Goal: Task Accomplishment & Management: Complete application form

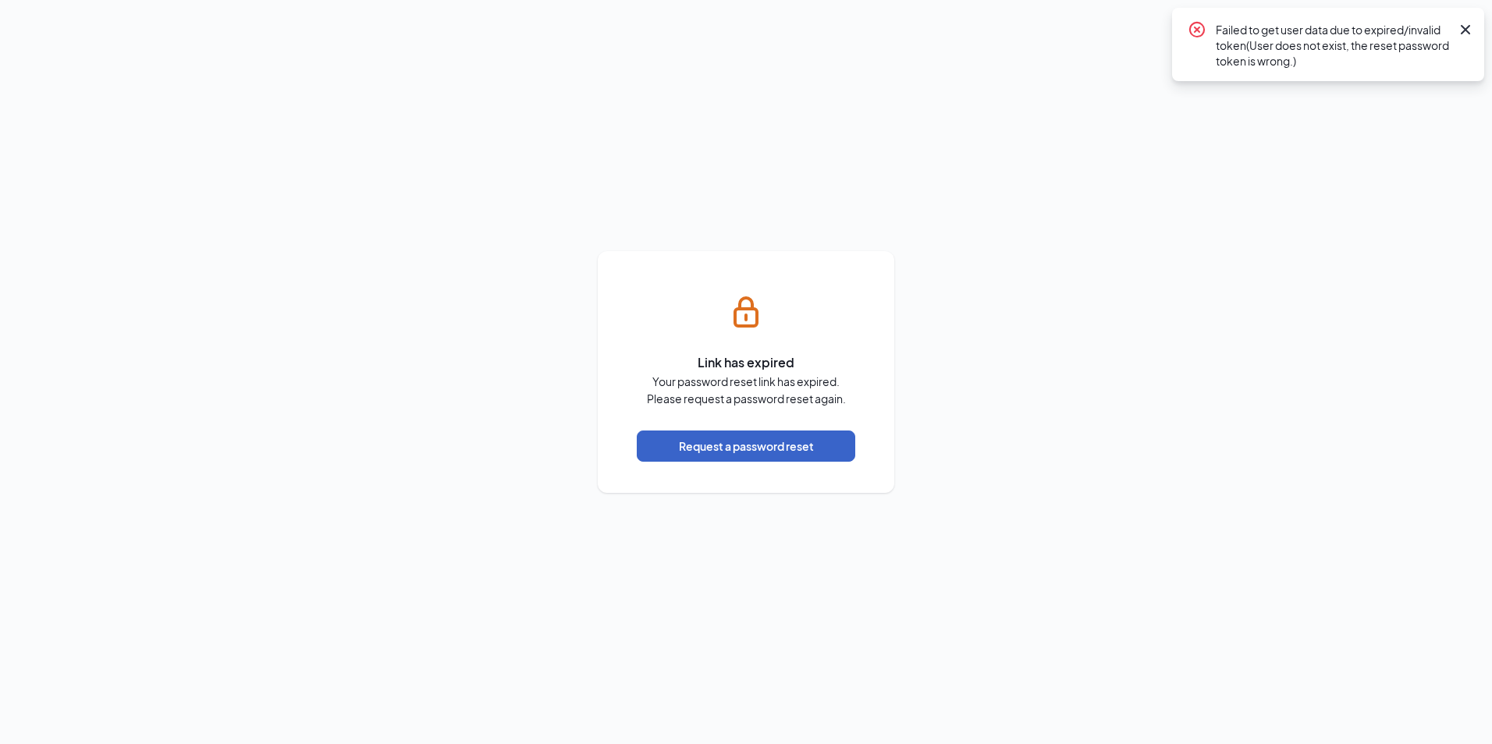
click at [776, 448] on button "Request a password reset" at bounding box center [746, 446] width 218 height 31
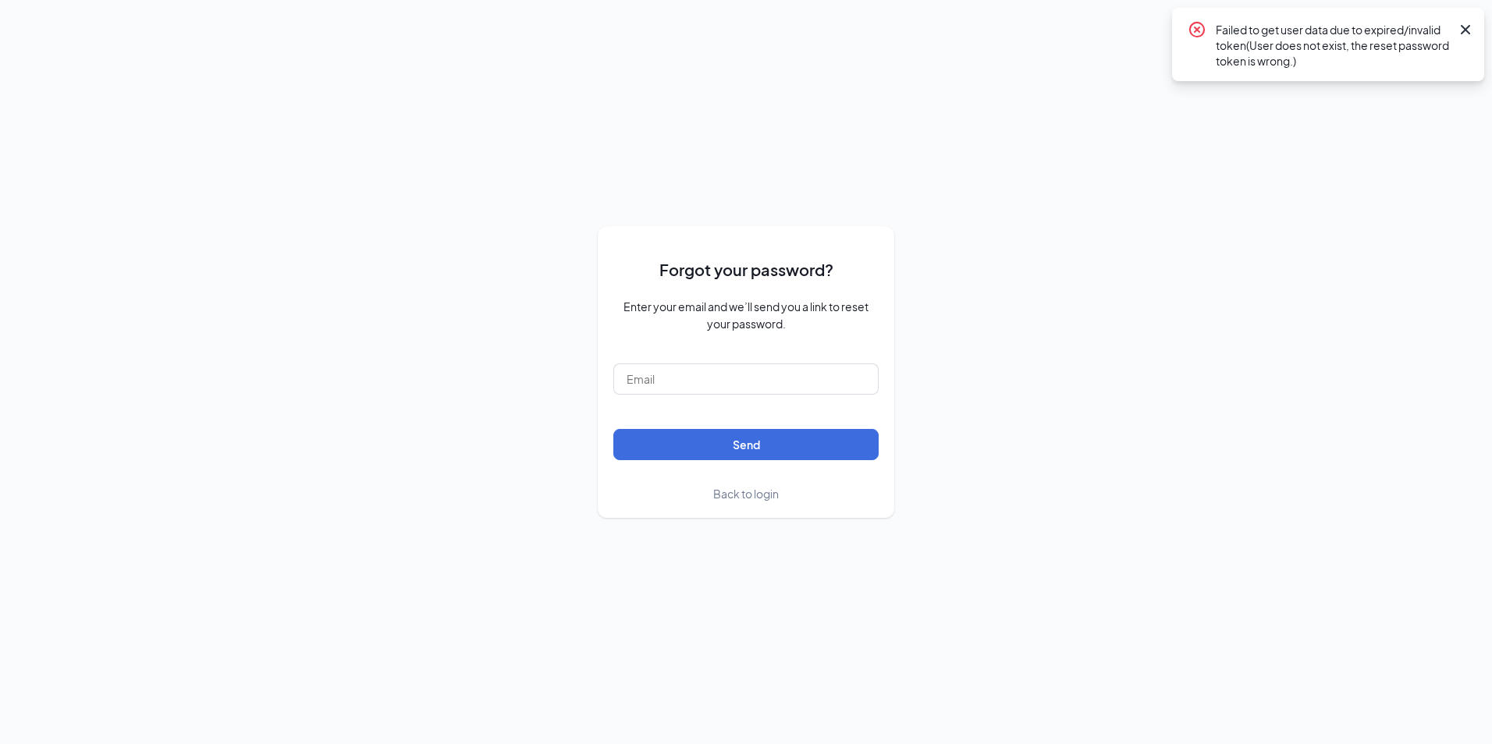
click at [1468, 32] on icon "Cross" at bounding box center [1465, 29] width 9 height 9
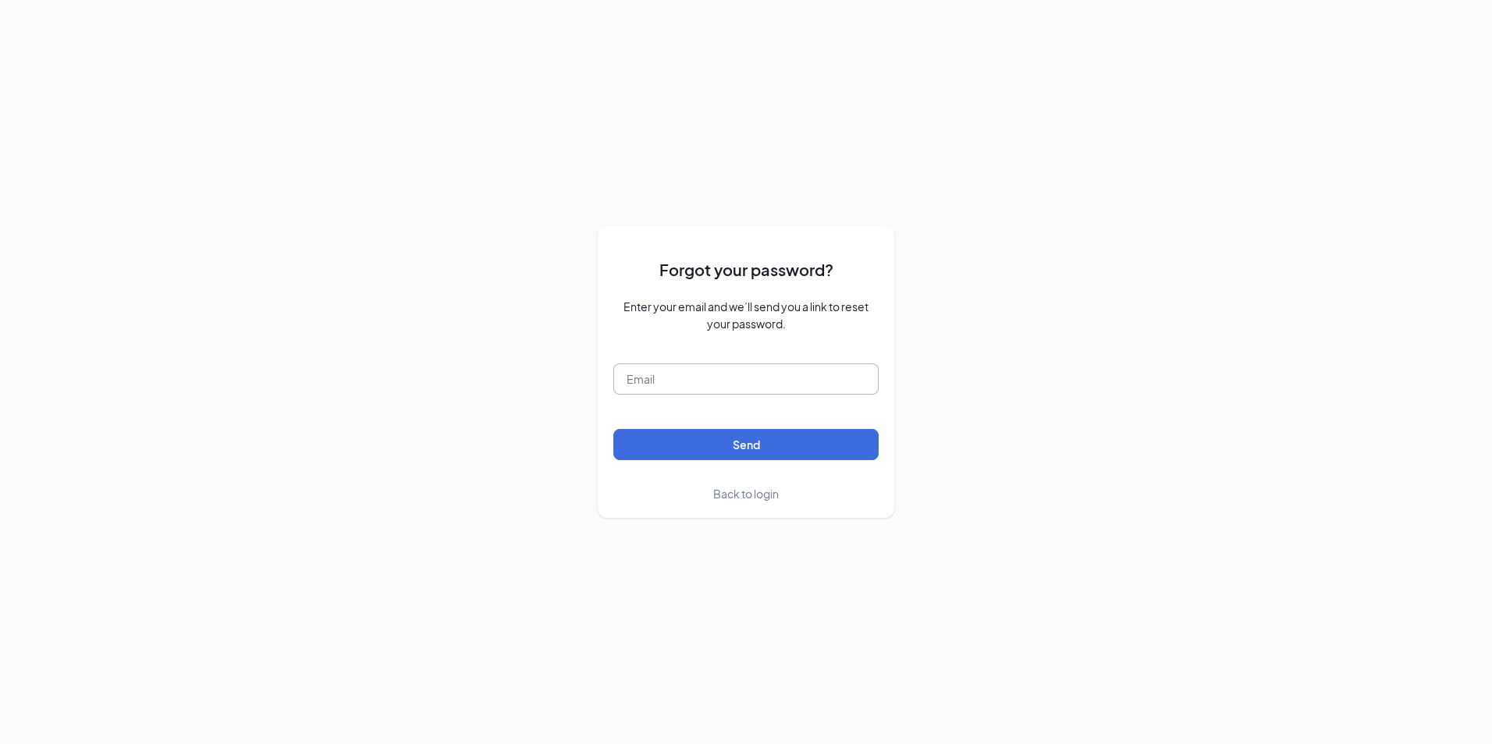
click at [811, 378] on input "text" at bounding box center [745, 379] width 265 height 31
type input "erobinson@hiwestbank.com"
click at [744, 438] on button "Send" at bounding box center [745, 444] width 265 height 31
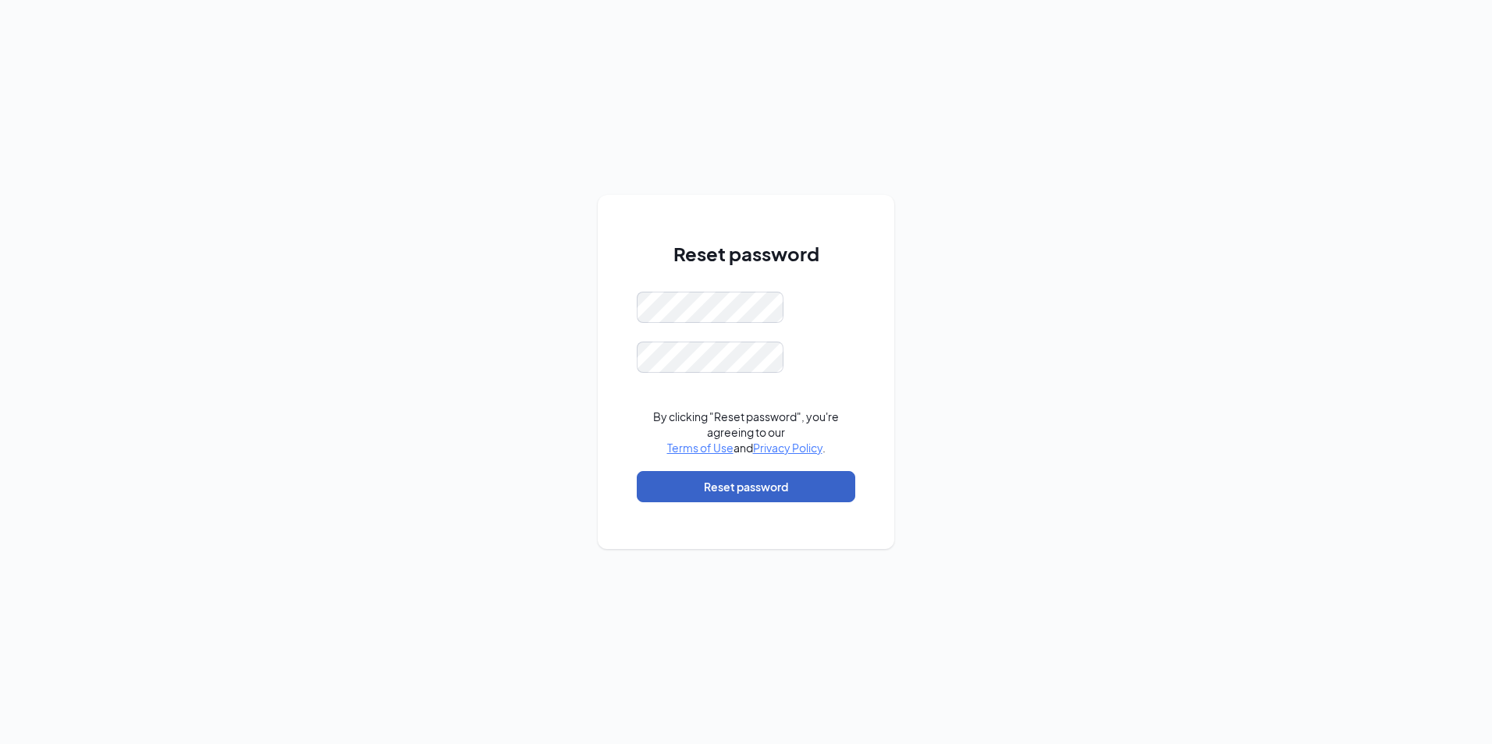
click at [731, 490] on button "Reset password" at bounding box center [746, 486] width 218 height 31
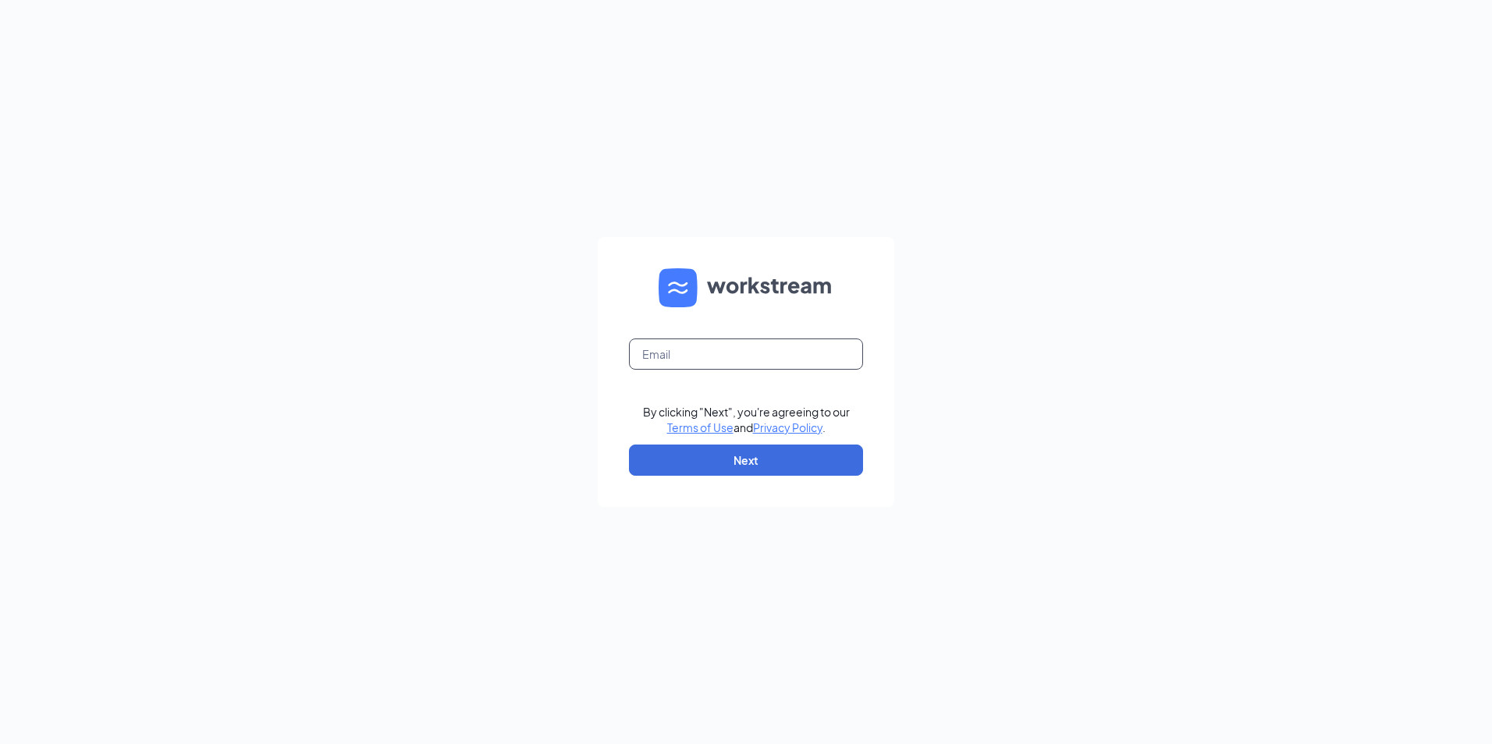
click at [787, 353] on input "text" at bounding box center [746, 354] width 234 height 31
type input "erobinson@hiwestbank.com"
click at [736, 454] on button "Next" at bounding box center [746, 460] width 234 height 31
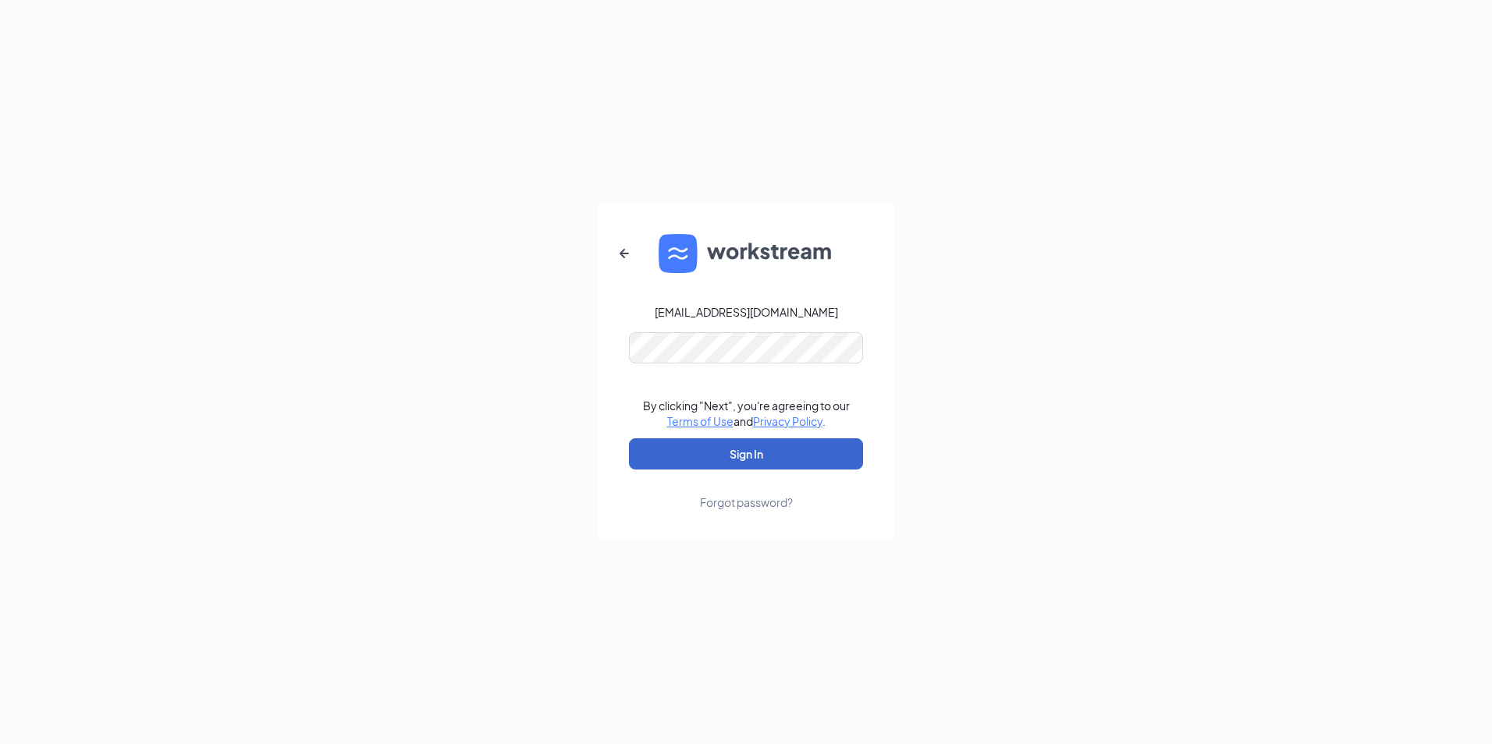
click at [756, 460] on button "Sign In" at bounding box center [746, 454] width 234 height 31
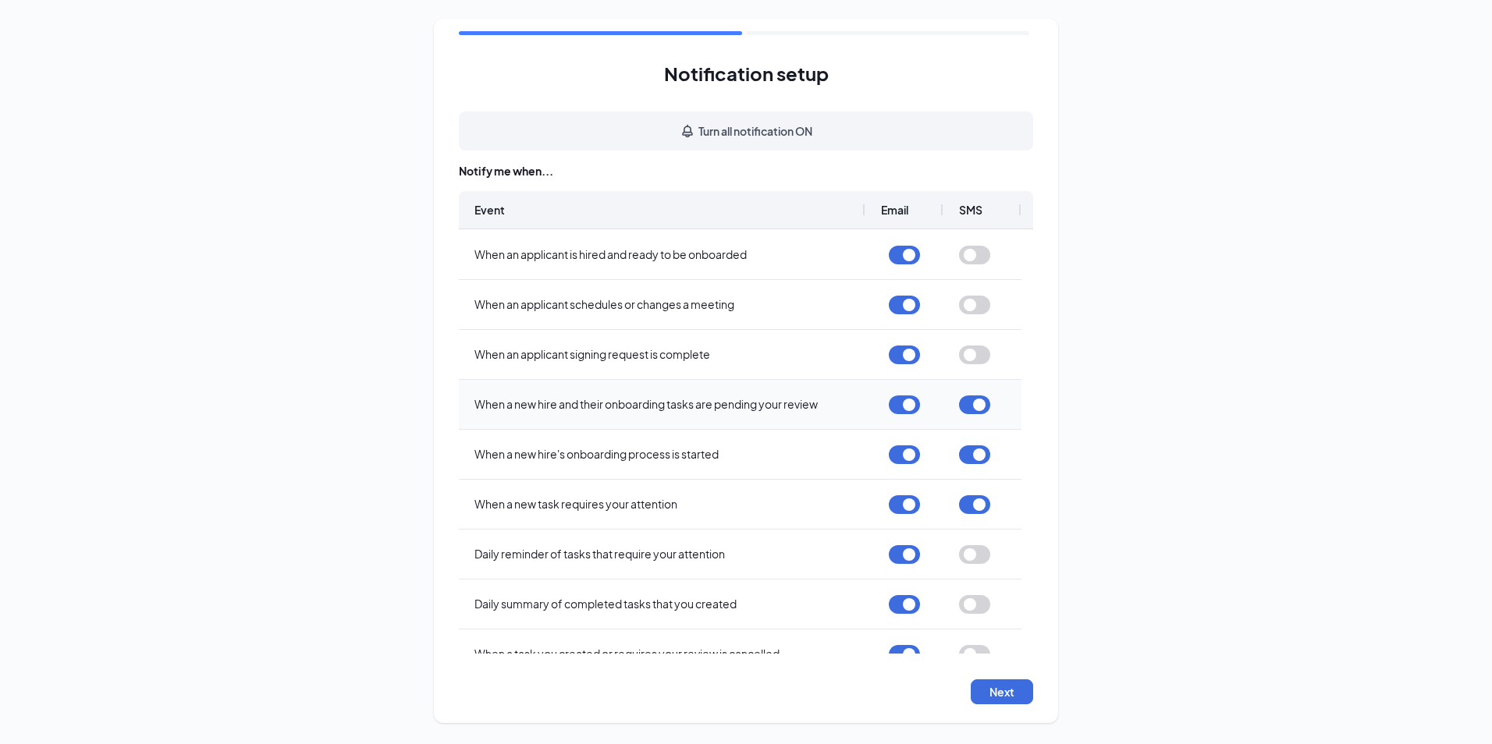
click at [968, 410] on button "button" at bounding box center [974, 405] width 31 height 19
click at [971, 468] on div at bounding box center [974, 455] width 31 height 48
click at [969, 460] on button "button" at bounding box center [974, 455] width 31 height 19
click at [969, 509] on button "button" at bounding box center [974, 504] width 31 height 19
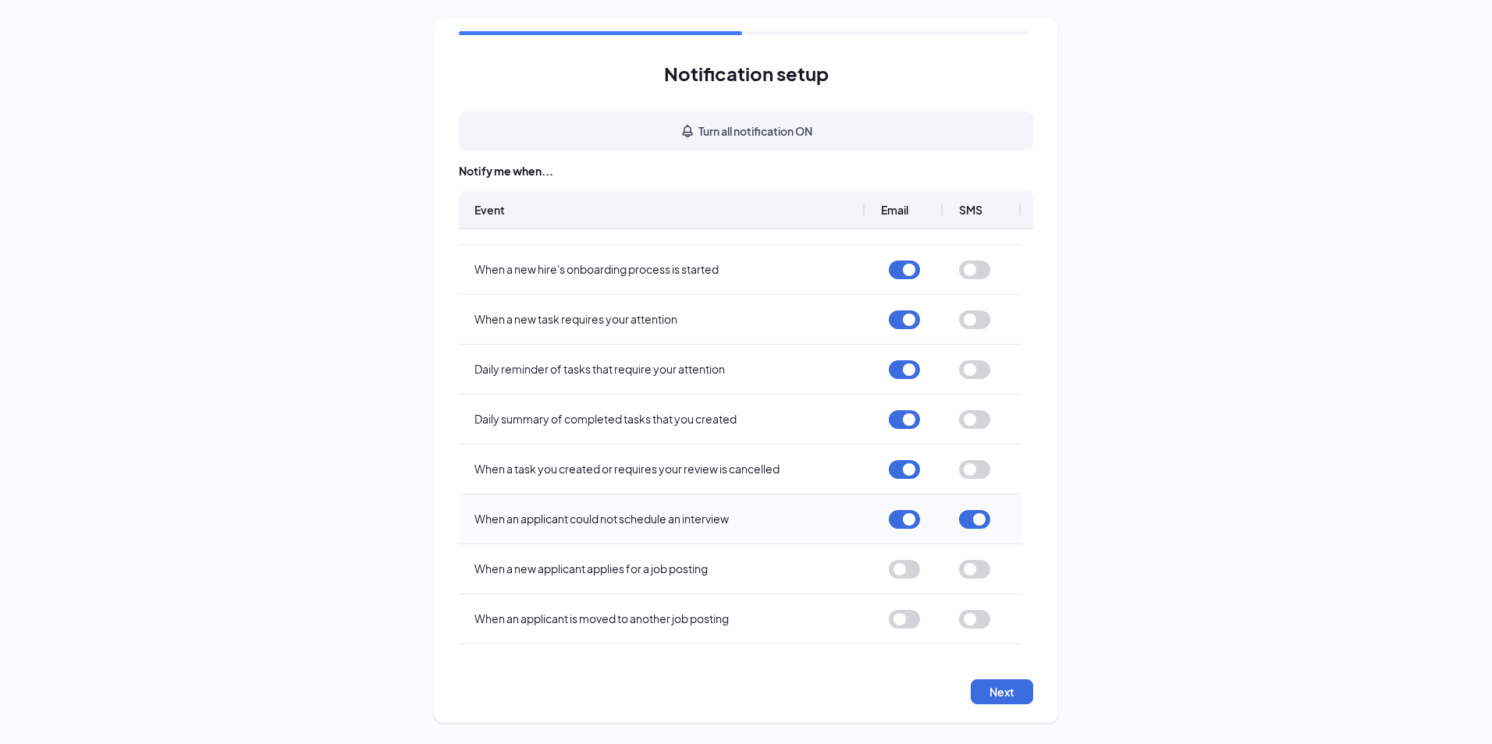
click at [966, 519] on button "button" at bounding box center [974, 519] width 31 height 19
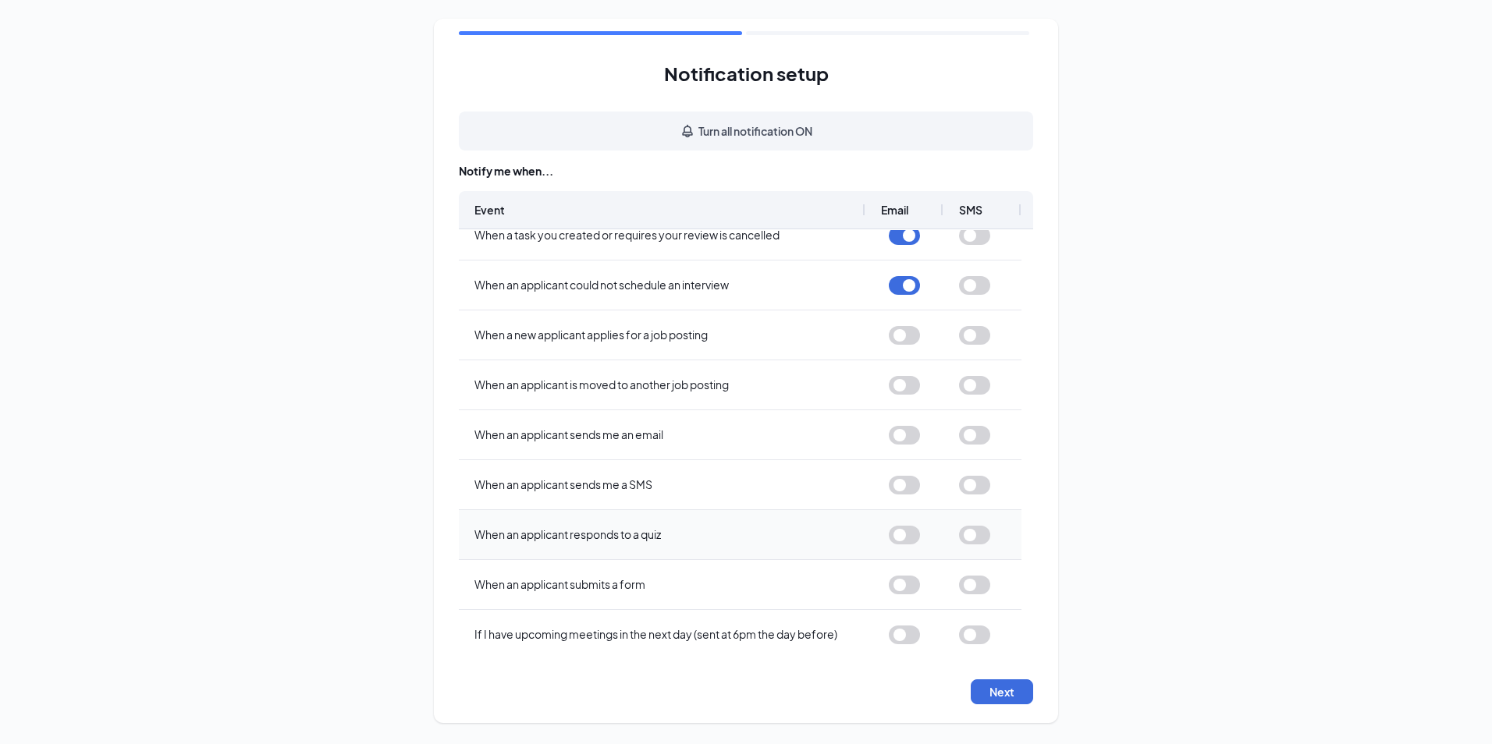
scroll to position [377, 0]
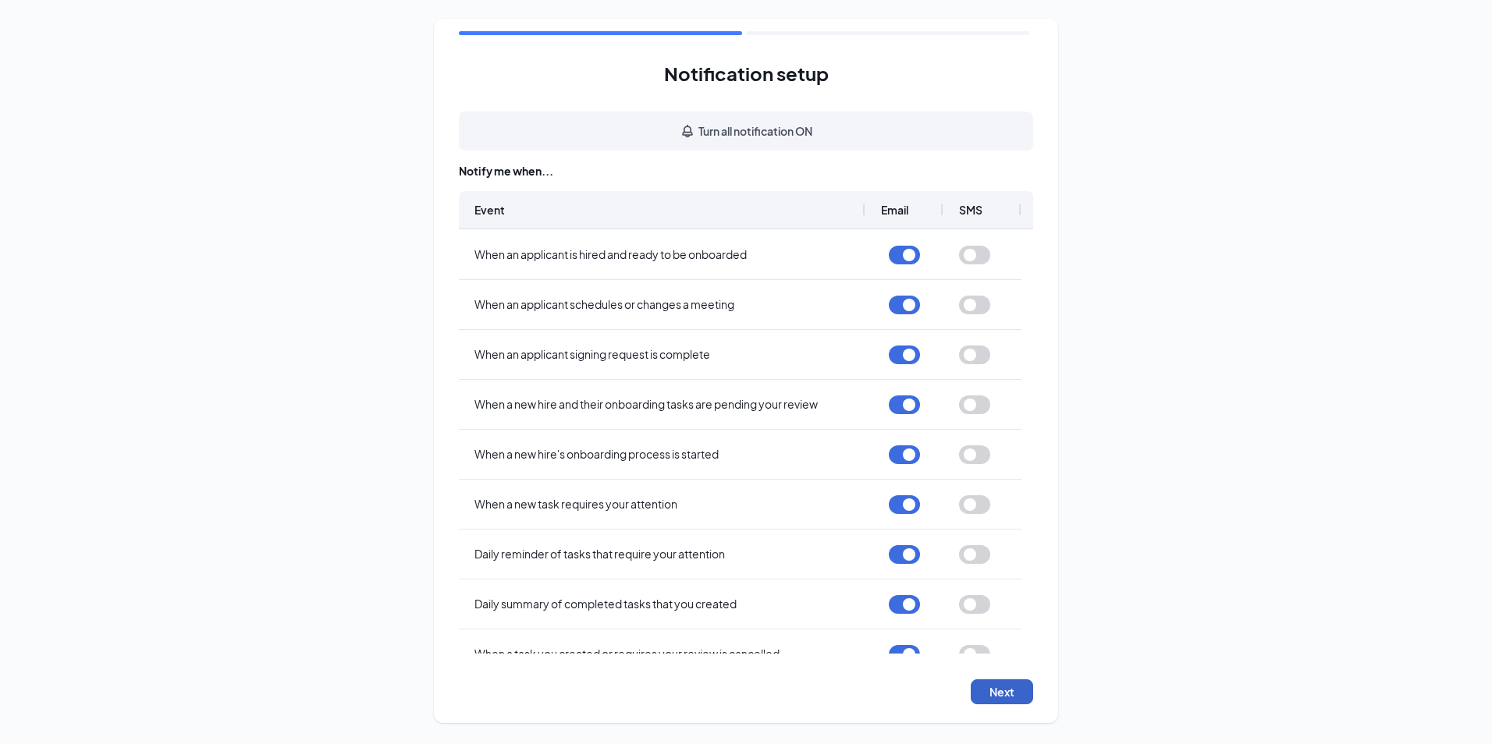
click at [1004, 691] on button "Next" at bounding box center [1002, 692] width 62 height 25
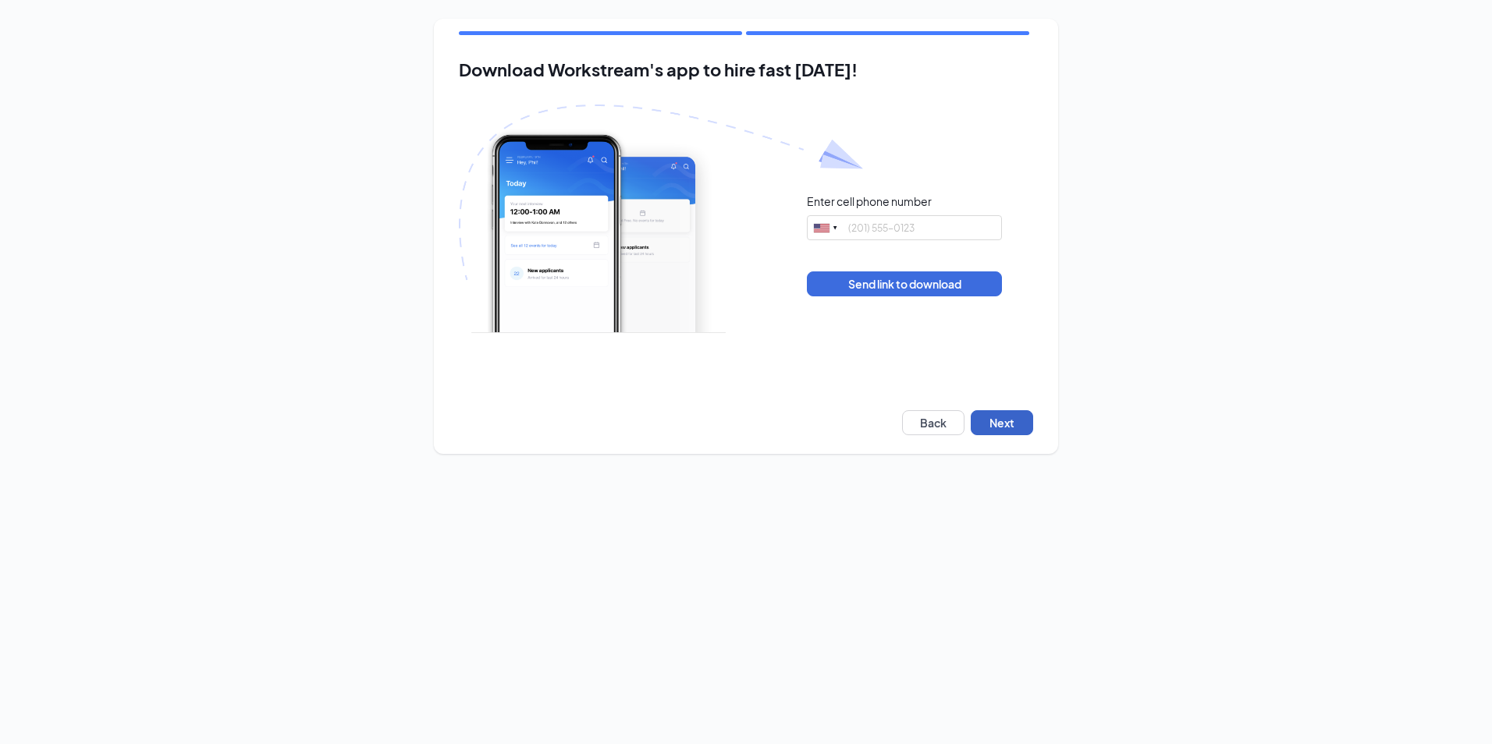
click at [1011, 424] on button "Next" at bounding box center [1002, 422] width 62 height 25
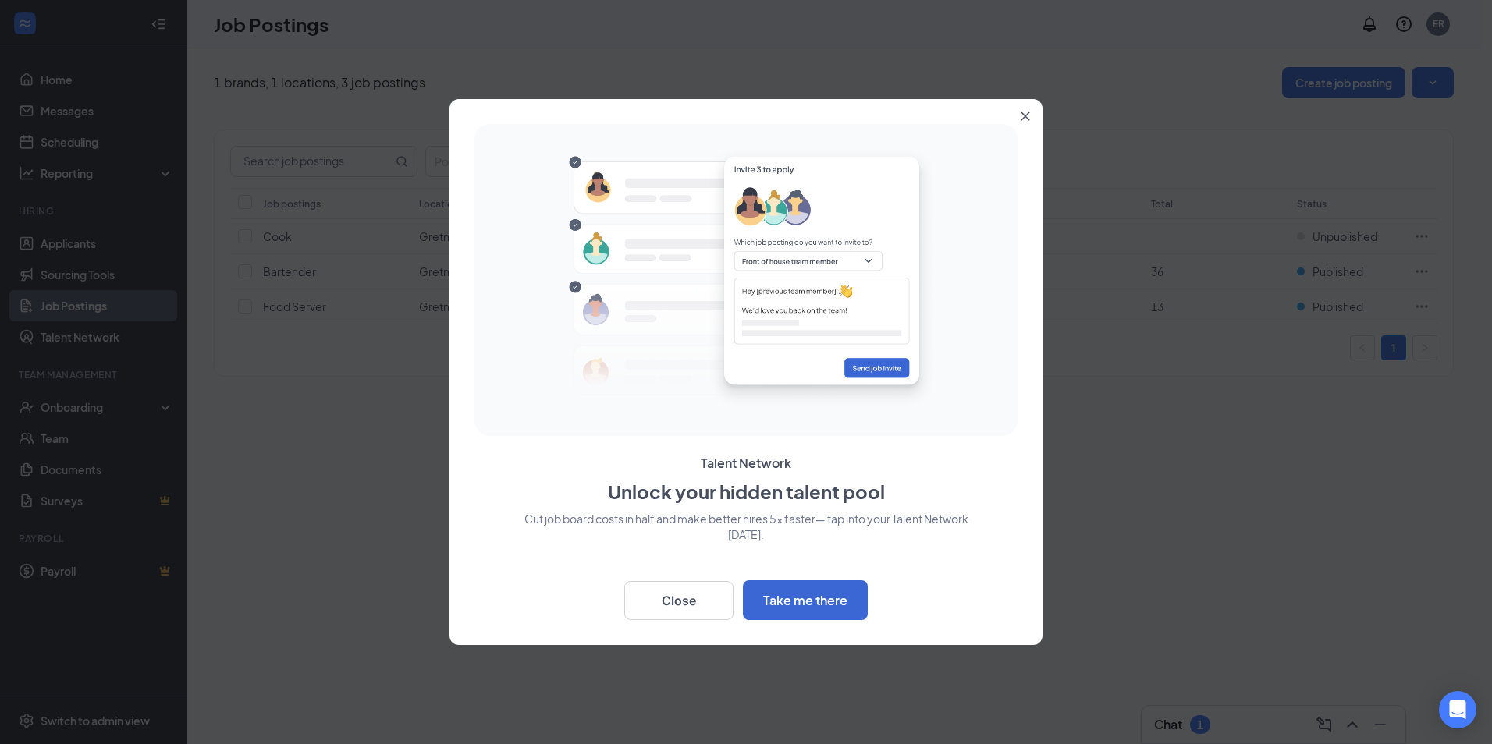
click at [1028, 121] on button "Close" at bounding box center [1028, 113] width 28 height 28
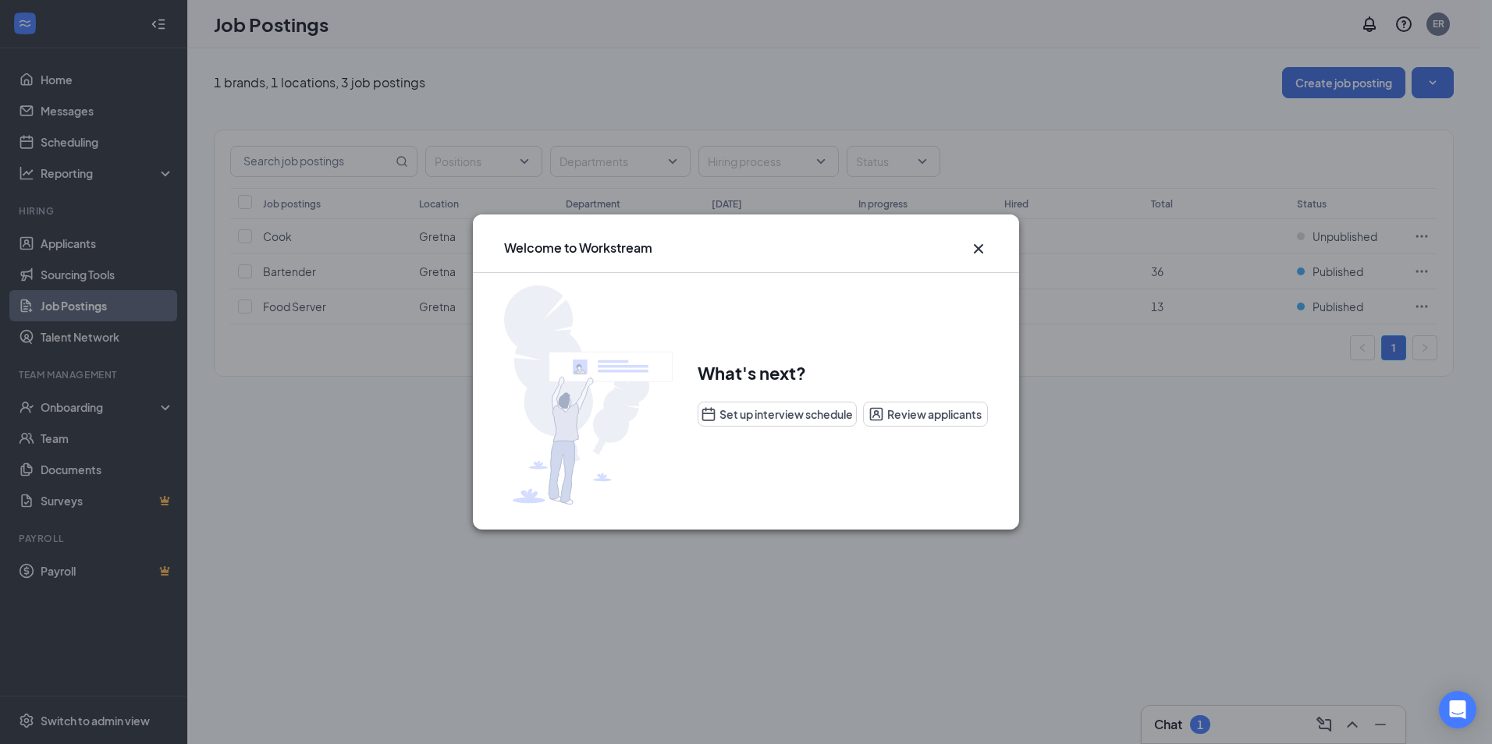
click at [978, 246] on icon "Cross" at bounding box center [978, 249] width 19 height 19
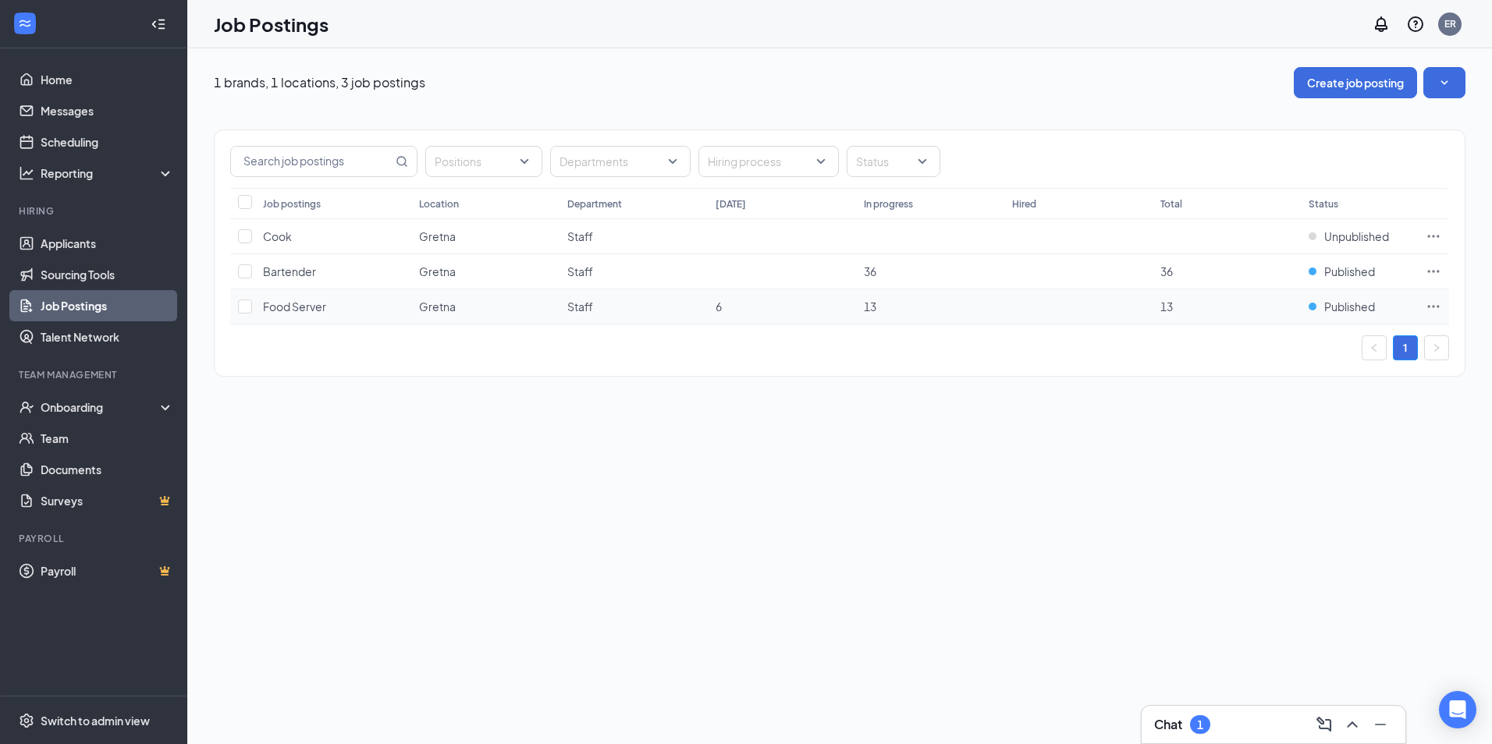
click at [293, 303] on span "Food Server" at bounding box center [294, 307] width 63 height 14
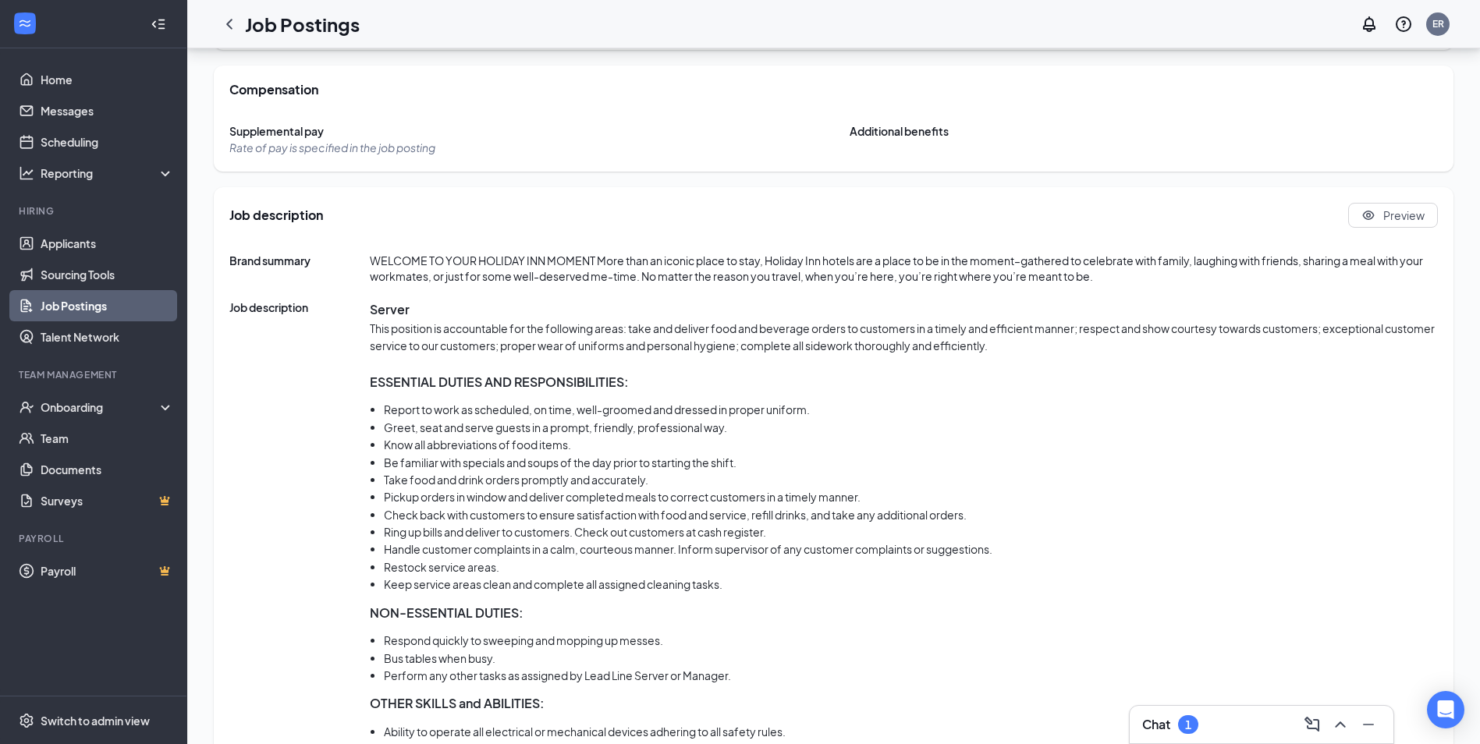
scroll to position [542, 0]
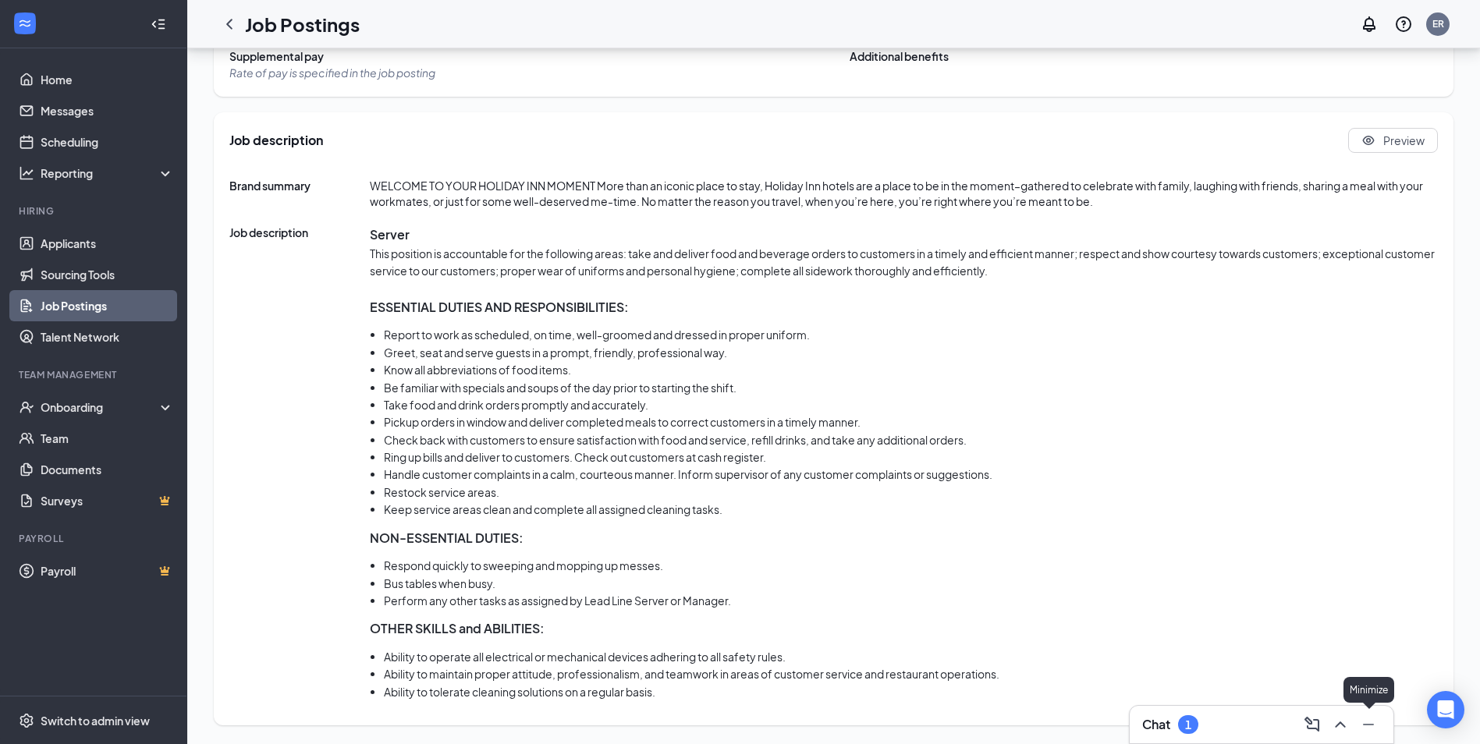
click at [1368, 719] on icon "Minimize" at bounding box center [1368, 725] width 19 height 19
click at [1445, 648] on icon "ChatActive" at bounding box center [1445, 657] width 19 height 19
click at [1191, 730] on div "1" at bounding box center [1188, 725] width 6 height 13
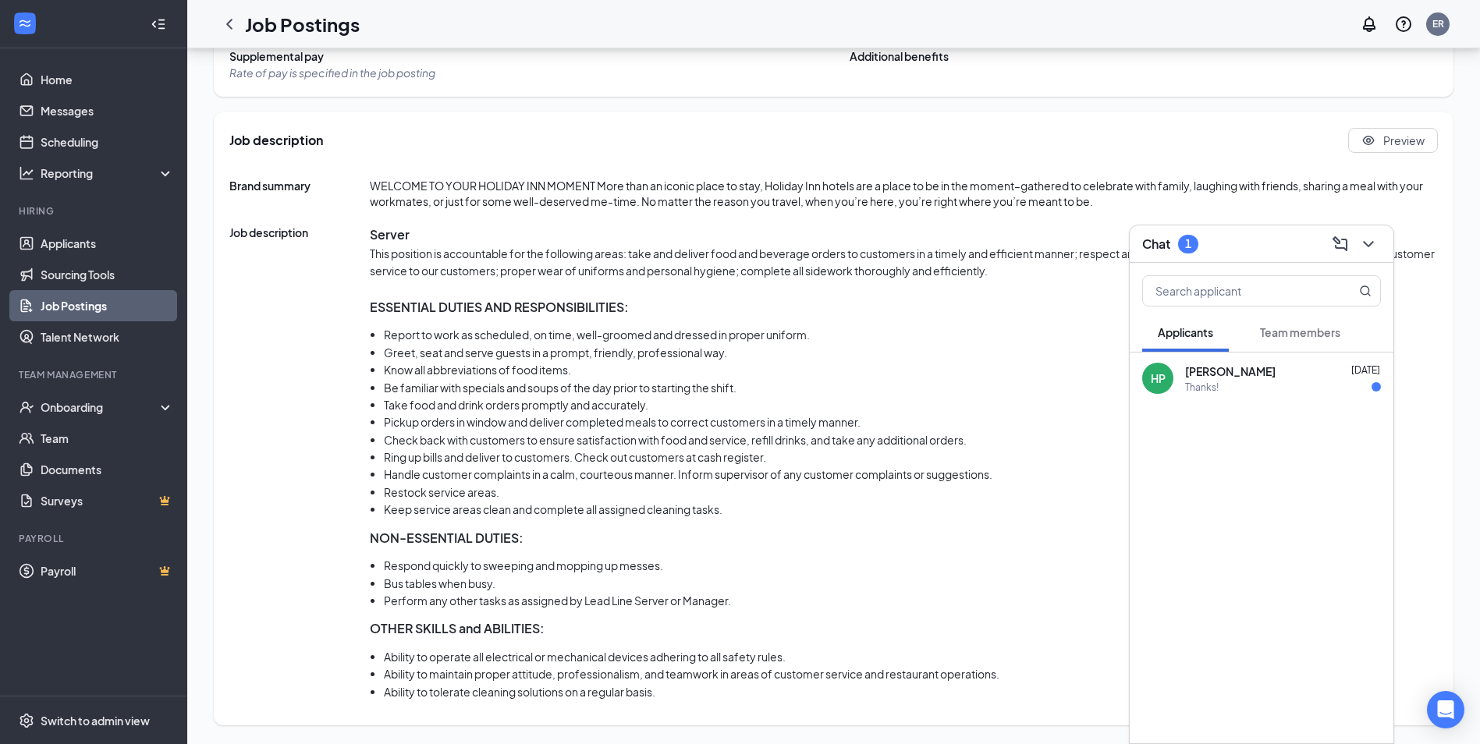
click at [1291, 377] on div "Helena Palama Sep 3" at bounding box center [1283, 372] width 196 height 16
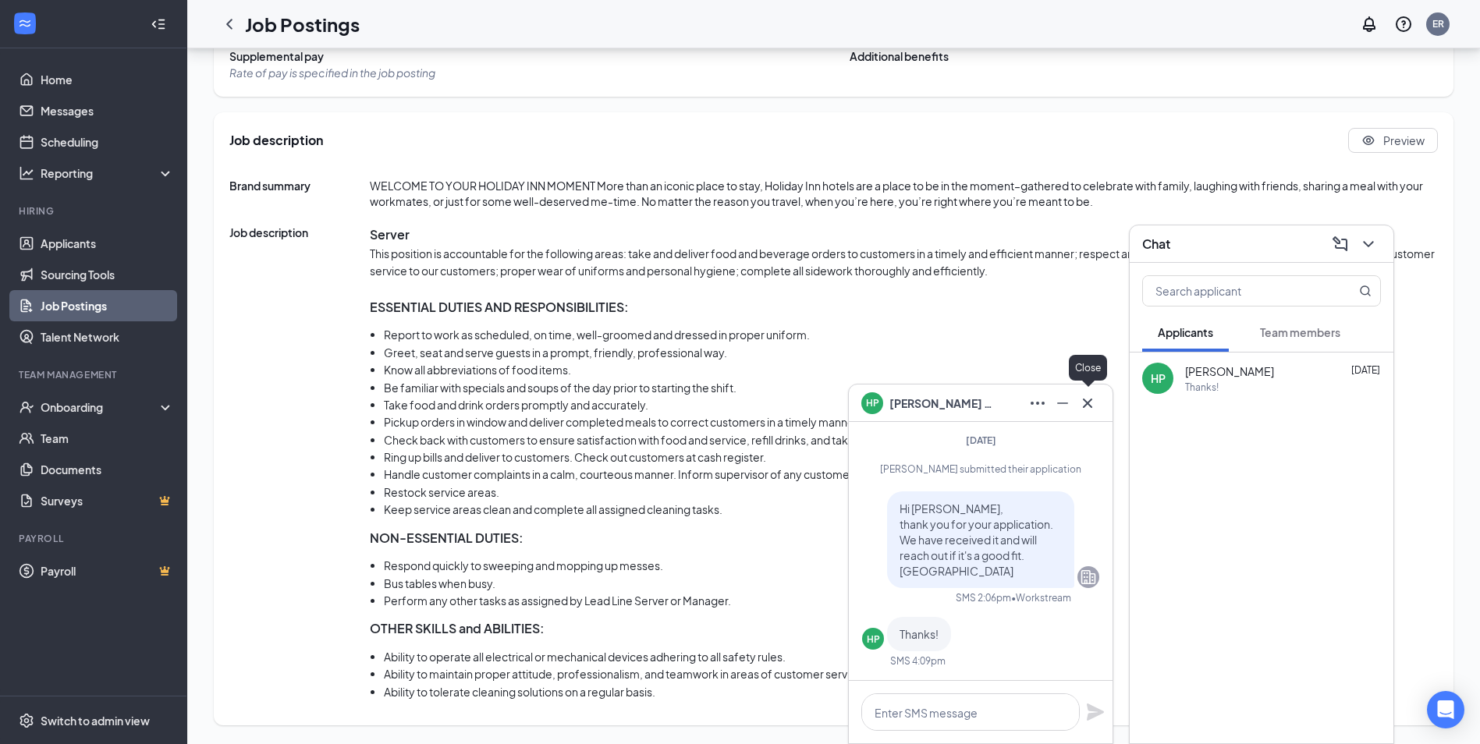
click at [1098, 400] on button at bounding box center [1087, 403] width 25 height 25
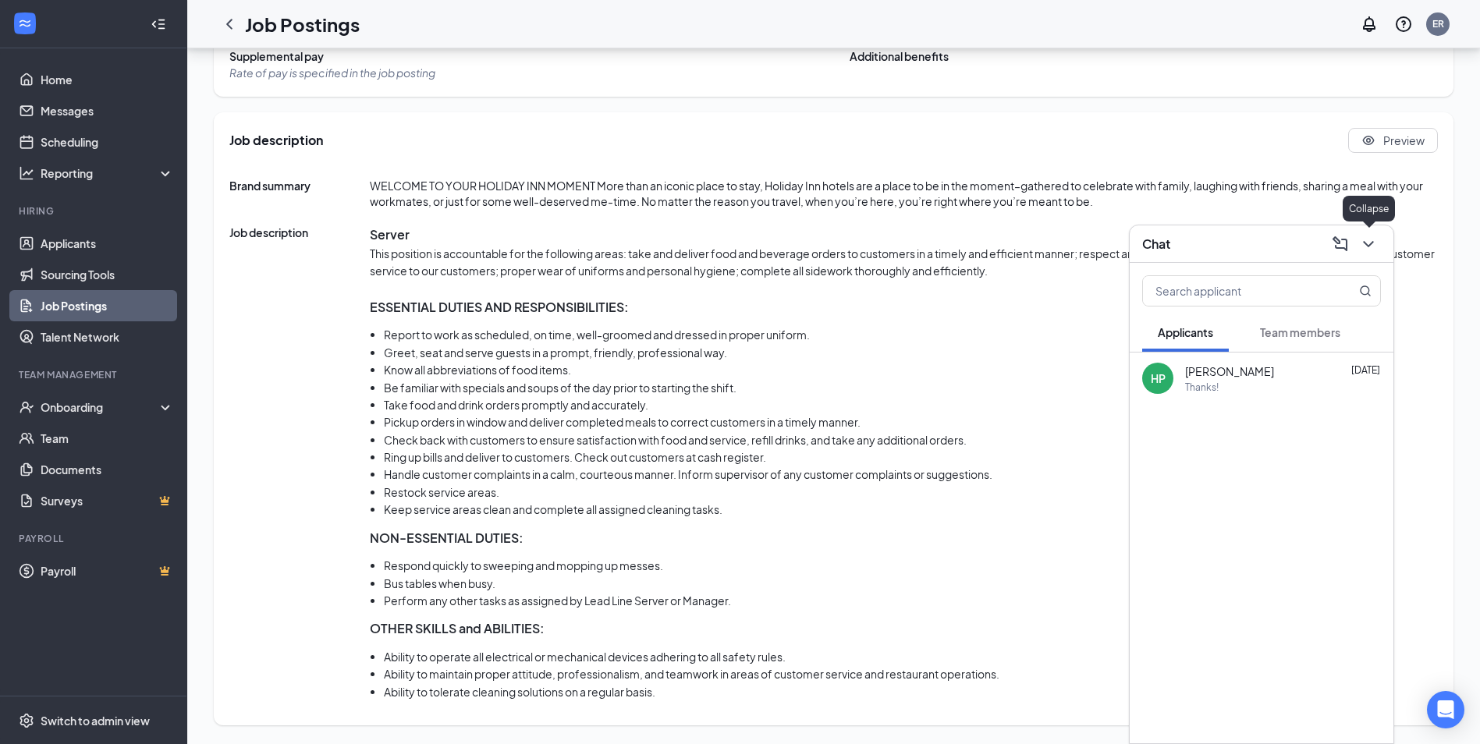
click at [1377, 240] on icon "ChevronDown" at bounding box center [1368, 244] width 19 height 19
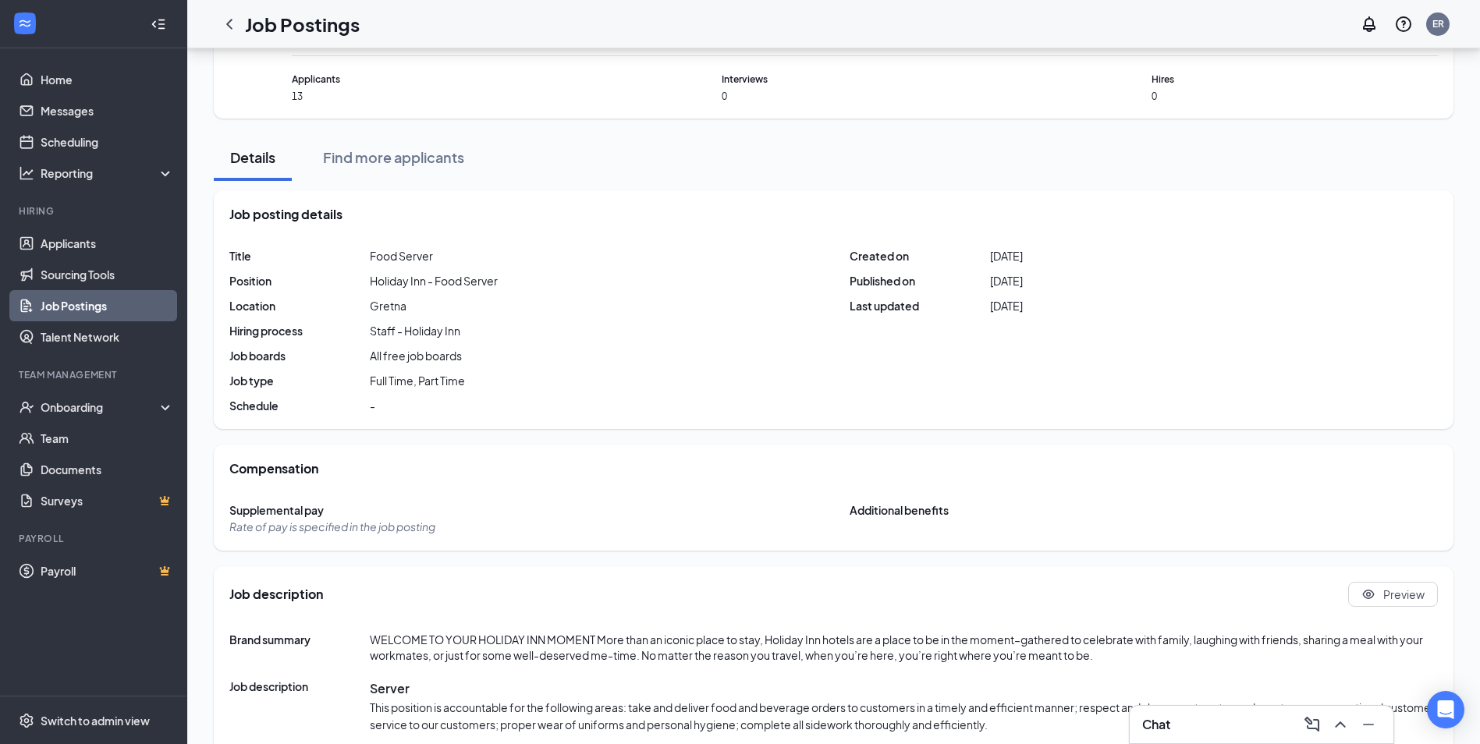
scroll to position [0, 0]
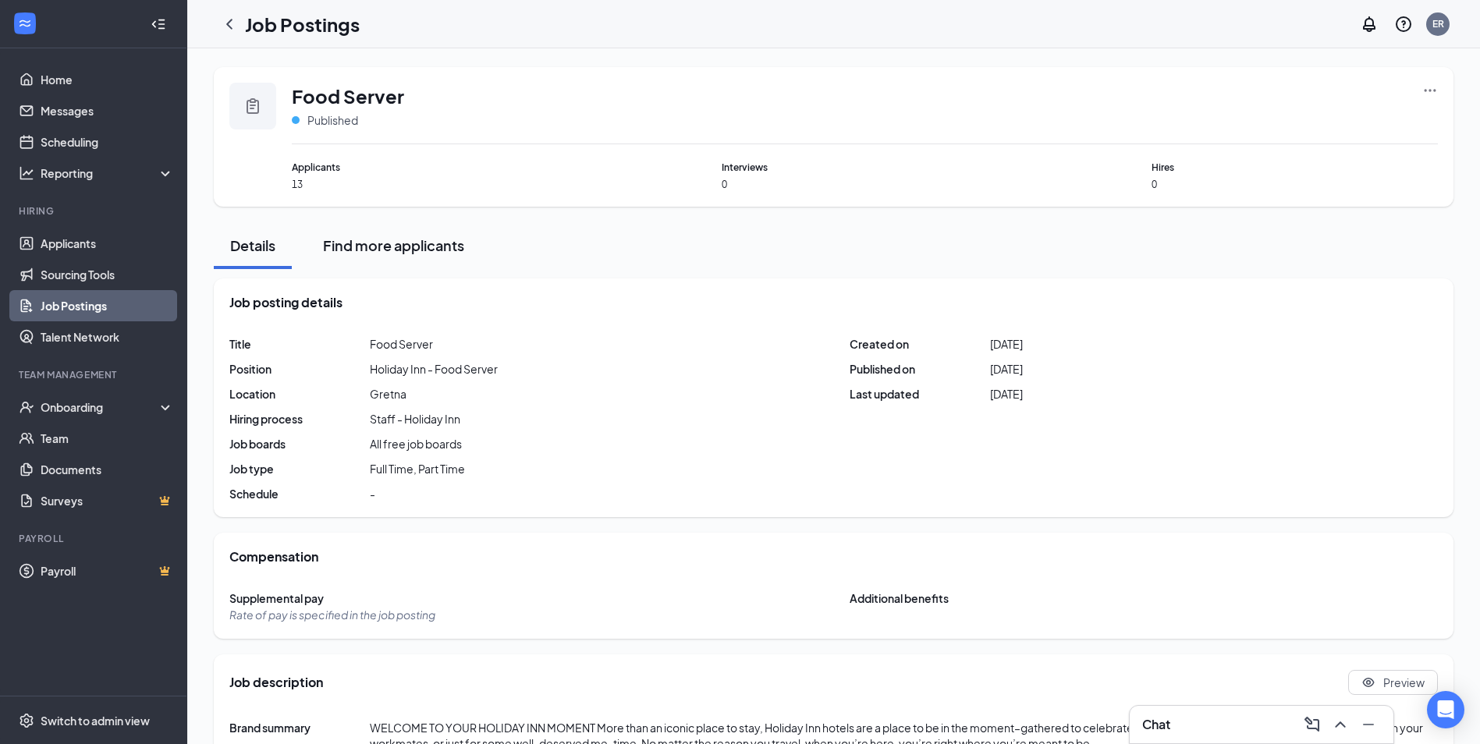
click at [408, 249] on div "Find more applicants" at bounding box center [393, 246] width 141 height 20
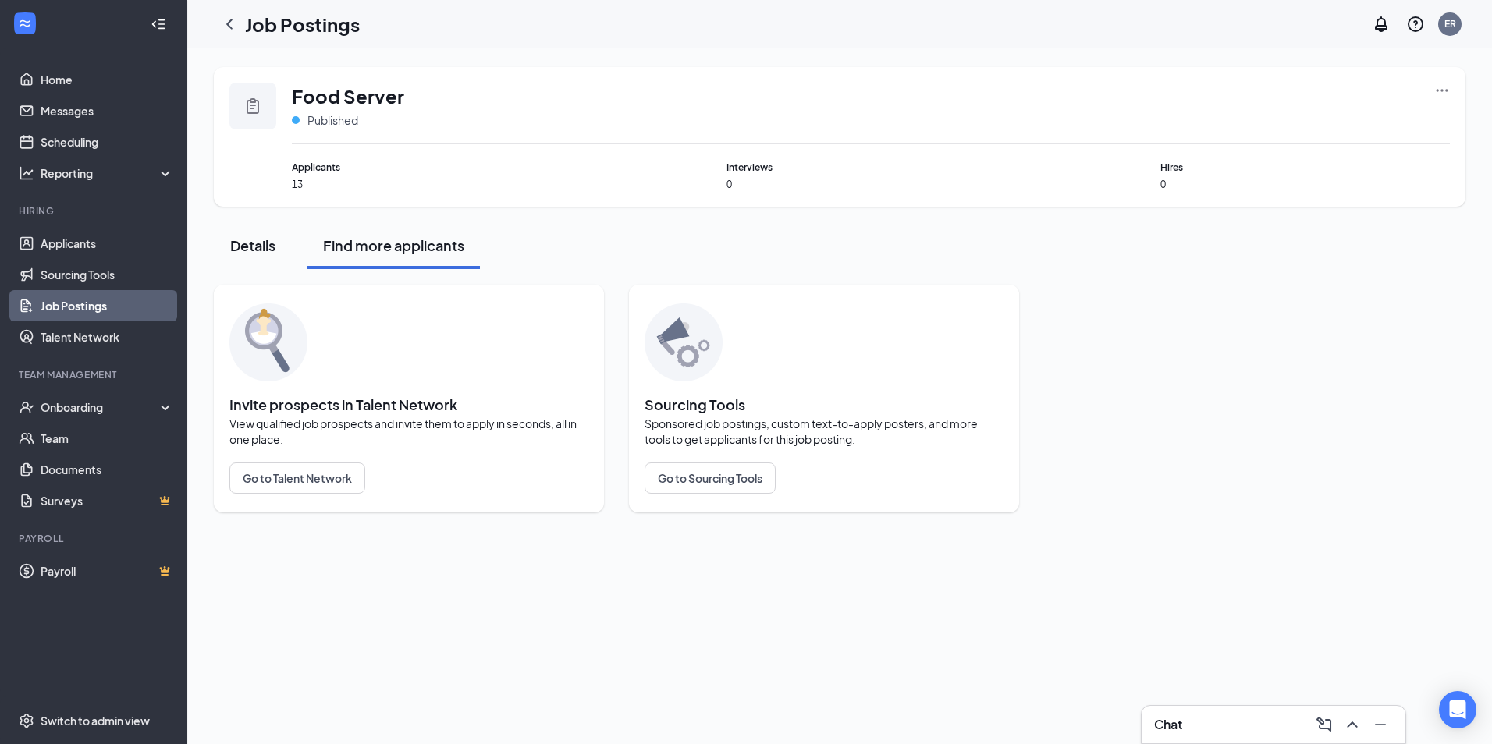
click at [268, 243] on div "Details" at bounding box center [252, 246] width 47 height 20
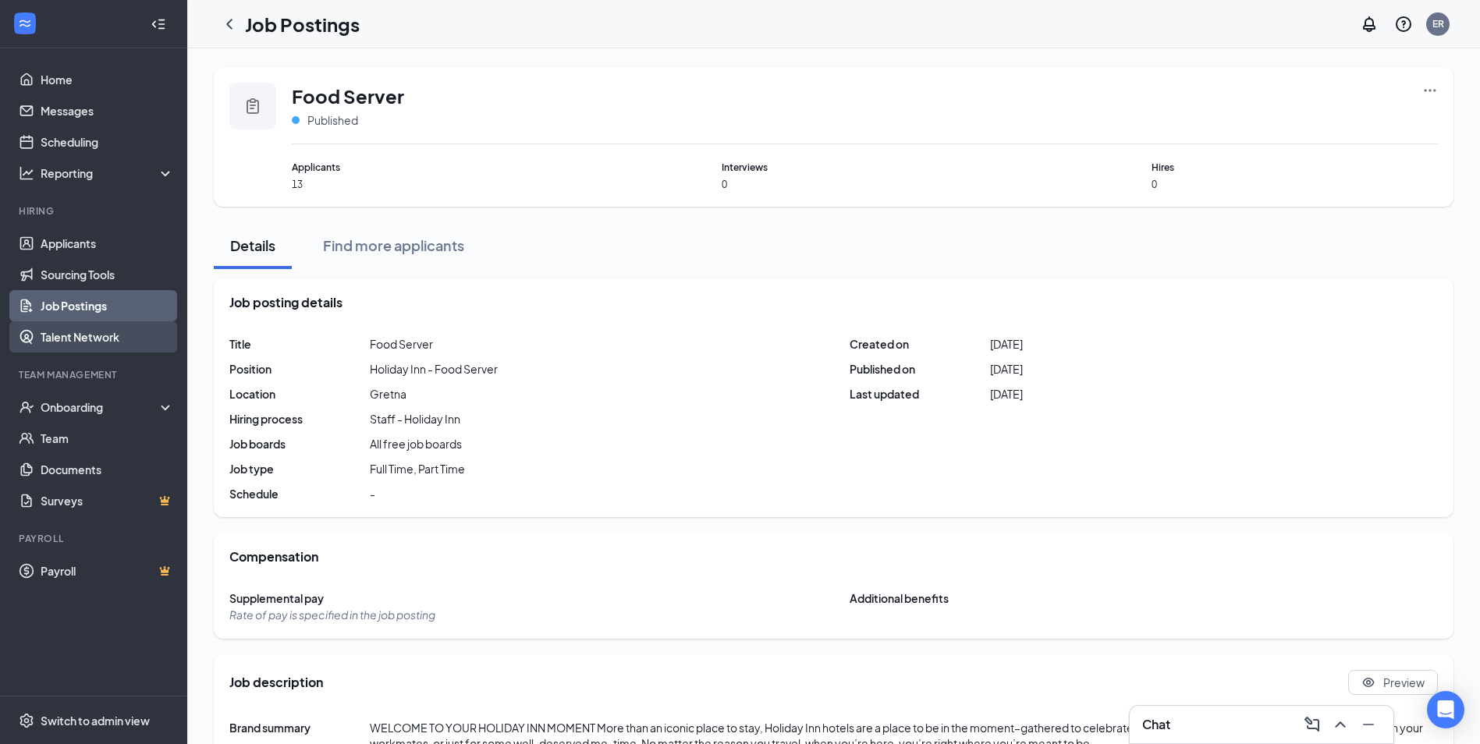
click at [104, 339] on link "Talent Network" at bounding box center [107, 336] width 133 height 31
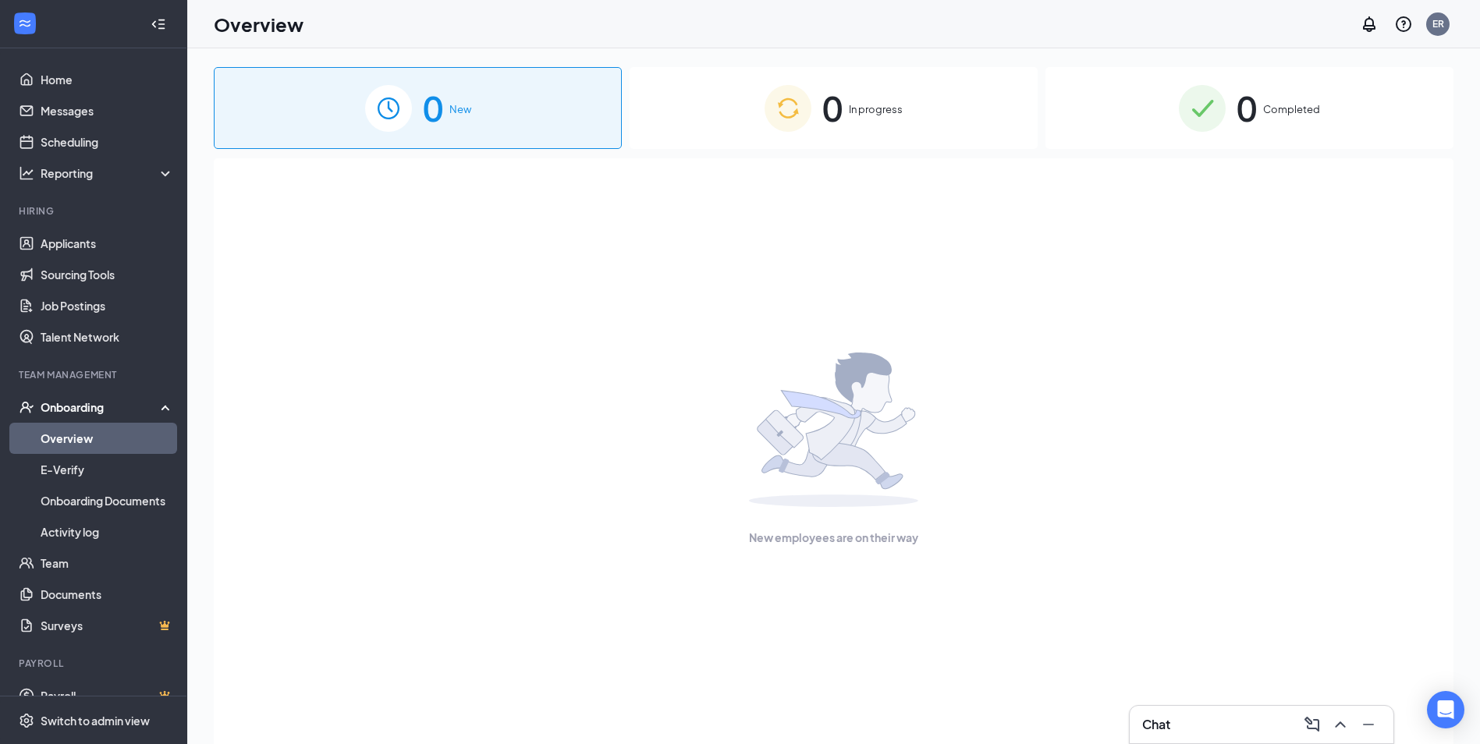
click at [456, 122] on div "0 New" at bounding box center [418, 108] width 408 height 82
click at [456, 119] on div "0 New" at bounding box center [418, 108] width 408 height 82
click at [102, 402] on div "Onboarding" at bounding box center [101, 408] width 120 height 16
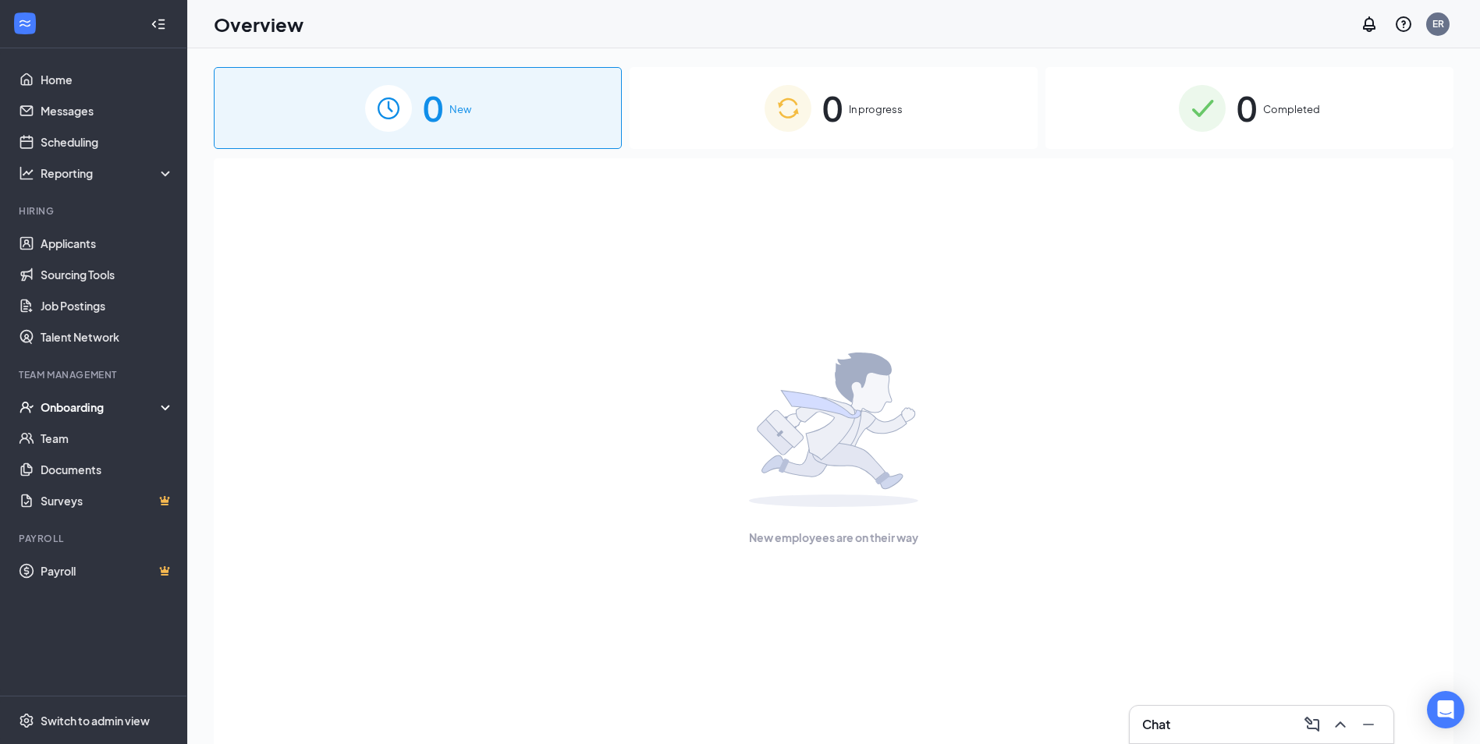
click at [95, 409] on div "Onboarding" at bounding box center [101, 408] width 120 height 16
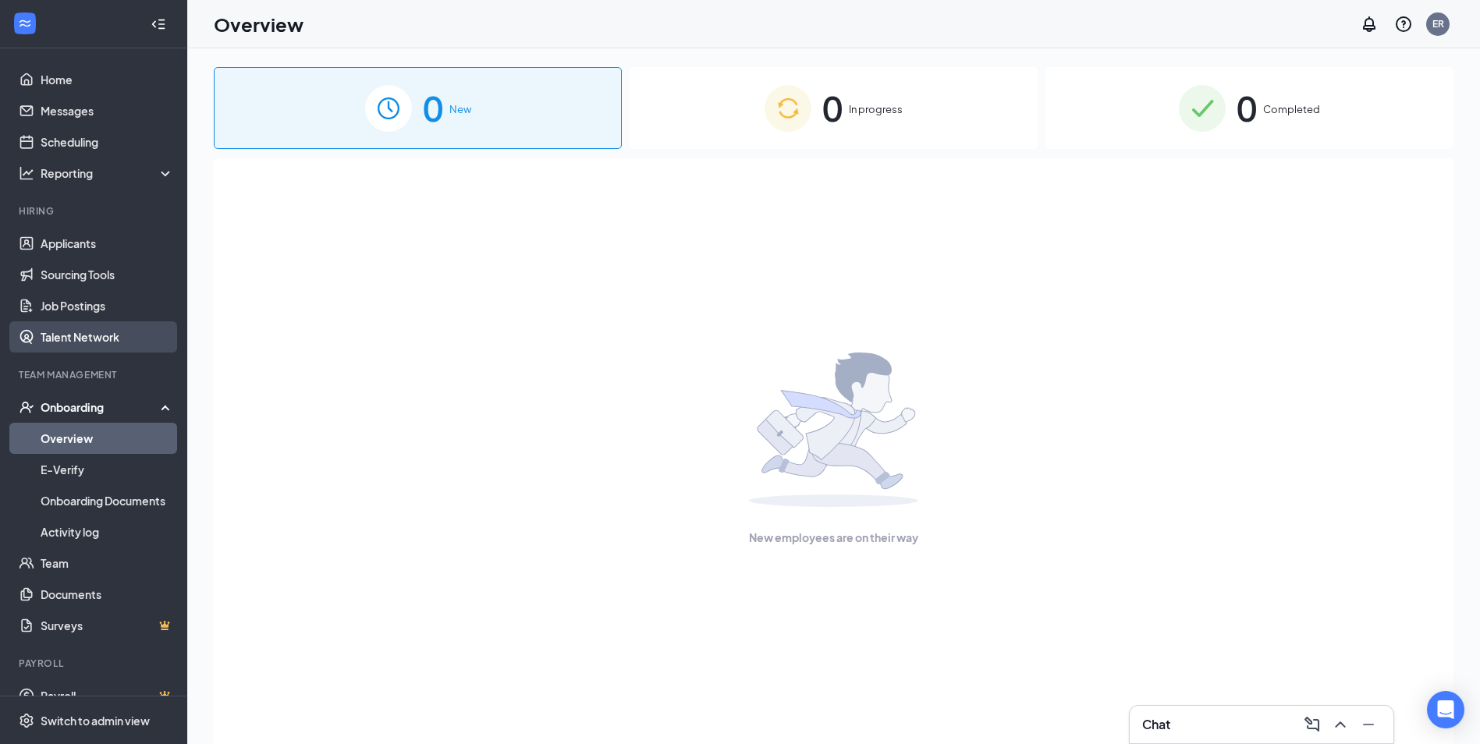
click at [75, 337] on link "Talent Network" at bounding box center [107, 336] width 133 height 31
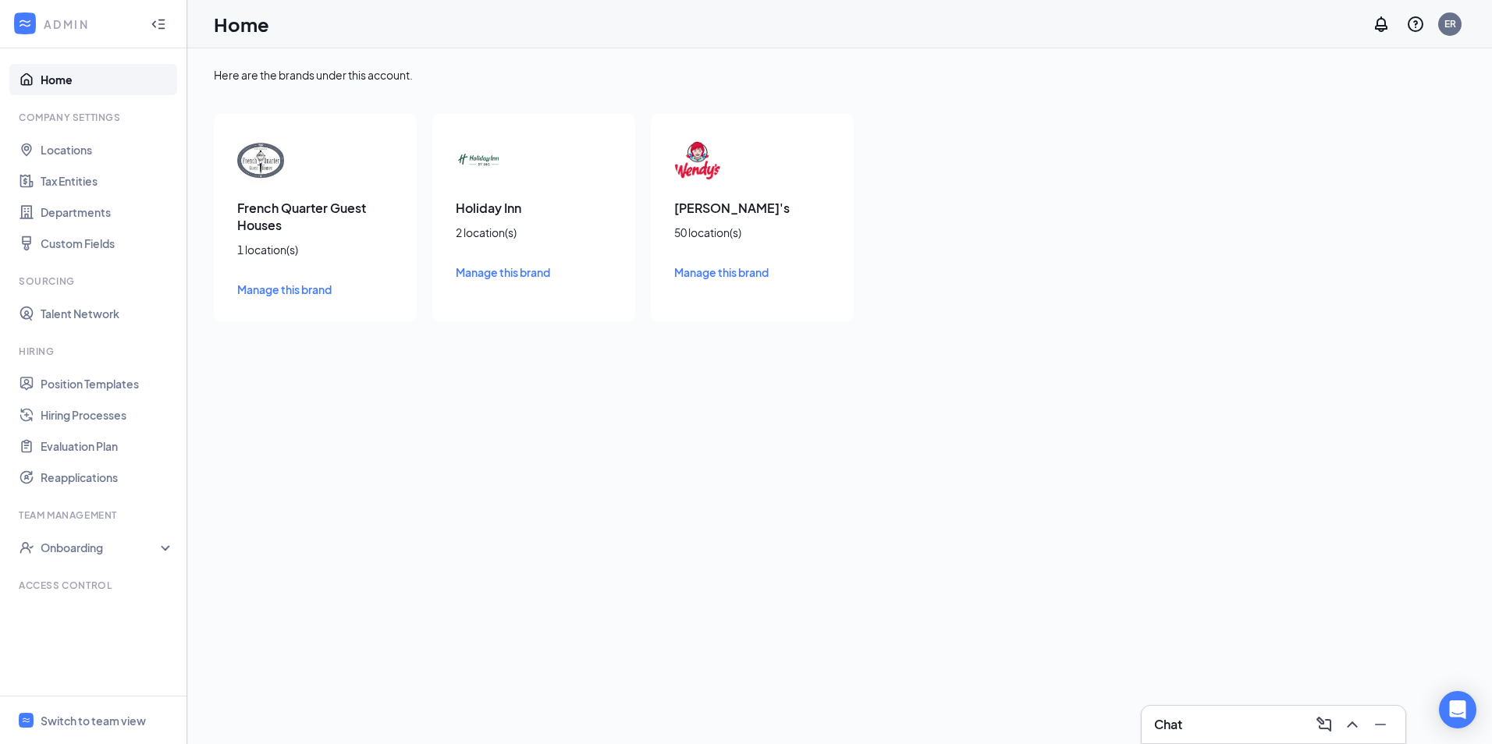
click at [485, 169] on img at bounding box center [479, 160] width 47 height 47
click at [154, 546] on div "Onboarding" at bounding box center [101, 548] width 120 height 16
click at [143, 583] on link "Onboarding Processes" at bounding box center [107, 578] width 133 height 31
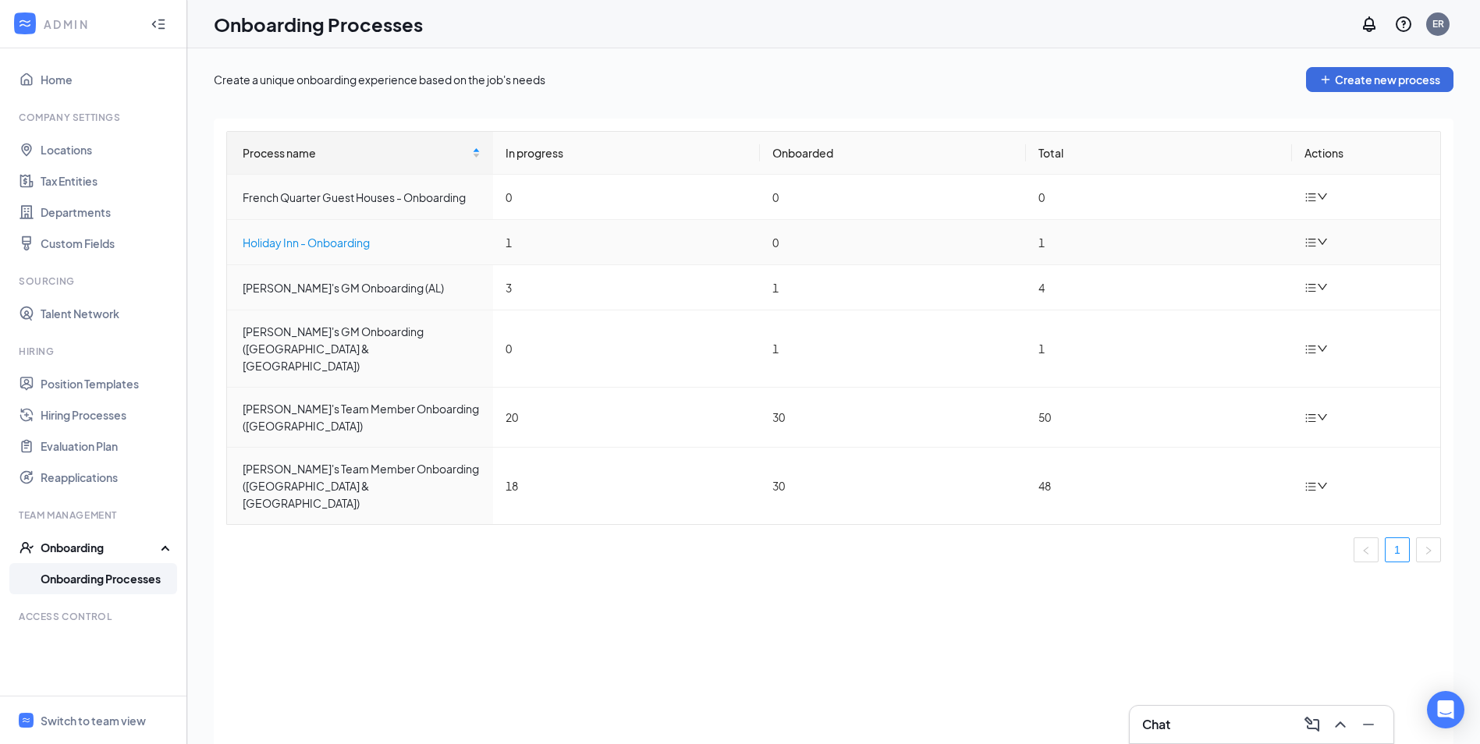
click at [339, 244] on div "Holiday Inn - Onboarding" at bounding box center [362, 242] width 238 height 17
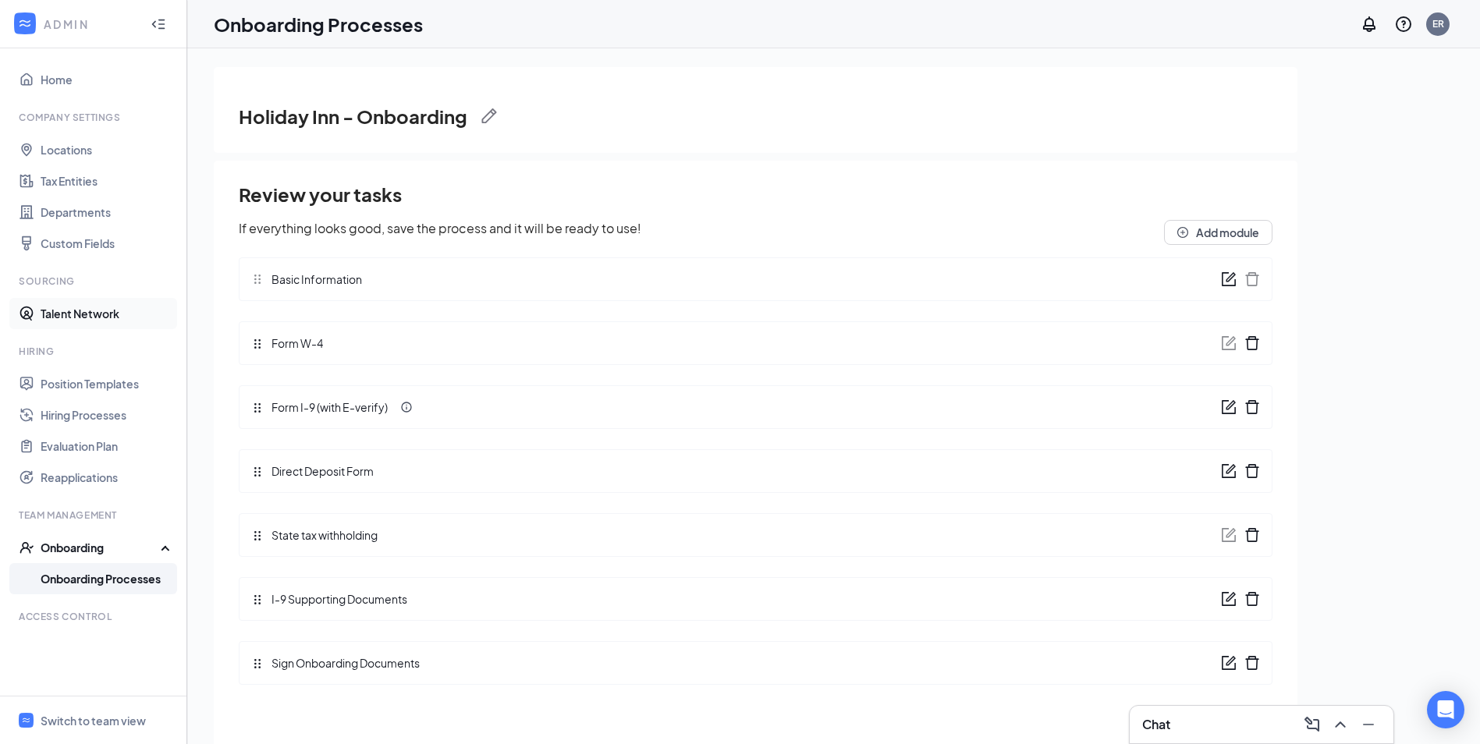
click at [103, 315] on link "Talent Network" at bounding box center [107, 313] width 133 height 31
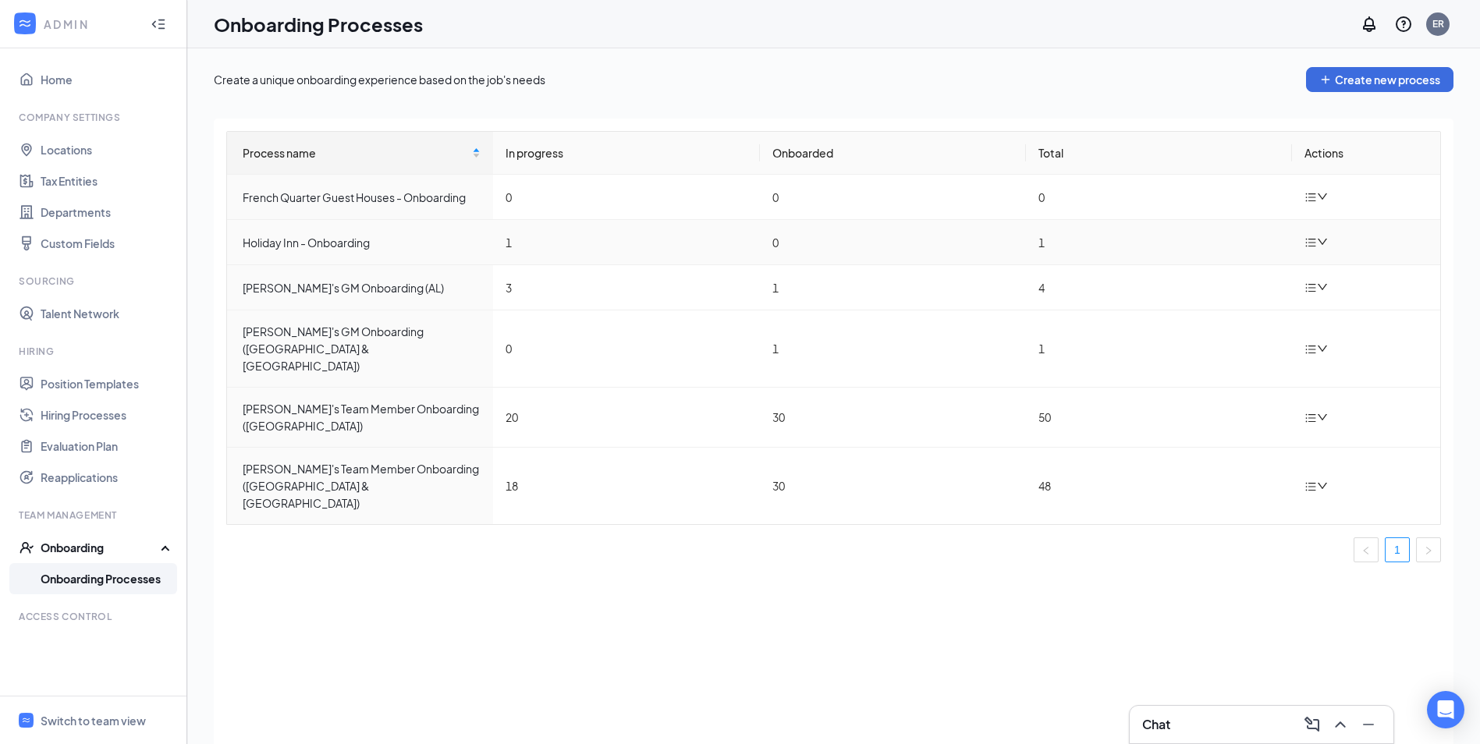
click at [1317, 240] on icon "down" at bounding box center [1322, 241] width 11 height 11
click at [570, 612] on div "Process name In progress Onboarded Total Actions French Quarter Guest Houses - …" at bounding box center [834, 451] width 1240 height 665
click at [116, 552] on div "Onboarding" at bounding box center [101, 548] width 120 height 16
click at [94, 415] on link "Hiring Processes" at bounding box center [107, 415] width 133 height 31
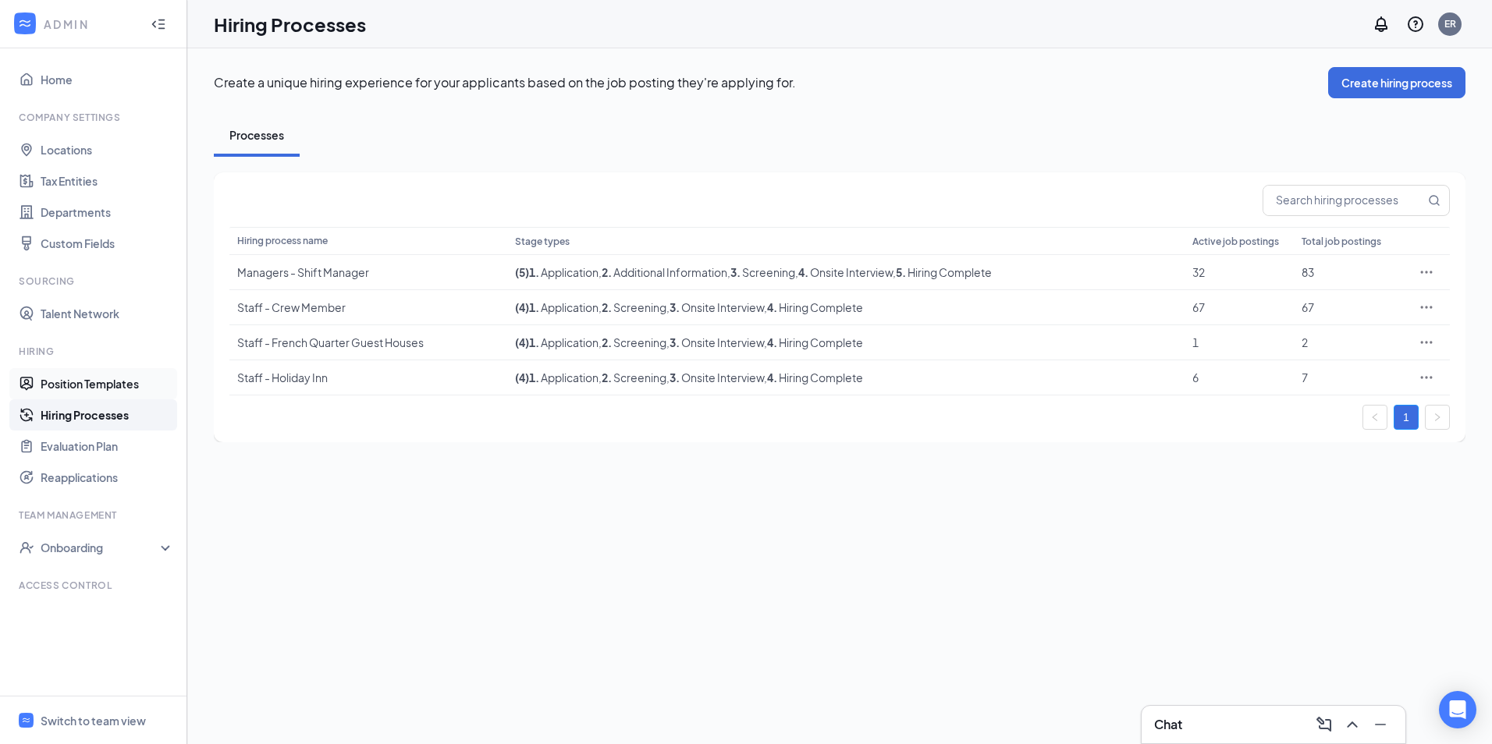
click at [106, 389] on link "Position Templates" at bounding box center [107, 383] width 133 height 31
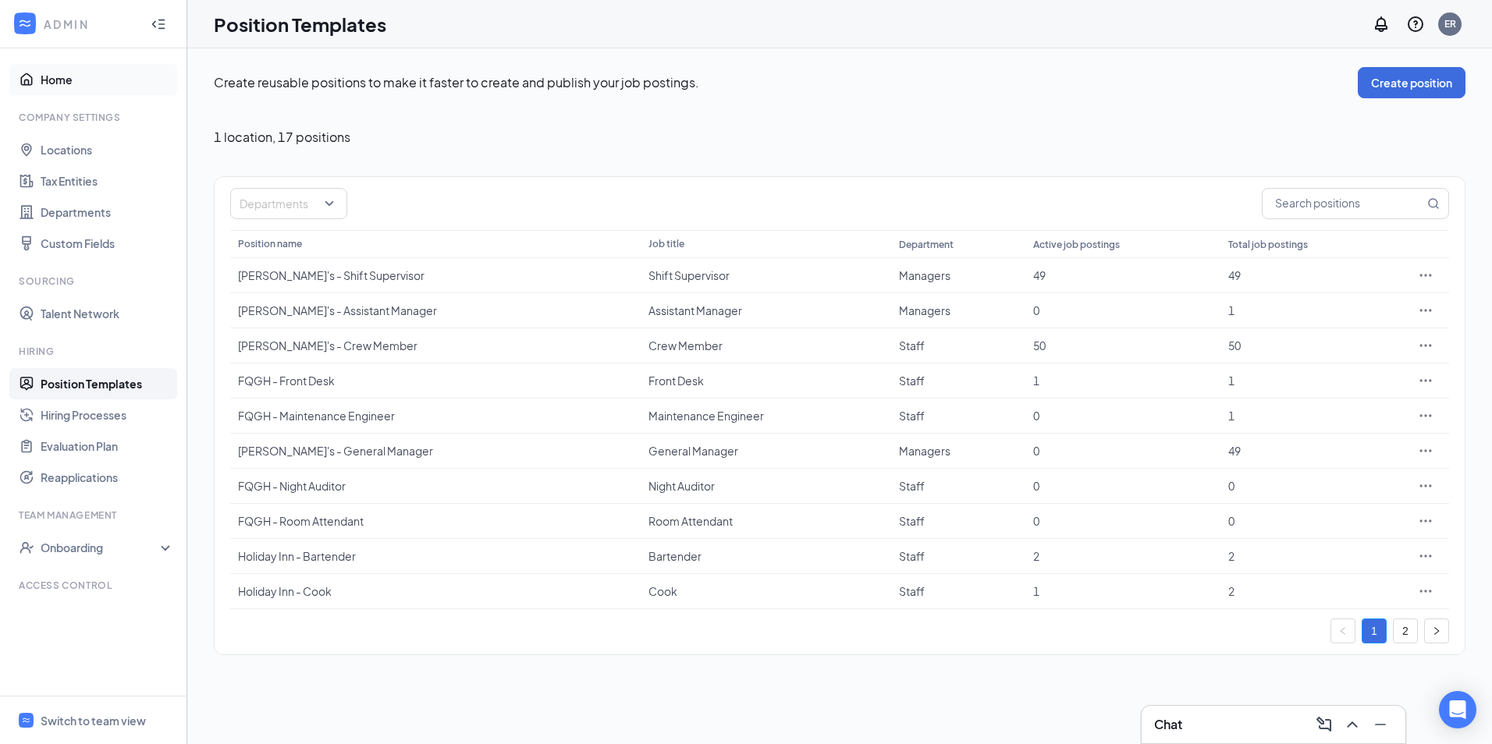
click at [57, 80] on link "Home" at bounding box center [107, 79] width 133 height 31
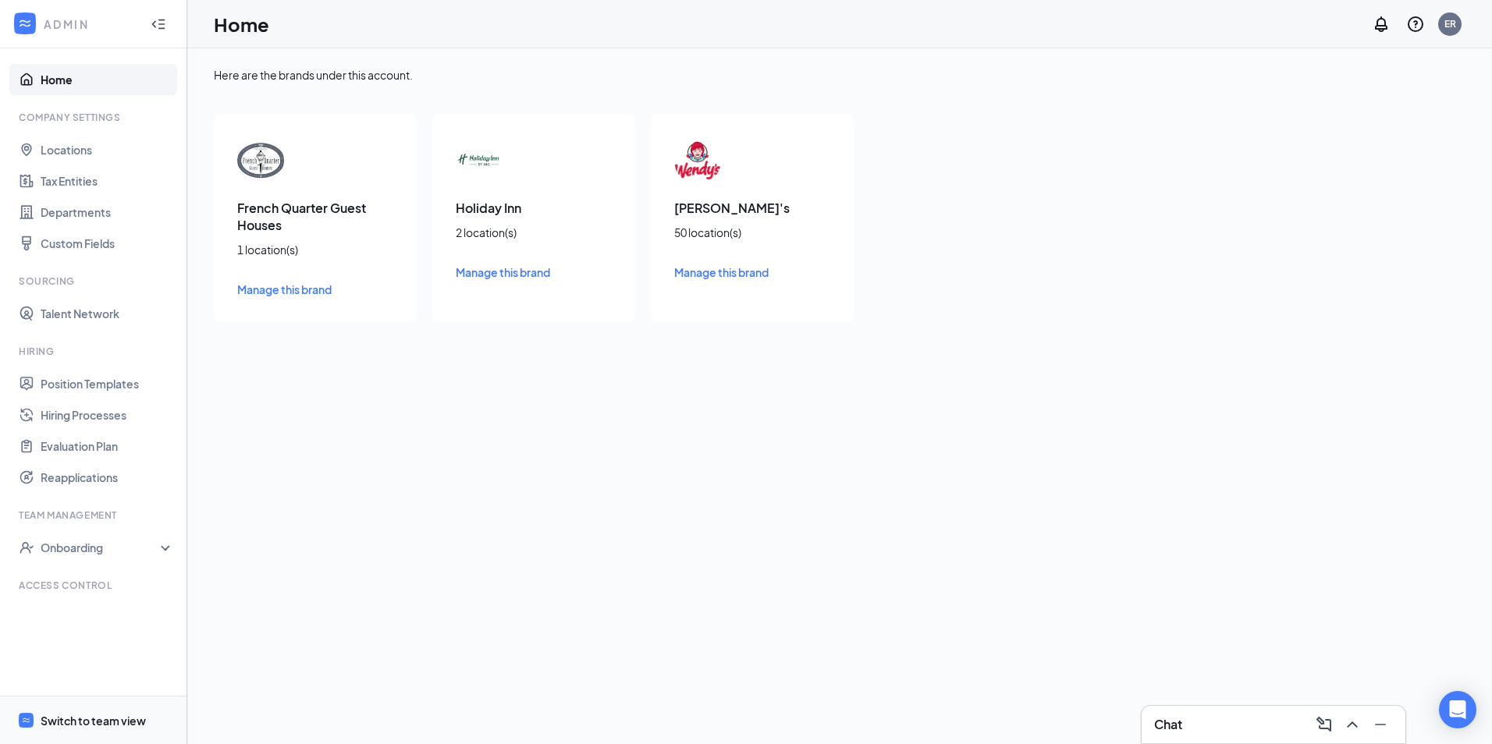
click at [87, 723] on div "Switch to team view" at bounding box center [93, 721] width 105 height 16
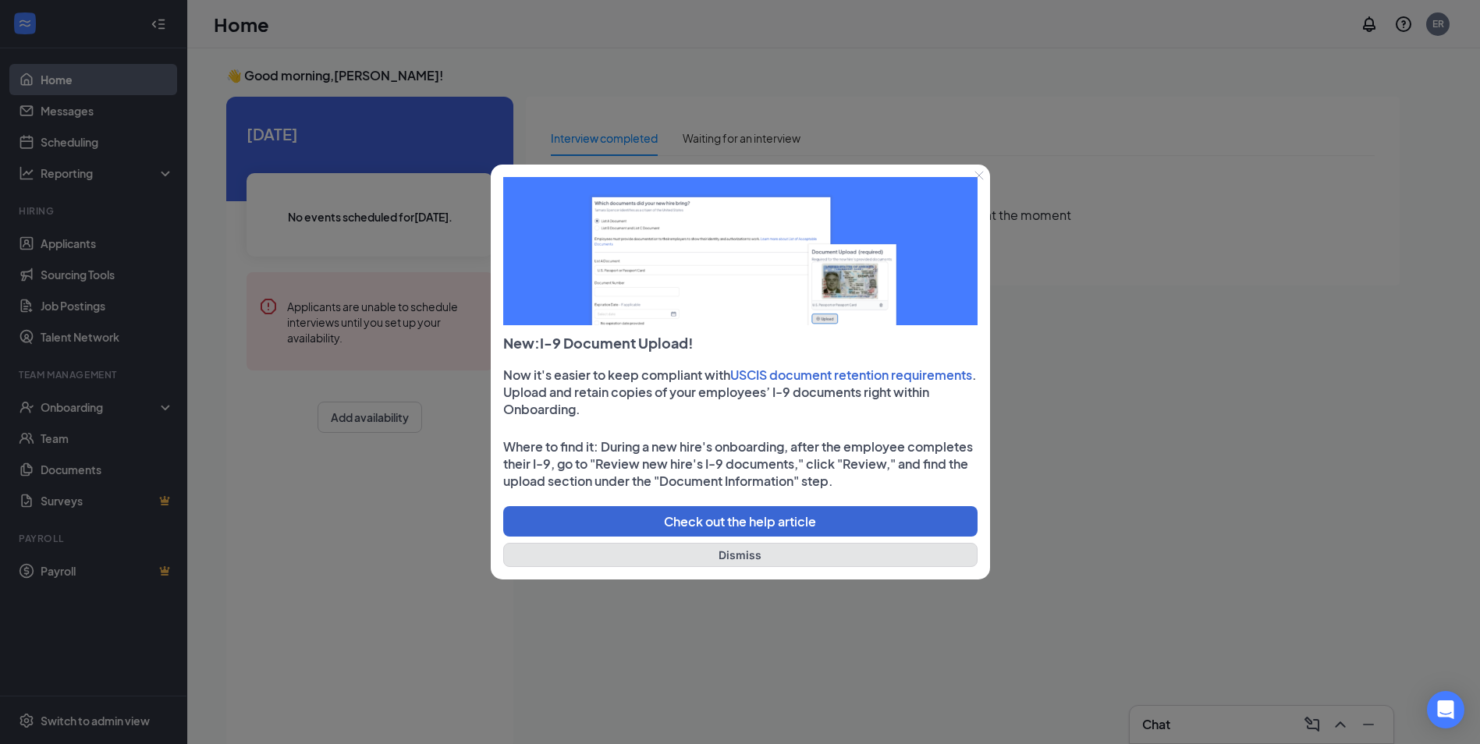
click at [826, 548] on button "Dismiss" at bounding box center [740, 555] width 474 height 24
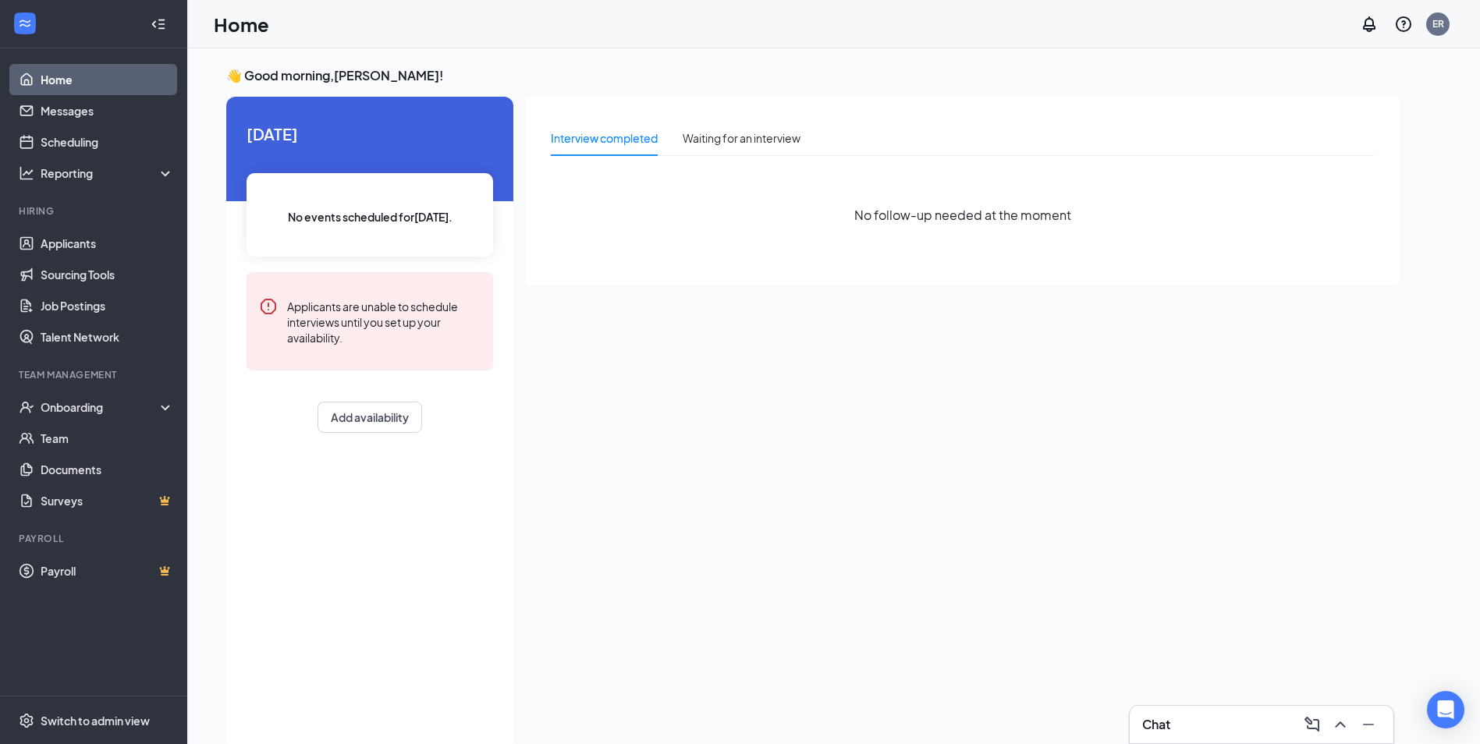
click at [602, 141] on div "Interview completed" at bounding box center [604, 138] width 107 height 17
click at [353, 414] on button "Add availability" at bounding box center [370, 417] width 105 height 31
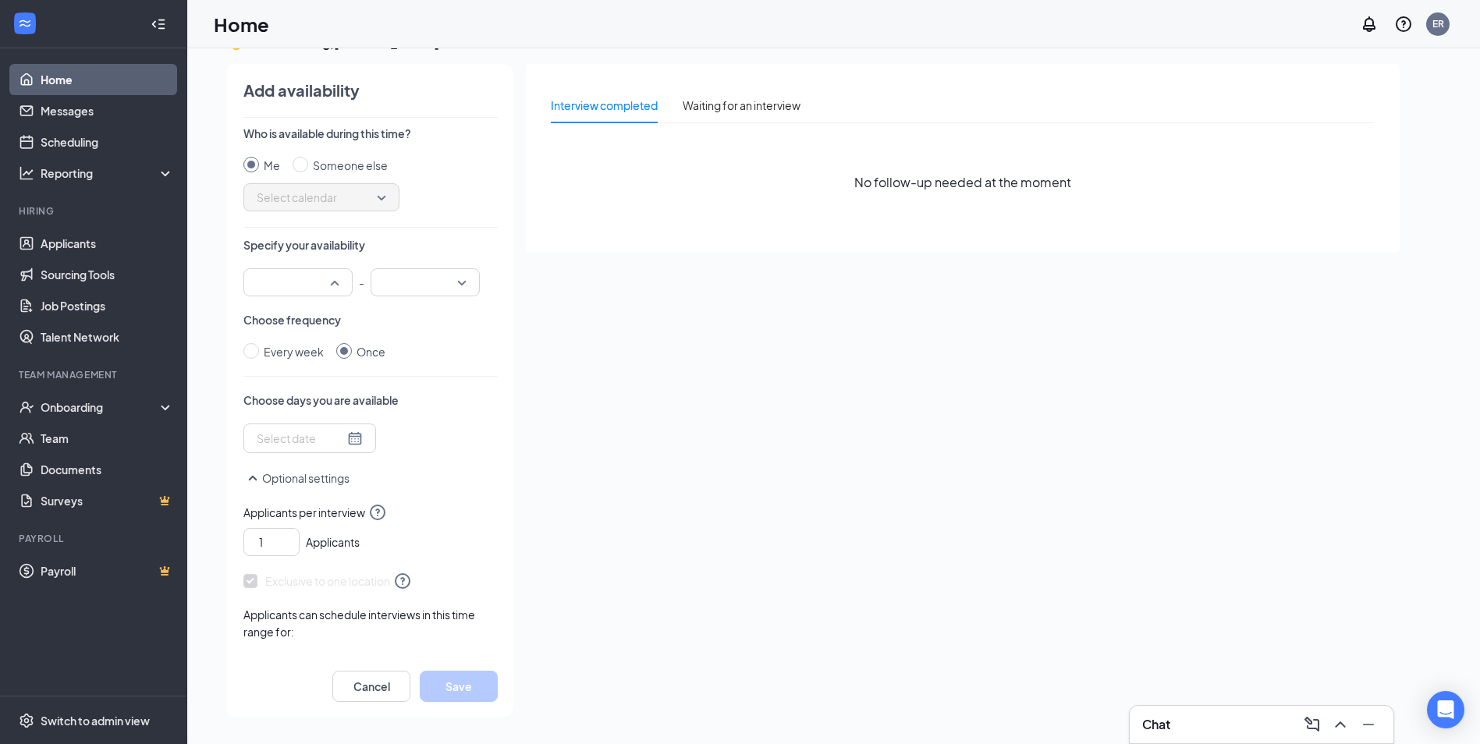
click at [339, 281] on div at bounding box center [297, 282] width 109 height 28
click at [285, 314] on span "01:00 PM" at bounding box center [279, 317] width 46 height 17
click at [410, 281] on input "search" at bounding box center [420, 282] width 80 height 27
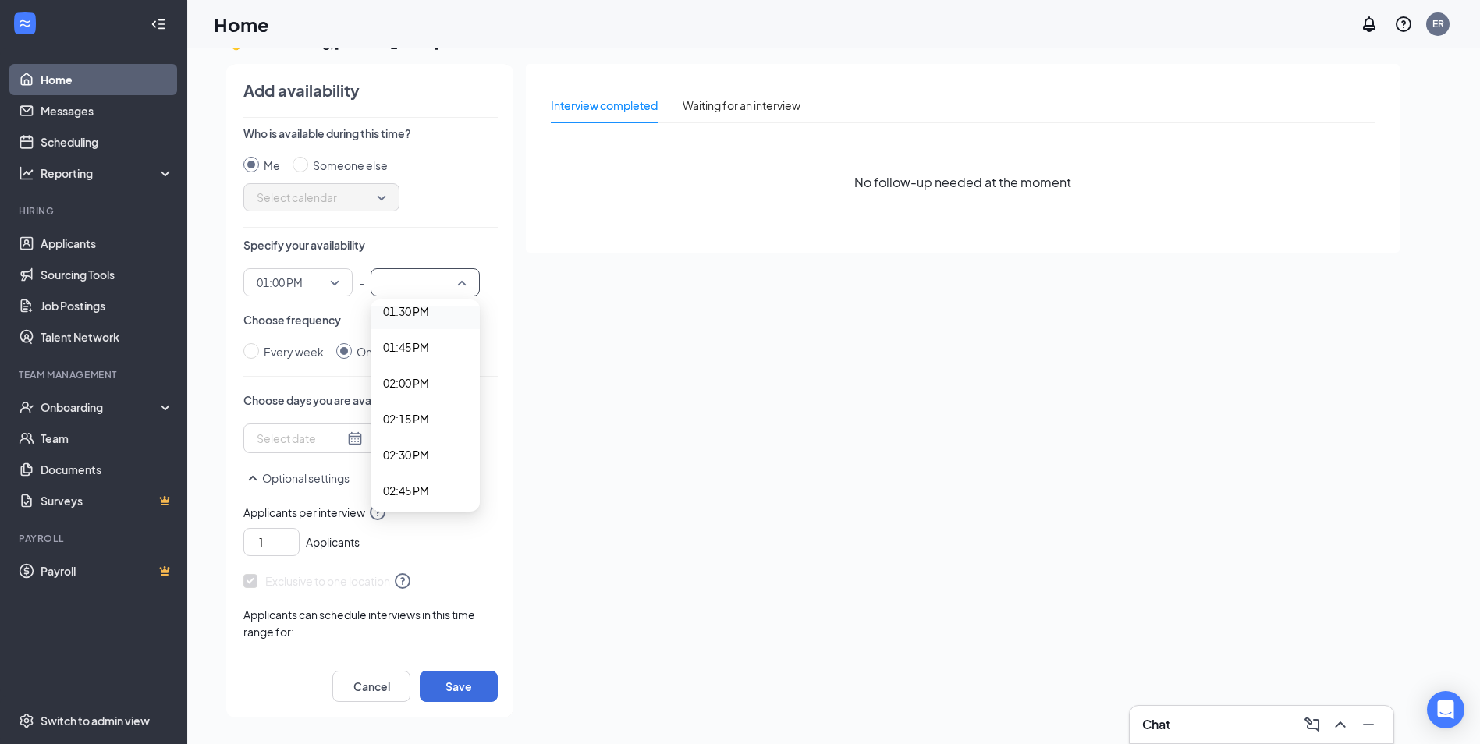
click at [400, 306] on span "01:30 PM" at bounding box center [406, 311] width 46 height 17
click at [346, 435] on div at bounding box center [310, 438] width 106 height 17
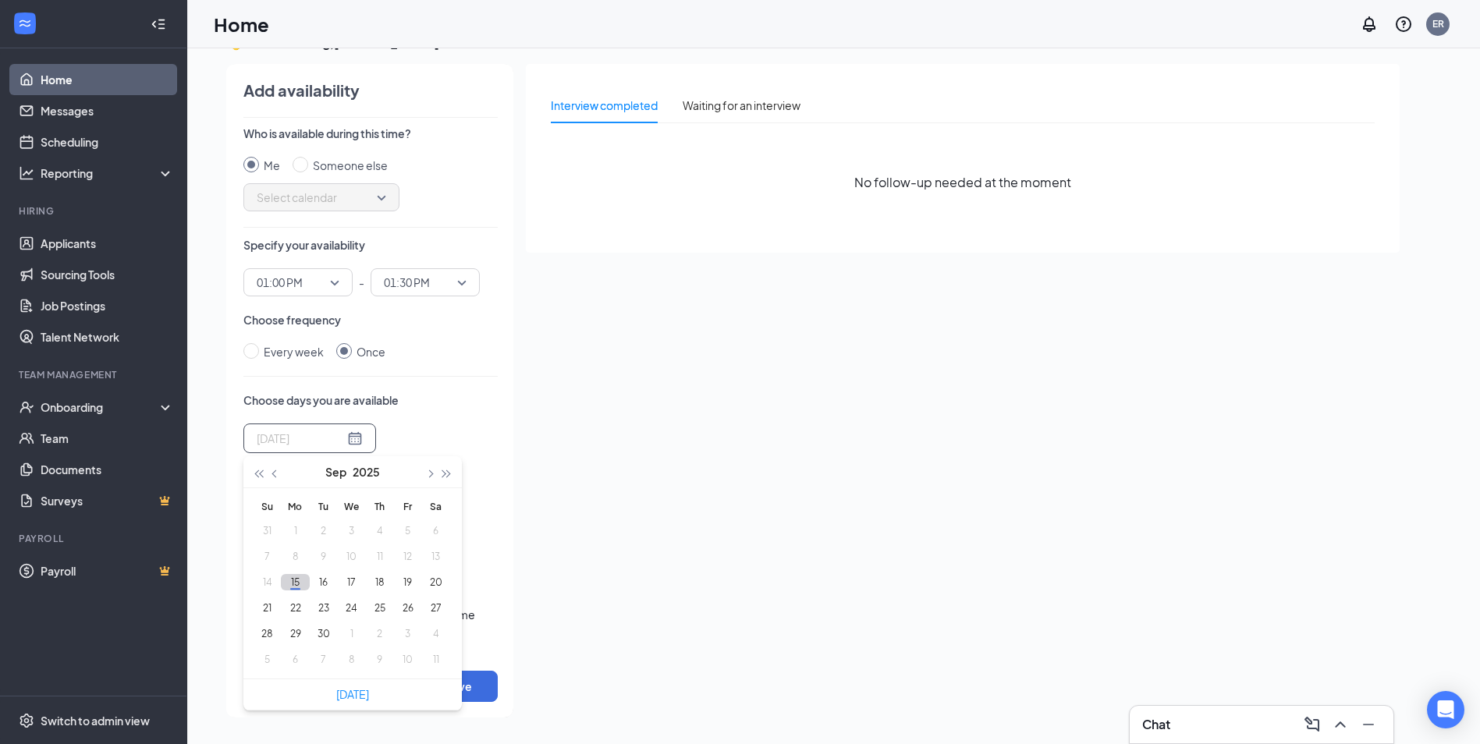
click at [292, 579] on button "15" at bounding box center [295, 582] width 29 height 16
type input "2025-09-15"
click at [646, 414] on div "Interview completed Waiting for an interview No follow-up needed at the moment" at bounding box center [963, 386] width 874 height 645
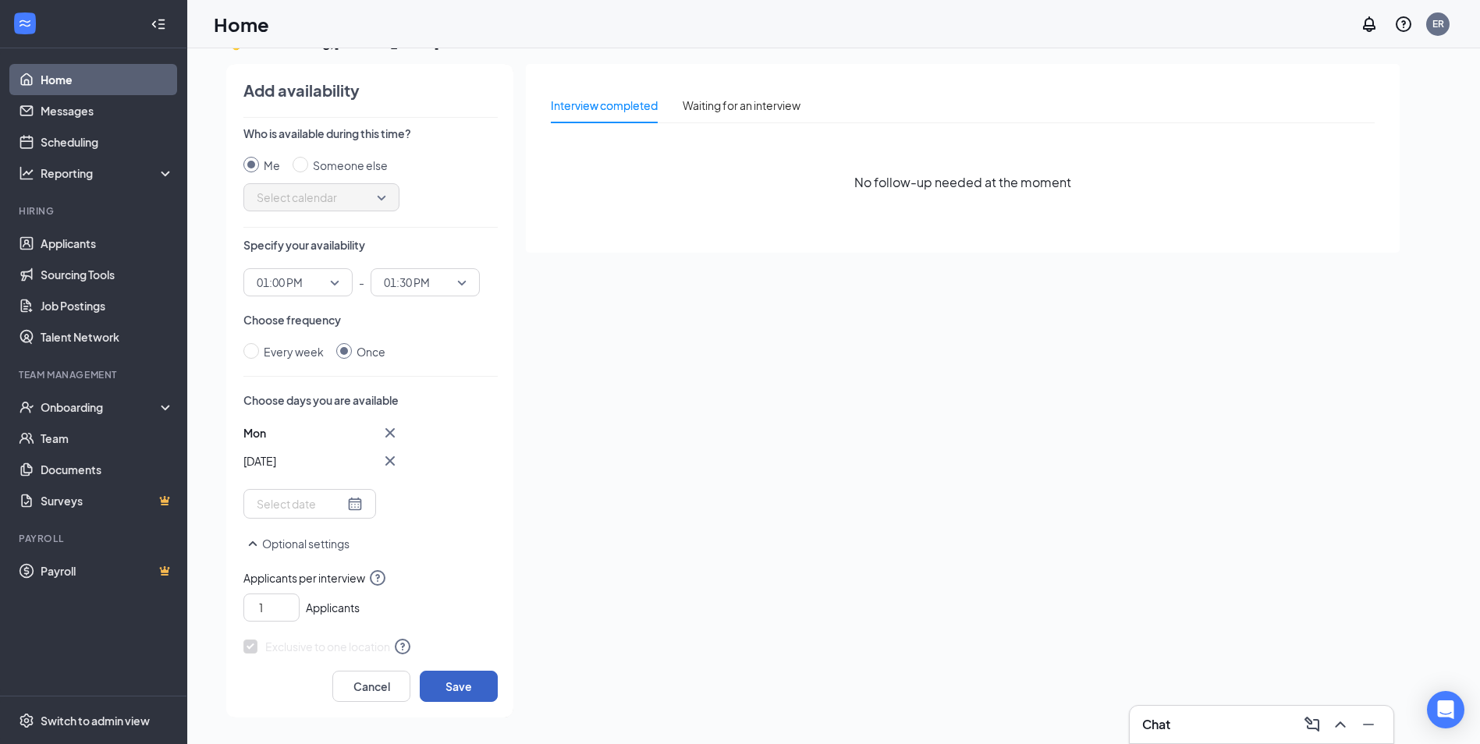
click at [460, 683] on button "Save" at bounding box center [459, 686] width 78 height 31
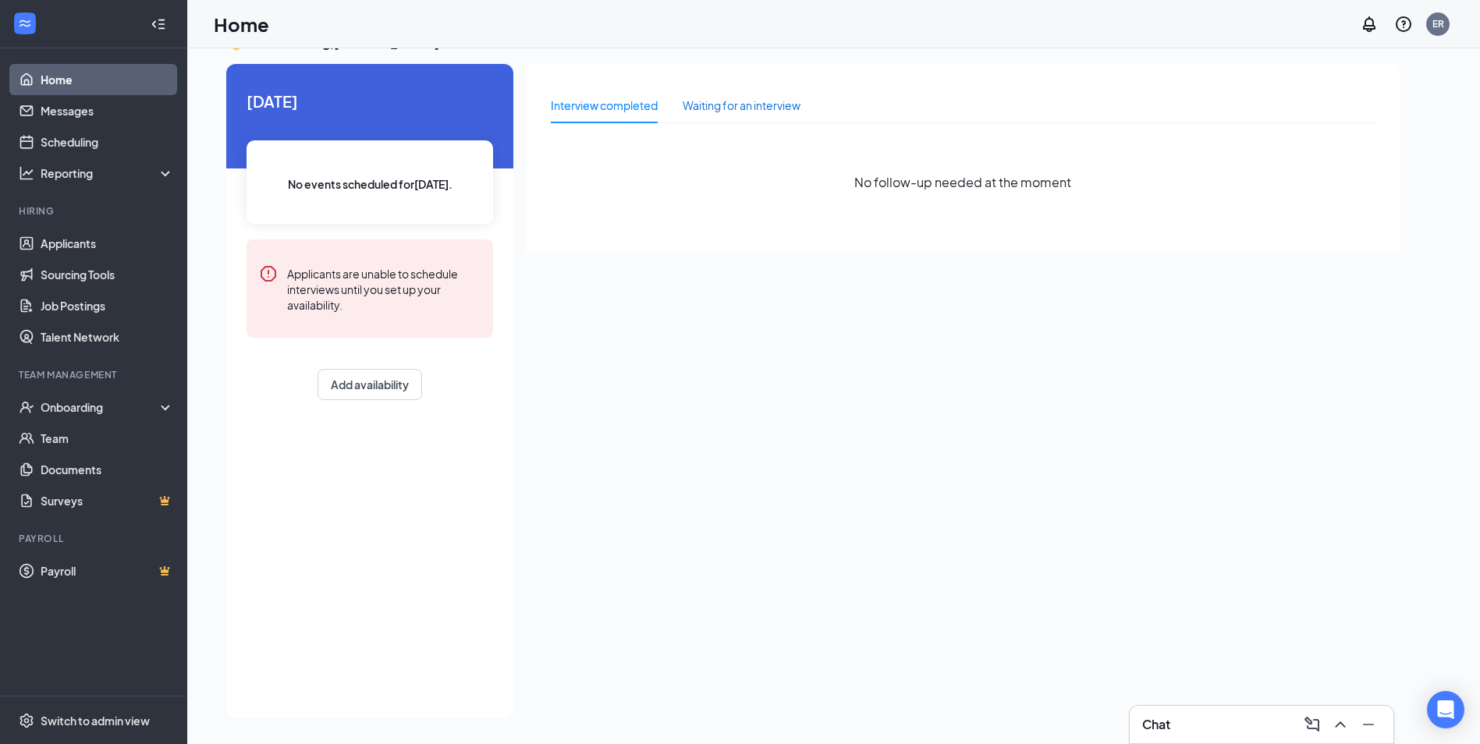
click at [766, 105] on div "Waiting for an interview" at bounding box center [742, 105] width 118 height 17
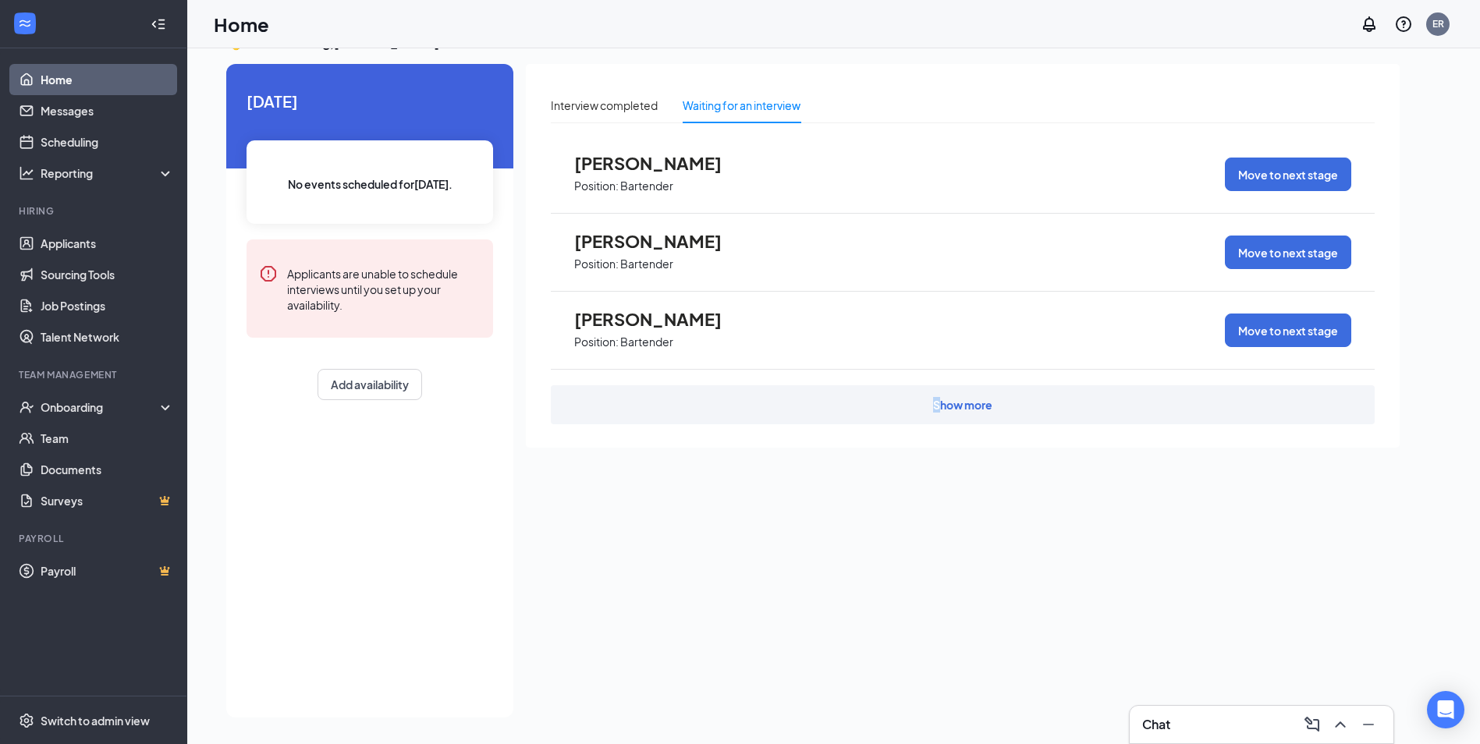
click at [938, 417] on div "Show more" at bounding box center [963, 404] width 824 height 39
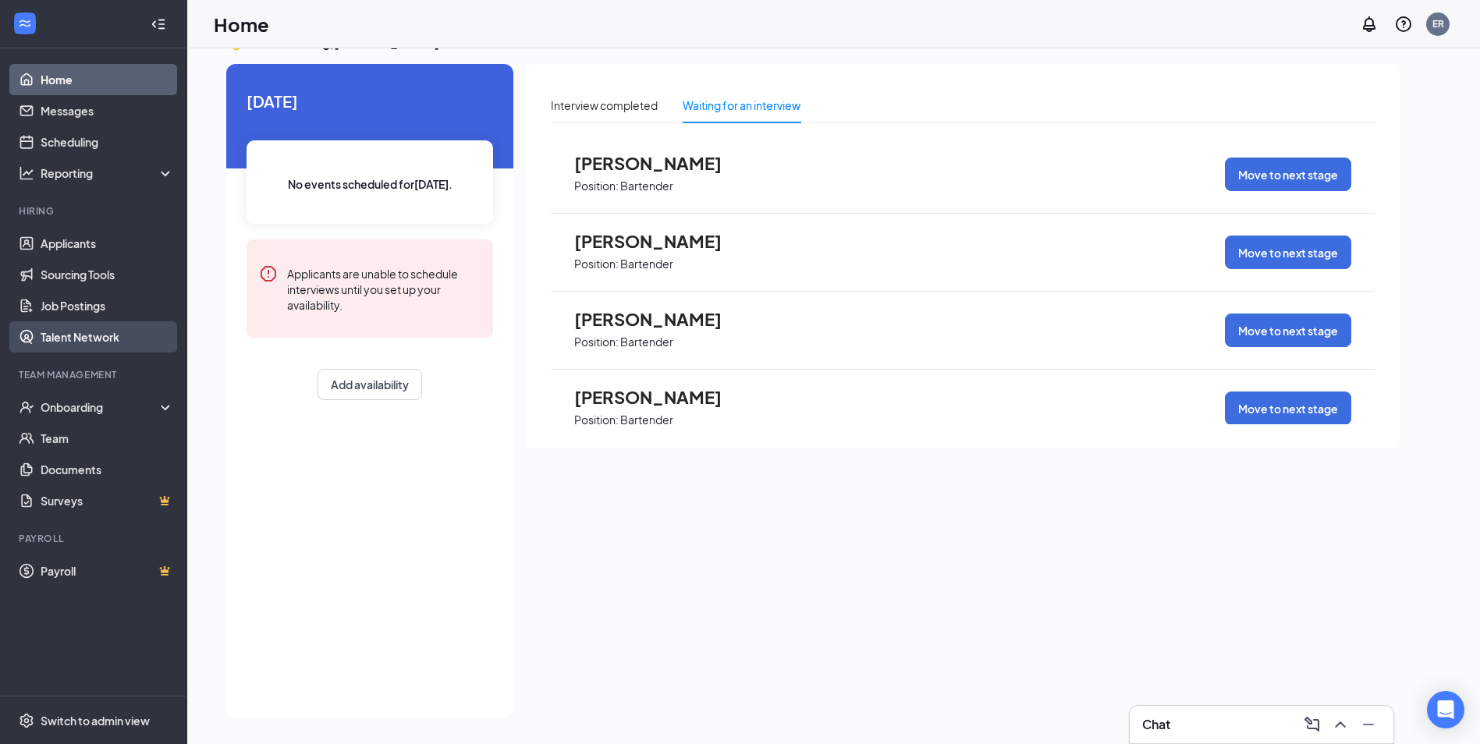
click at [83, 340] on link "Talent Network" at bounding box center [107, 336] width 133 height 31
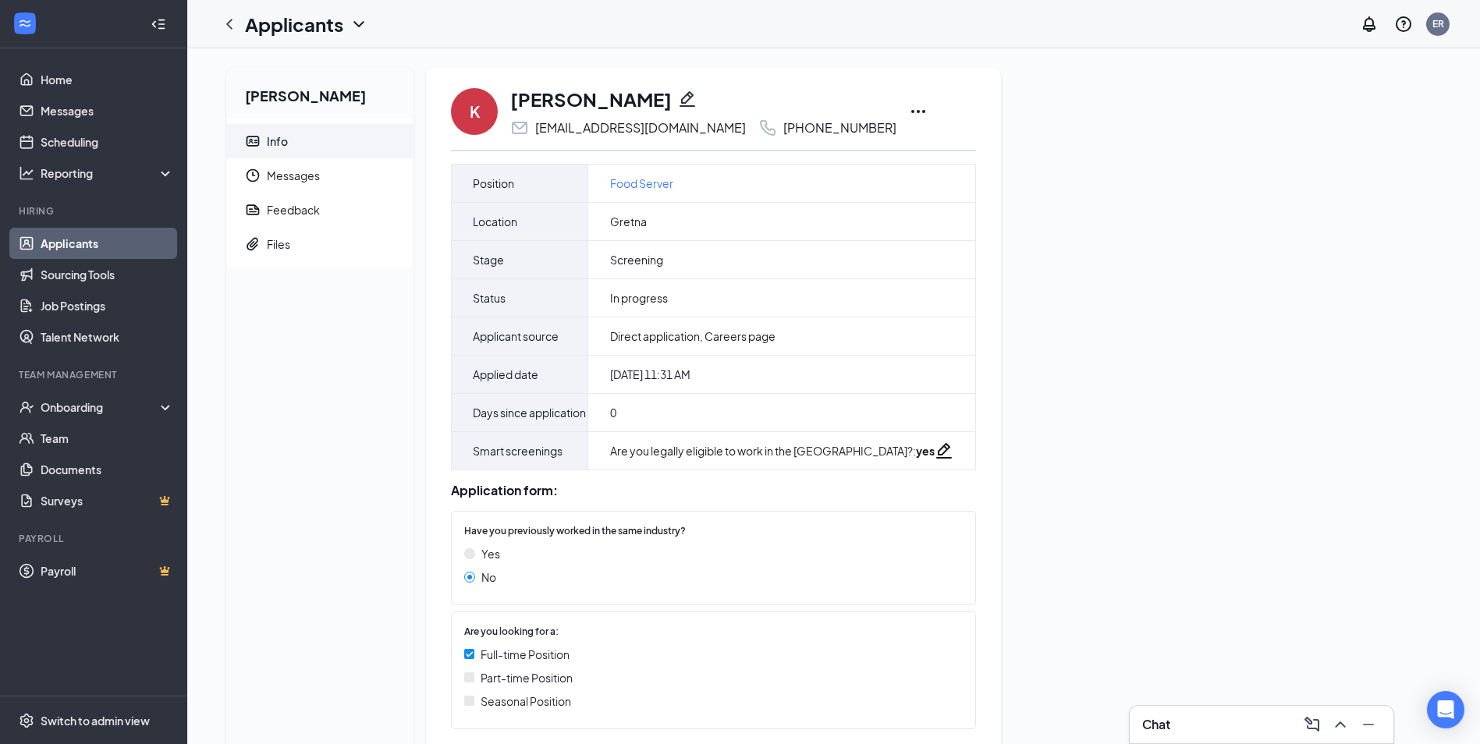
click at [909, 105] on icon "Ellipses" at bounding box center [918, 111] width 19 height 19
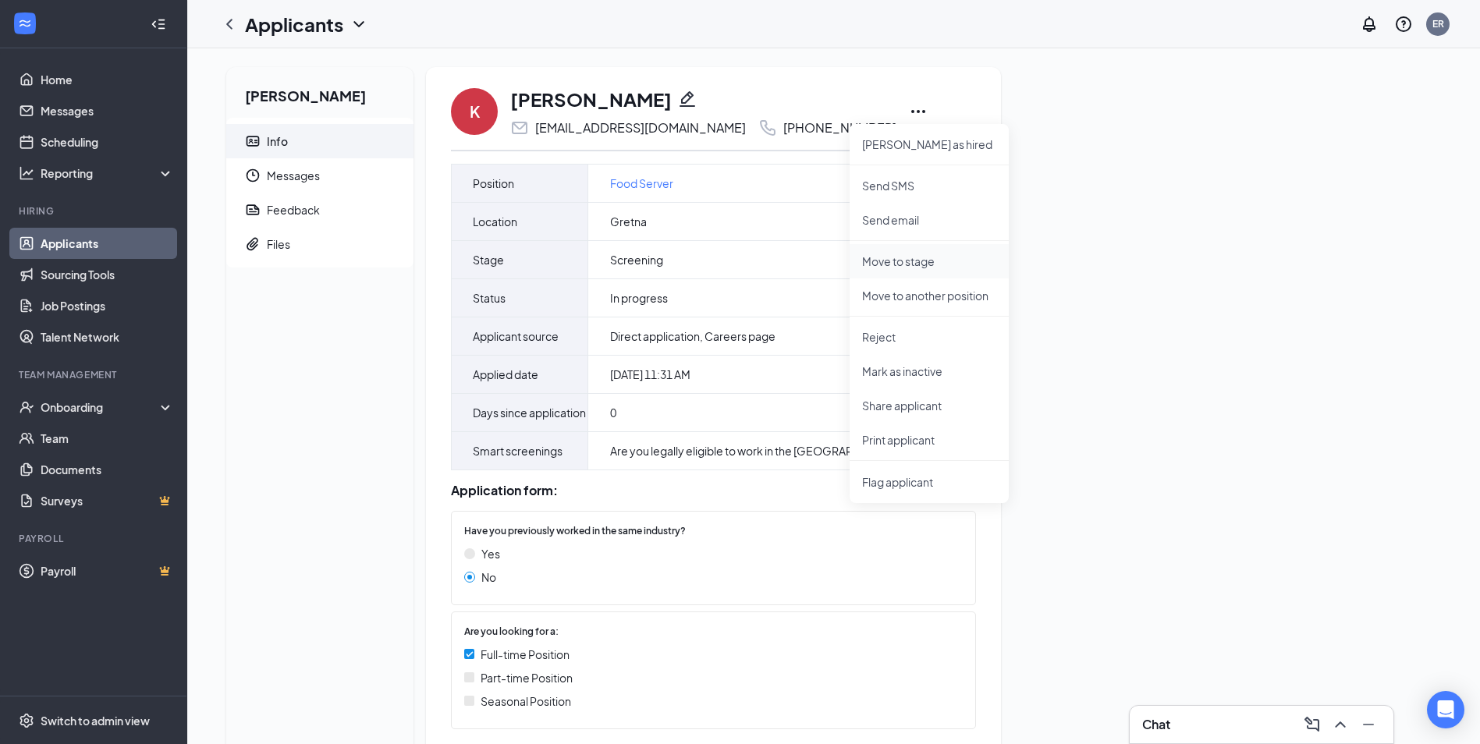
click at [943, 263] on p "Move to stage" at bounding box center [929, 262] width 134 height 16
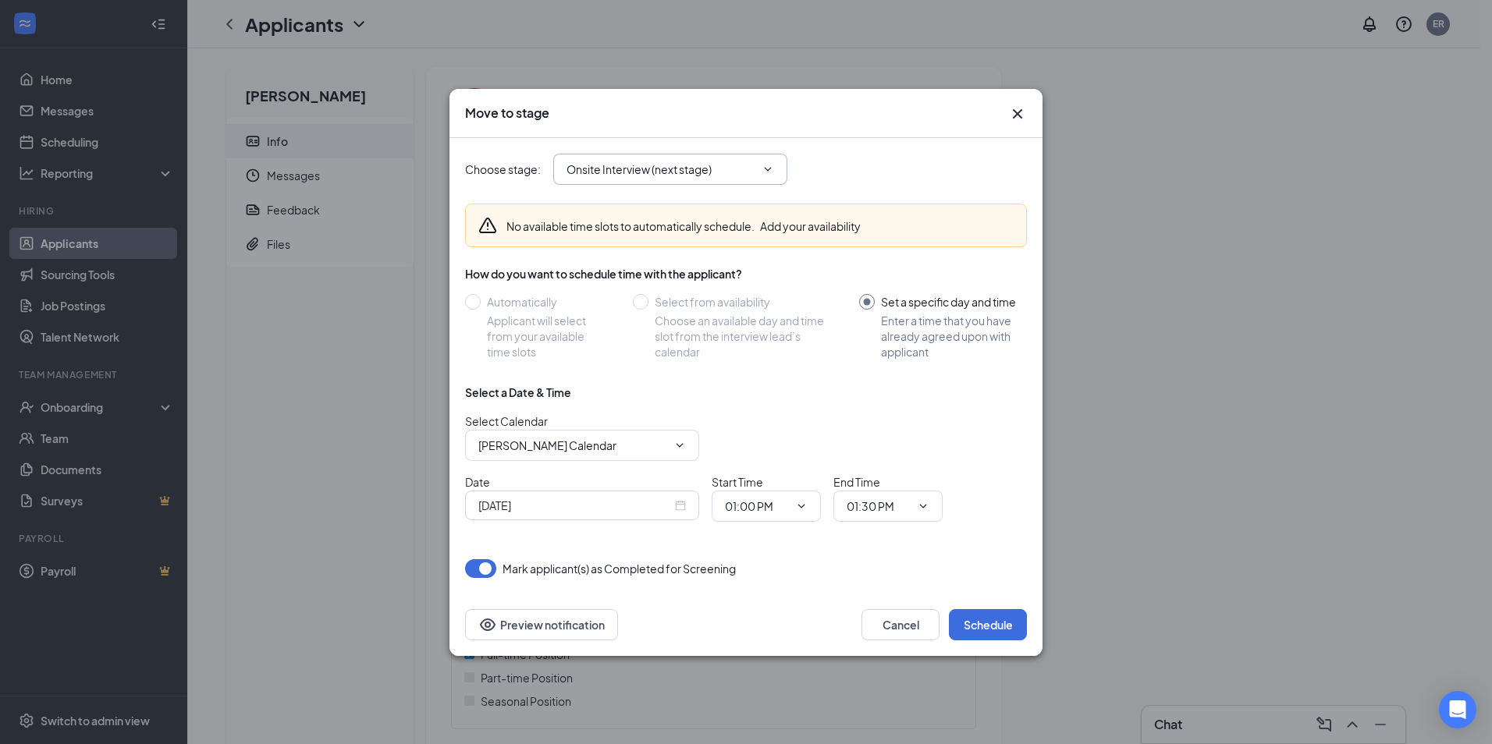
click at [655, 162] on input "Onsite Interview (next stage)" at bounding box center [660, 169] width 189 height 17
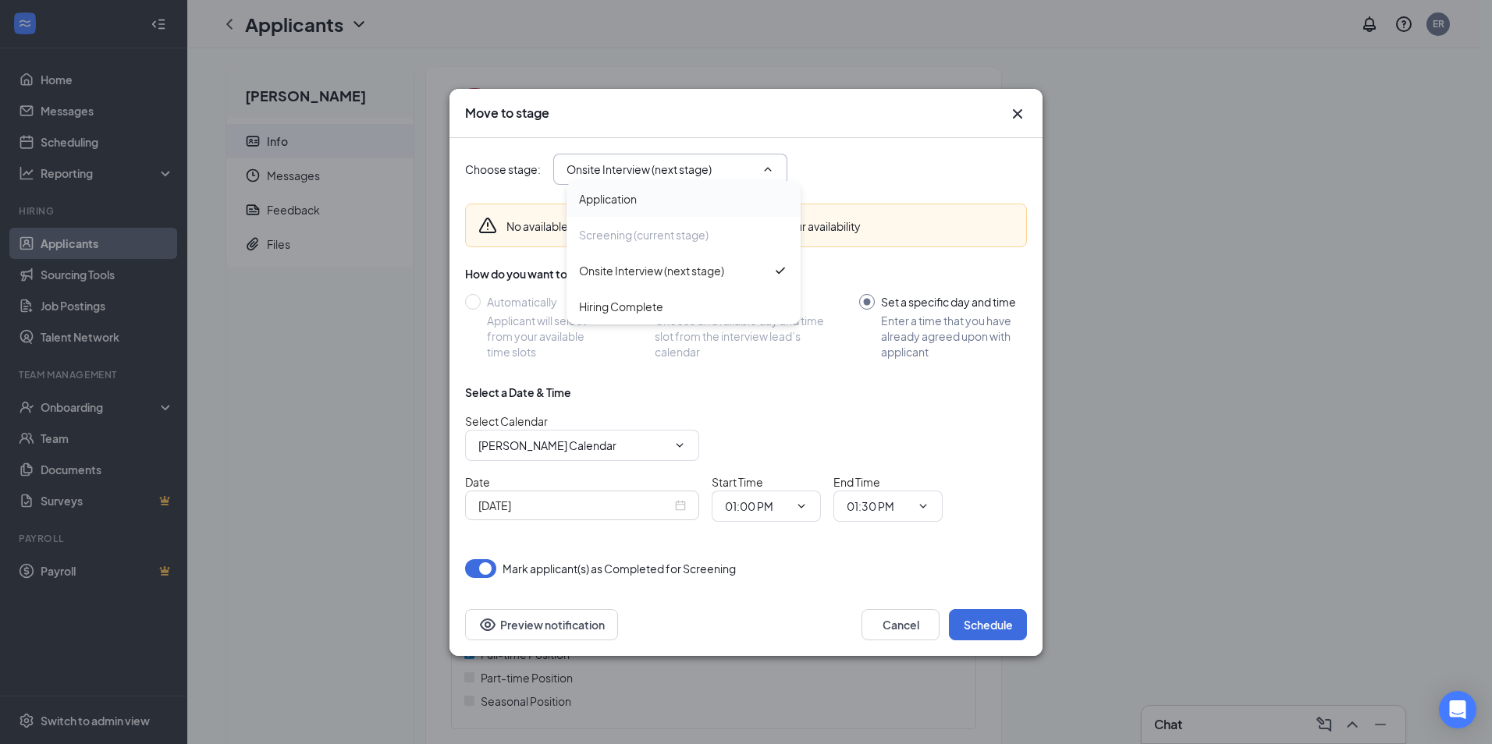
click at [627, 306] on div "Hiring Complete" at bounding box center [621, 306] width 84 height 17
type input "Hiring Complete"
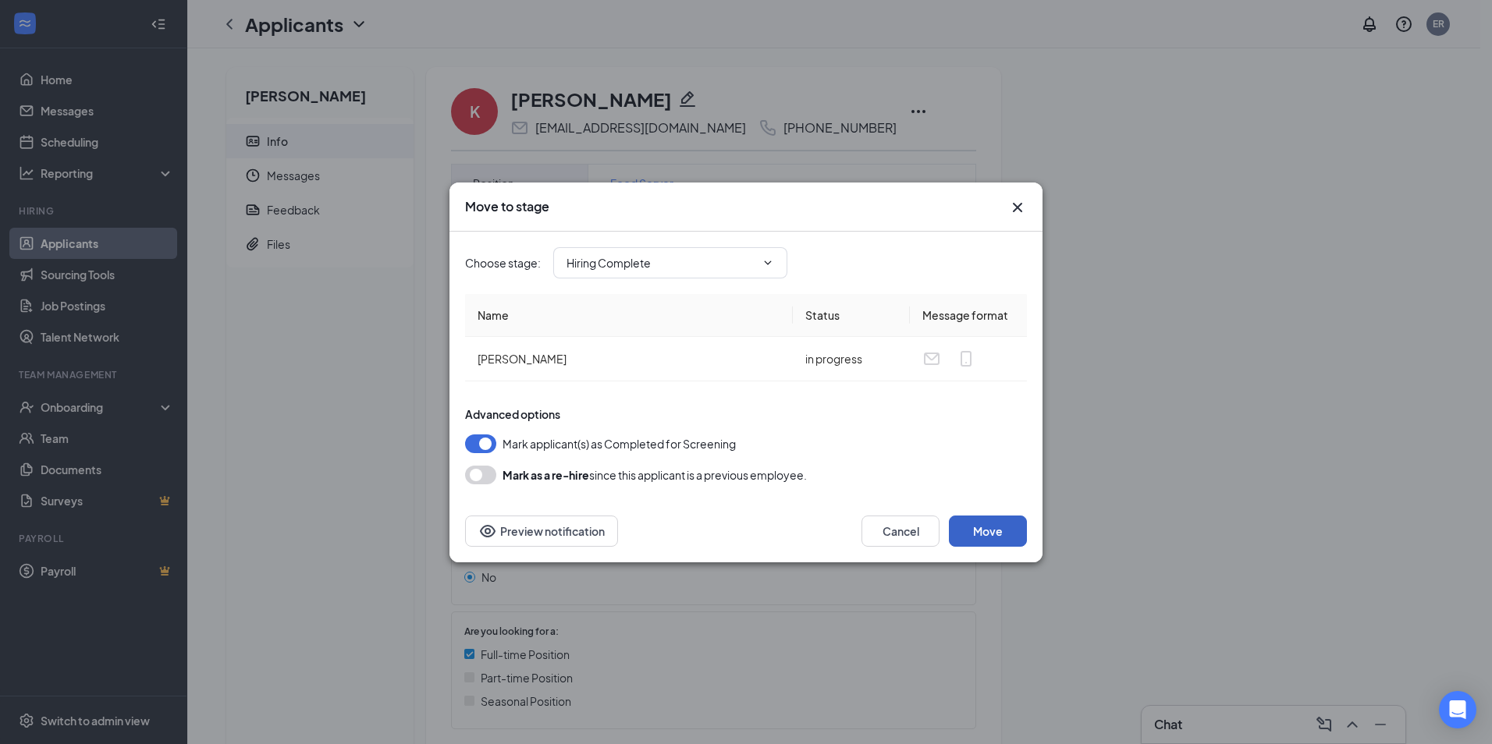
click at [985, 528] on button "Move" at bounding box center [988, 531] width 78 height 31
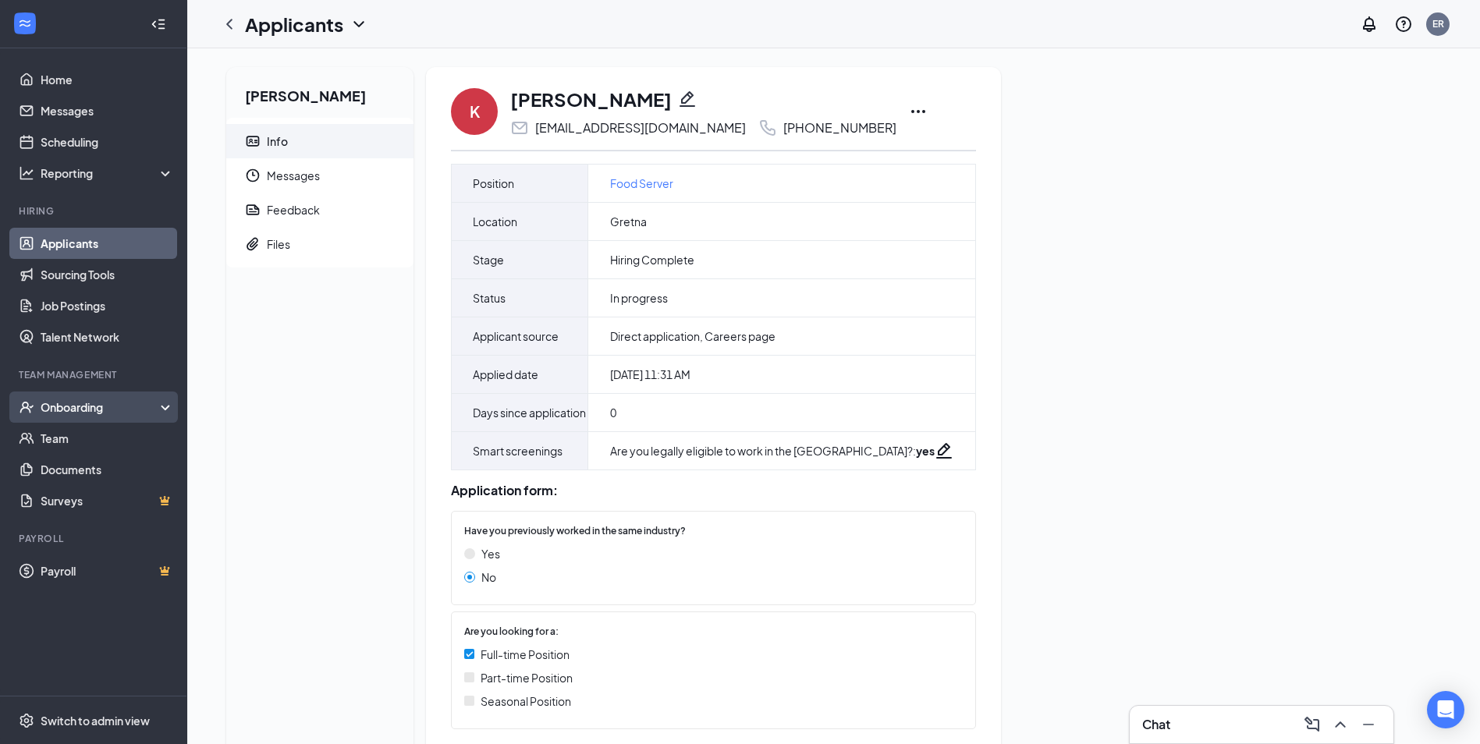
click at [83, 413] on div "Onboarding" at bounding box center [101, 408] width 120 height 16
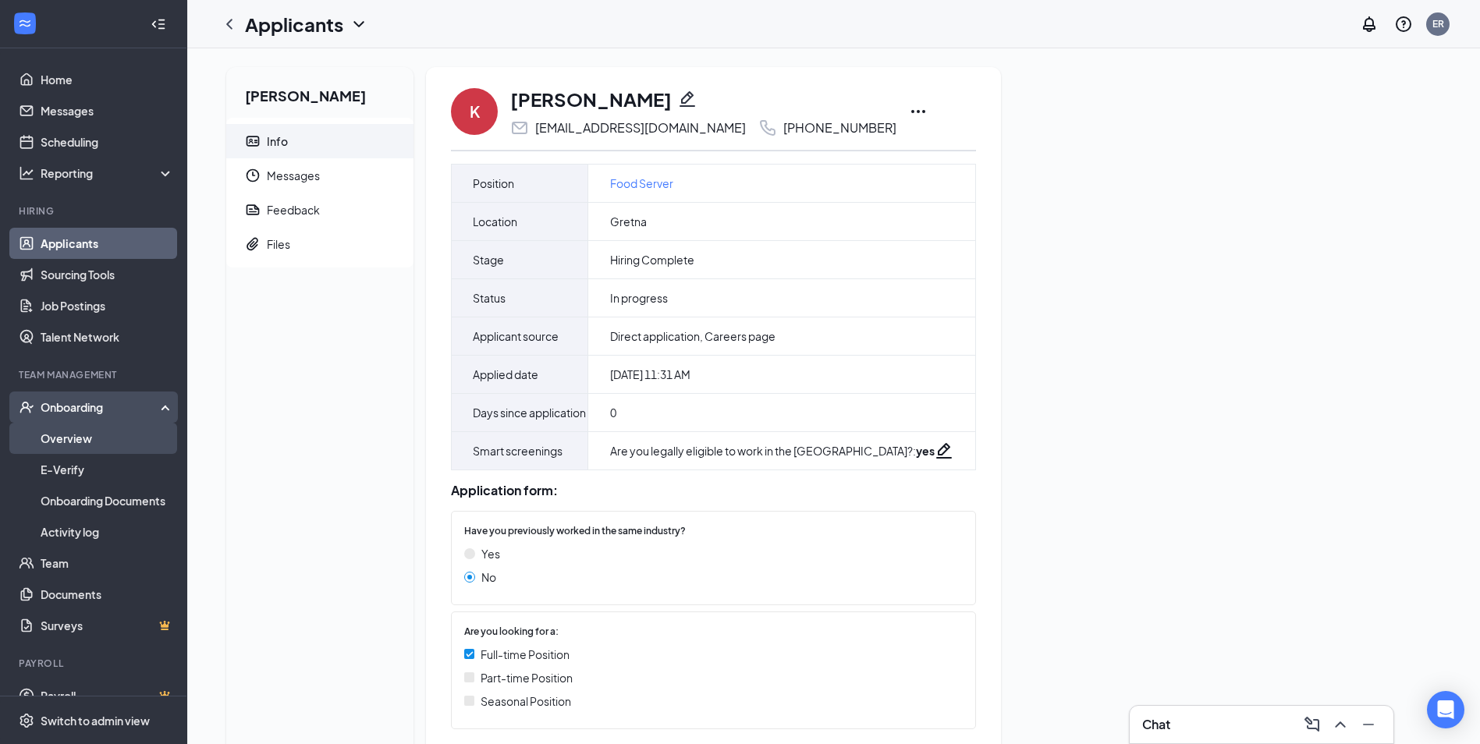
click at [77, 445] on link "Overview" at bounding box center [107, 438] width 133 height 31
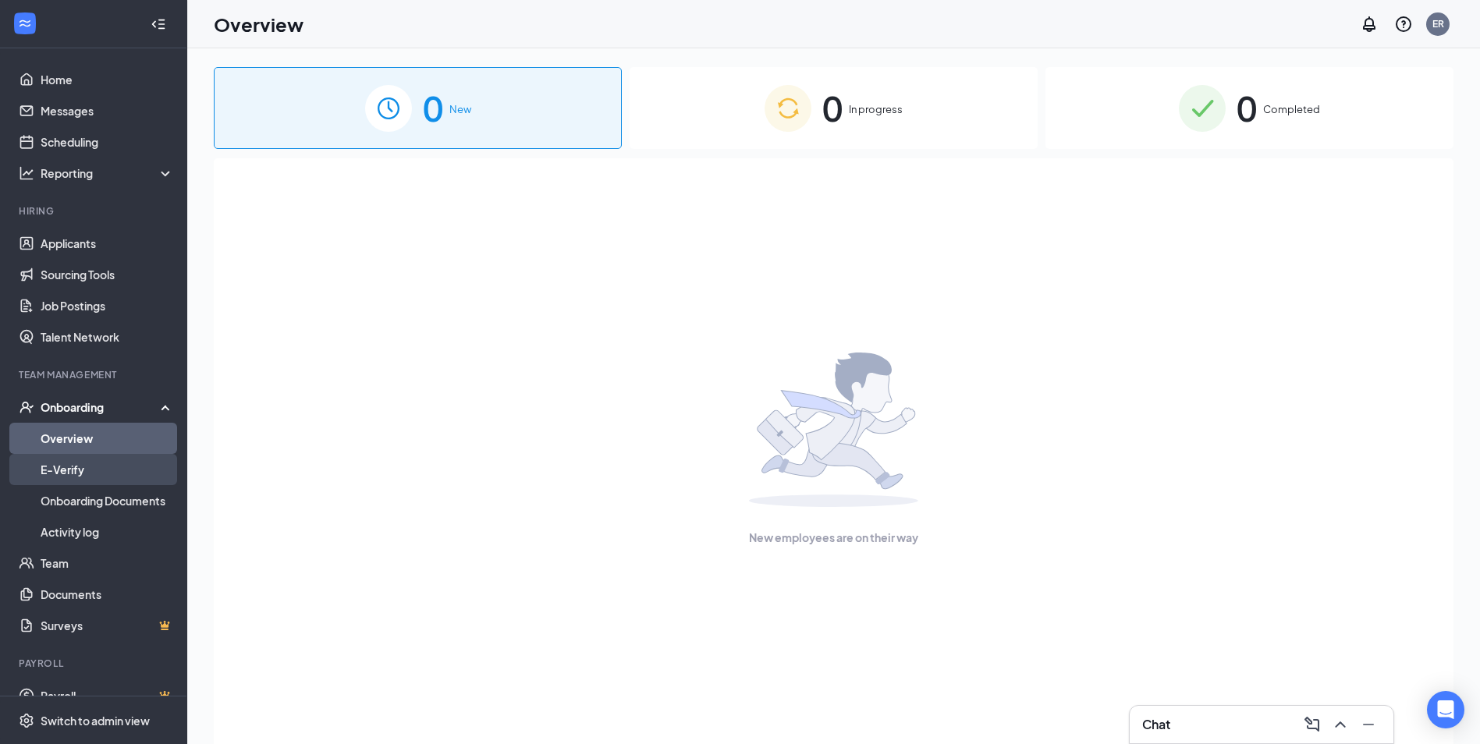
click at [104, 474] on link "E-Verify" at bounding box center [107, 469] width 133 height 31
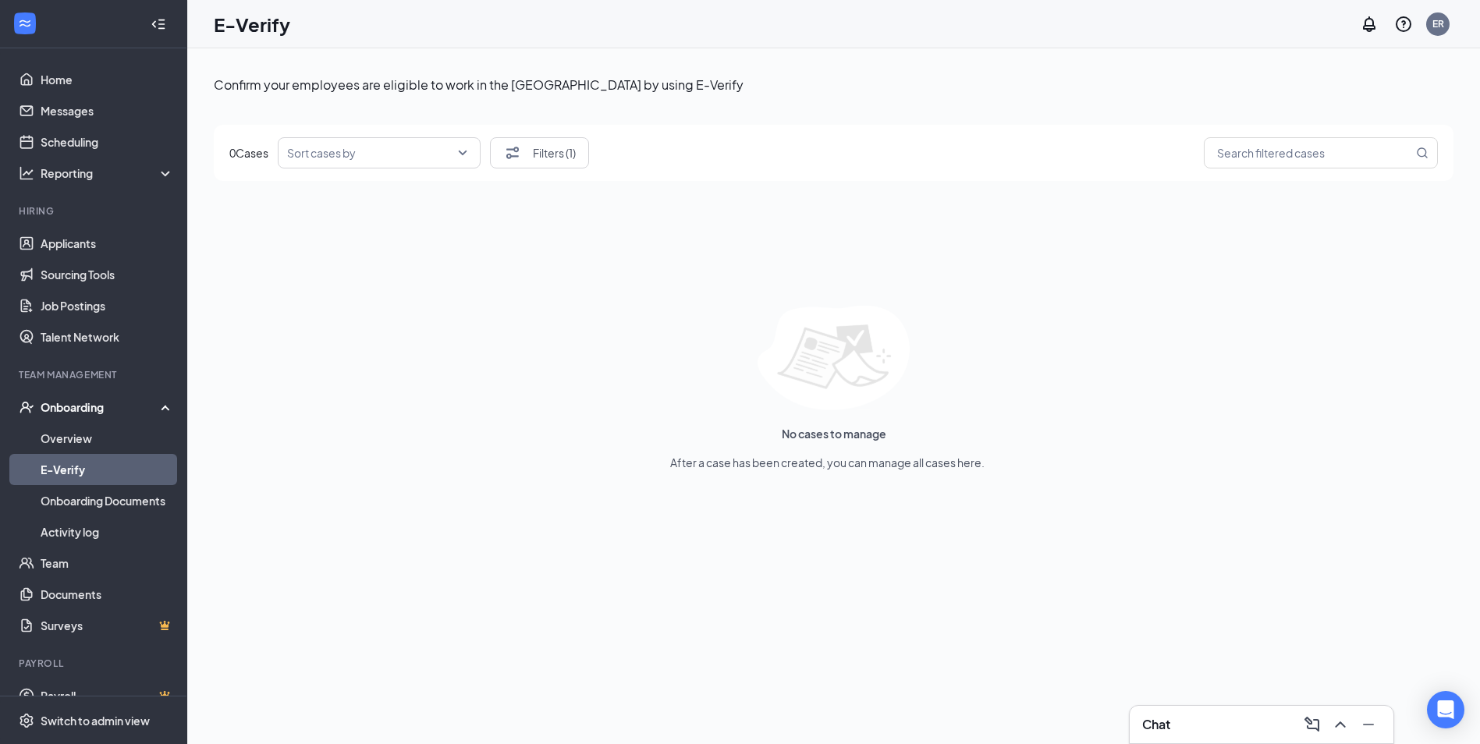
click at [72, 407] on div "Onboarding" at bounding box center [101, 408] width 120 height 16
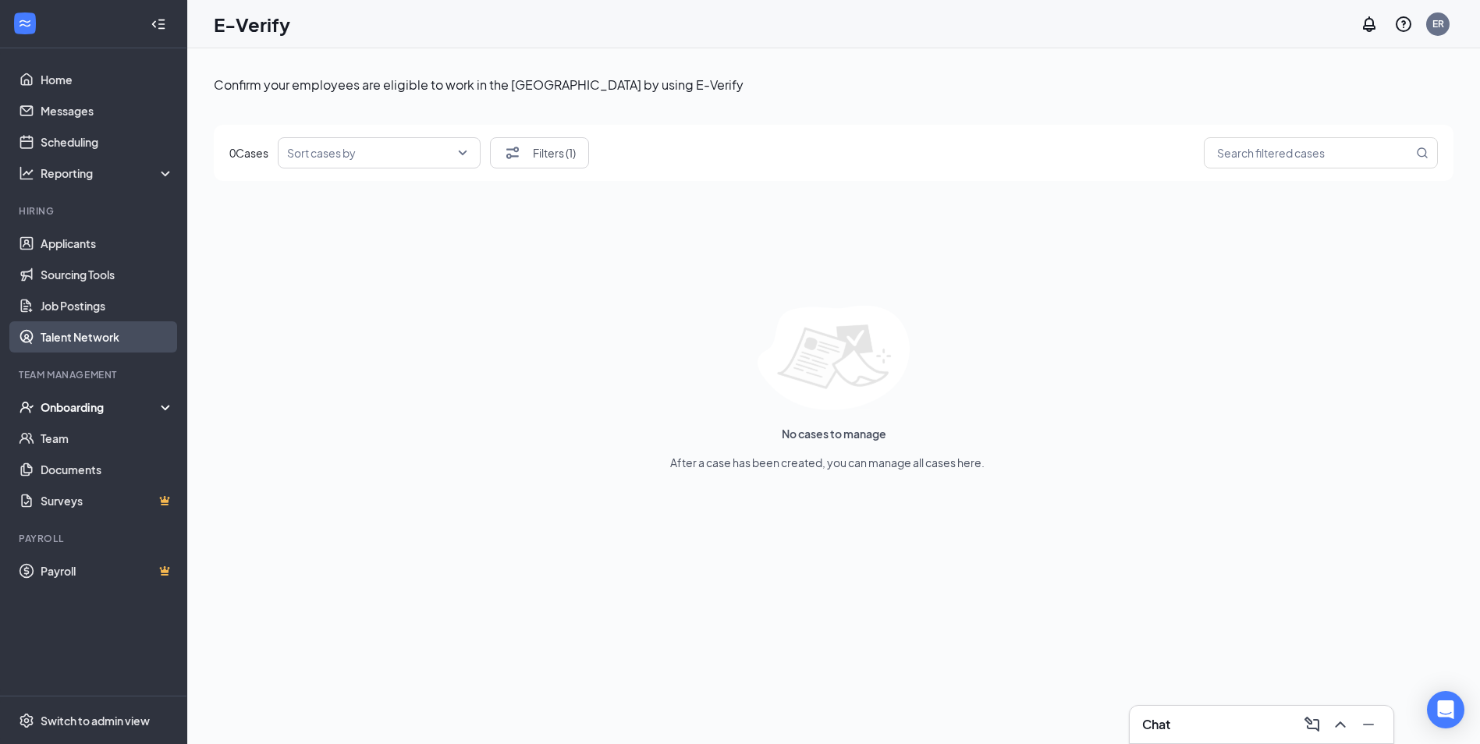
click at [71, 328] on link "Talent Network" at bounding box center [107, 336] width 133 height 31
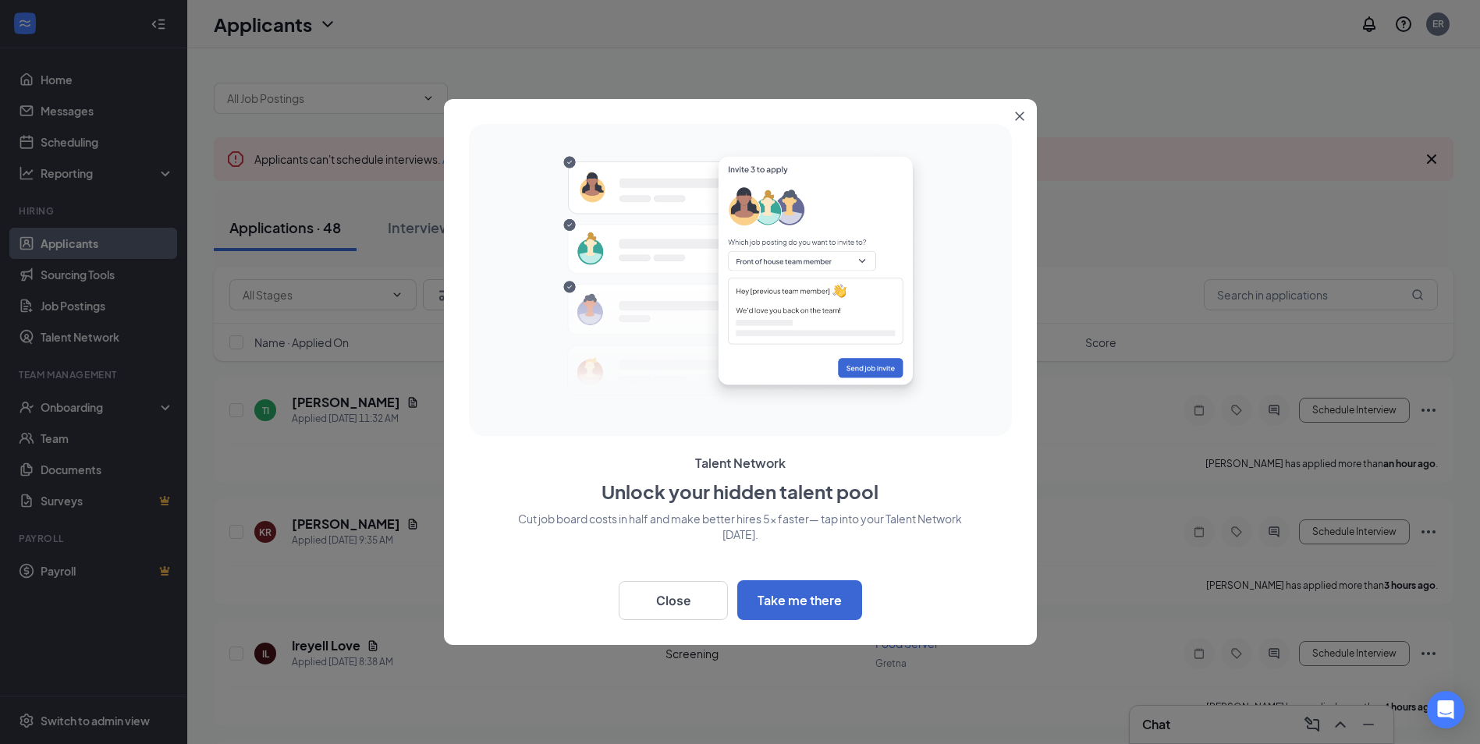
click at [1025, 113] on button "Close" at bounding box center [1023, 113] width 28 height 28
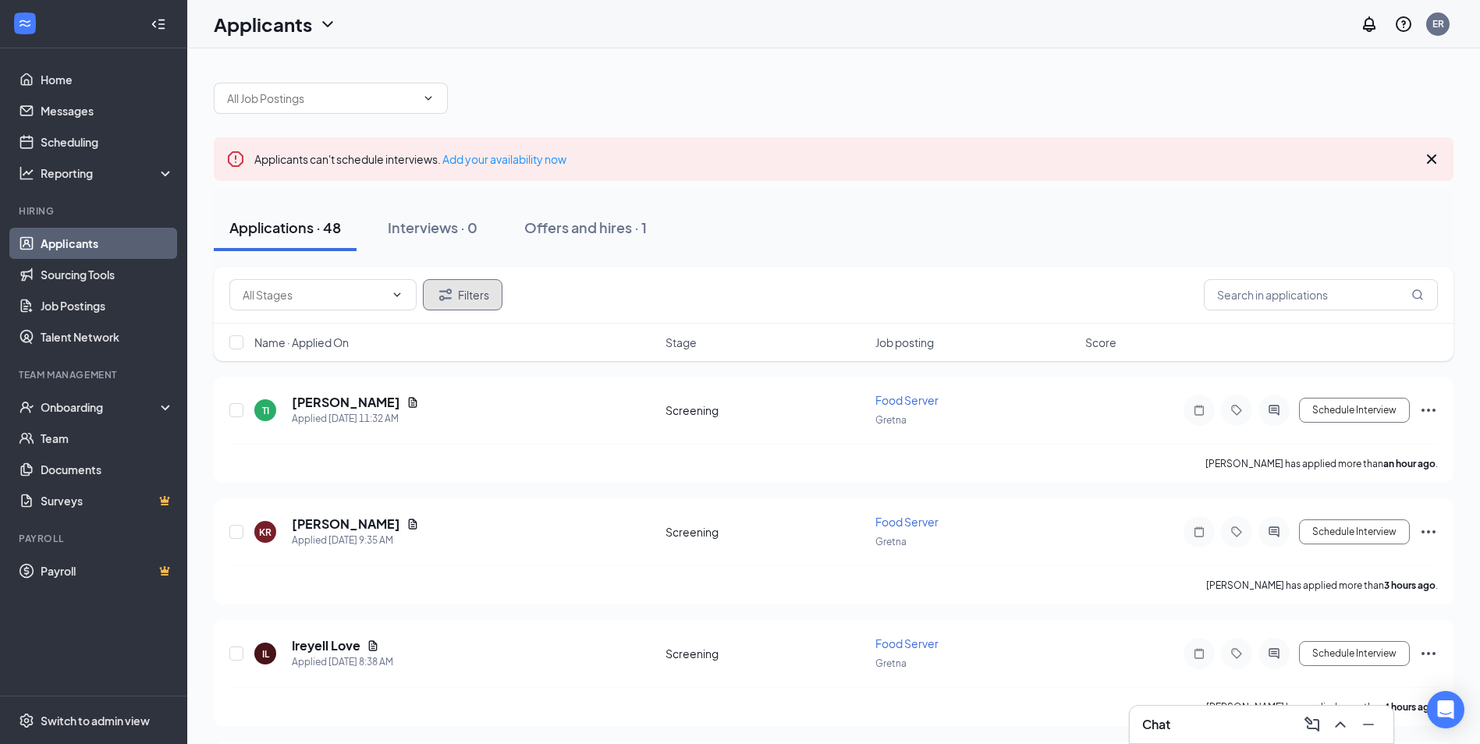
click at [455, 300] on button "Filters" at bounding box center [463, 294] width 80 height 31
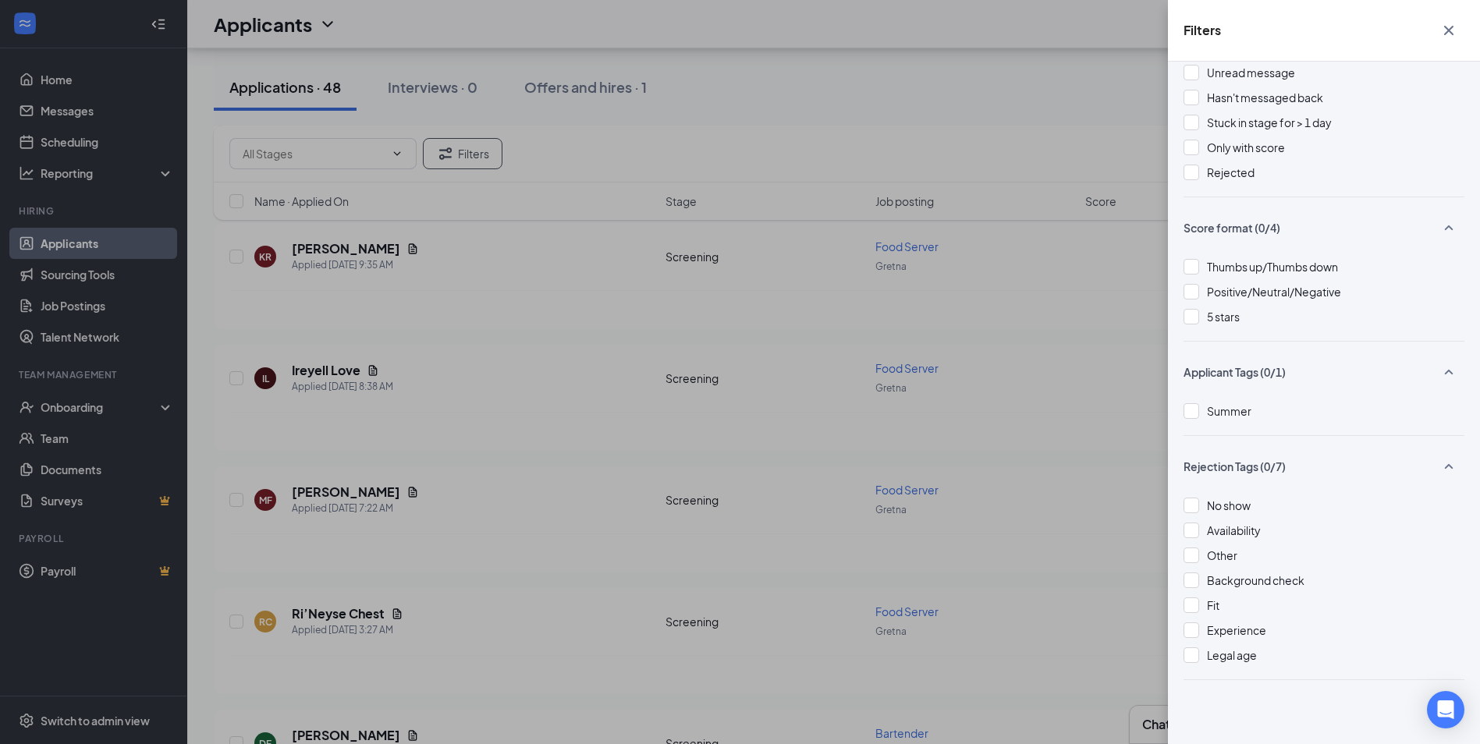
scroll to position [234, 0]
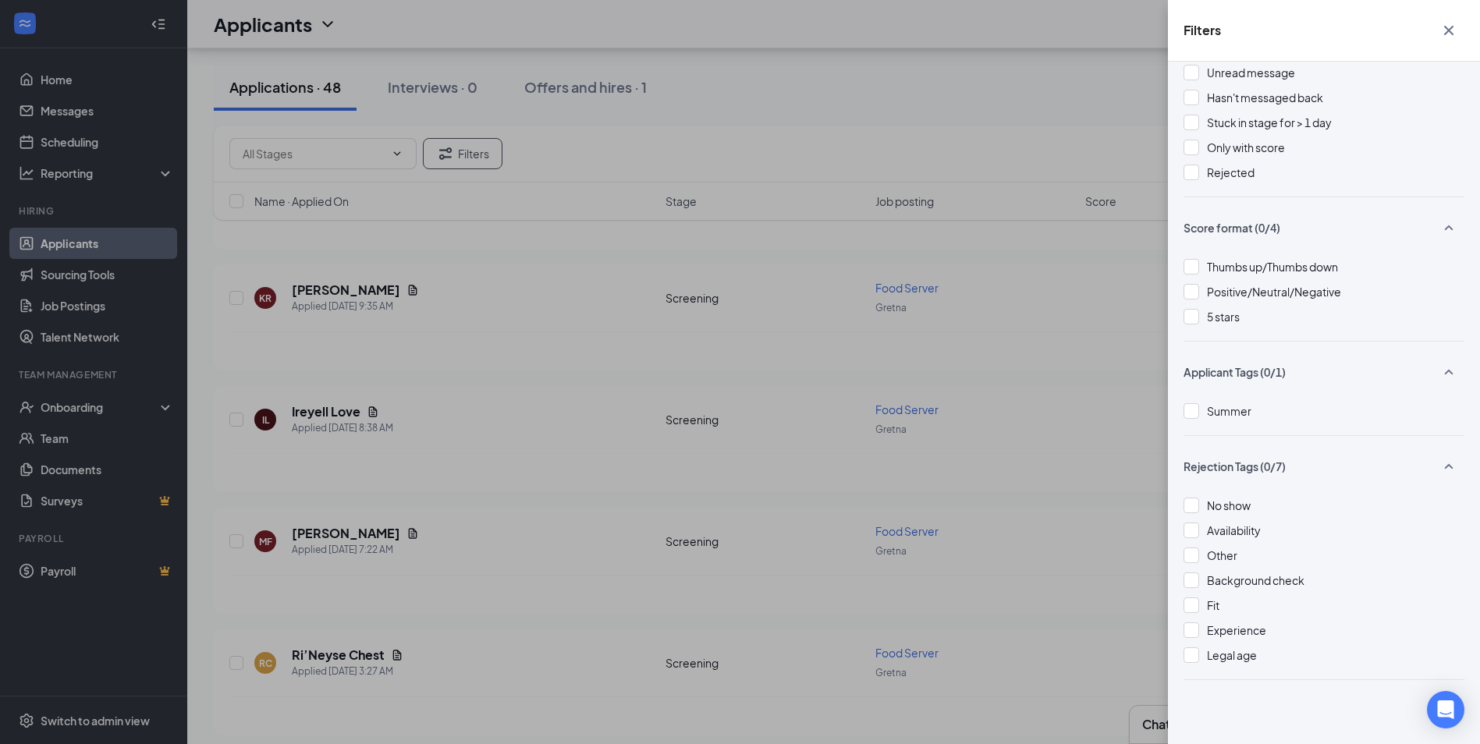
click at [1060, 283] on div "Filters Applicant Status (0/5) Unread message Hasn't messaged back Stuck in sta…" at bounding box center [740, 372] width 1480 height 744
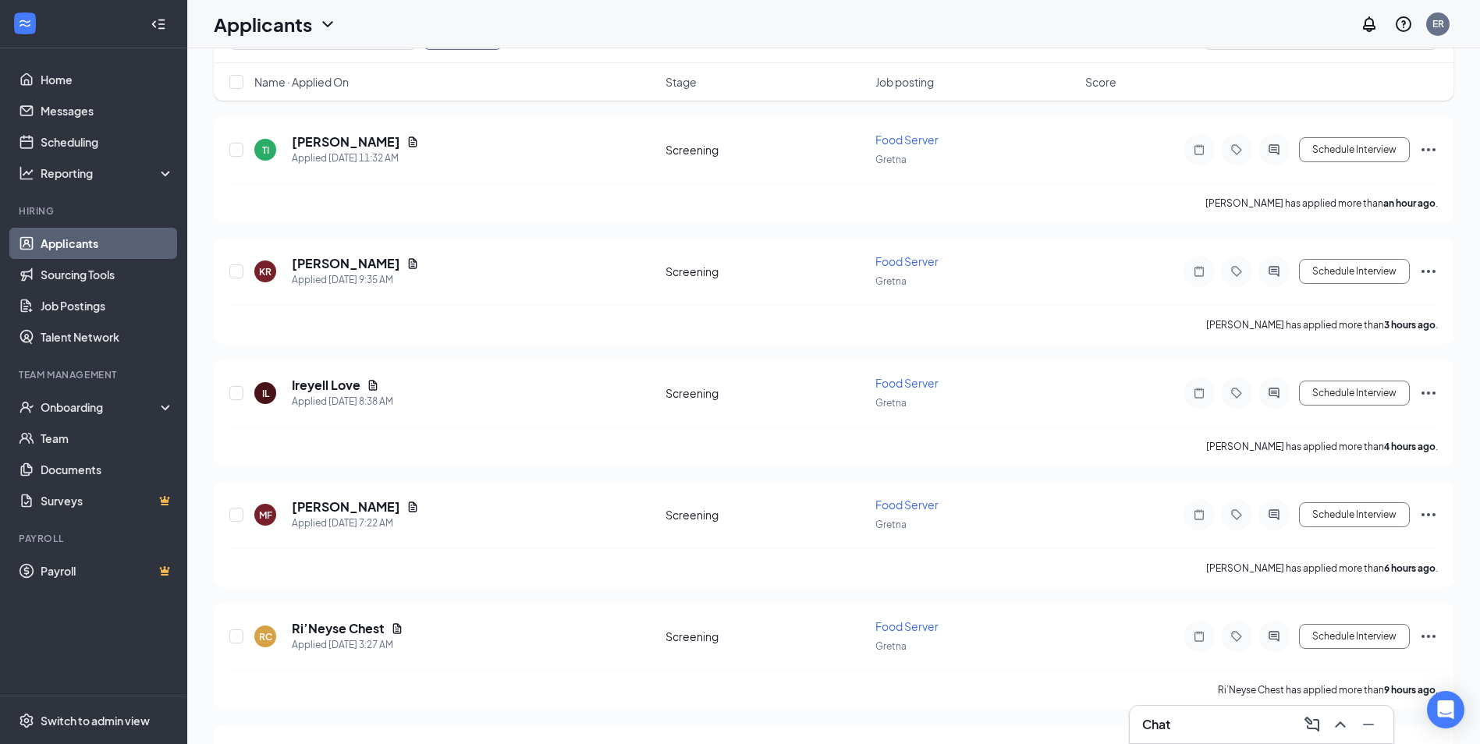
scroll to position [0, 0]
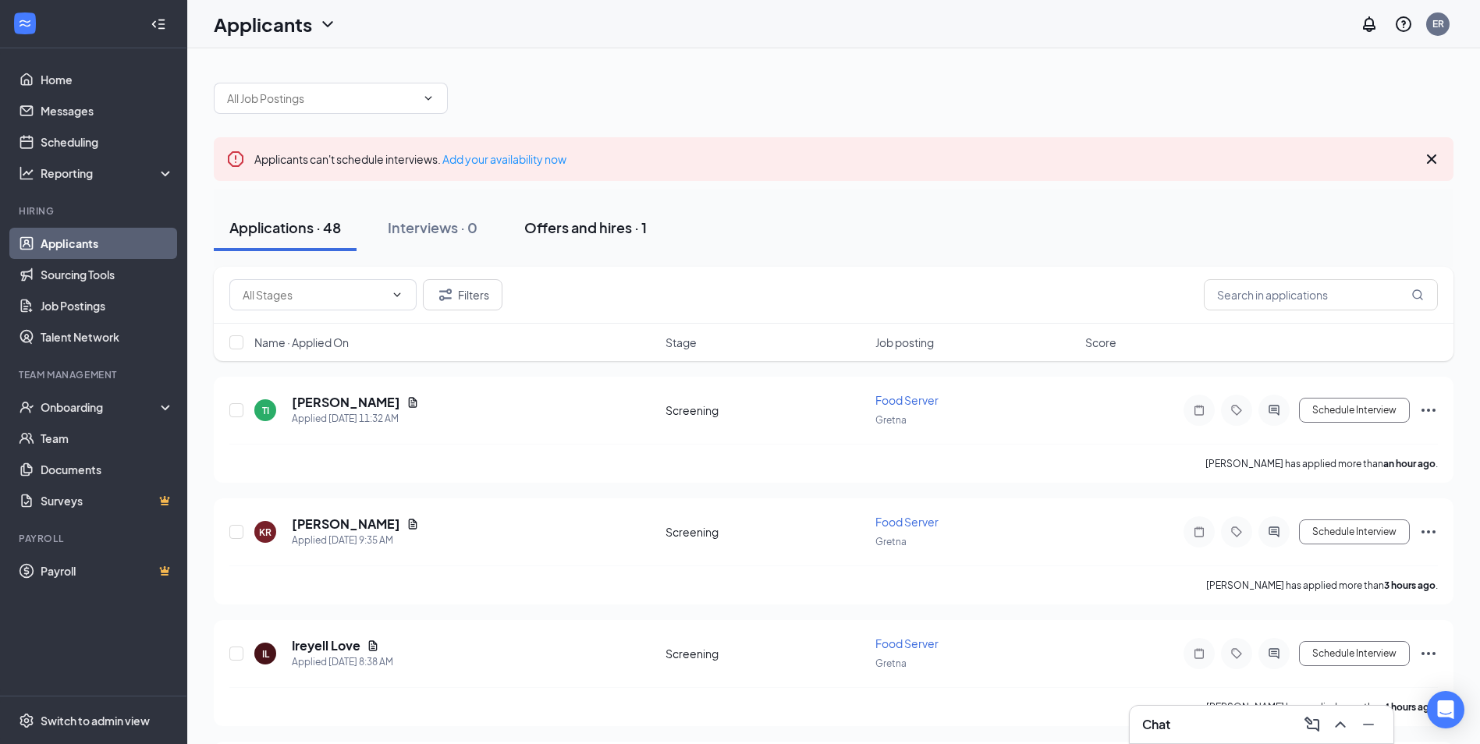
click at [616, 224] on div "Offers and hires · 1" at bounding box center [585, 228] width 123 height 20
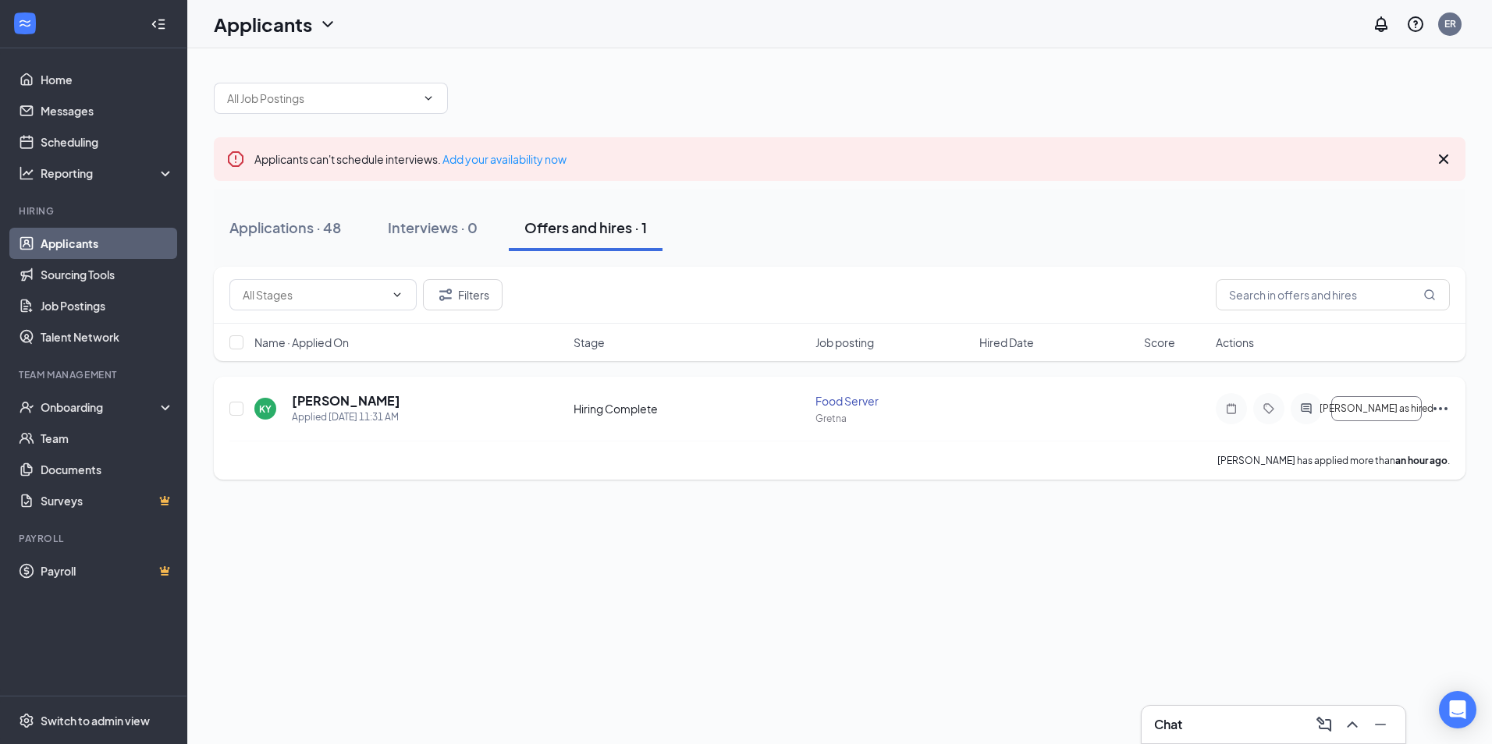
click at [1436, 406] on icon "Ellipses" at bounding box center [1440, 409] width 19 height 19
click at [1210, 569] on div "Applicants can't schedule interviews. Add your availability now Applications · …" at bounding box center [839, 396] width 1305 height 696
click at [1365, 408] on span "[PERSON_NAME] as hired" at bounding box center [1376, 408] width 114 height 11
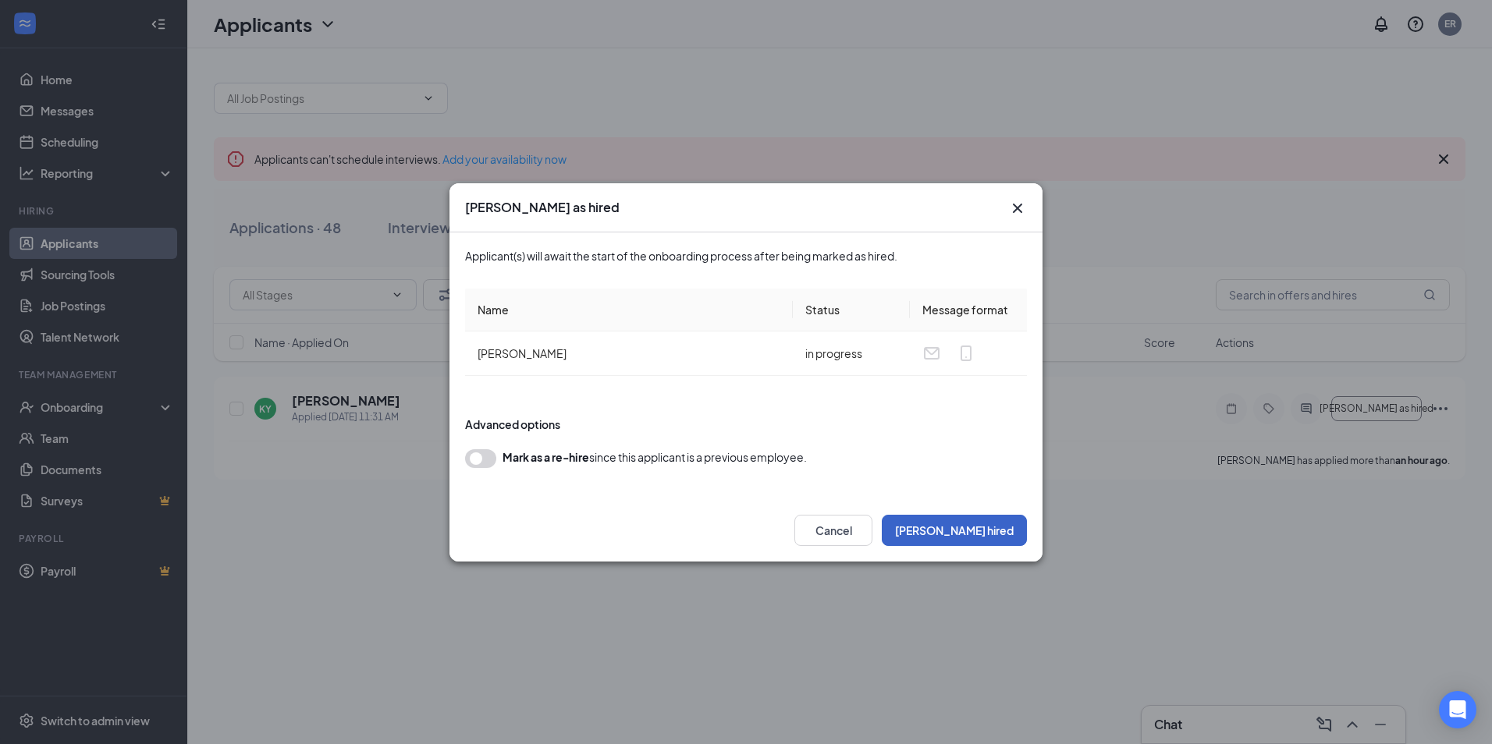
click at [999, 525] on button "Mark hired" at bounding box center [954, 530] width 145 height 31
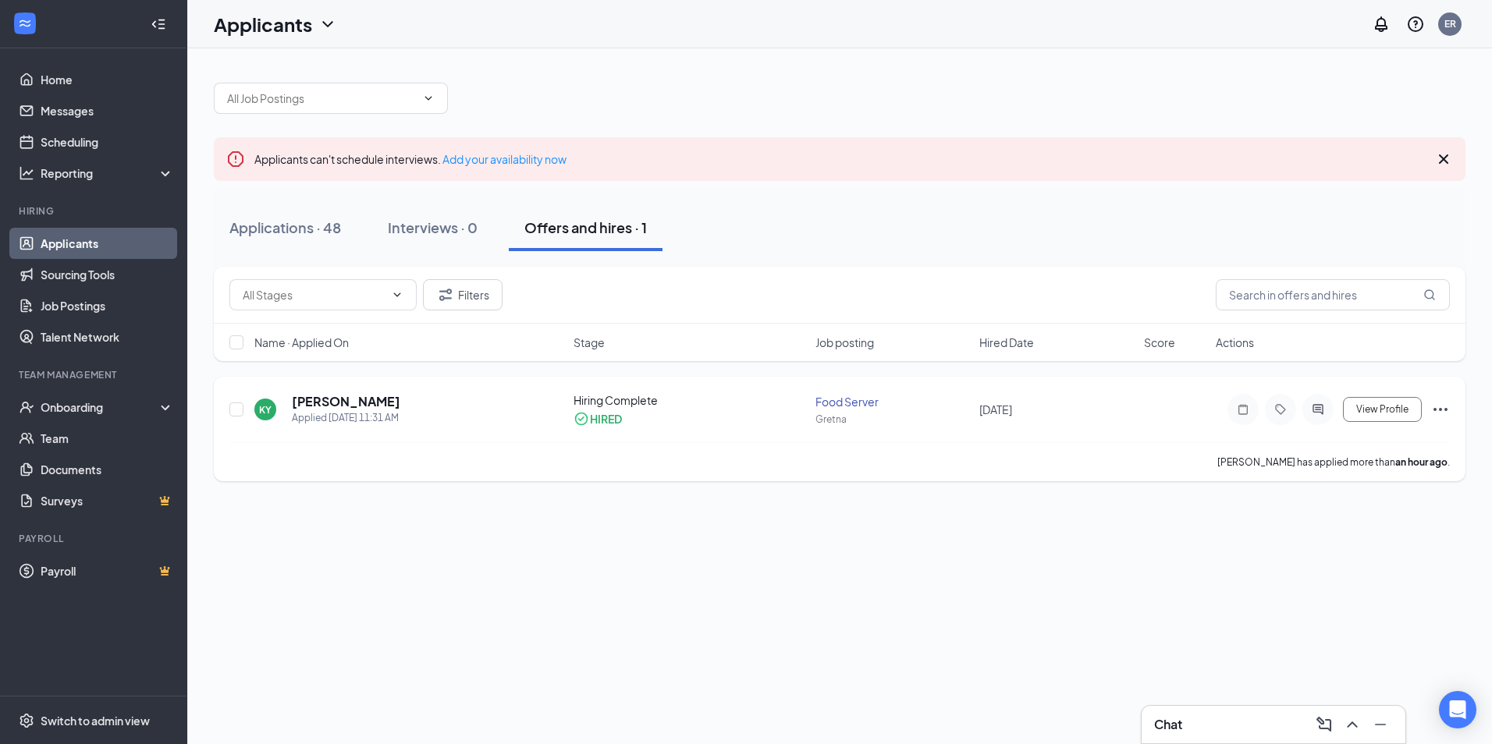
click at [1444, 411] on icon "Ellipses" at bounding box center [1440, 409] width 19 height 19
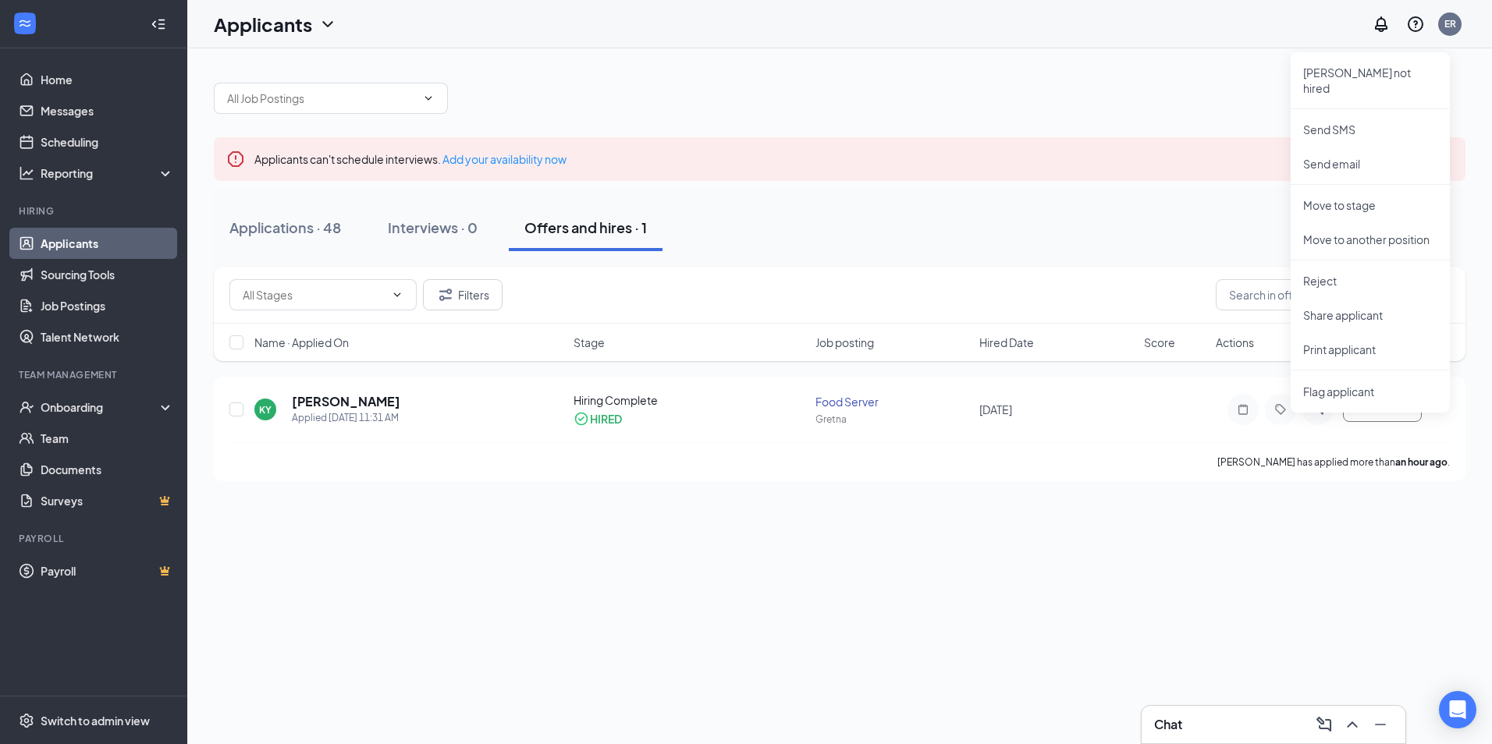
click at [878, 579] on div "Applicants can't schedule interviews. Add your availability now Applications · …" at bounding box center [839, 396] width 1305 height 696
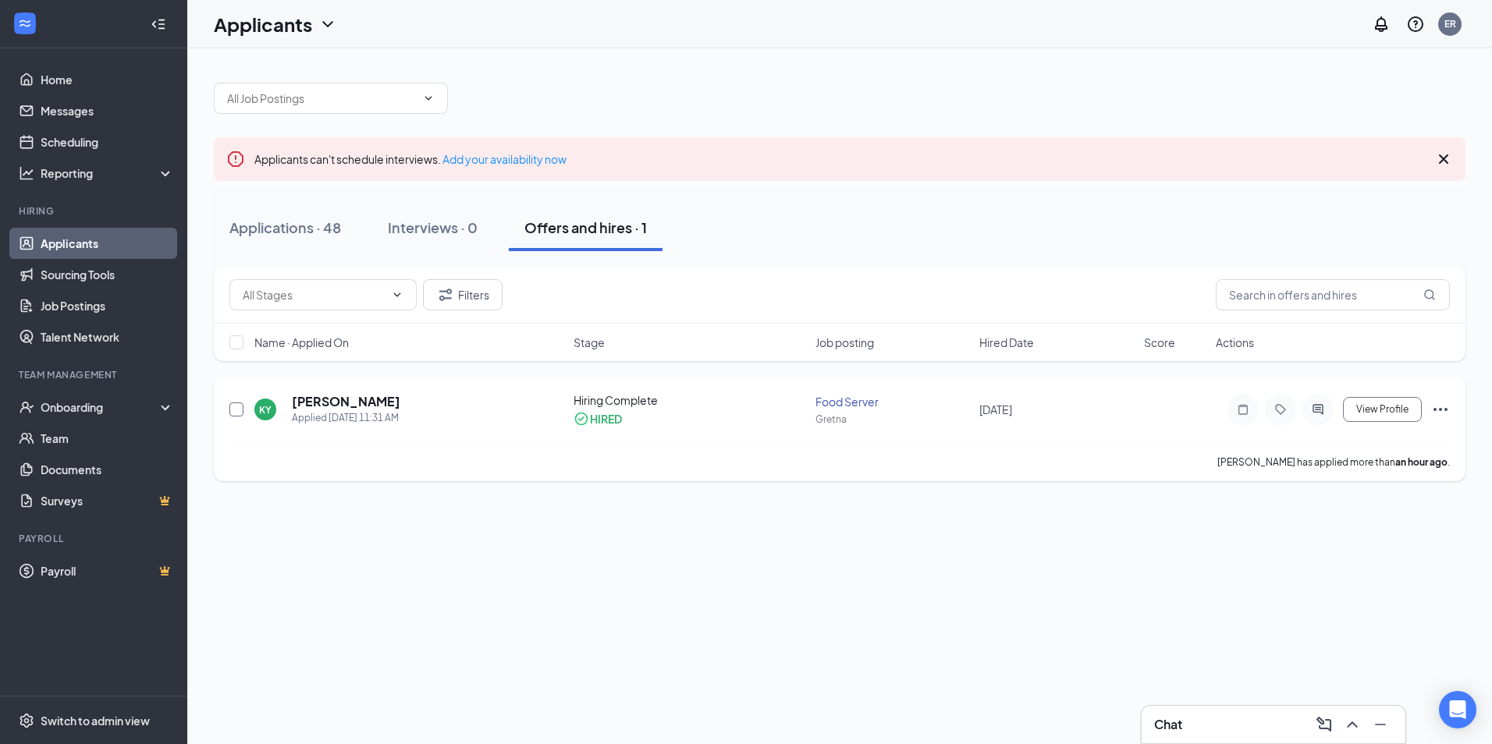
click at [233, 410] on input "checkbox" at bounding box center [236, 410] width 14 height 14
checkbox input "true"
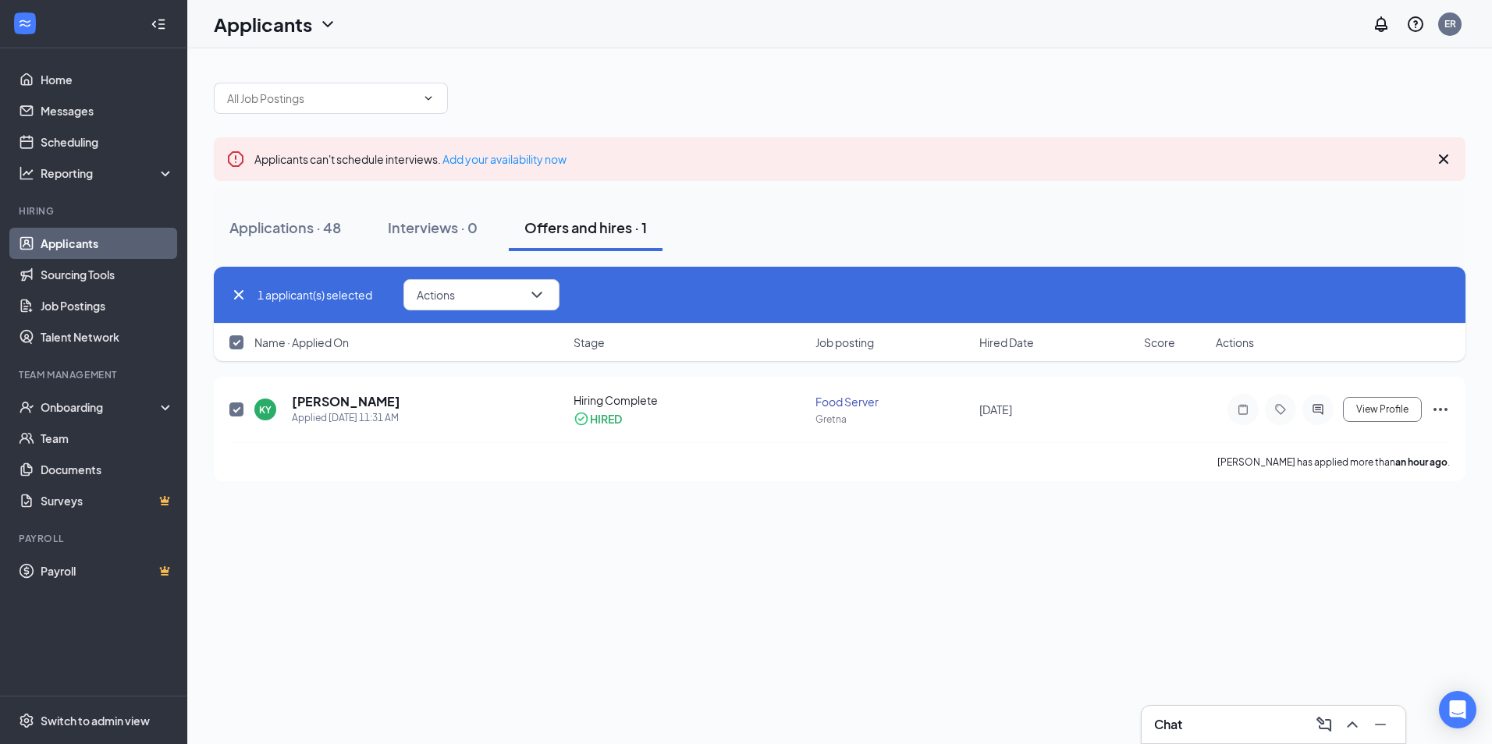
click at [333, 546] on div "Applicants can't schedule interviews. Add your availability now Applications · …" at bounding box center [839, 396] width 1305 height 696
click at [70, 407] on div "Onboarding" at bounding box center [101, 408] width 120 height 16
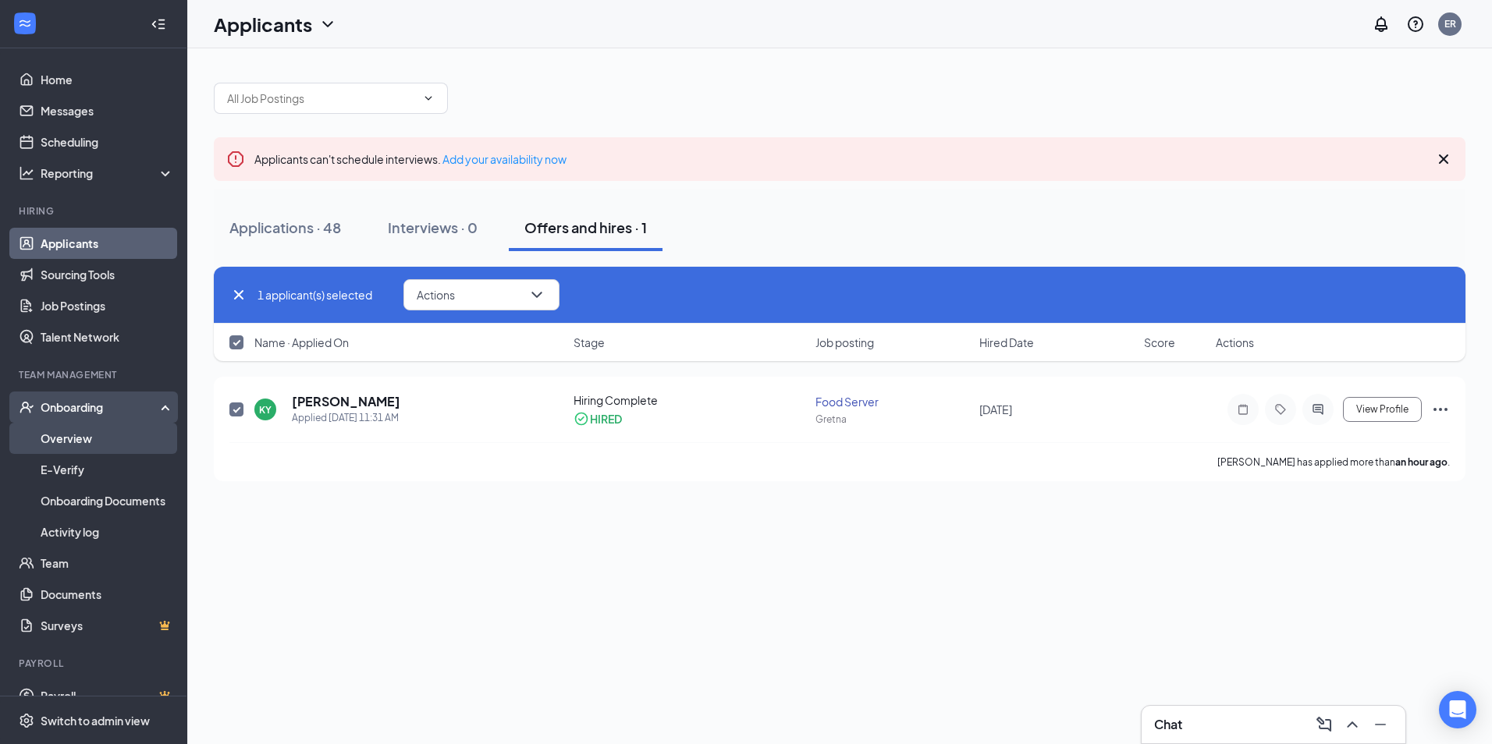
click at [80, 437] on link "Overview" at bounding box center [107, 438] width 133 height 31
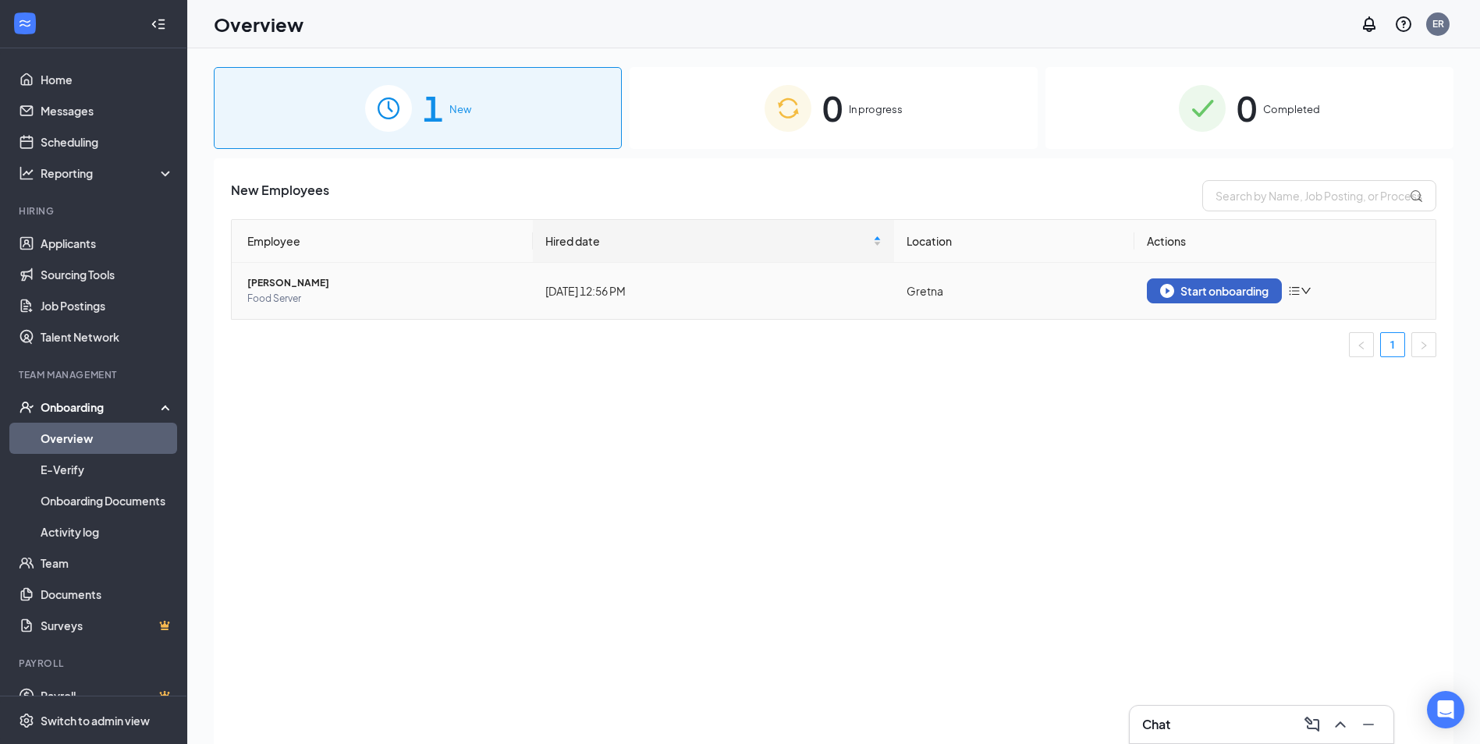
click at [1210, 289] on div "Start onboarding" at bounding box center [1214, 291] width 108 height 14
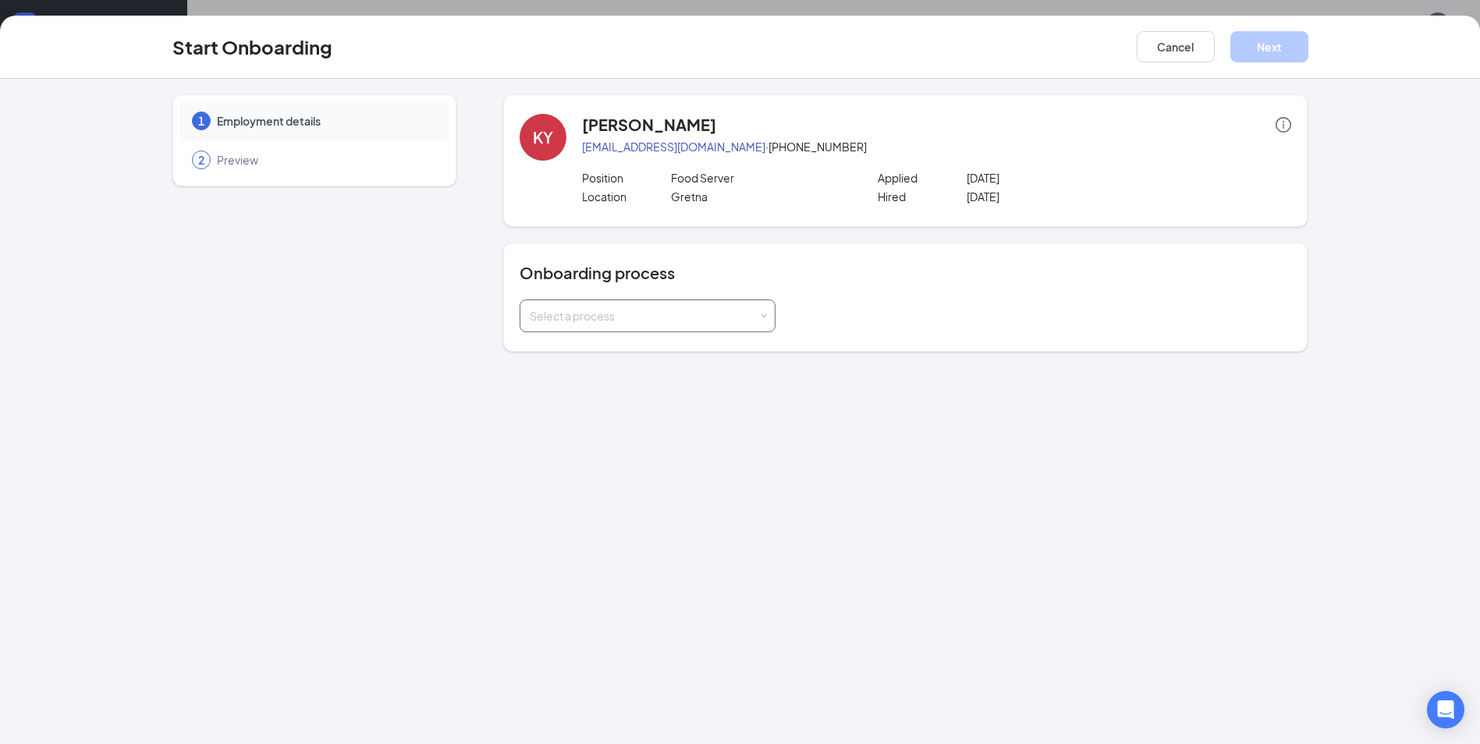
click at [737, 324] on div "Select a process" at bounding box center [648, 315] width 236 height 31
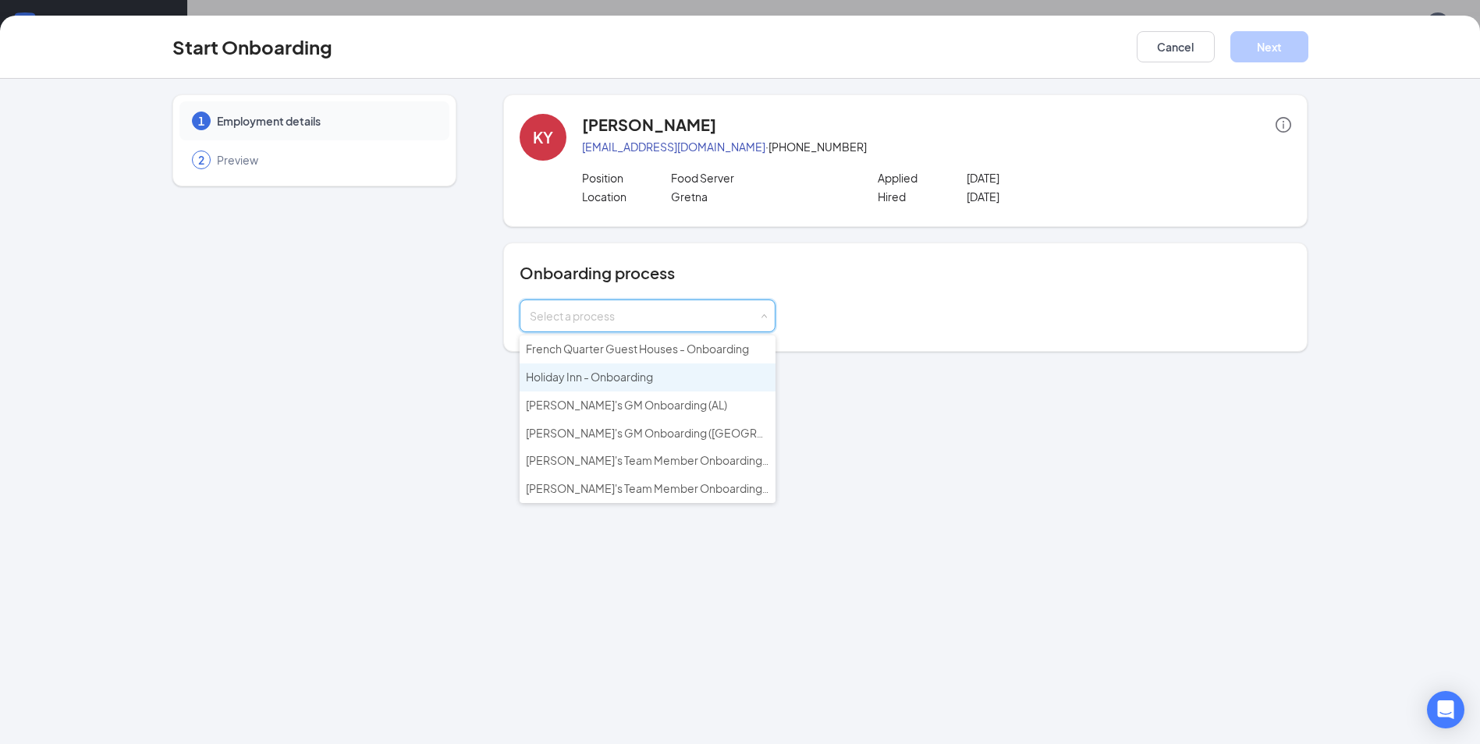
click at [630, 379] on span "Holiday Inn - Onboarding" at bounding box center [589, 377] width 127 height 14
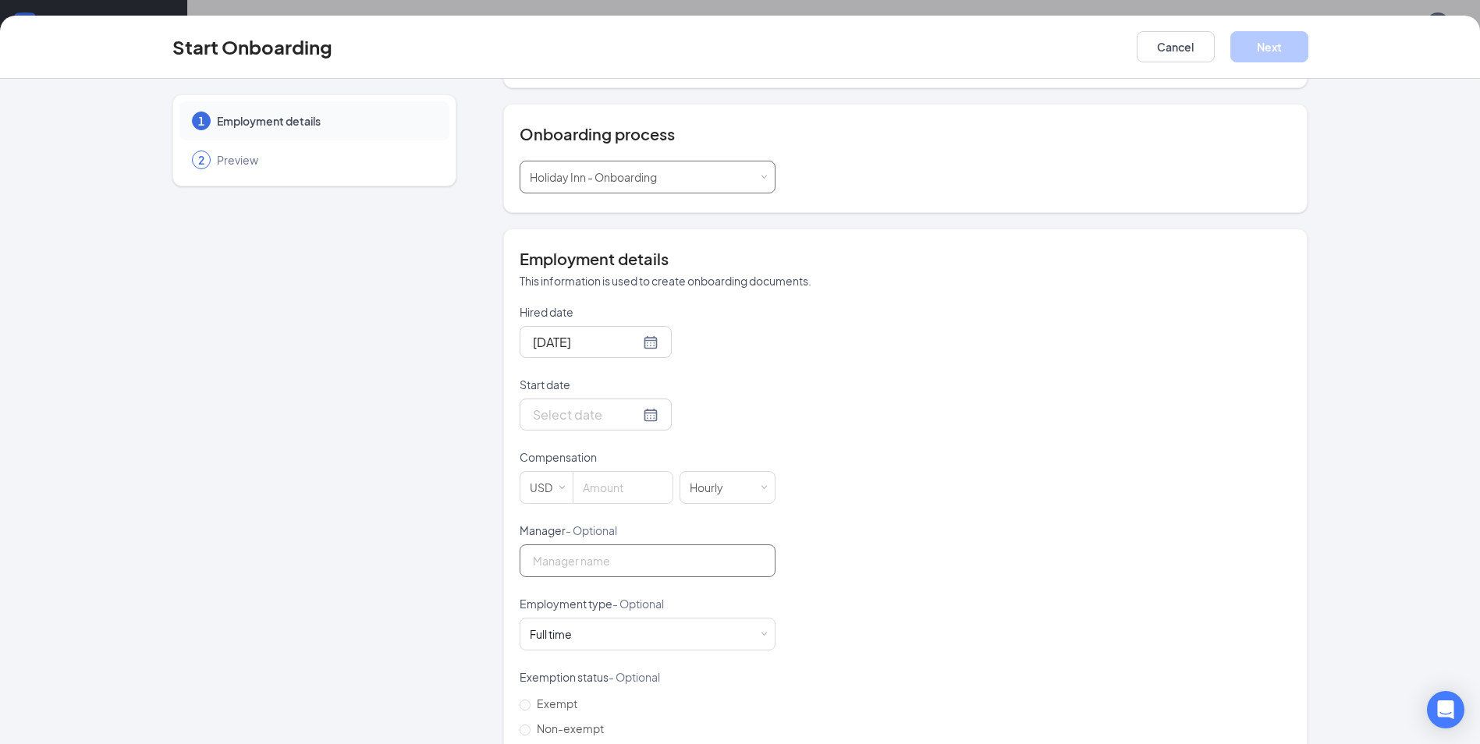
scroll to position [244, 0]
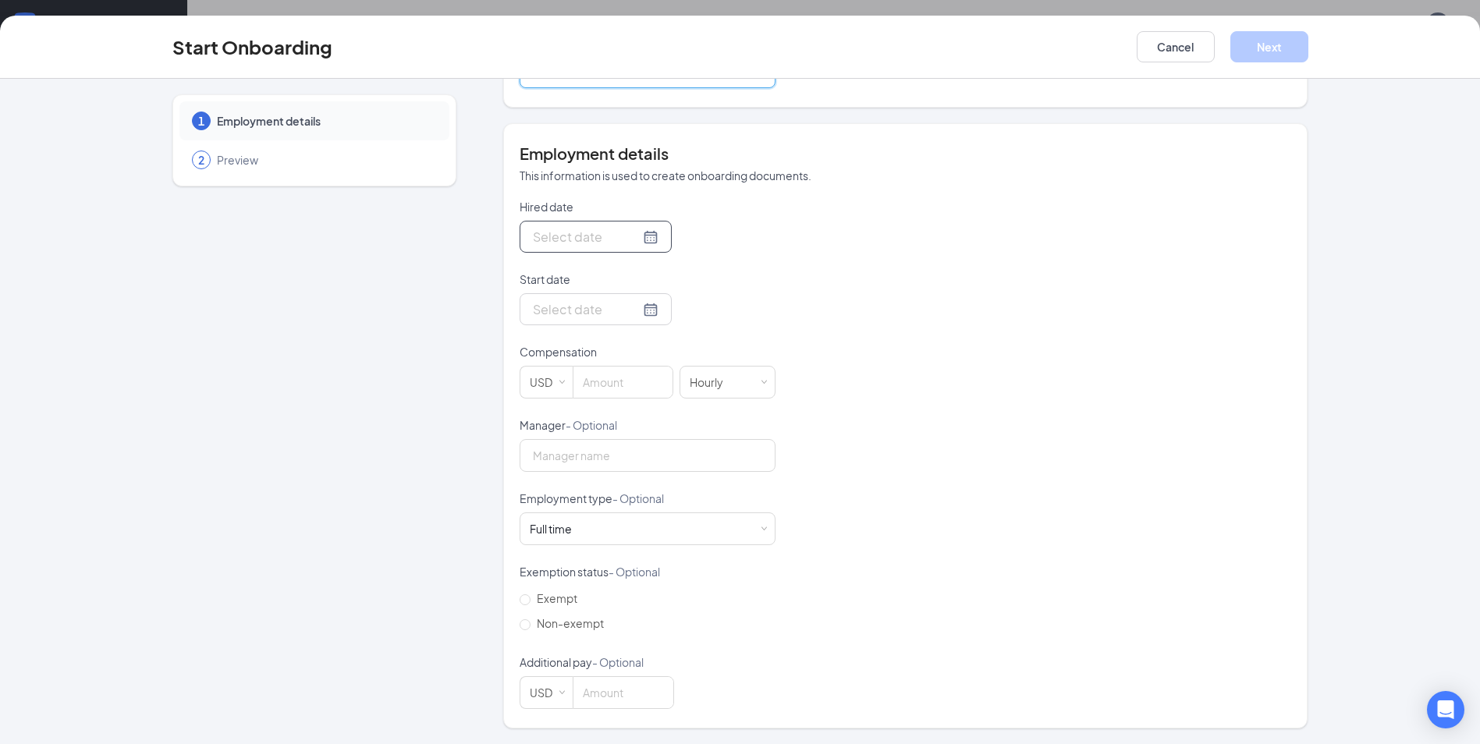
click at [634, 238] on div at bounding box center [596, 237] width 126 height 20
type input "Sep 12, 2025"
click at [676, 352] on div "12" at bounding box center [683, 352] width 19 height 19
click at [625, 308] on div at bounding box center [596, 310] width 126 height 20
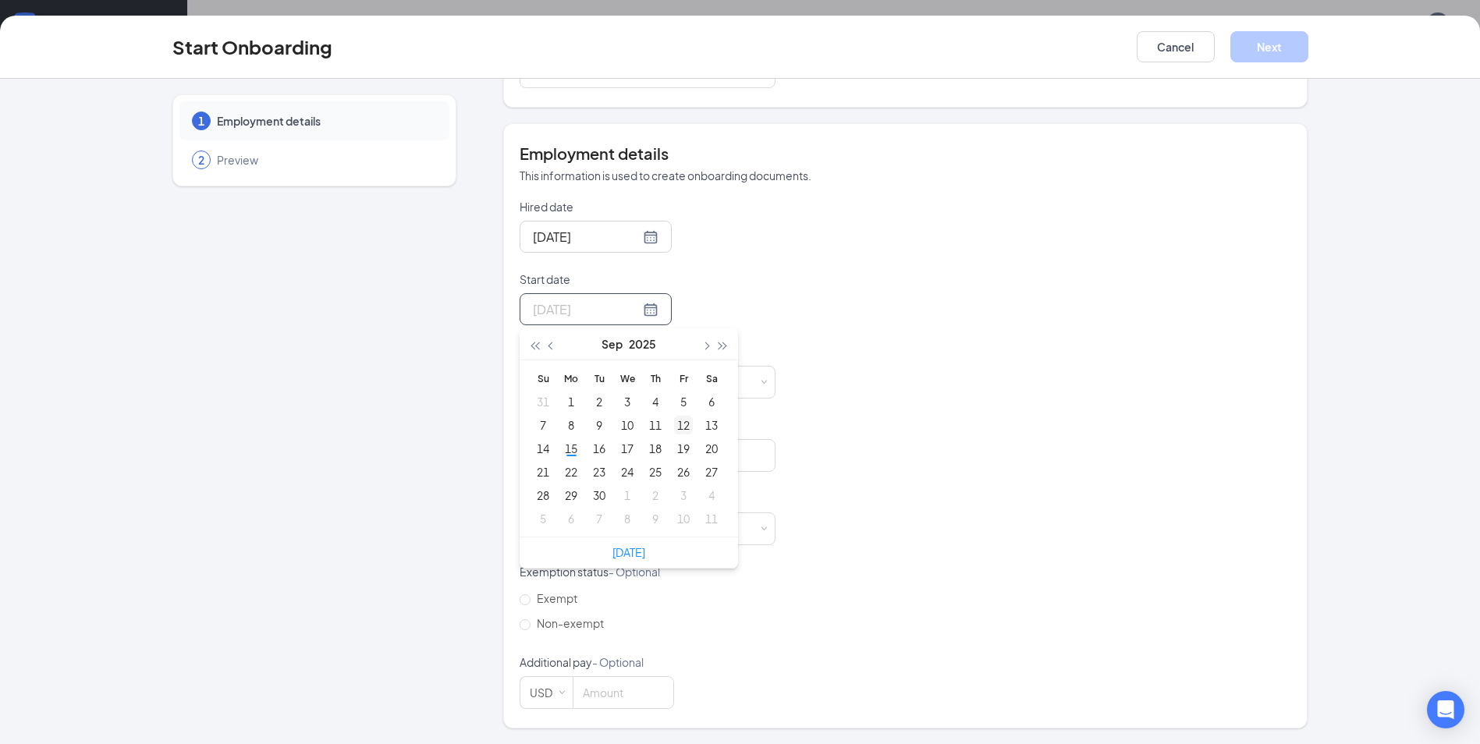
type input "Sep 12, 2025"
click at [681, 423] on div "12" at bounding box center [683, 425] width 19 height 19
click at [612, 380] on input at bounding box center [623, 382] width 99 height 31
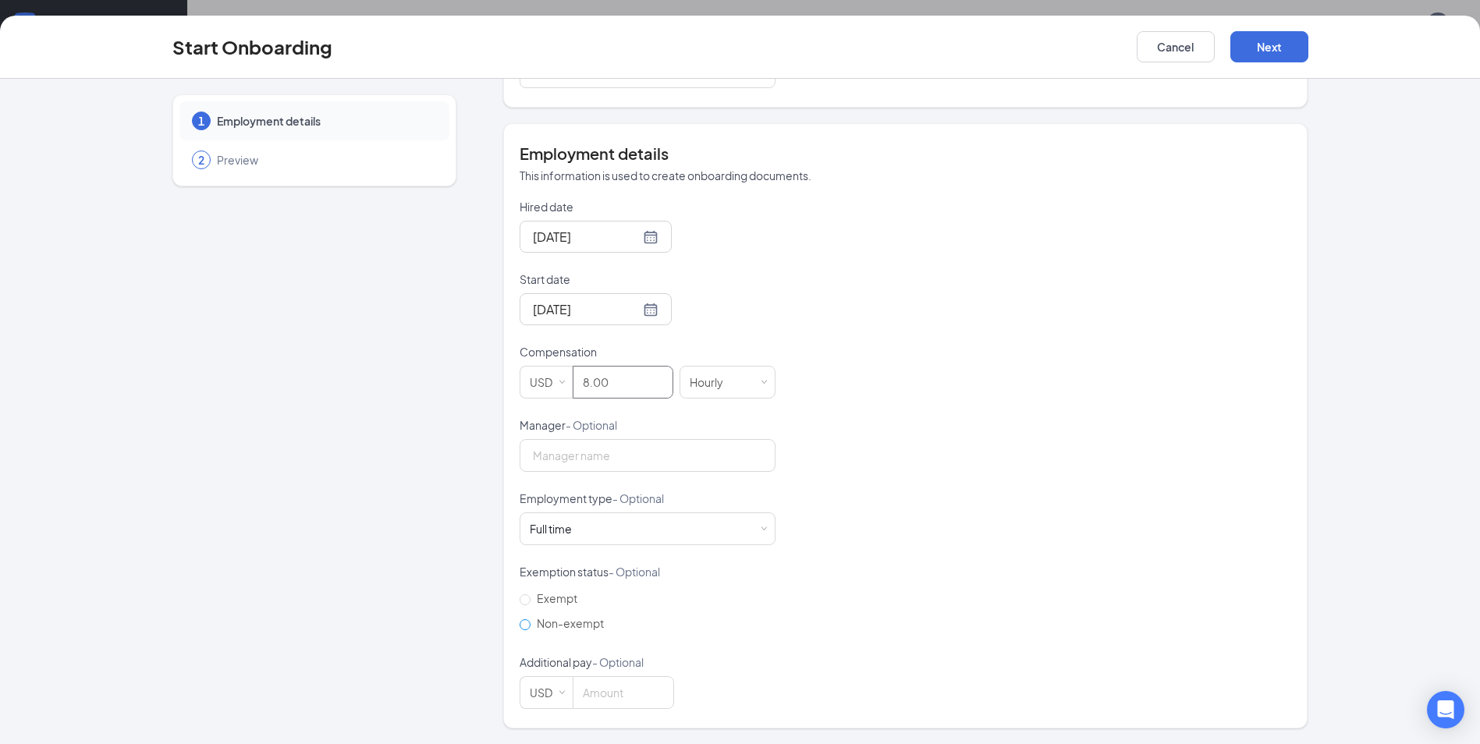
type input "8"
click at [522, 628] on input "Non-exempt" at bounding box center [525, 625] width 11 height 11
radio input "true"
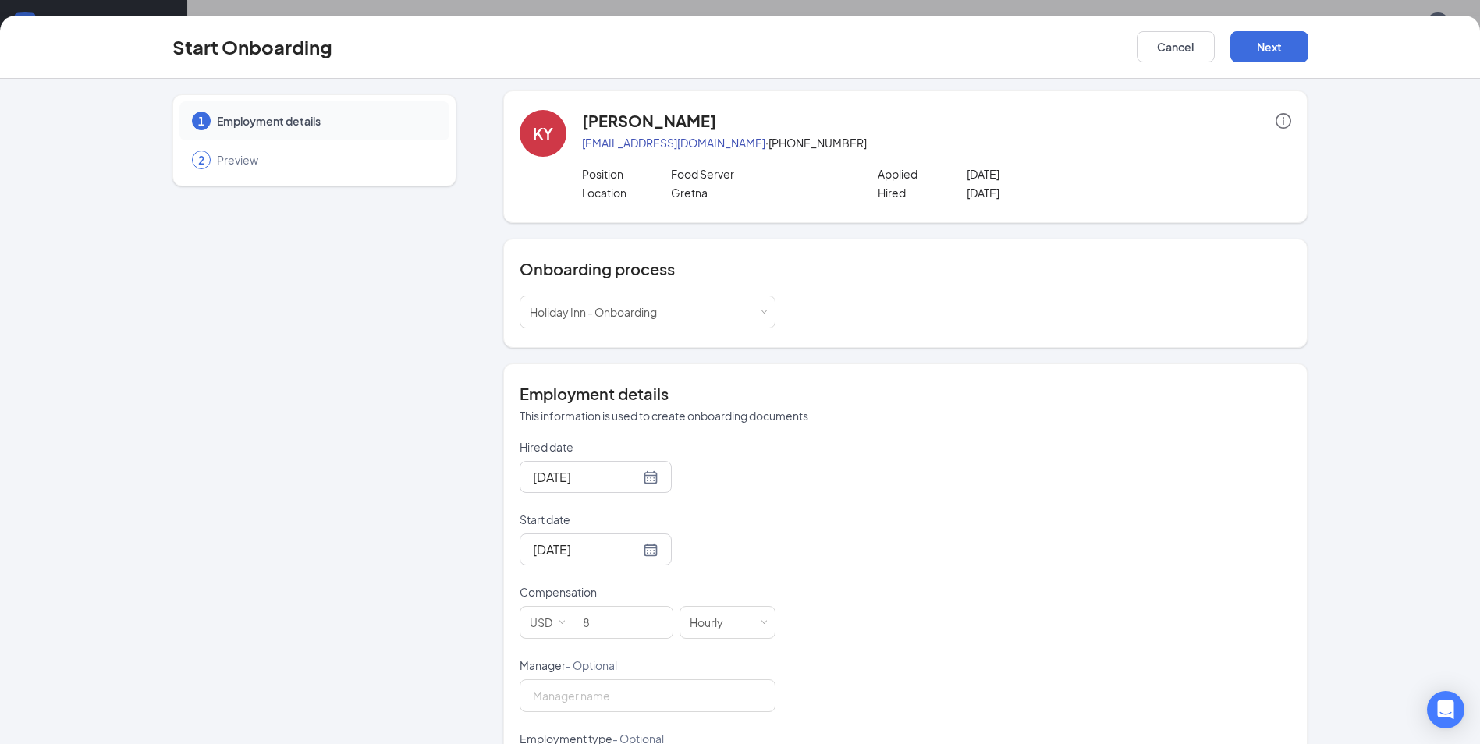
scroll to position [0, 0]
click at [1260, 44] on button "Next" at bounding box center [1270, 46] width 78 height 31
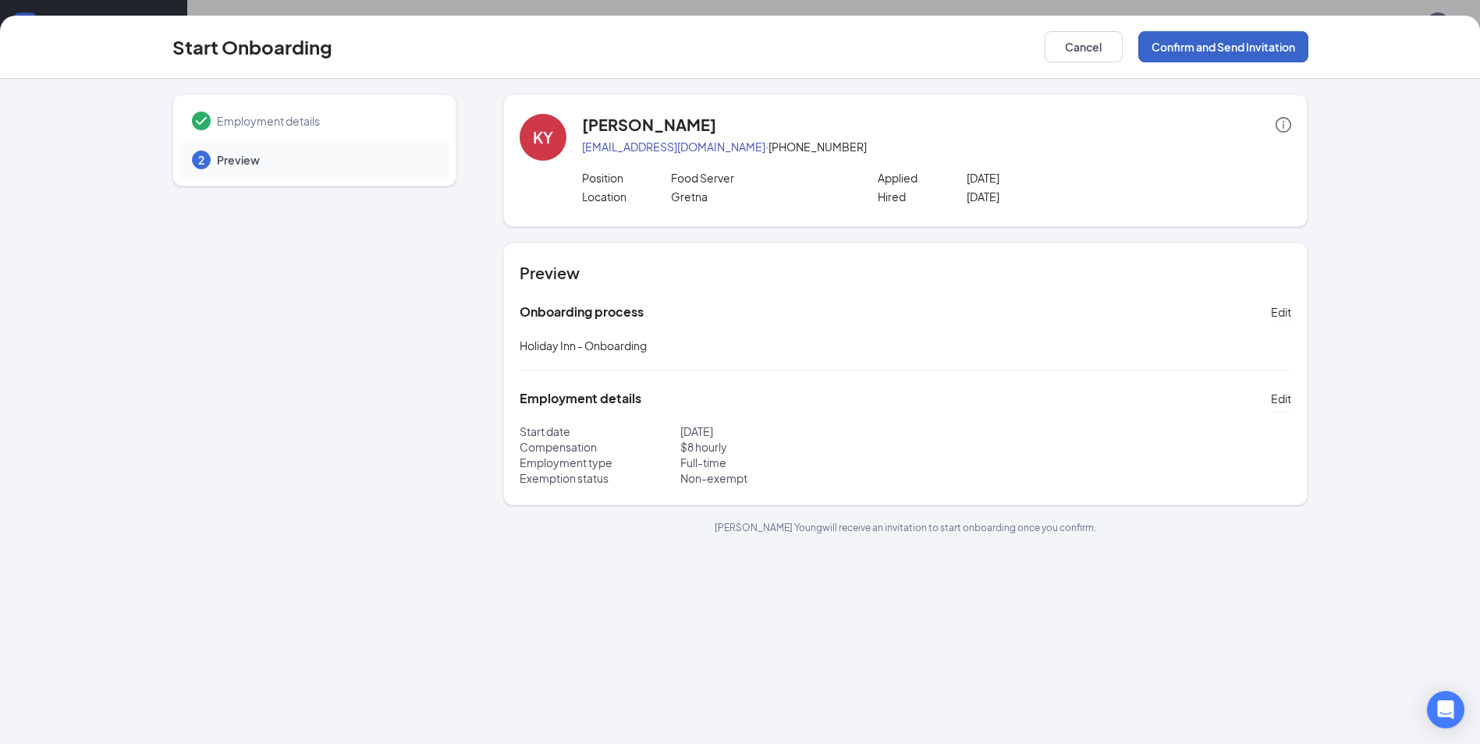
click at [1233, 44] on button "Confirm and Send Invitation" at bounding box center [1223, 46] width 170 height 31
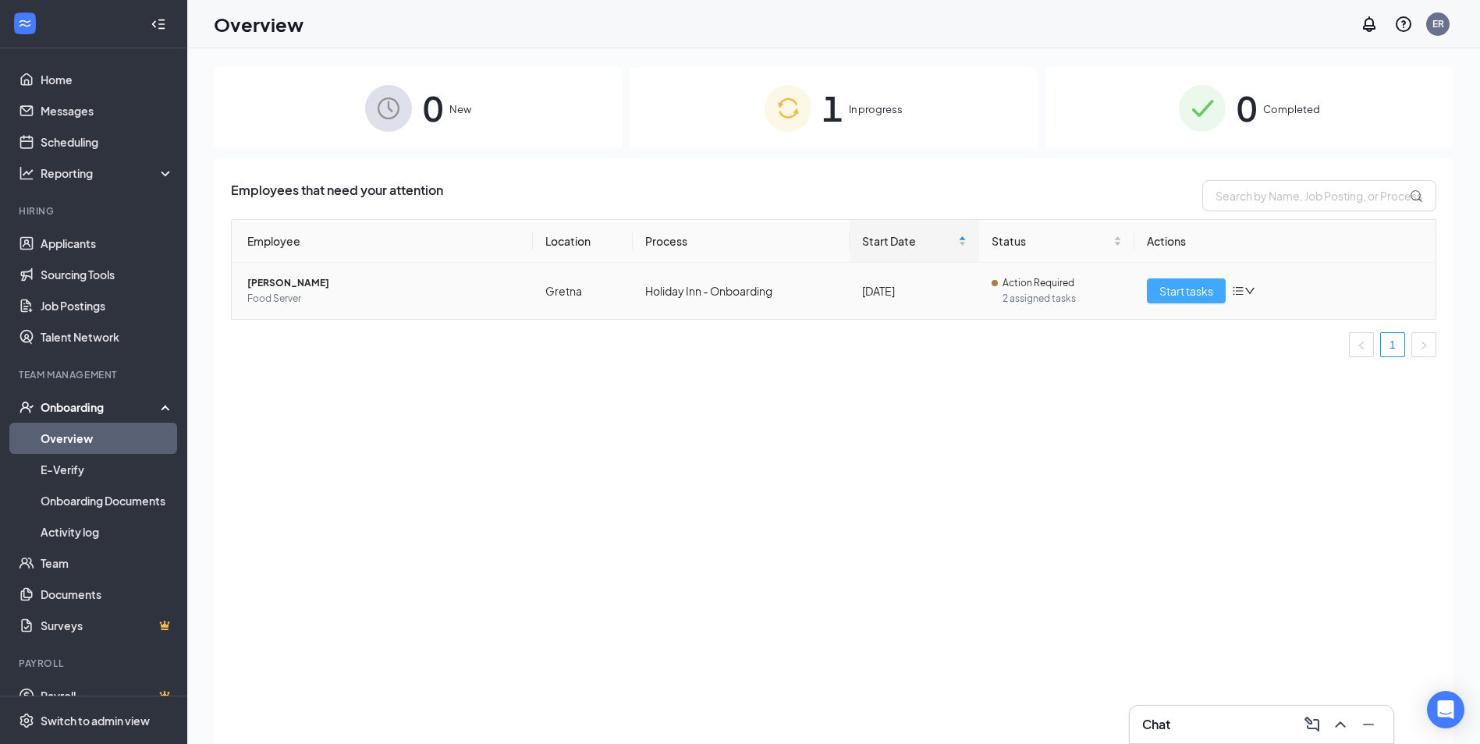
click at [1178, 298] on span "Start tasks" at bounding box center [1186, 290] width 54 height 17
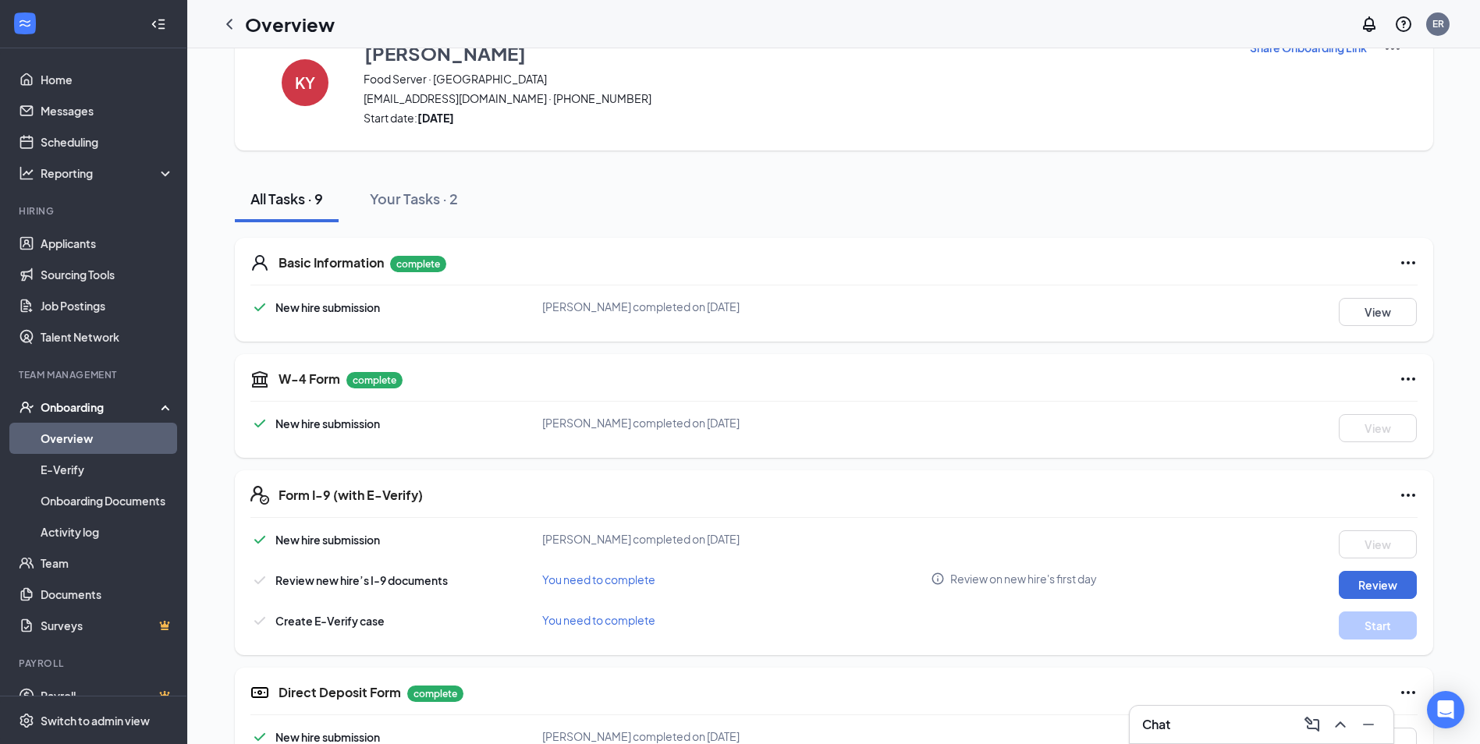
scroll to position [234, 0]
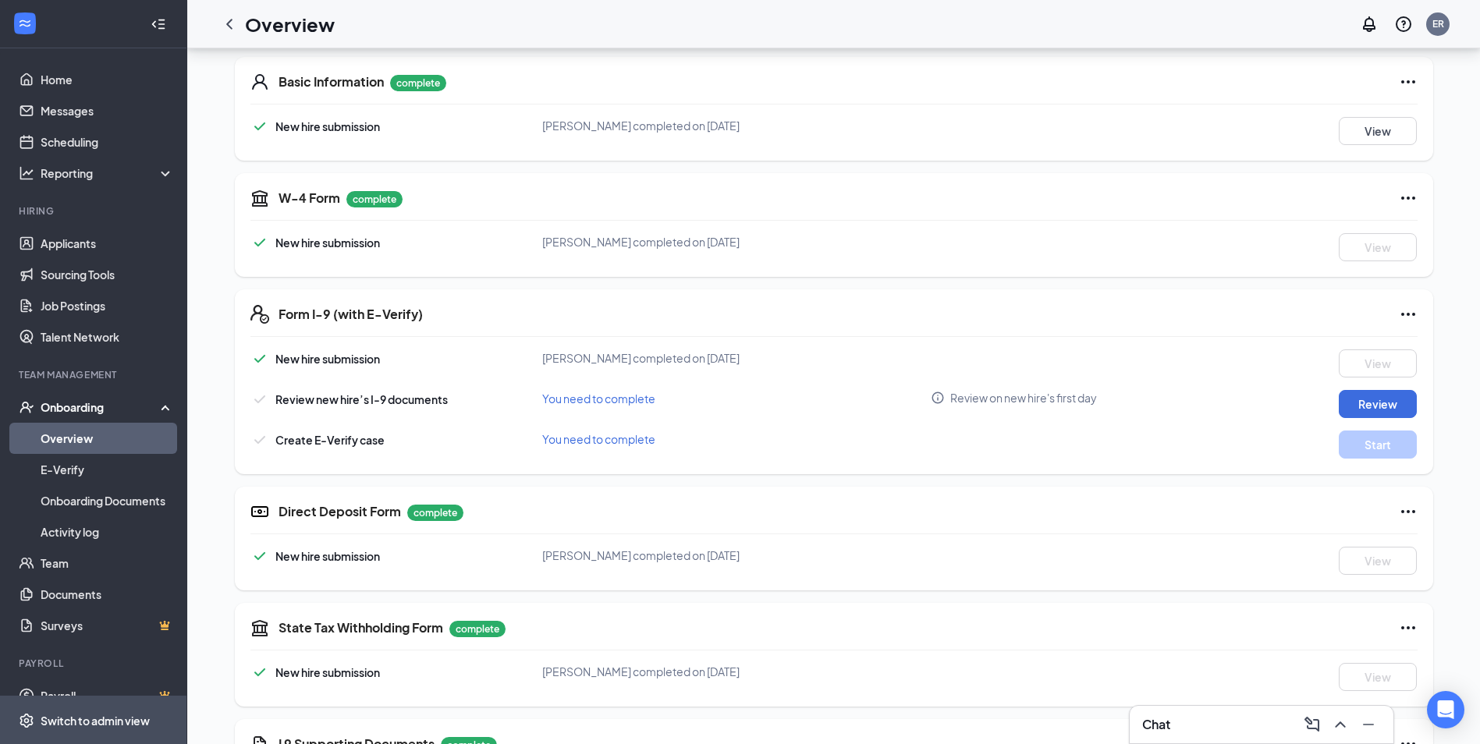
click at [123, 717] on div "Switch to admin view" at bounding box center [95, 721] width 109 height 16
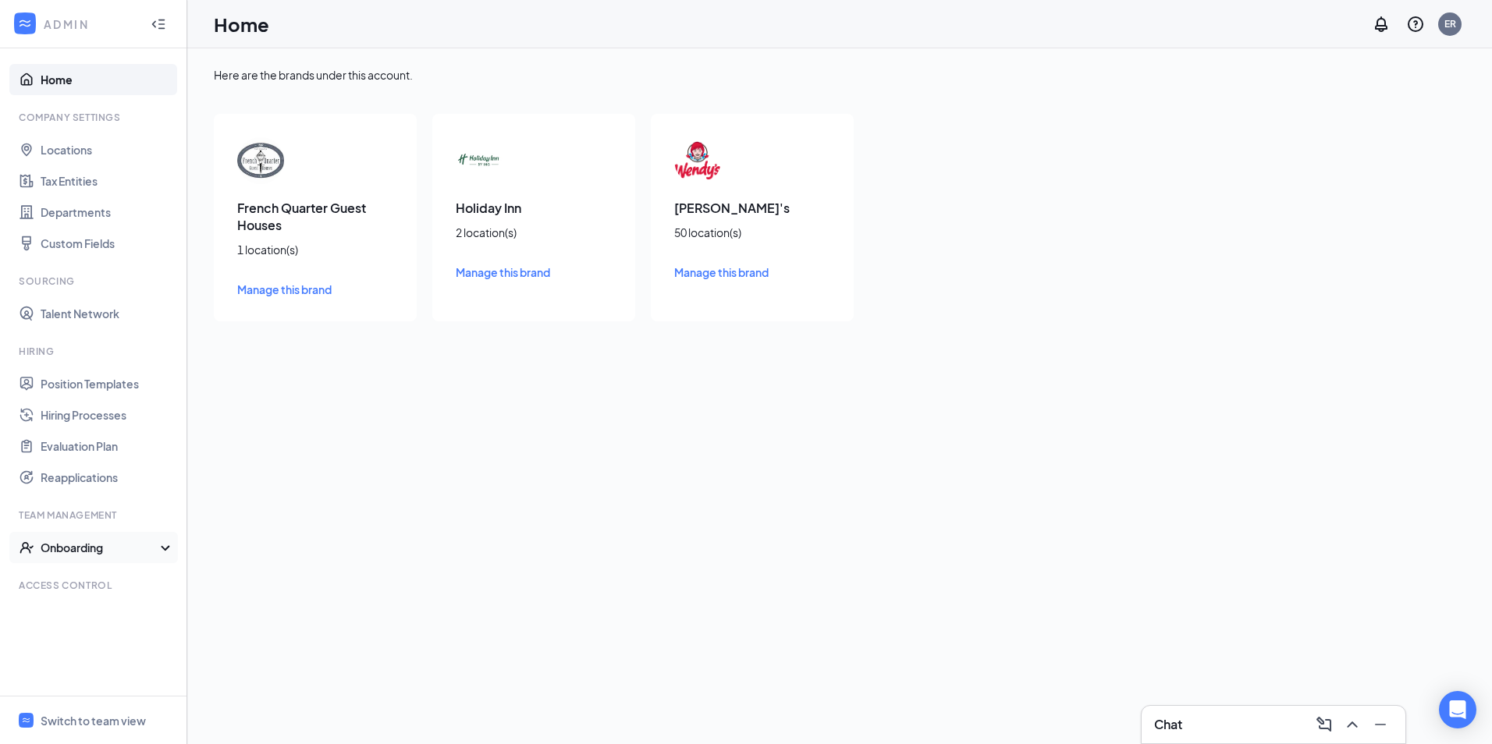
click at [87, 547] on div "Onboarding" at bounding box center [101, 548] width 120 height 16
click at [89, 582] on link "Onboarding Processes" at bounding box center [107, 578] width 133 height 31
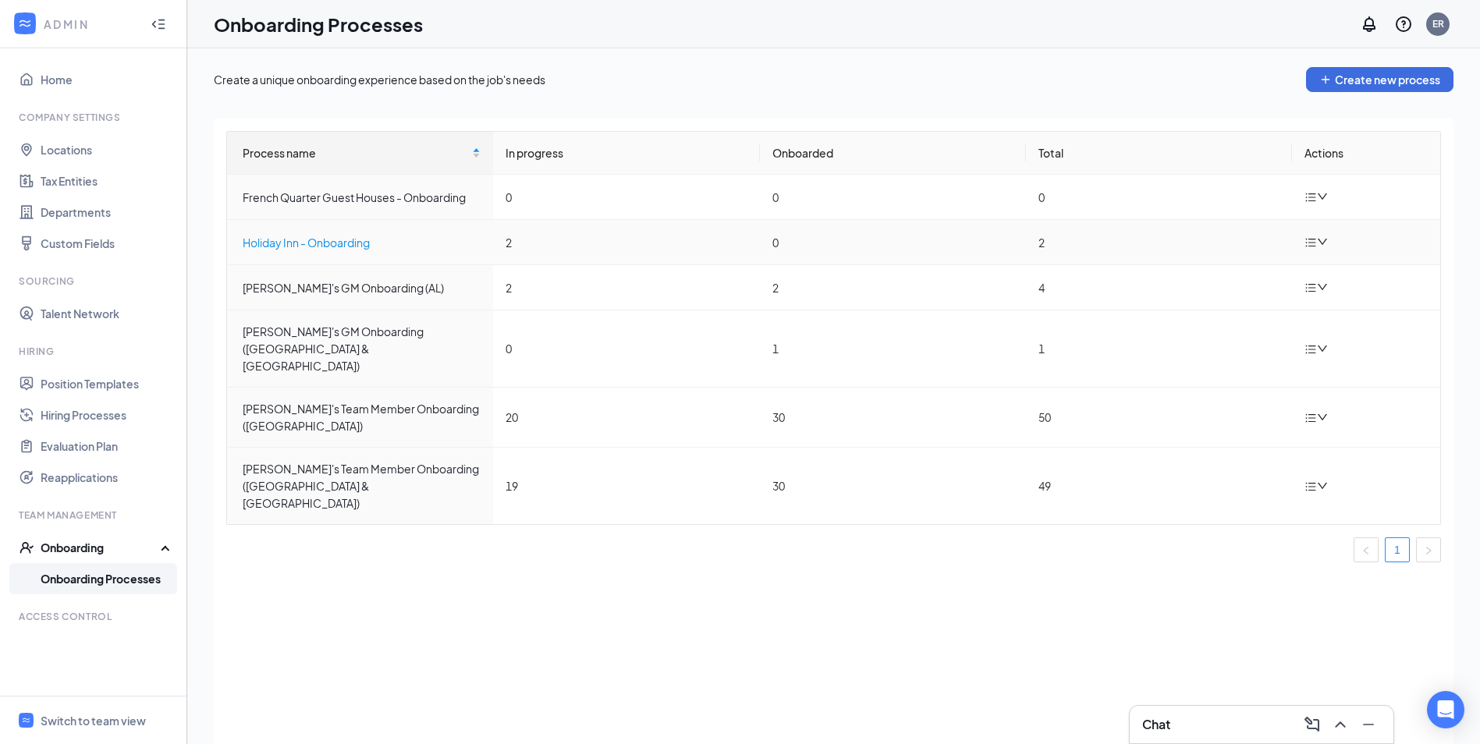
click at [371, 238] on div "Holiday Inn - Onboarding" at bounding box center [362, 242] width 238 height 17
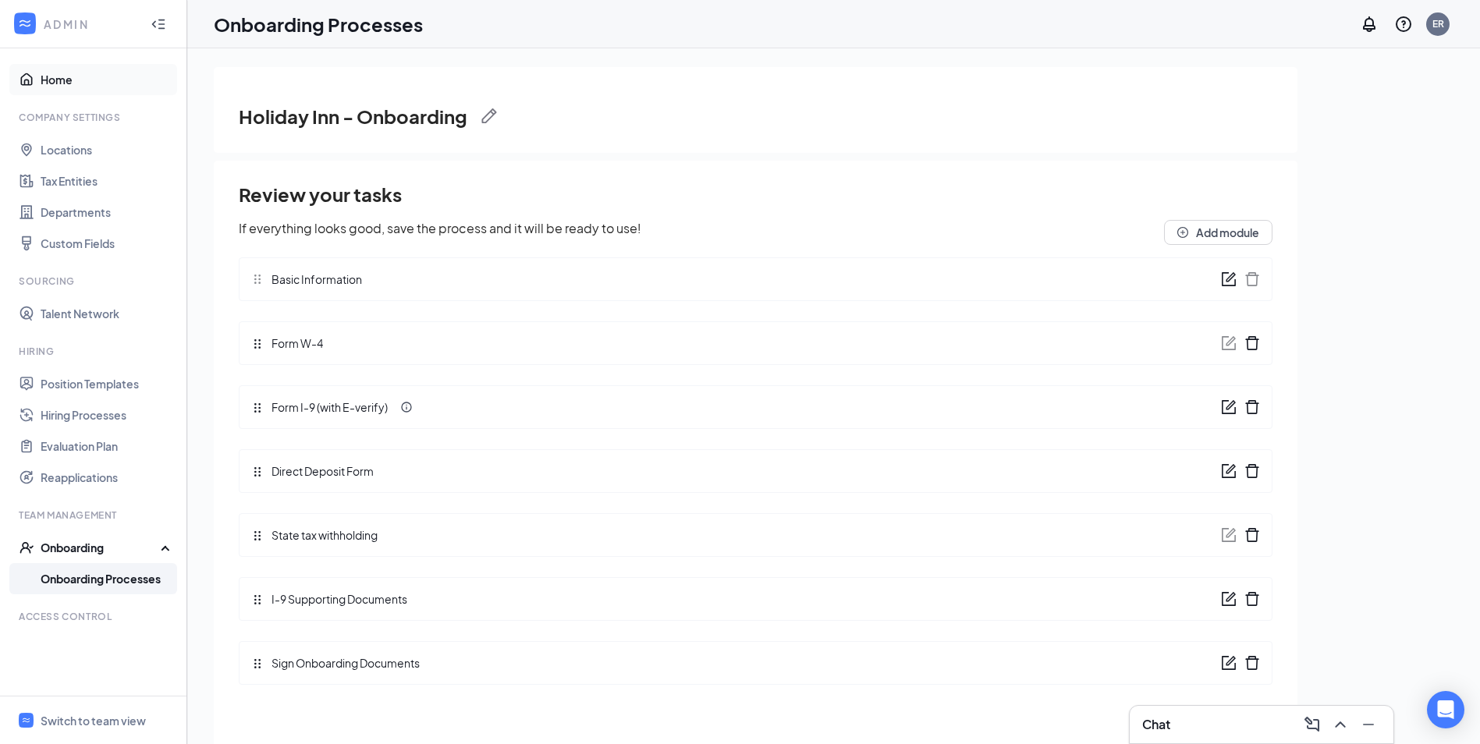
click at [41, 77] on link "Home" at bounding box center [107, 79] width 133 height 31
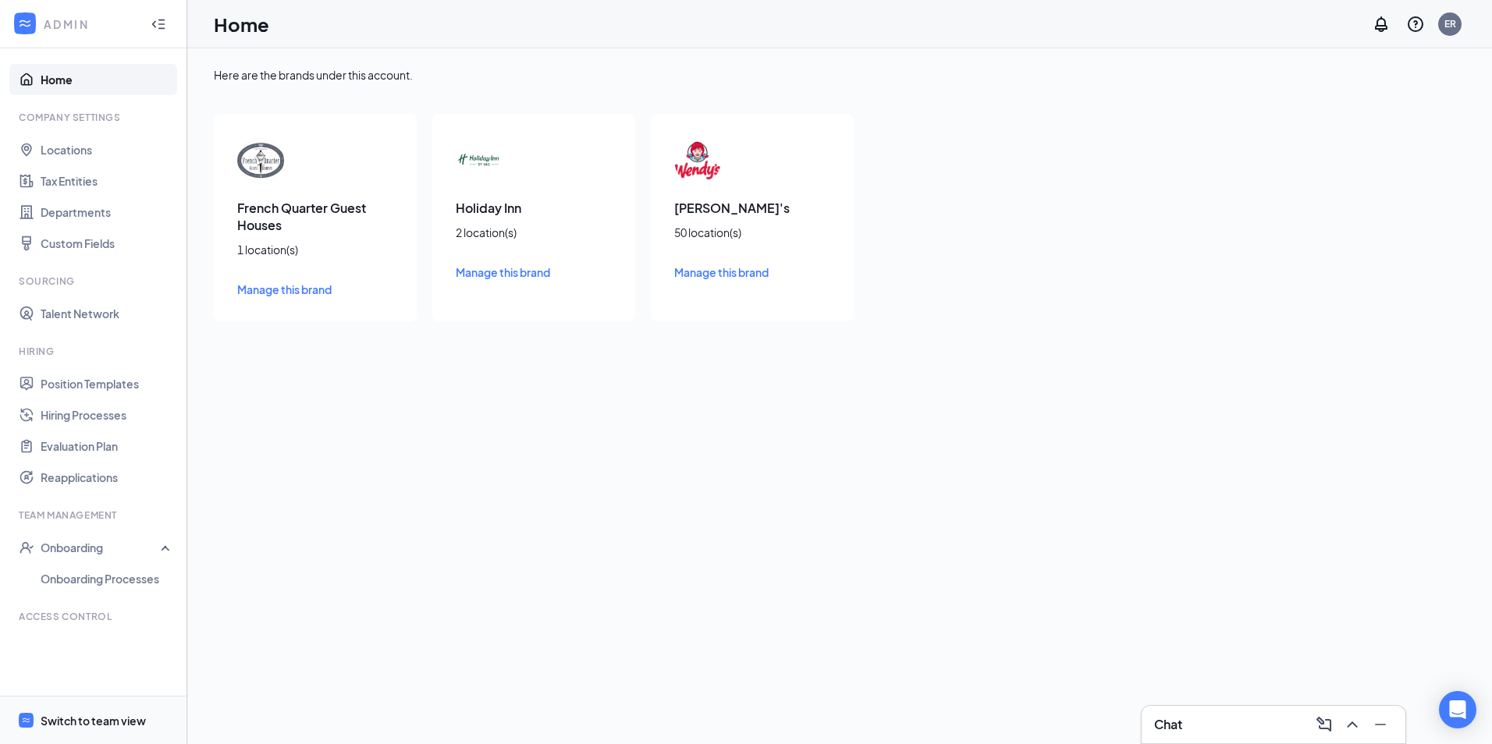
click at [125, 716] on div "Switch to team view" at bounding box center [93, 721] width 105 height 16
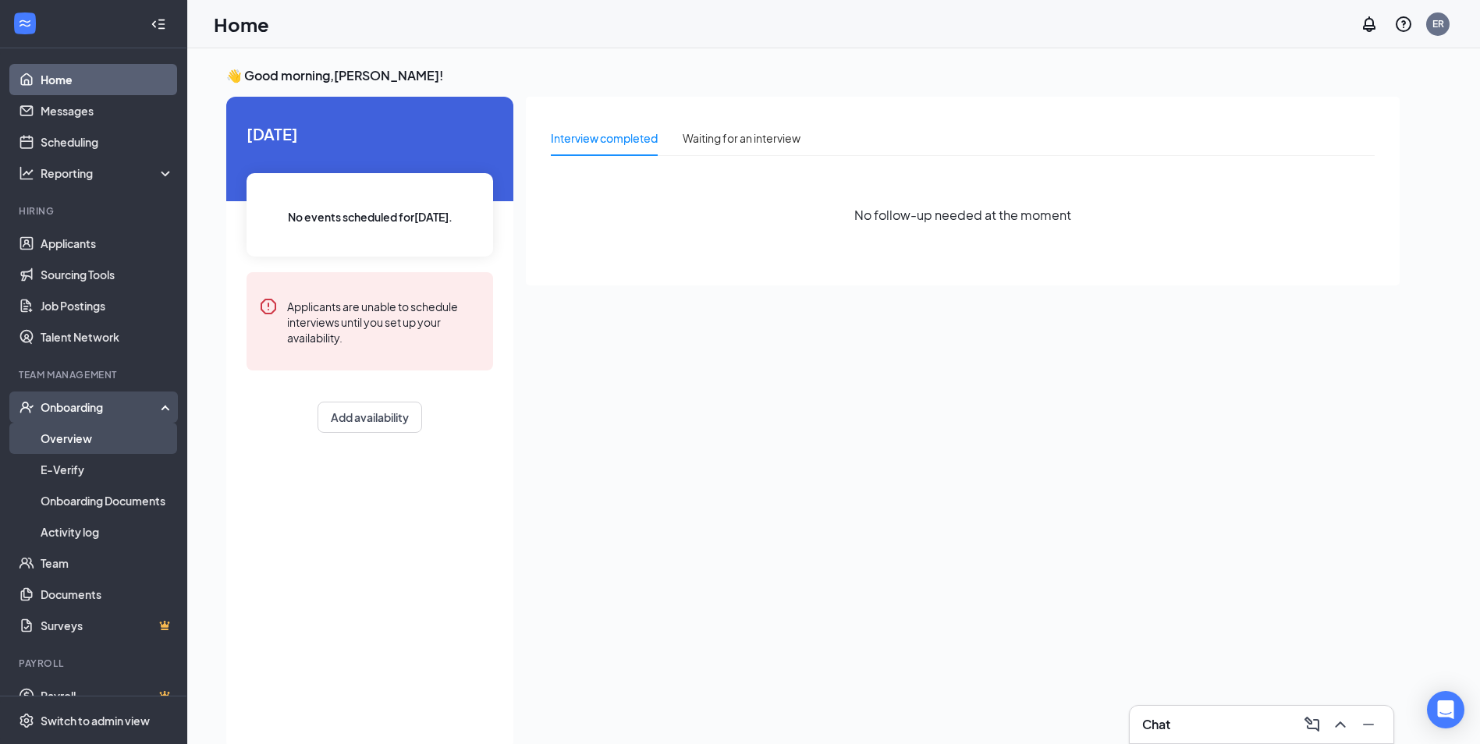
click at [85, 445] on link "Overview" at bounding box center [107, 438] width 133 height 31
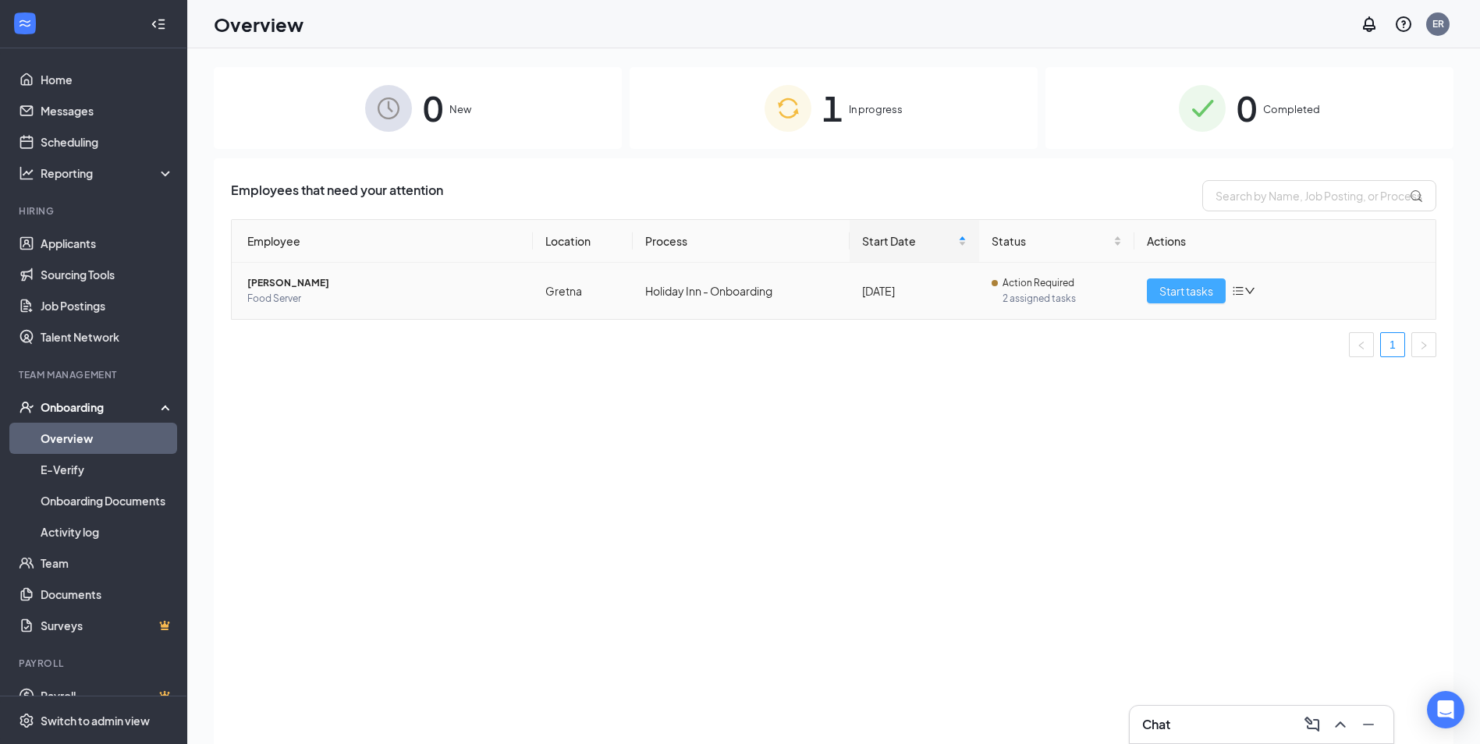
click at [1177, 293] on span "Start tasks" at bounding box center [1186, 290] width 54 height 17
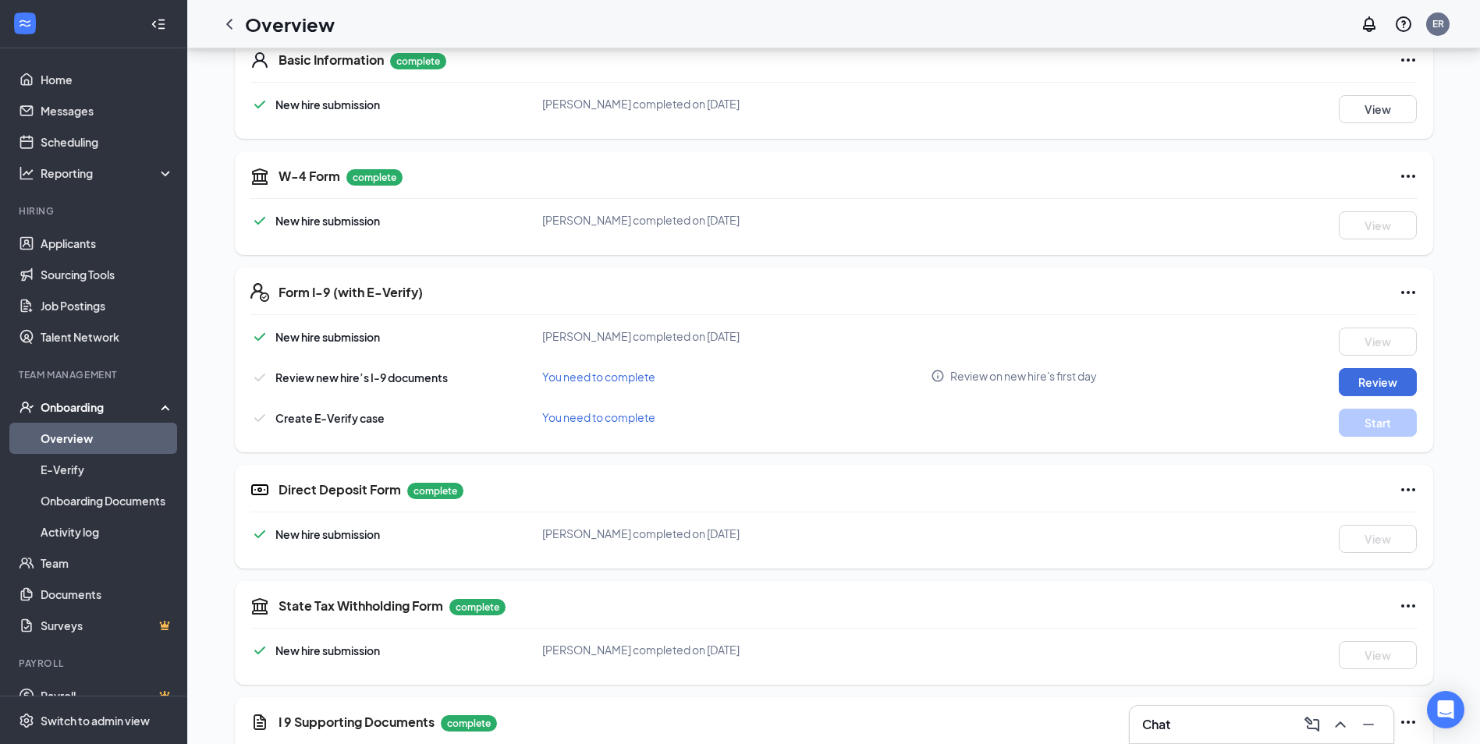
scroll to position [312, 0]
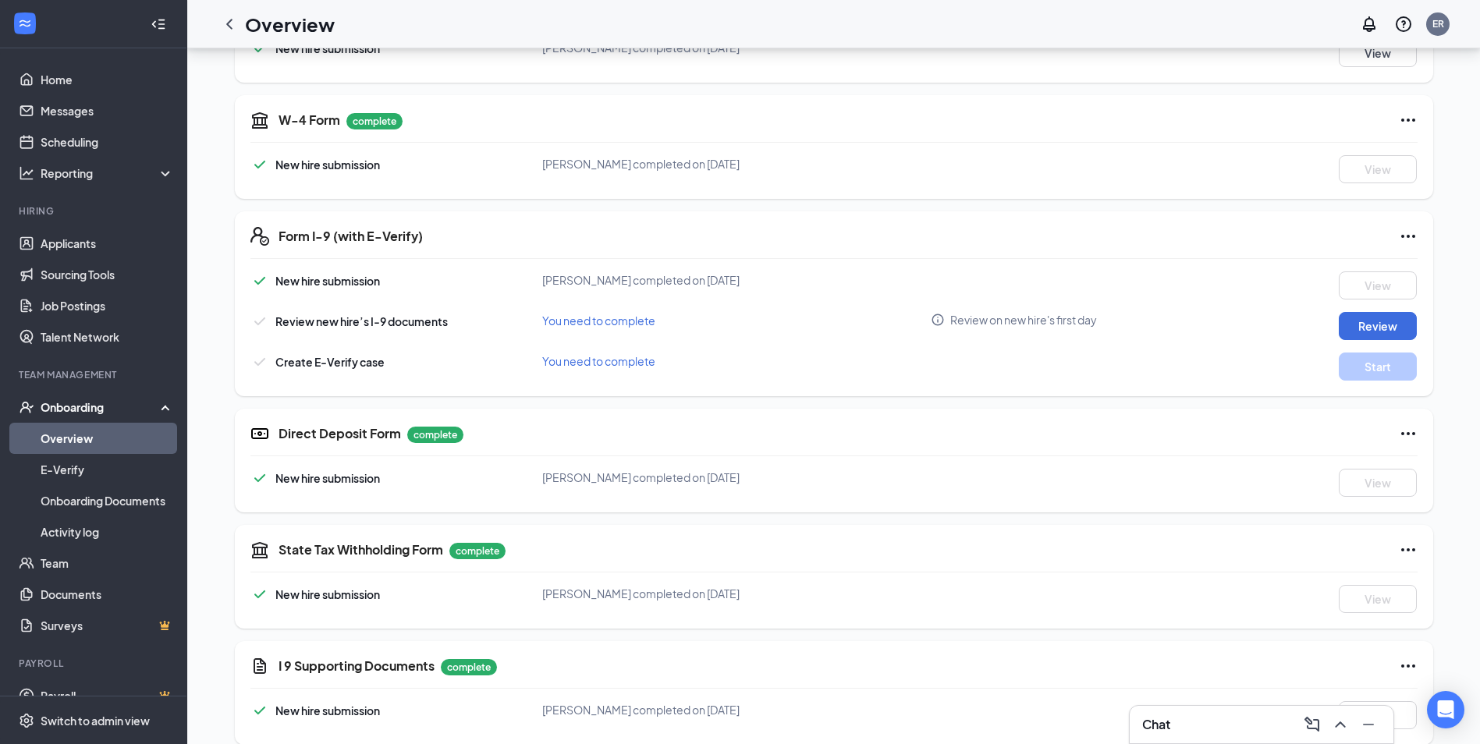
click at [630, 321] on span "You need to complete" at bounding box center [598, 321] width 113 height 14
click at [1401, 335] on button "Review" at bounding box center [1378, 326] width 78 height 28
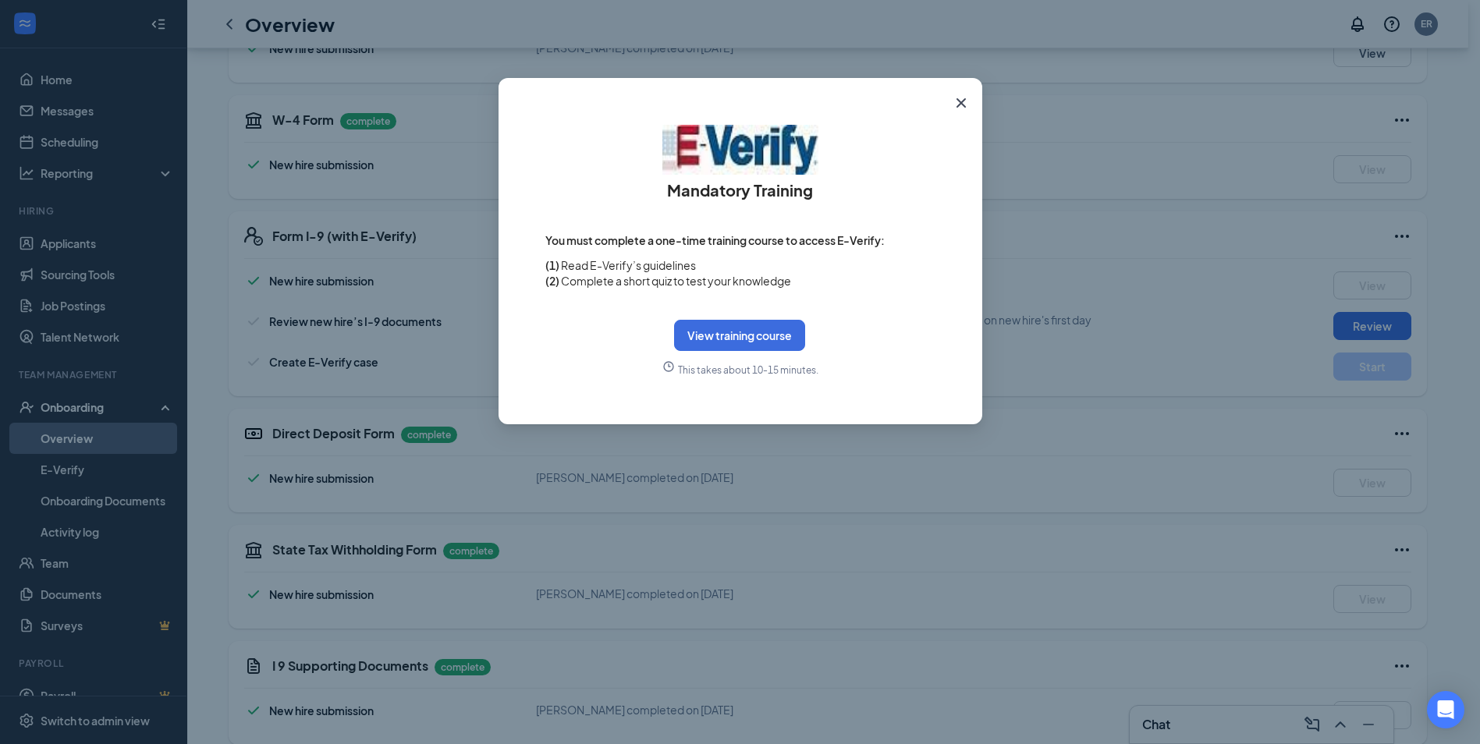
click at [968, 102] on icon "Cross" at bounding box center [961, 103] width 19 height 19
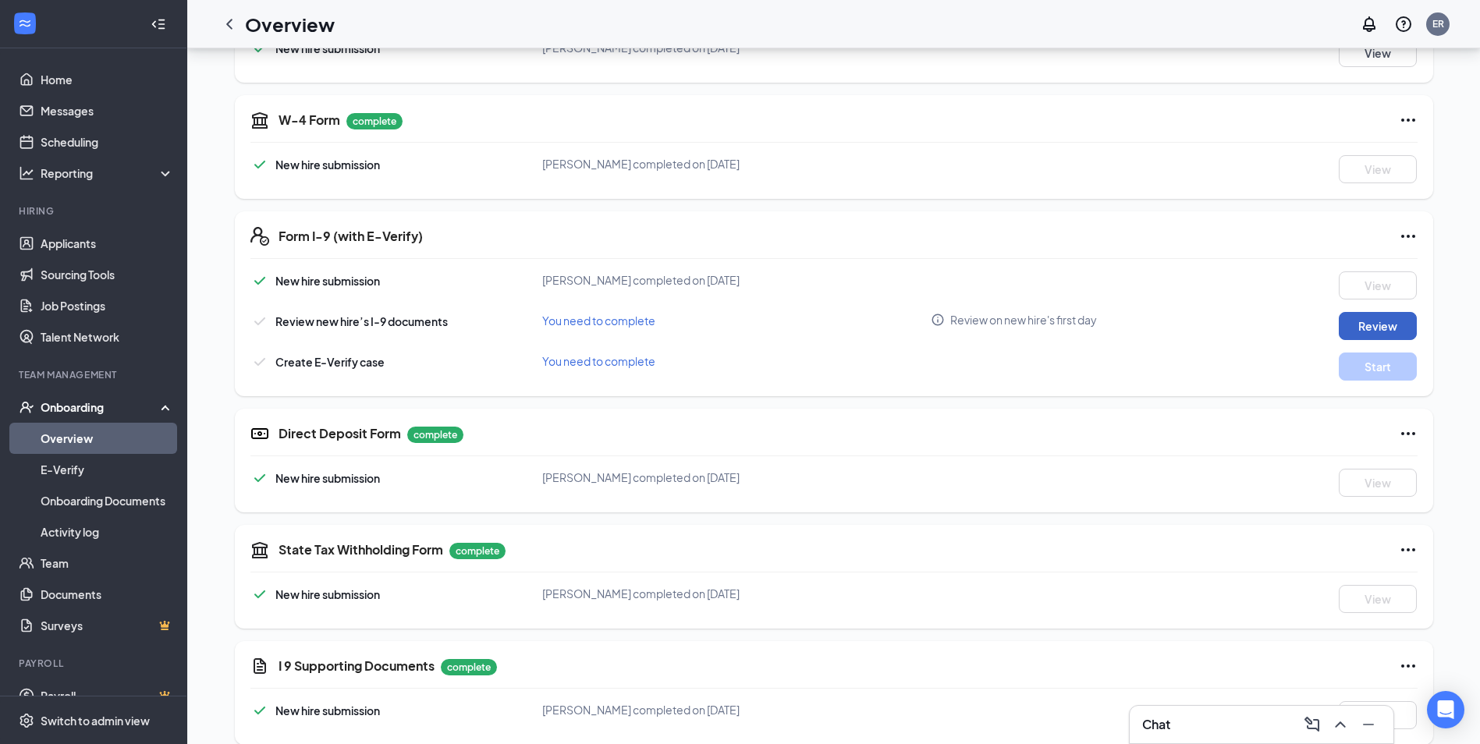
click at [1389, 324] on button "Review" at bounding box center [1378, 326] width 78 height 28
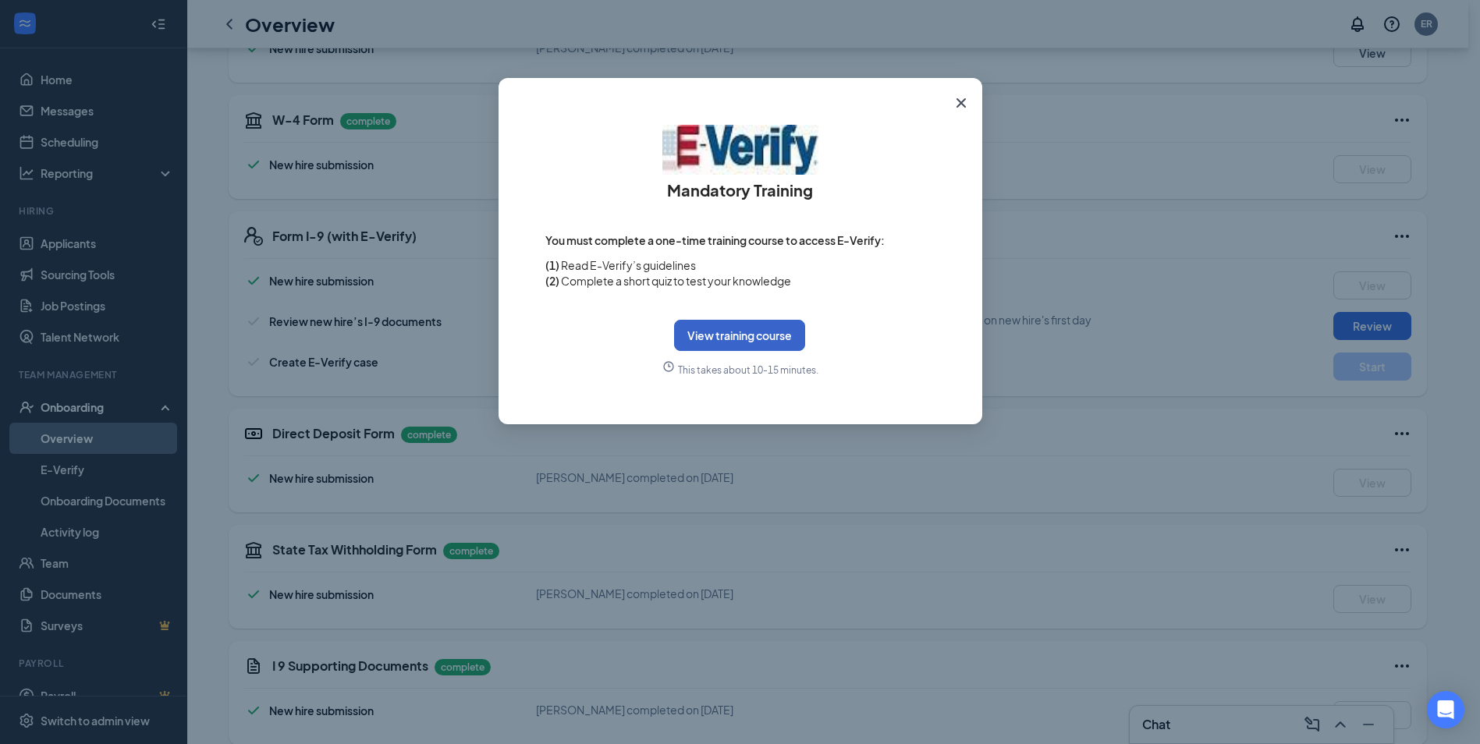
click at [708, 330] on button "View training course" at bounding box center [739, 335] width 131 height 31
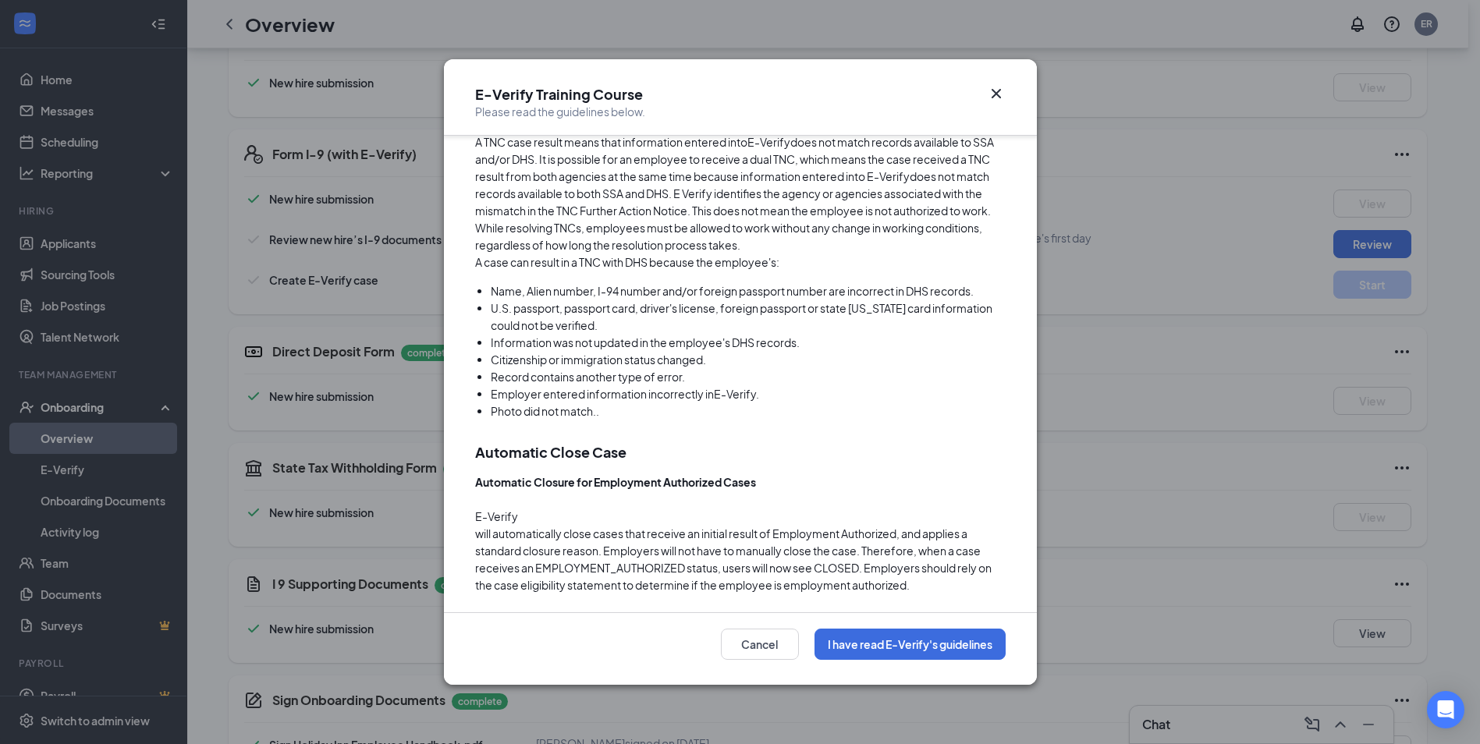
scroll to position [448, 0]
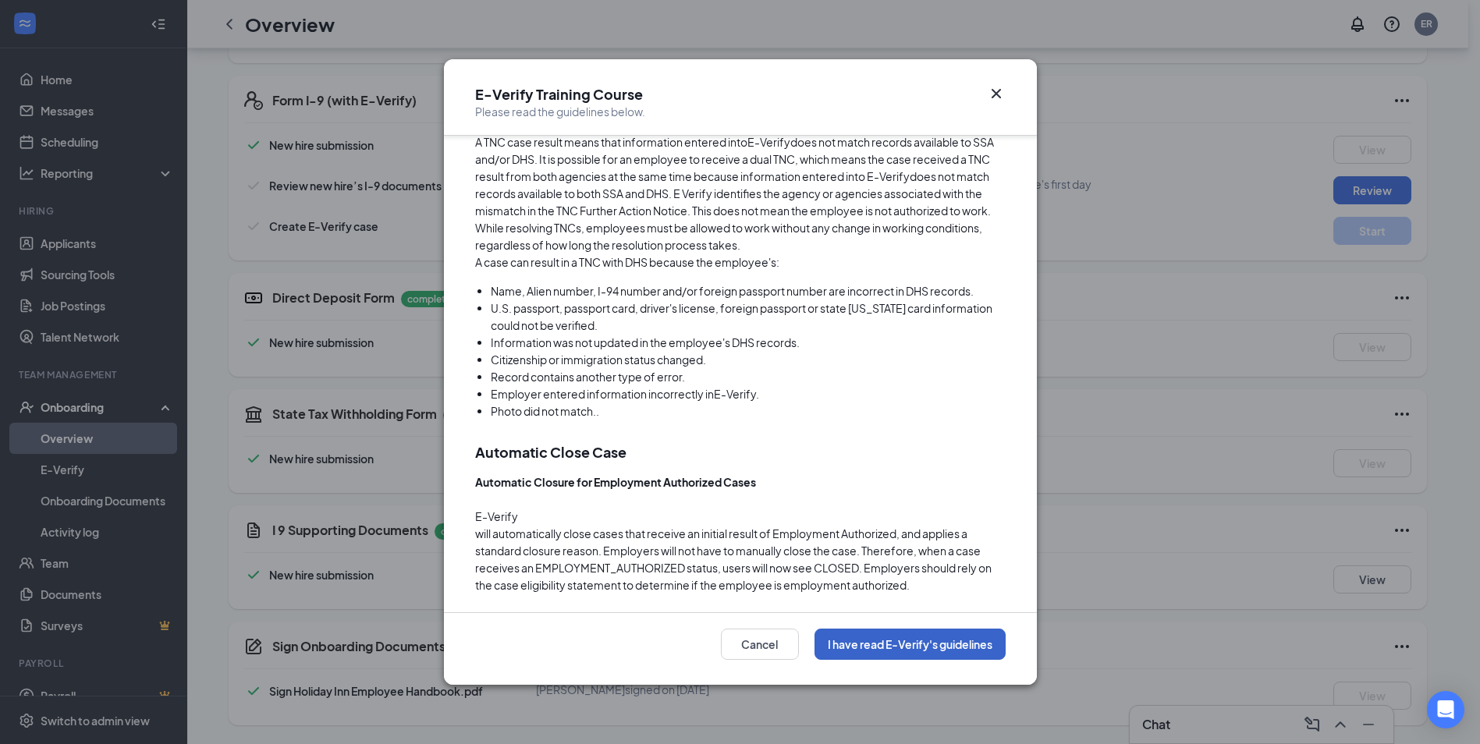
click at [918, 646] on button "I have read E-Verify's guidelines" at bounding box center [910, 644] width 191 height 31
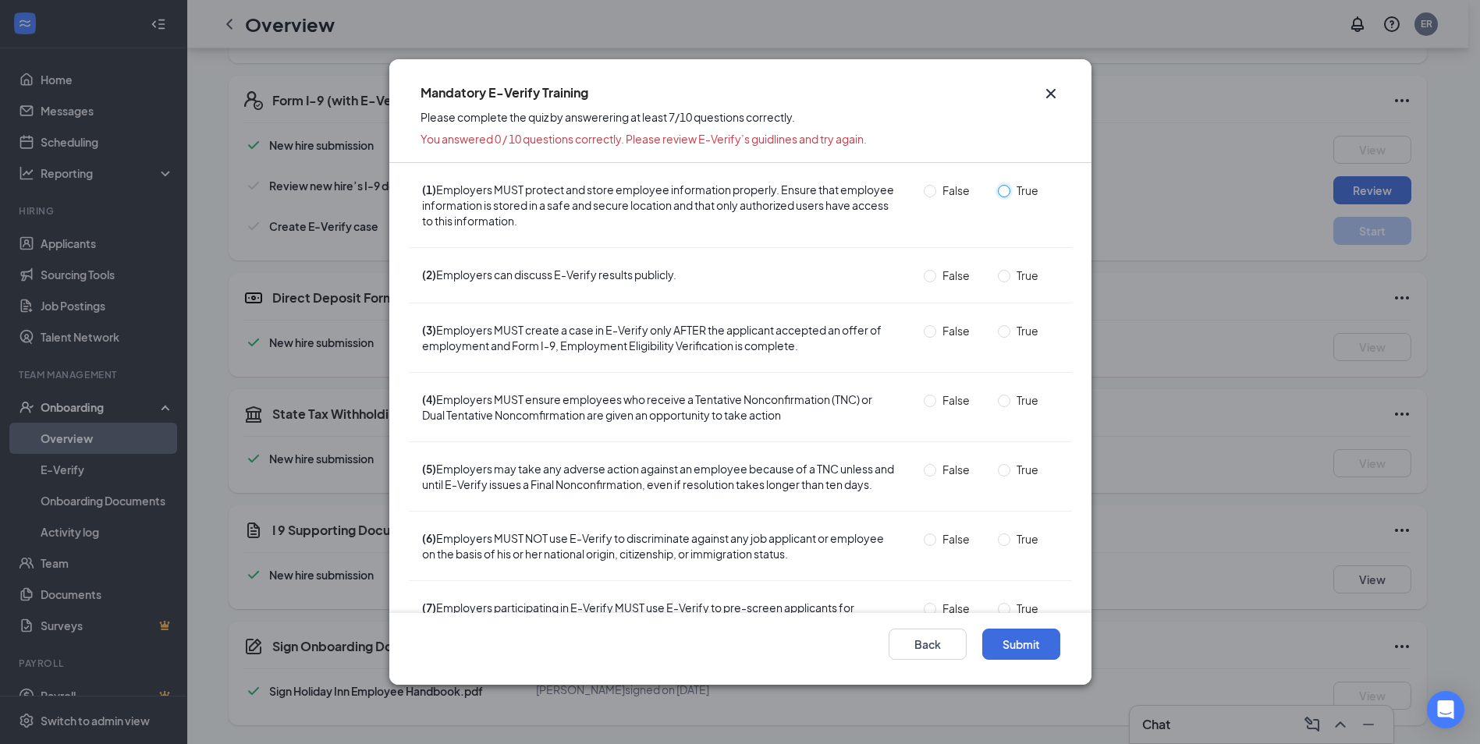
click at [998, 191] on input "True" at bounding box center [1004, 191] width 12 height 12
radio input "true"
click at [924, 268] on label "False" at bounding box center [950, 275] width 52 height 17
click at [924, 270] on input "False" at bounding box center [930, 276] width 12 height 12
radio input "true"
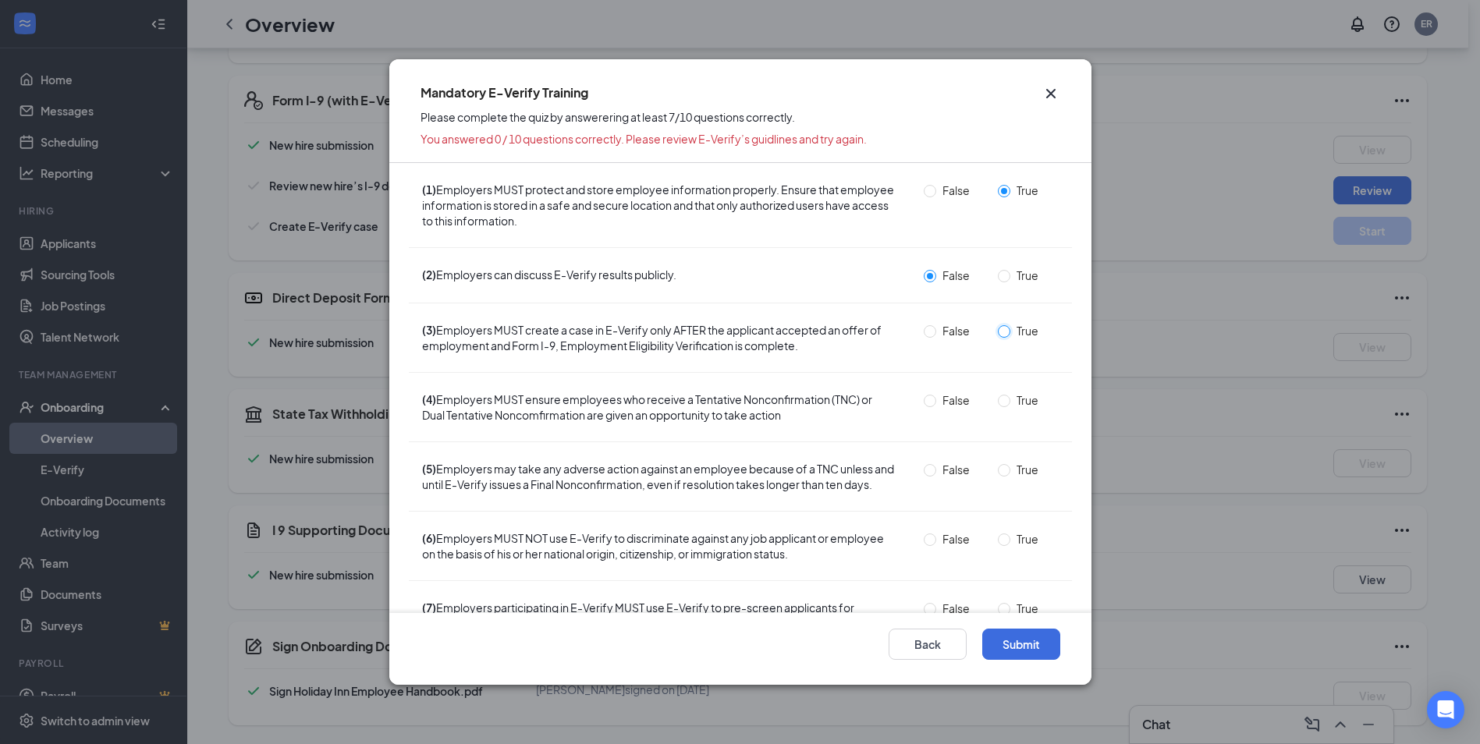
click at [998, 330] on input "True" at bounding box center [1004, 331] width 12 height 12
radio input "true"
click at [998, 400] on input "True" at bounding box center [1004, 401] width 12 height 12
radio input "true"
click at [989, 474] on div "True" at bounding box center [1024, 469] width 71 height 17
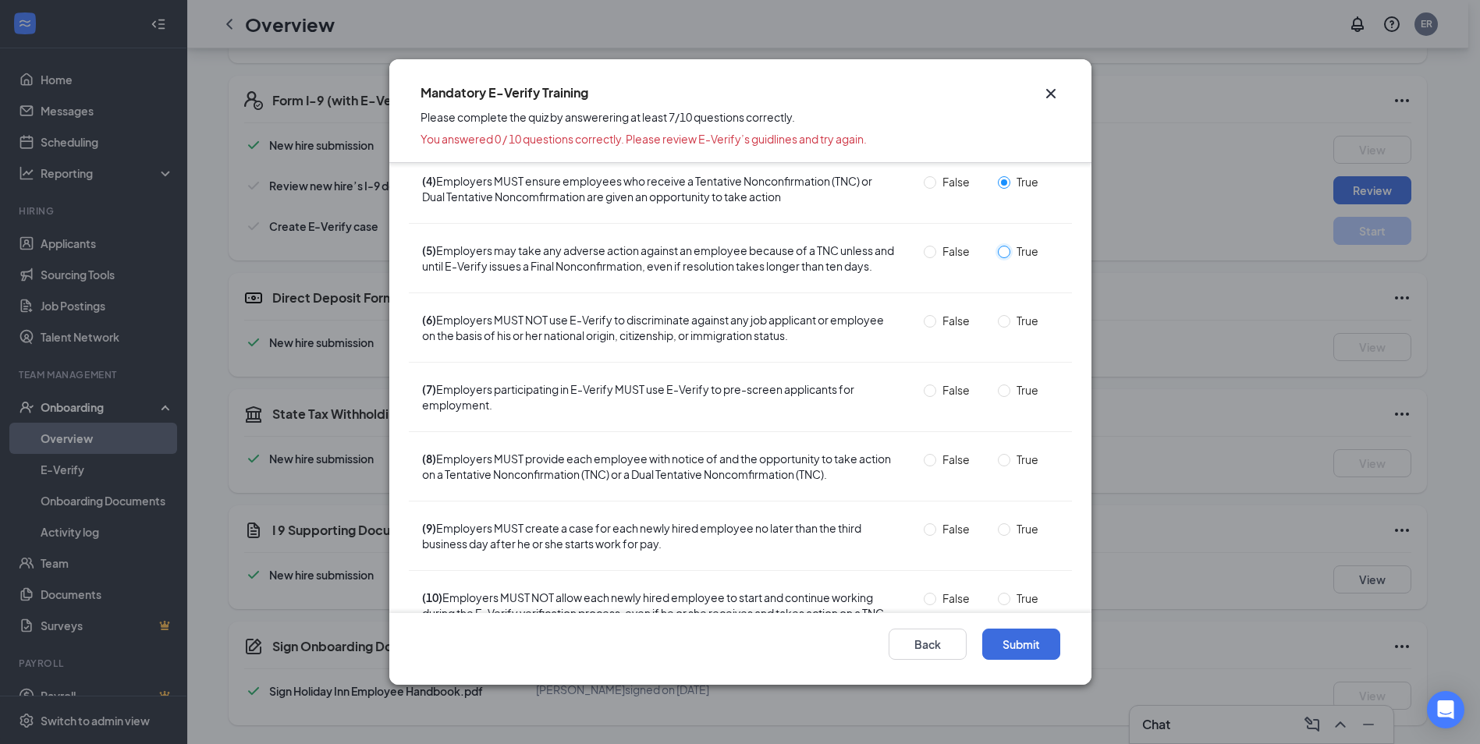
scroll to position [234, 0]
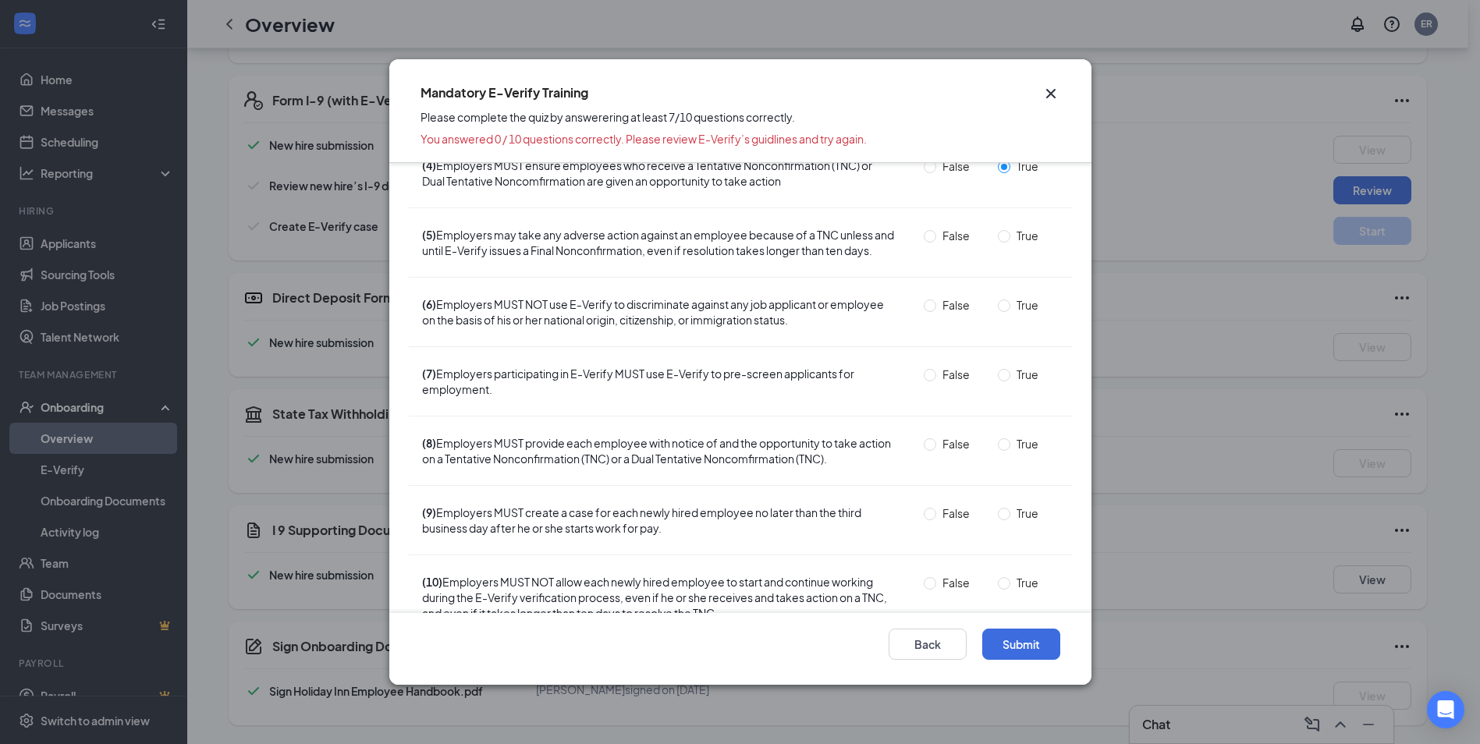
click at [1010, 237] on span "True" at bounding box center [1027, 235] width 34 height 17
click at [1003, 237] on input "True" at bounding box center [1004, 236] width 12 height 12
radio input "true"
click at [998, 312] on input "True" at bounding box center [1004, 306] width 12 height 12
radio input "true"
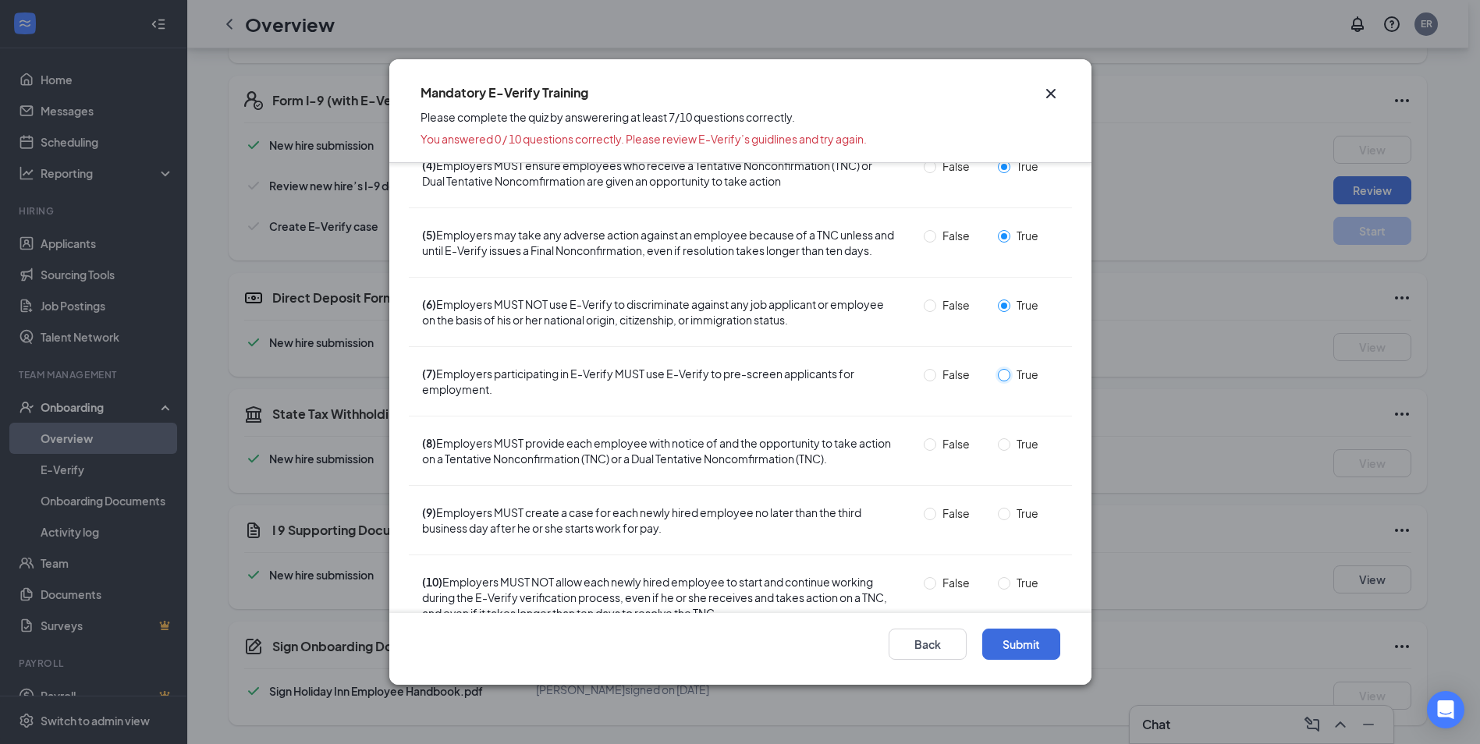
click at [998, 382] on input "True" at bounding box center [1004, 375] width 12 height 12
radio input "true"
click at [1010, 453] on span "True" at bounding box center [1027, 443] width 34 height 17
click at [1007, 451] on input "True" at bounding box center [1004, 445] width 12 height 12
radio input "true"
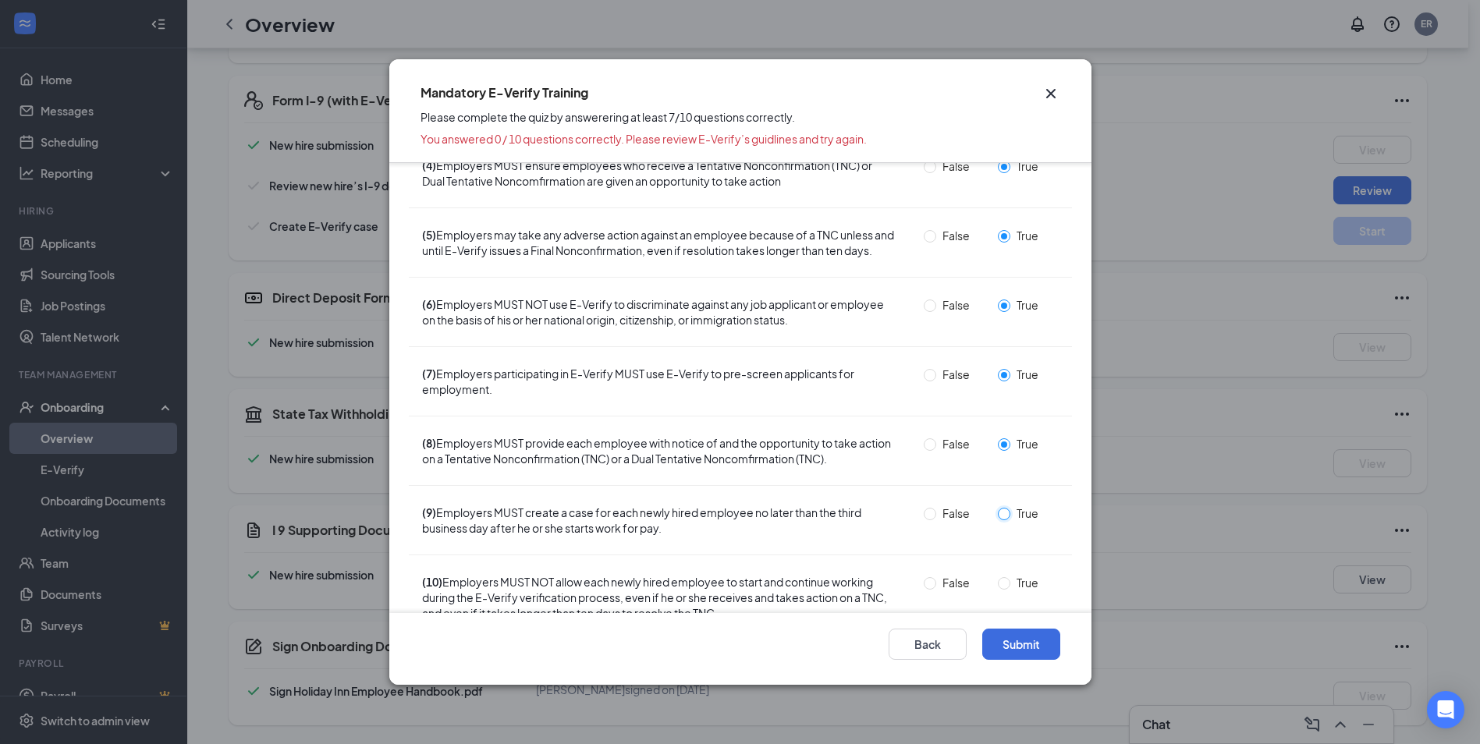
click at [998, 520] on input "True" at bounding box center [1004, 514] width 12 height 12
radio input "true"
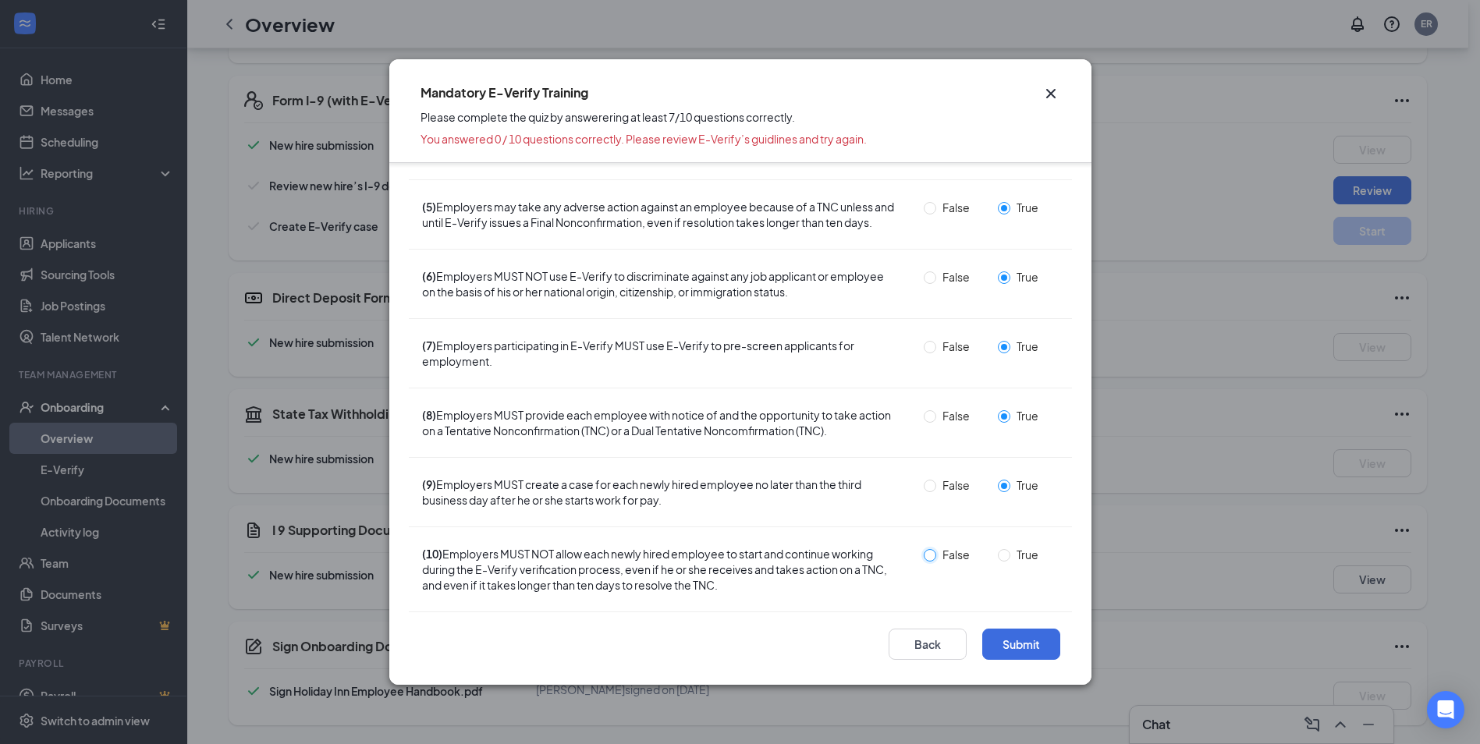
click at [924, 557] on input "False" at bounding box center [930, 555] width 12 height 12
radio input "true"
click at [1038, 653] on button "Submit" at bounding box center [1021, 644] width 78 height 31
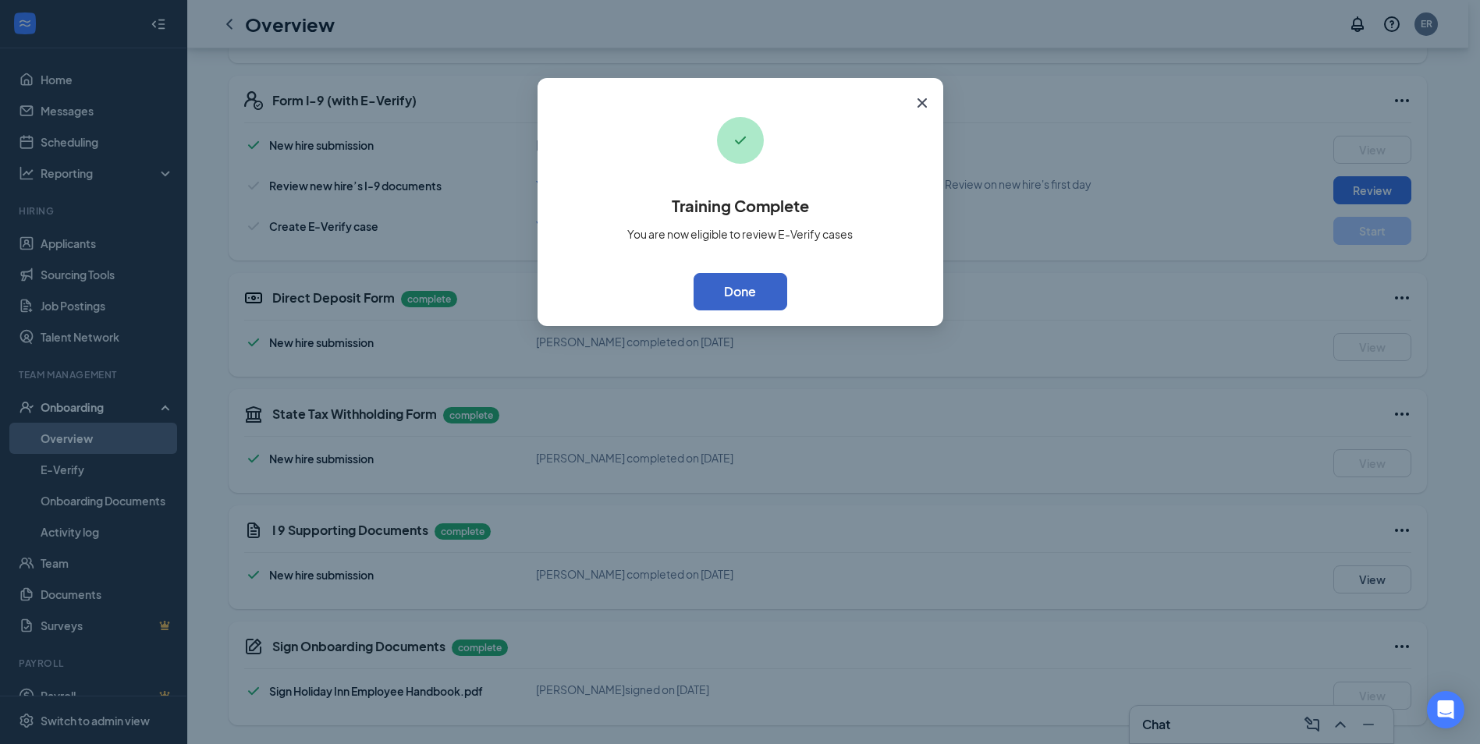
click at [747, 293] on button "Done" at bounding box center [741, 291] width 94 height 37
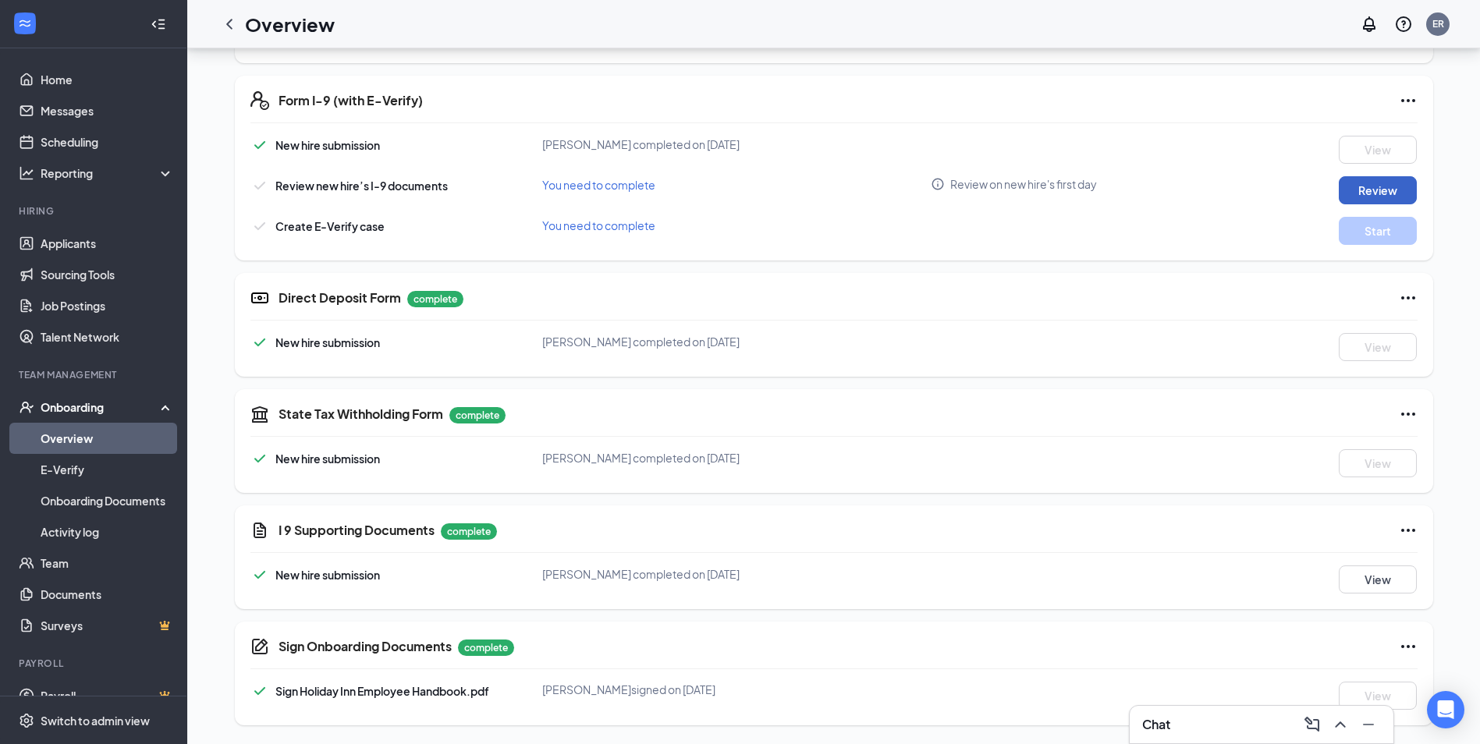
click at [1367, 191] on button "Review" at bounding box center [1378, 190] width 78 height 28
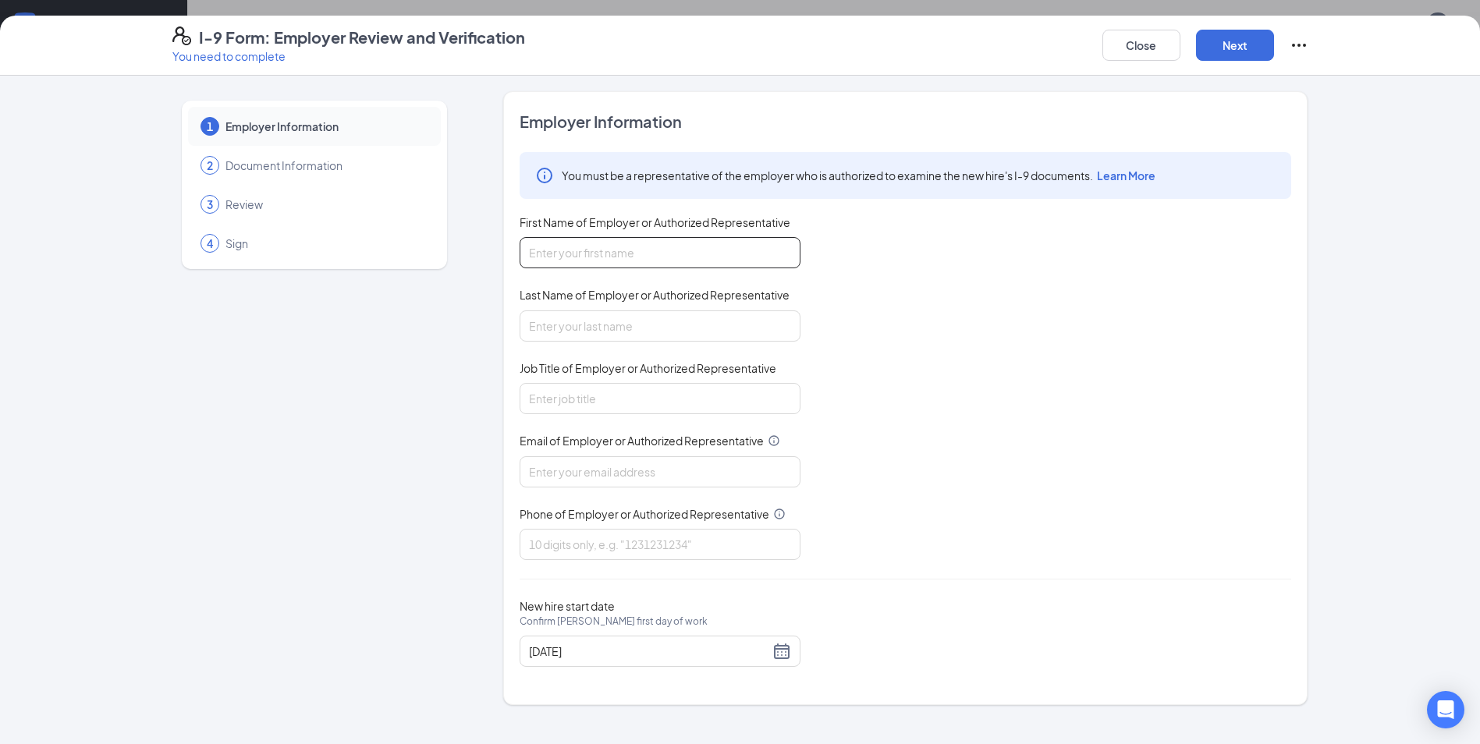
click at [591, 252] on input "First Name of Employer or Authorized Representative" at bounding box center [660, 252] width 281 height 31
type input "Ebony"
type input "[PERSON_NAME]"
type input "[EMAIL_ADDRESS][DOMAIN_NAME]"
type input "5043668535"
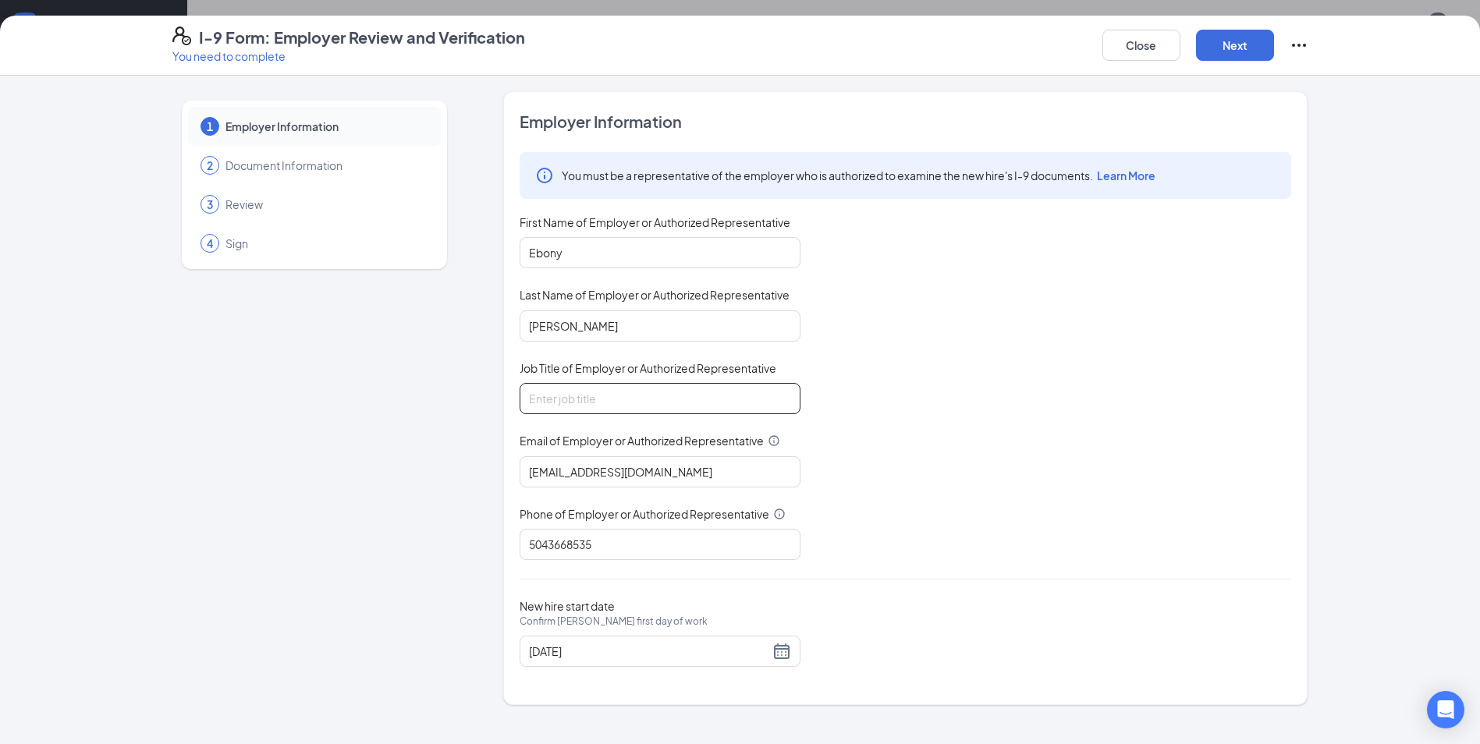
click at [568, 392] on input "Job Title of Employer or Authorized Representative" at bounding box center [660, 398] width 281 height 31
type input "AGM"
click at [979, 499] on div "You must be a representative of the employer who is authorized to examine the n…" at bounding box center [906, 356] width 772 height 408
click at [1228, 41] on button "Next" at bounding box center [1235, 45] width 78 height 31
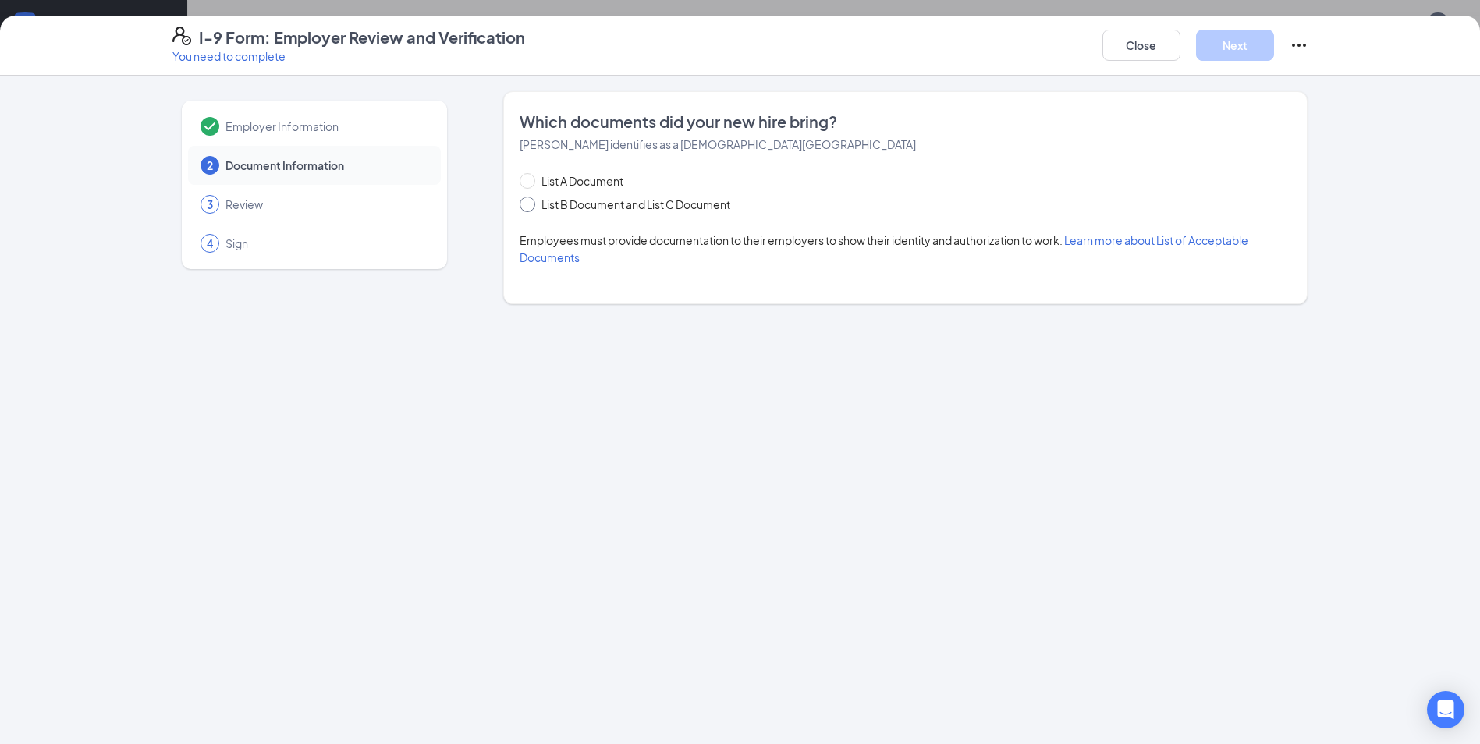
click at [531, 207] on input "List B Document and List C Document" at bounding box center [525, 202] width 11 height 11
radio input "true"
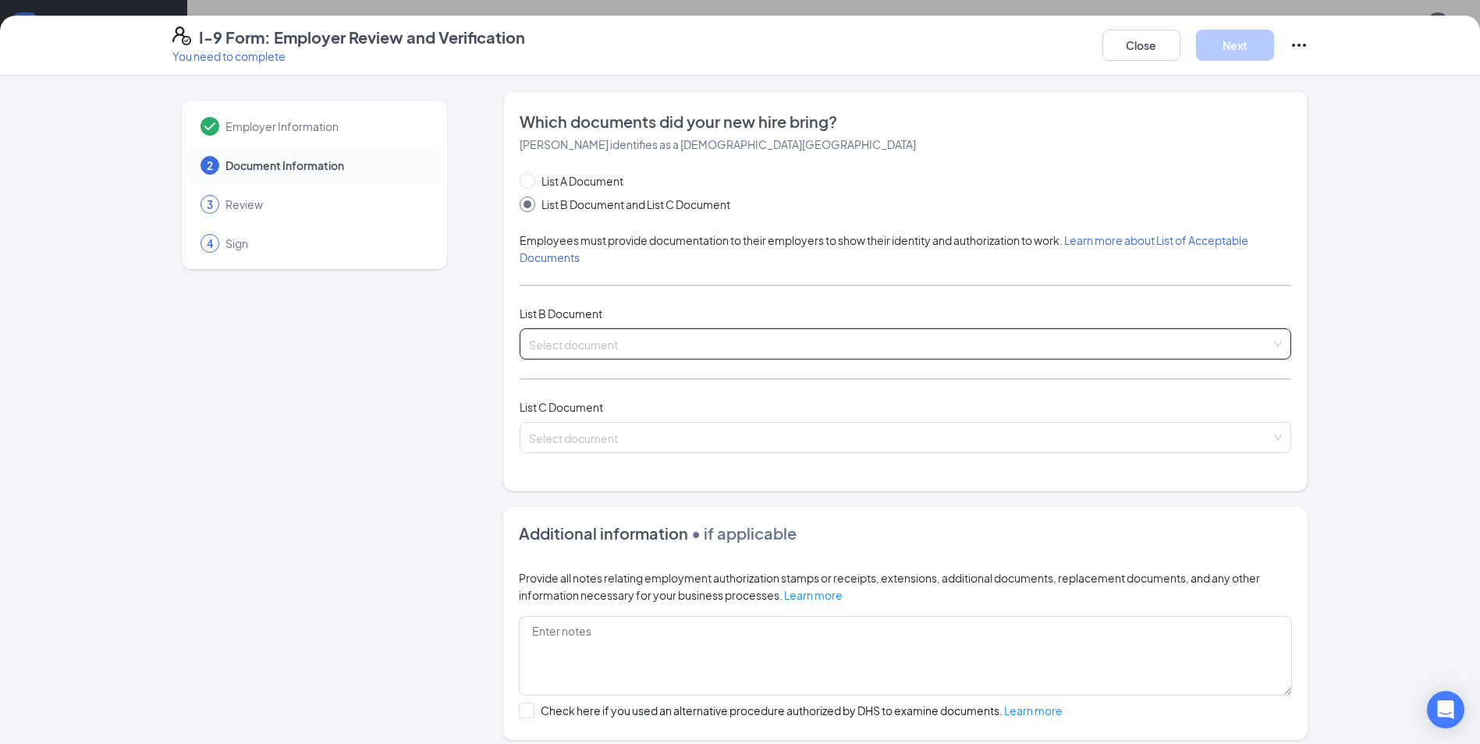
click at [672, 343] on input "search" at bounding box center [900, 340] width 742 height 23
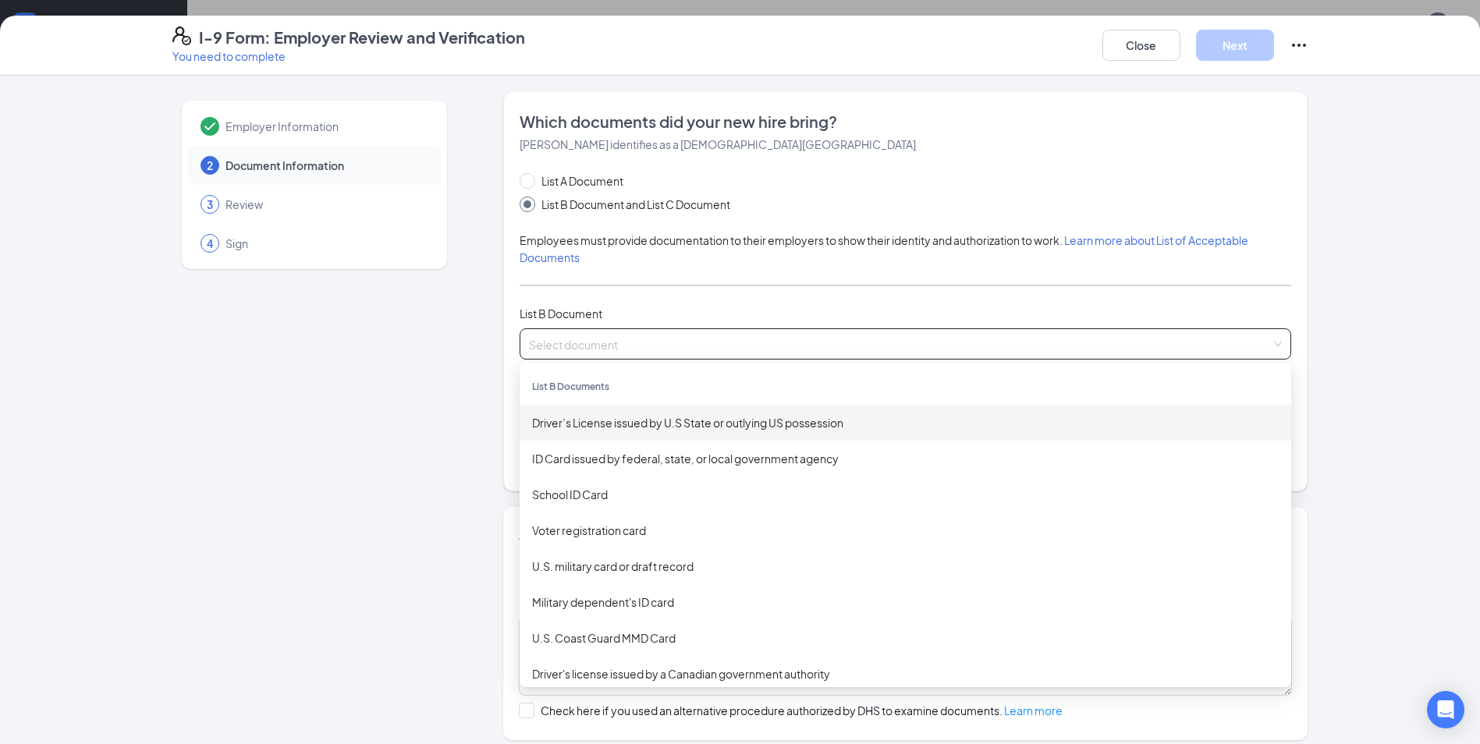
click at [609, 421] on div "Driver’s License issued by U.S State or outlying US possession" at bounding box center [905, 422] width 747 height 17
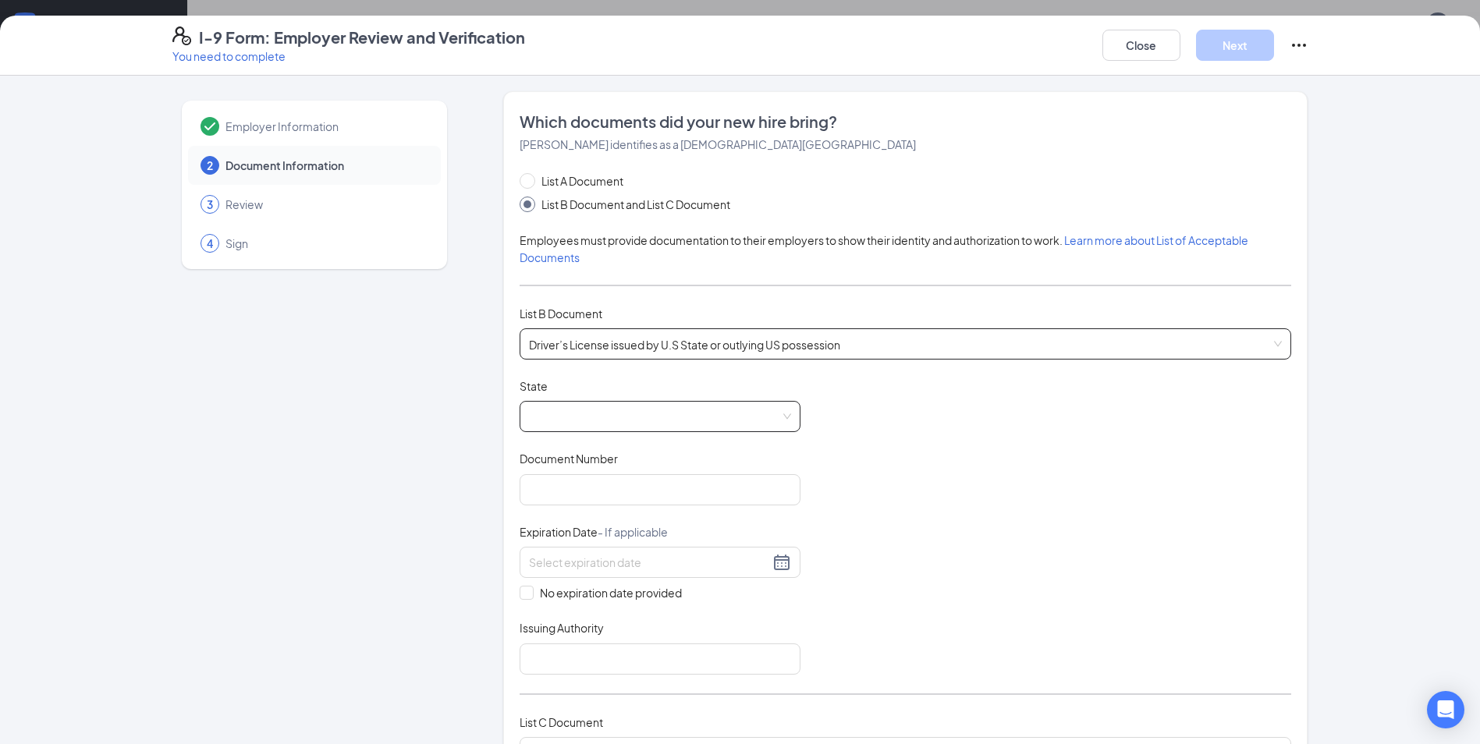
click at [638, 423] on span at bounding box center [660, 417] width 262 height 30
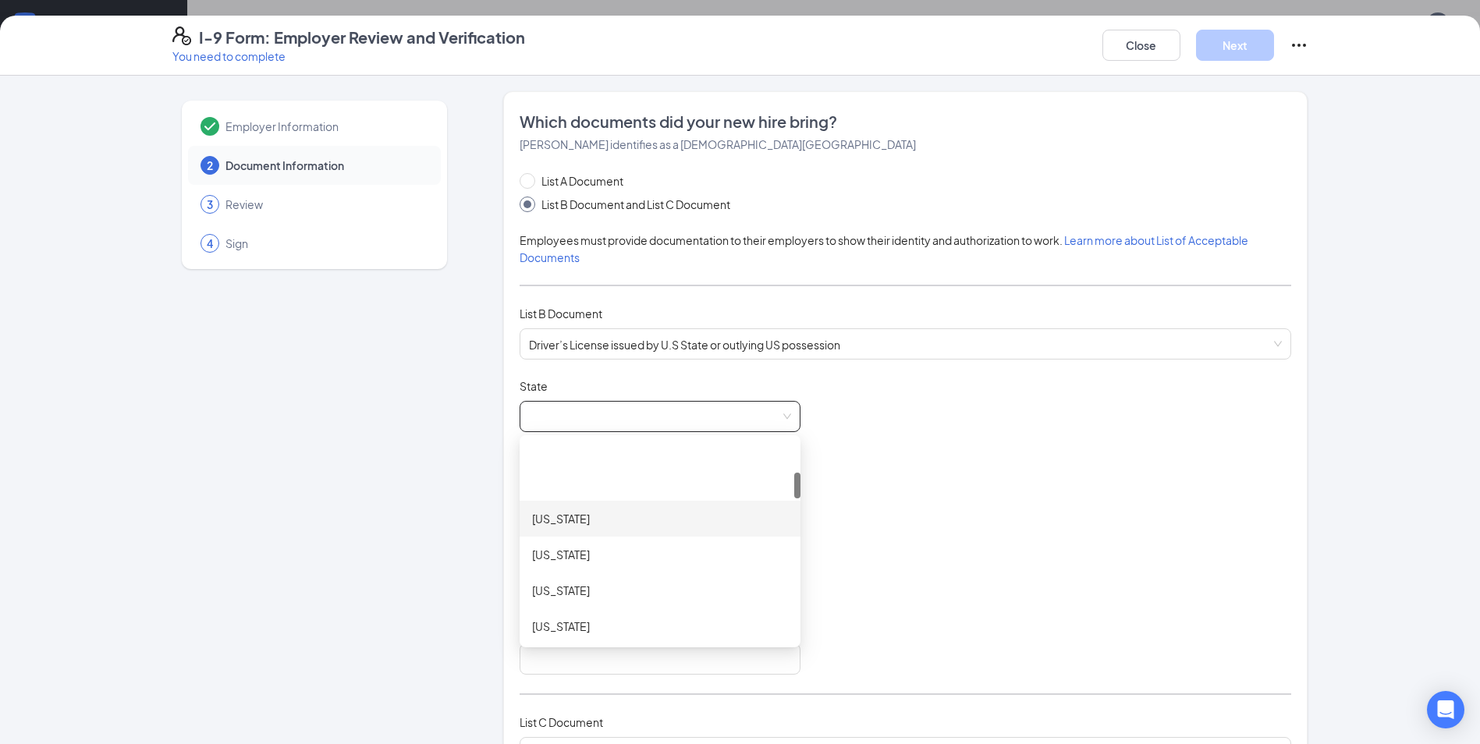
scroll to position [312, 0]
click at [588, 542] on div "[US_STATE]" at bounding box center [660, 542] width 256 height 17
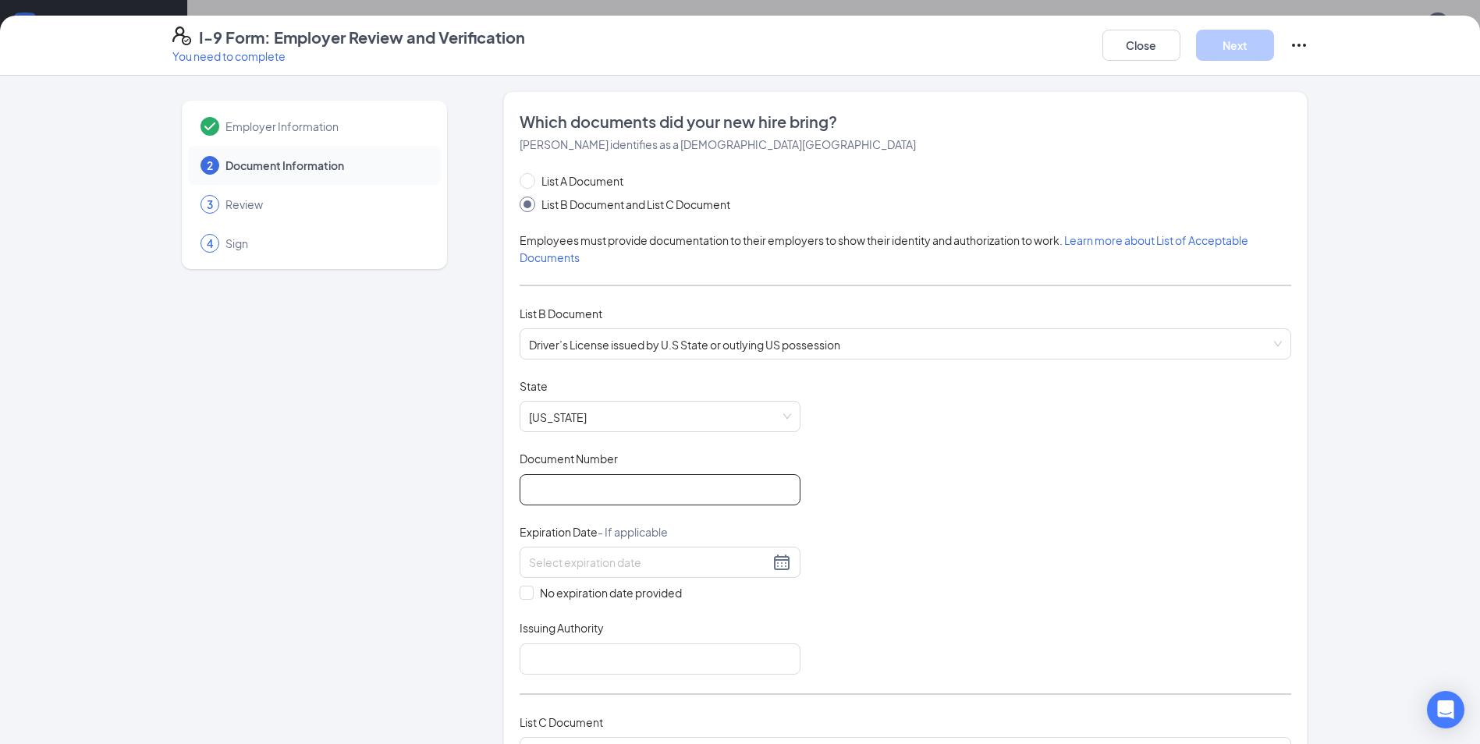
click at [605, 494] on input "Document Number" at bounding box center [660, 489] width 281 height 31
type input "072295724"
click at [685, 572] on div at bounding box center [660, 562] width 281 height 31
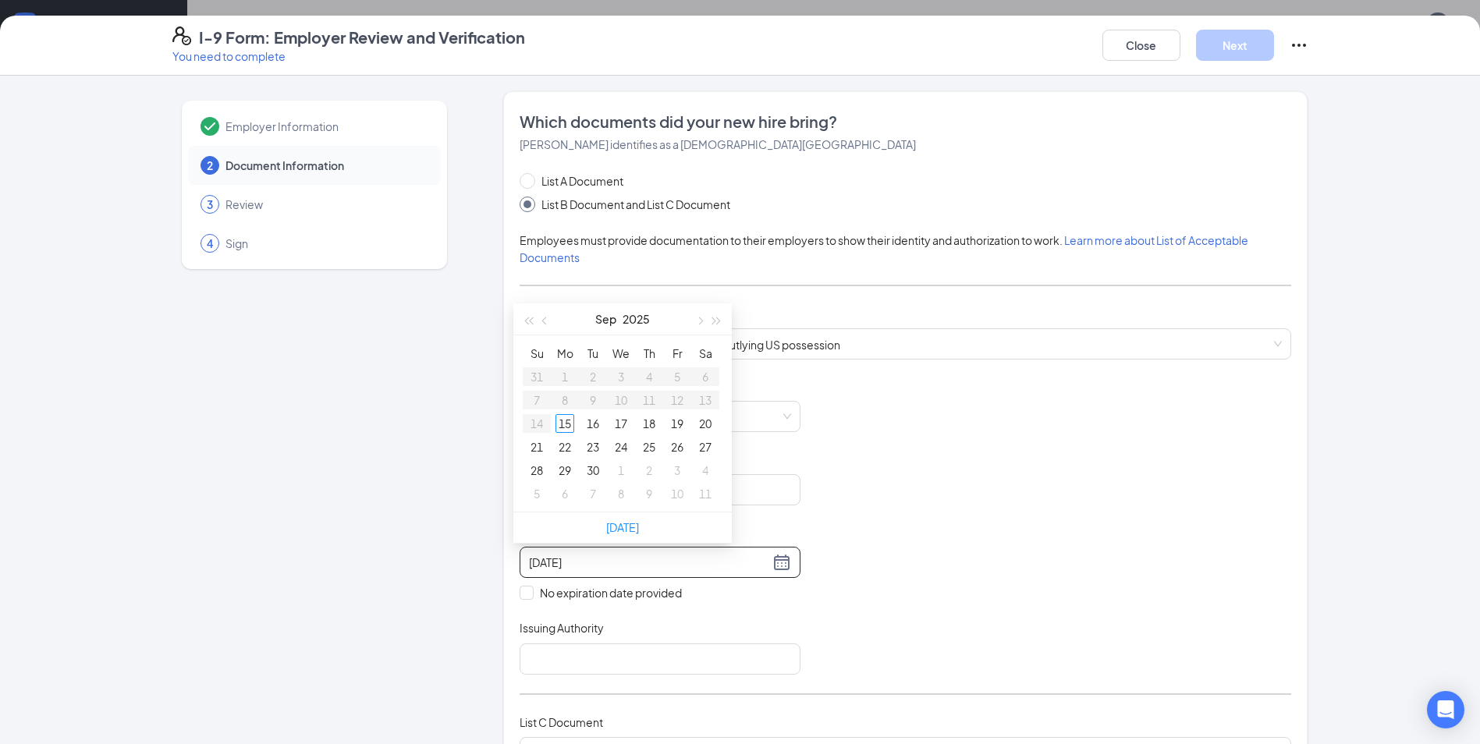
type input "[DATE]"
click at [632, 318] on button "2025" at bounding box center [636, 319] width 27 height 31
type input "[DATE]"
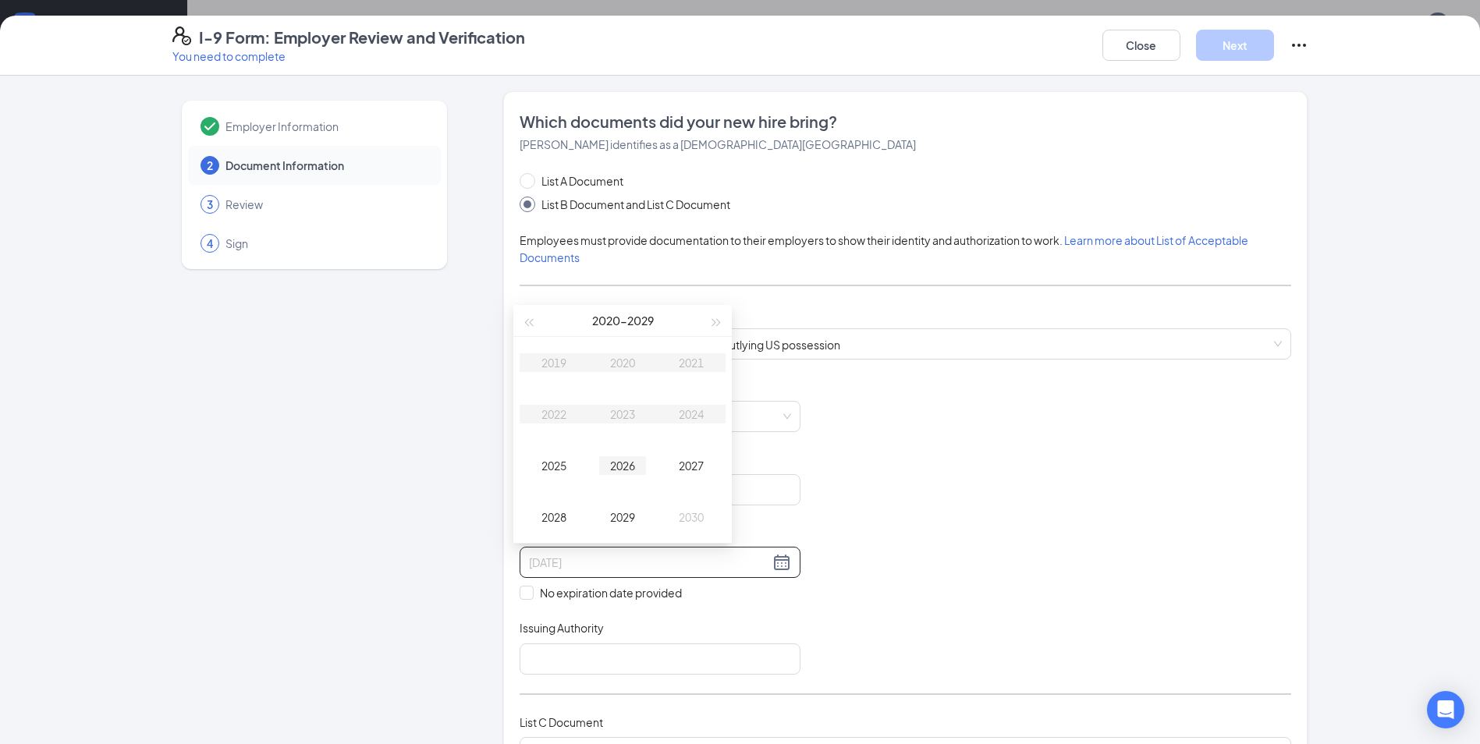
type input "[DATE]"
click at [715, 322] on span "button" at bounding box center [717, 323] width 8 height 8
click at [556, 411] on div "2032" at bounding box center [554, 414] width 47 height 19
type input "[DATE]"
click at [687, 517] on div "Dec" at bounding box center [691, 517] width 47 height 19
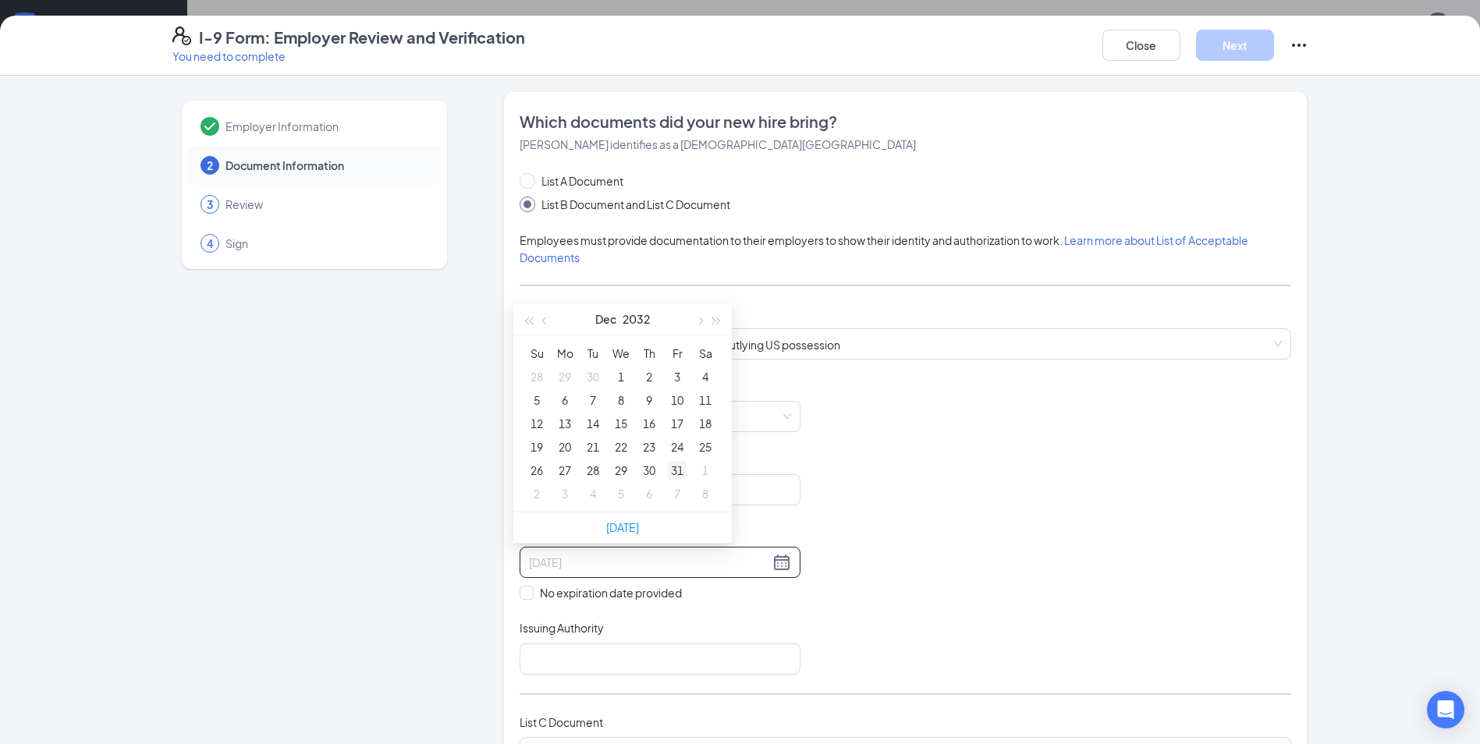
type input "[DATE]"
click at [677, 474] on div "31" at bounding box center [677, 470] width 19 height 19
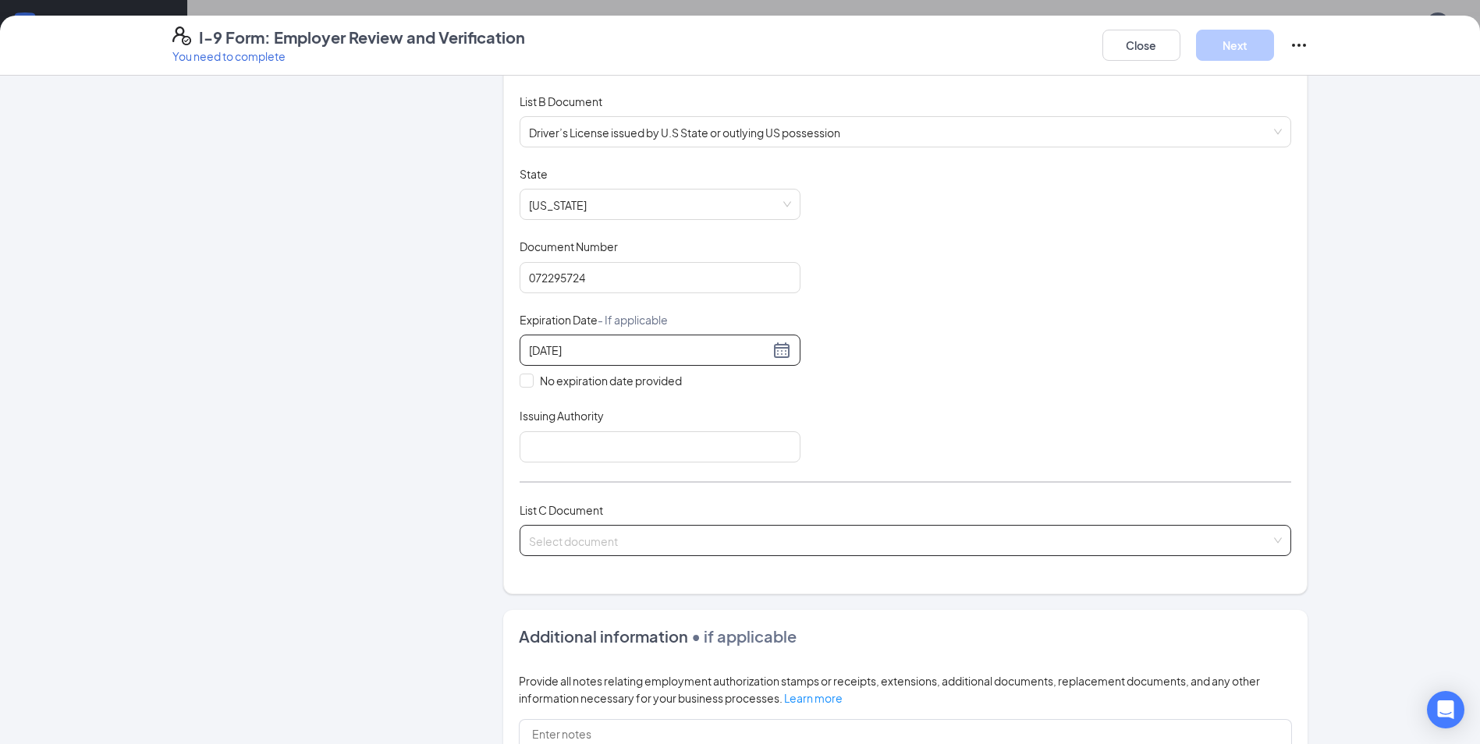
scroll to position [234, 0]
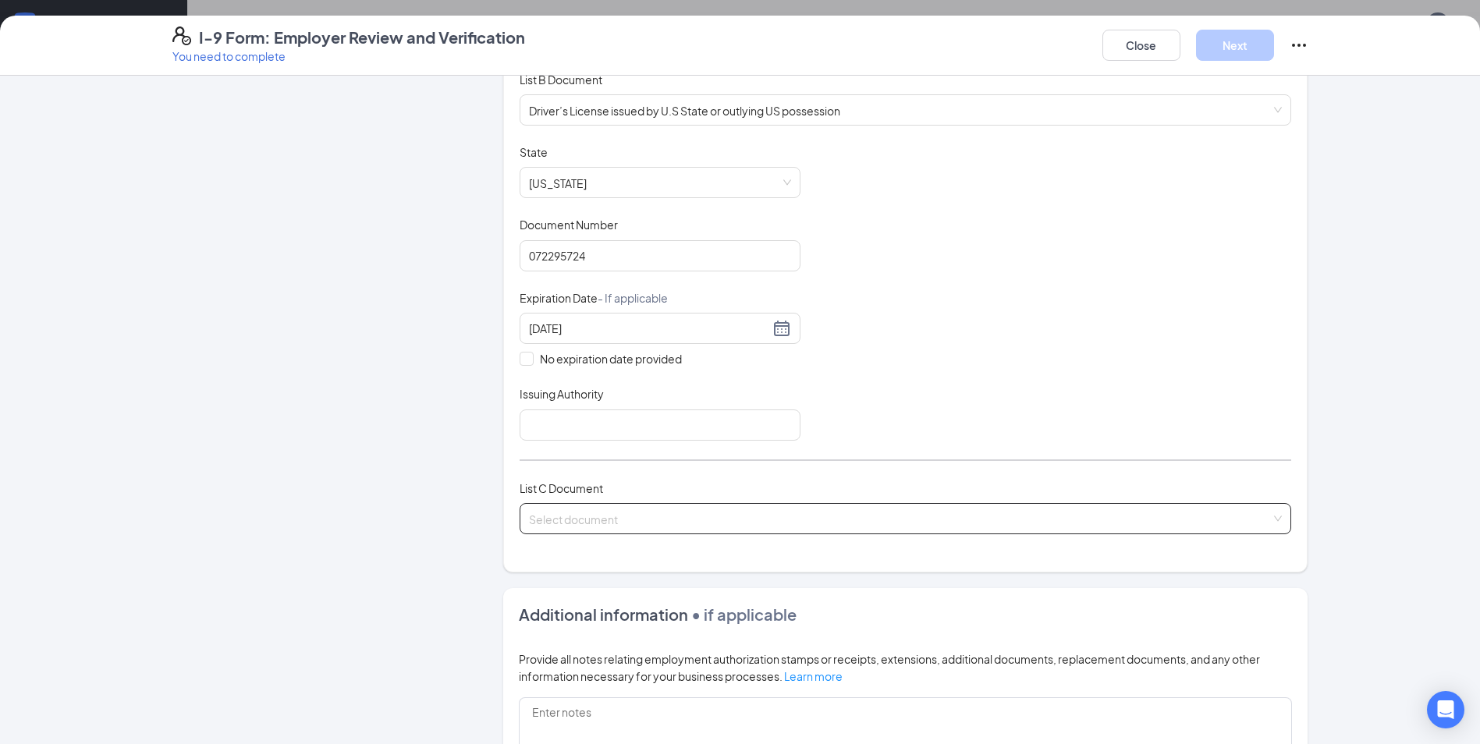
click at [681, 520] on input "search" at bounding box center [900, 515] width 742 height 23
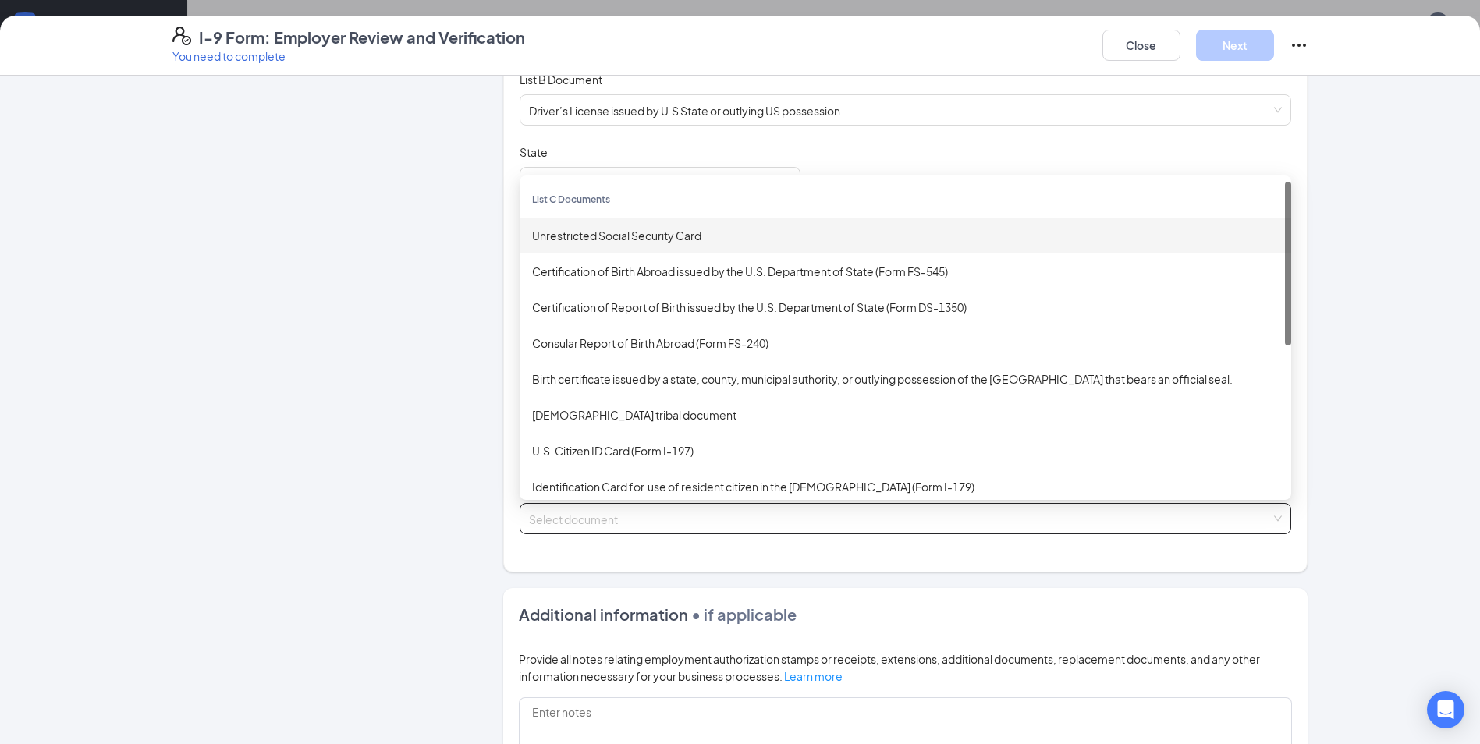
click at [634, 235] on div "Unrestricted Social Security Card" at bounding box center [905, 235] width 747 height 17
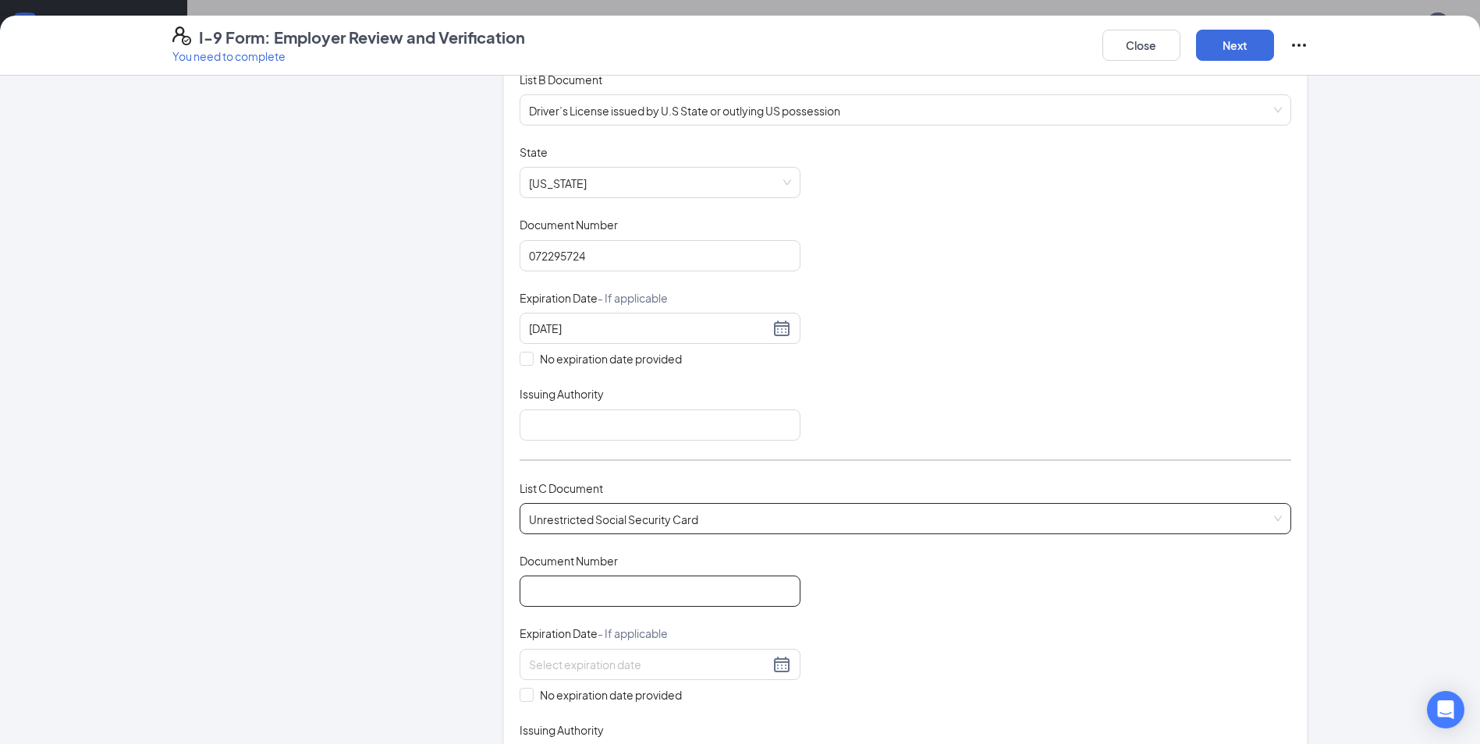
click at [621, 588] on input "Document Number" at bounding box center [660, 591] width 281 height 31
type input "675209169"
drag, startPoint x: 972, startPoint y: 662, endPoint x: 961, endPoint y: 656, distance: 12.9
click at [971, 661] on div "Document Title Unrestricted Social Security Card Document Number 675209169 Expi…" at bounding box center [906, 664] width 772 height 223
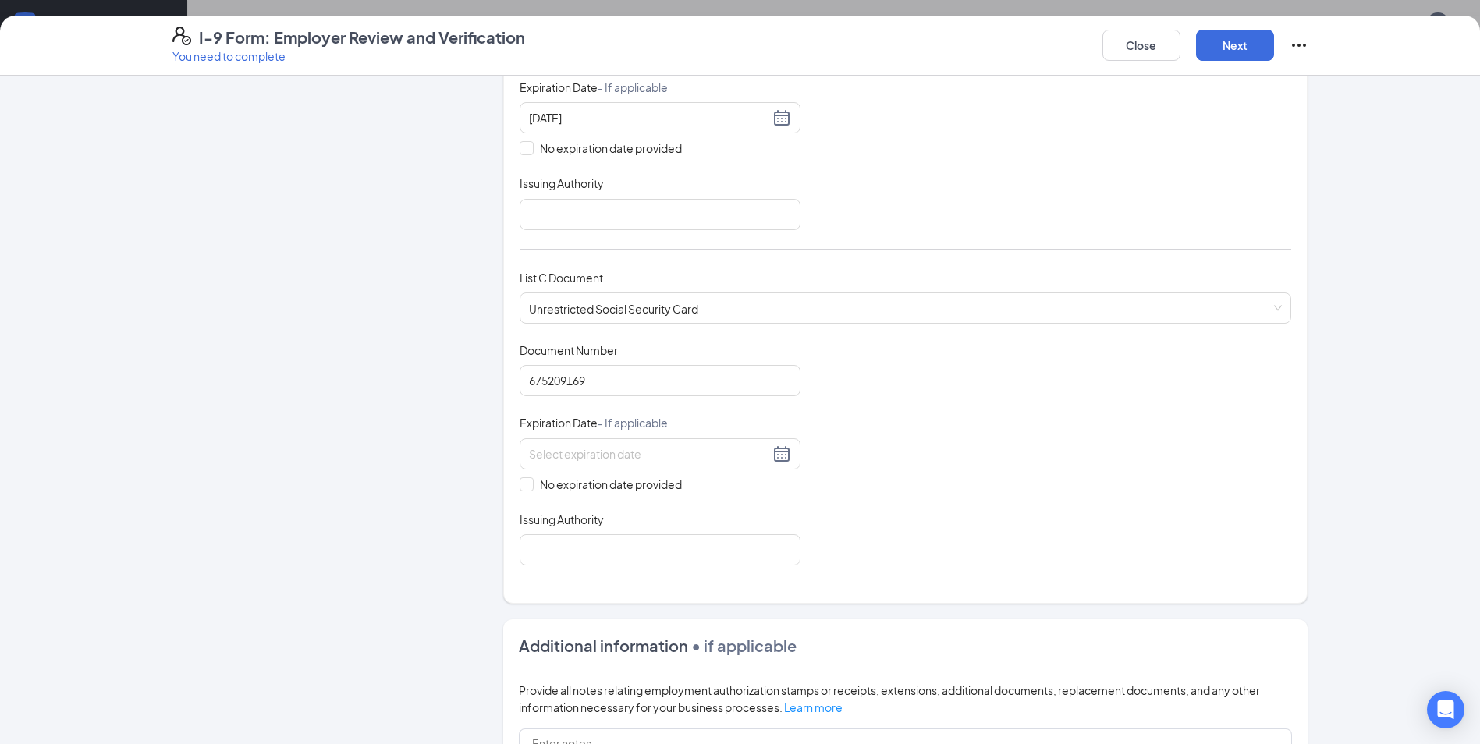
scroll to position [468, 0]
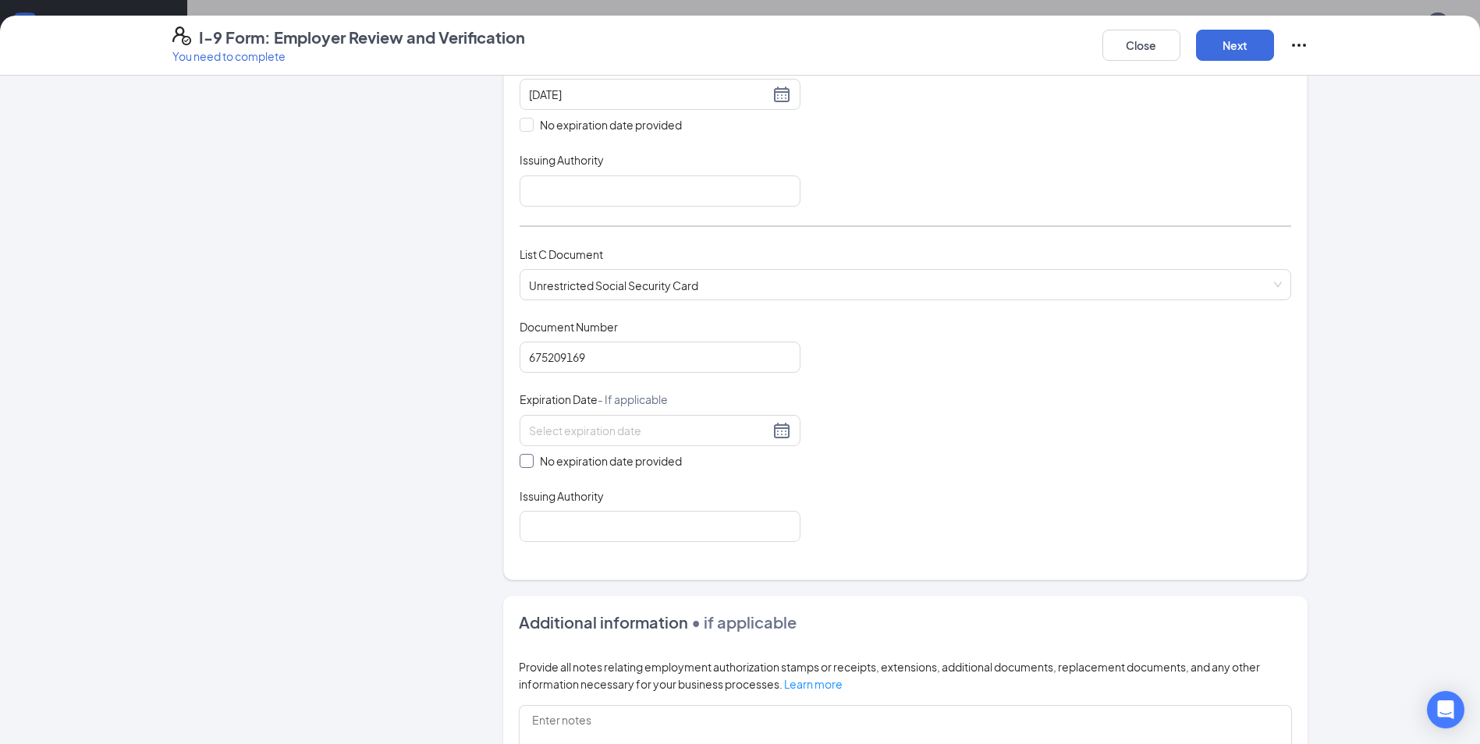
click at [520, 464] on input "No expiration date provided" at bounding box center [525, 459] width 11 height 11
checkbox input "true"
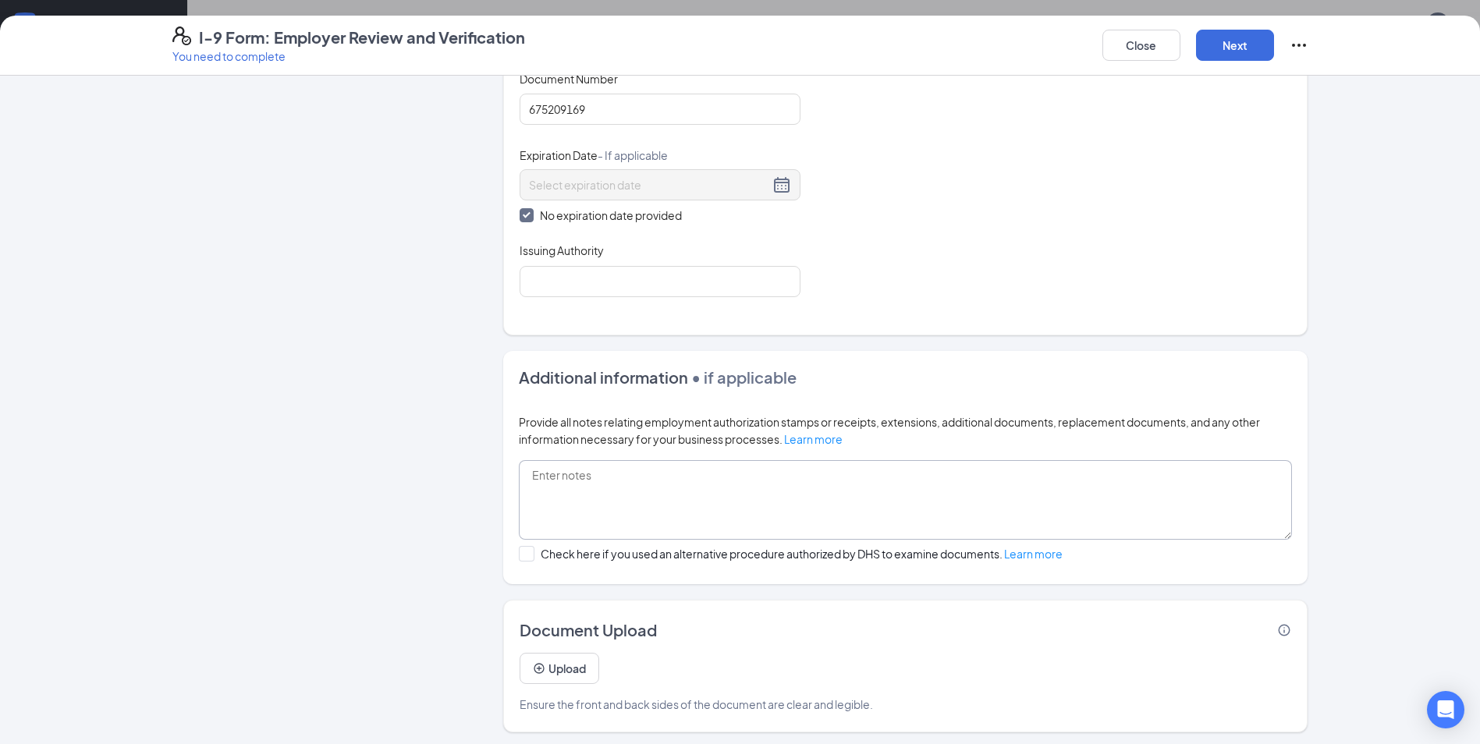
scroll to position [720, 0]
click at [551, 659] on button "Upload" at bounding box center [560, 664] width 80 height 31
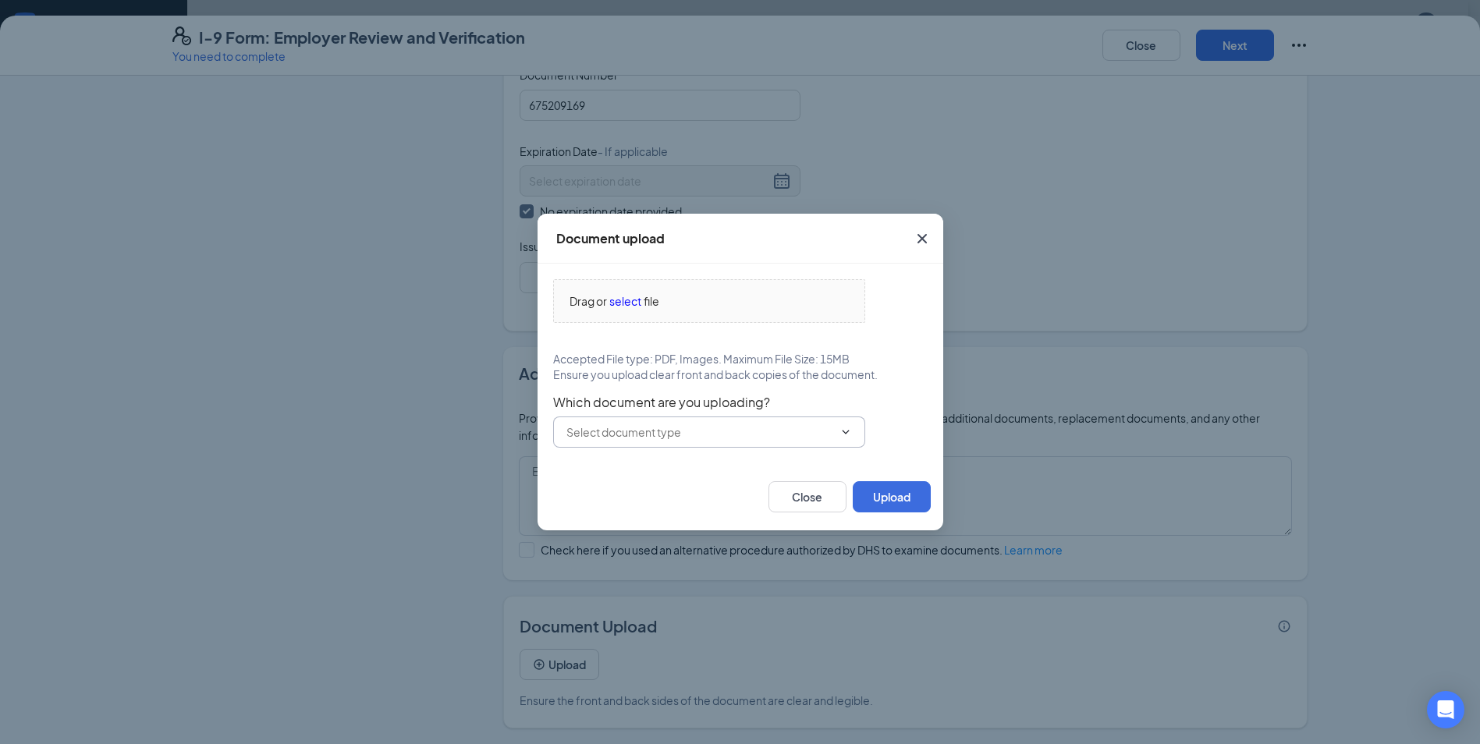
click at [686, 438] on input "text" at bounding box center [699, 432] width 267 height 17
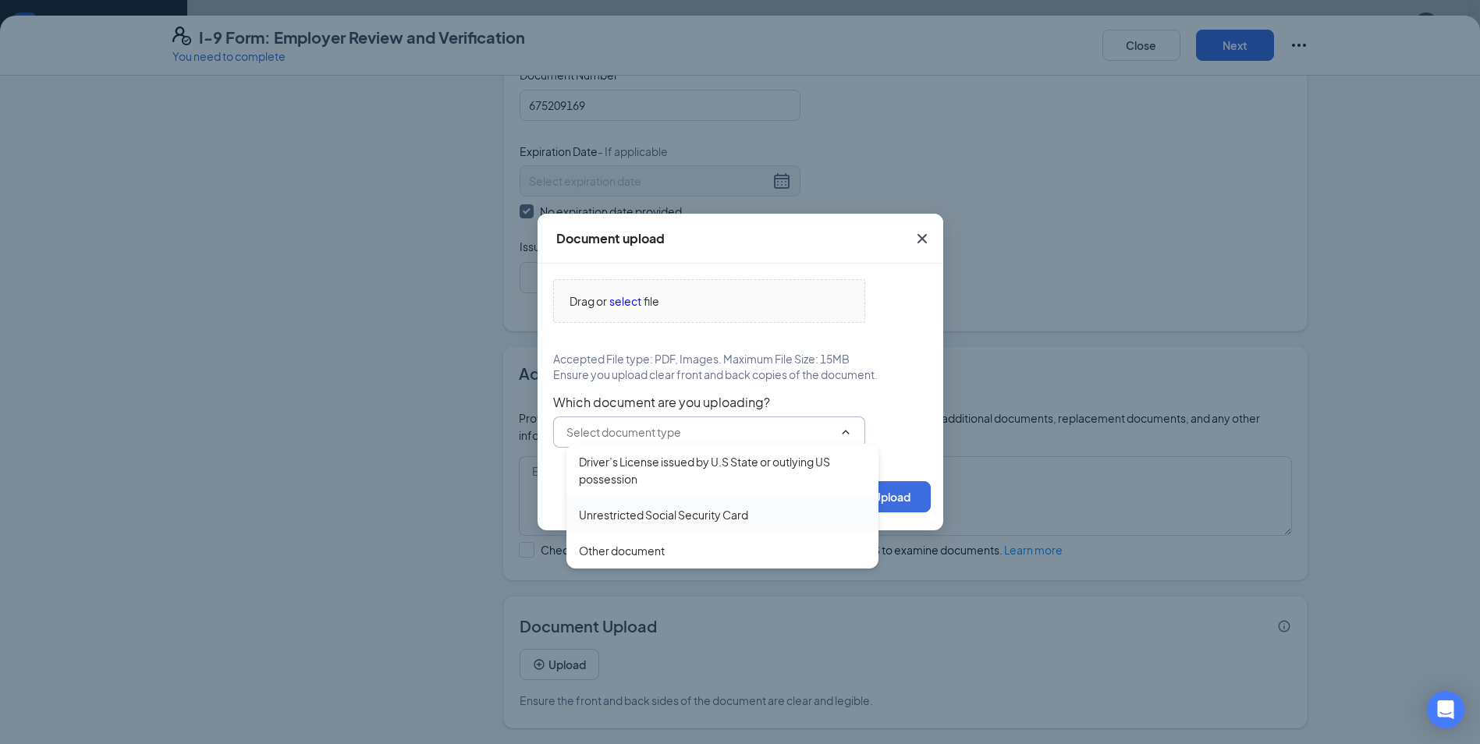
click at [645, 469] on div "Driver’s License issued by U.S State or outlying US possession" at bounding box center [722, 470] width 287 height 34
type input "Driver’s License issued by U.S State or outlying US possession"
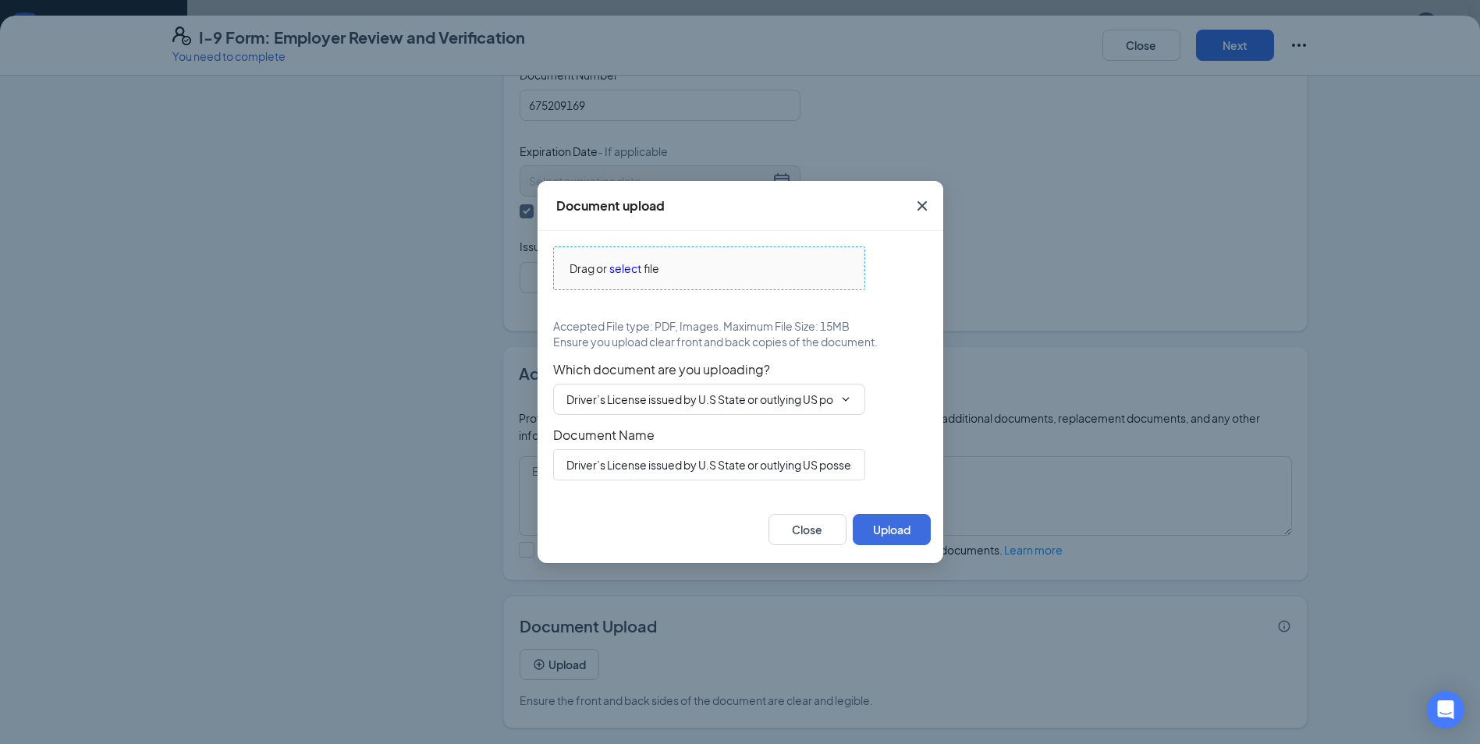
click at [628, 264] on span "select" at bounding box center [625, 268] width 32 height 17
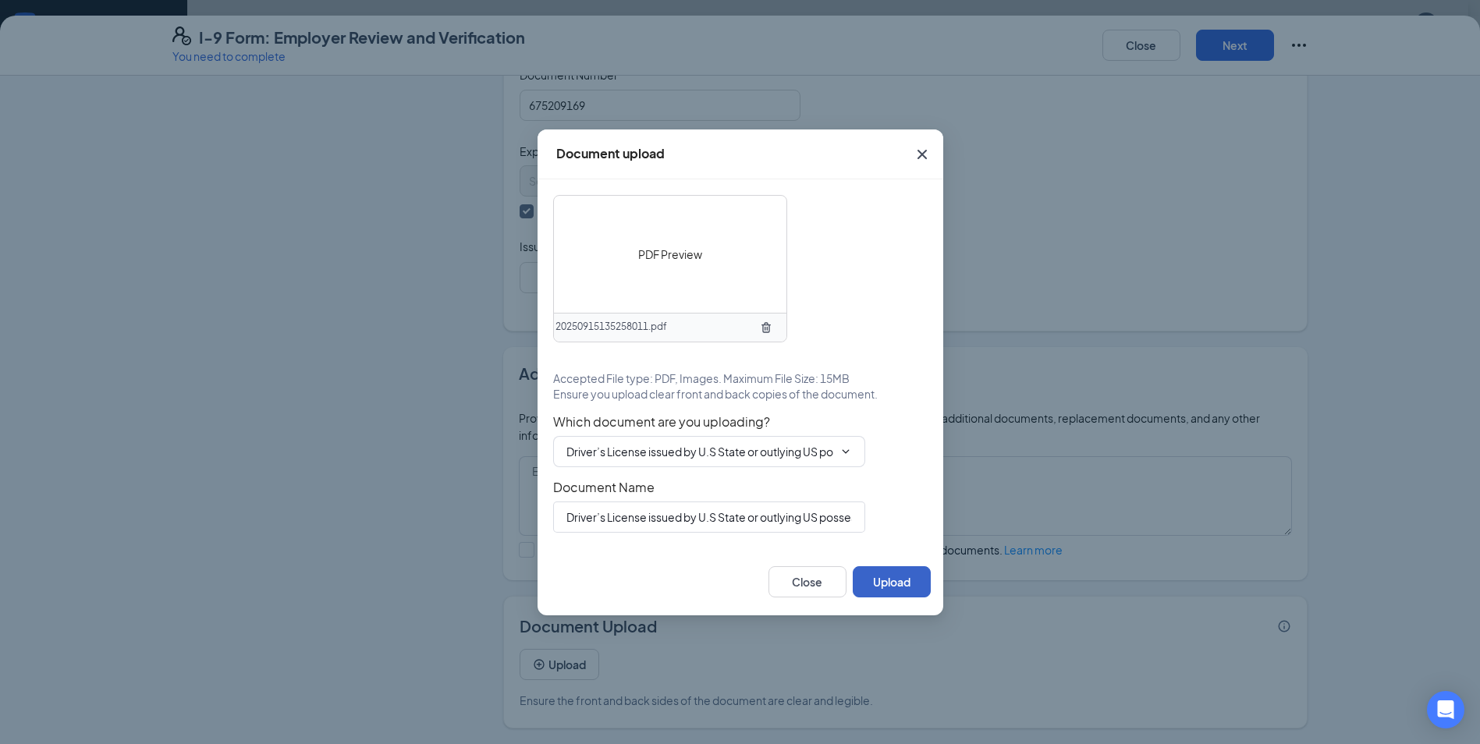
click at [880, 583] on button "Upload" at bounding box center [892, 581] width 78 height 31
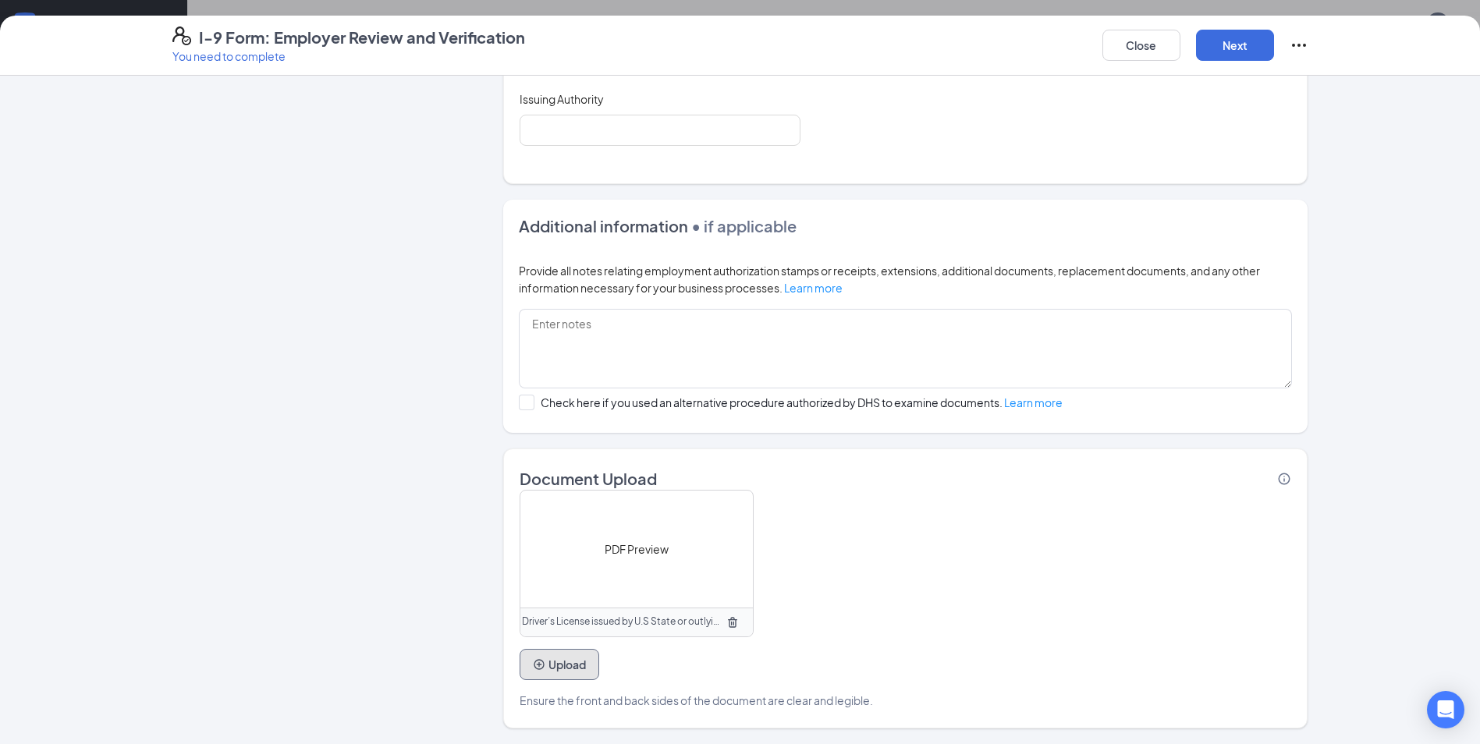
scroll to position [448, 0]
click at [1255, 41] on button "Next" at bounding box center [1235, 45] width 78 height 31
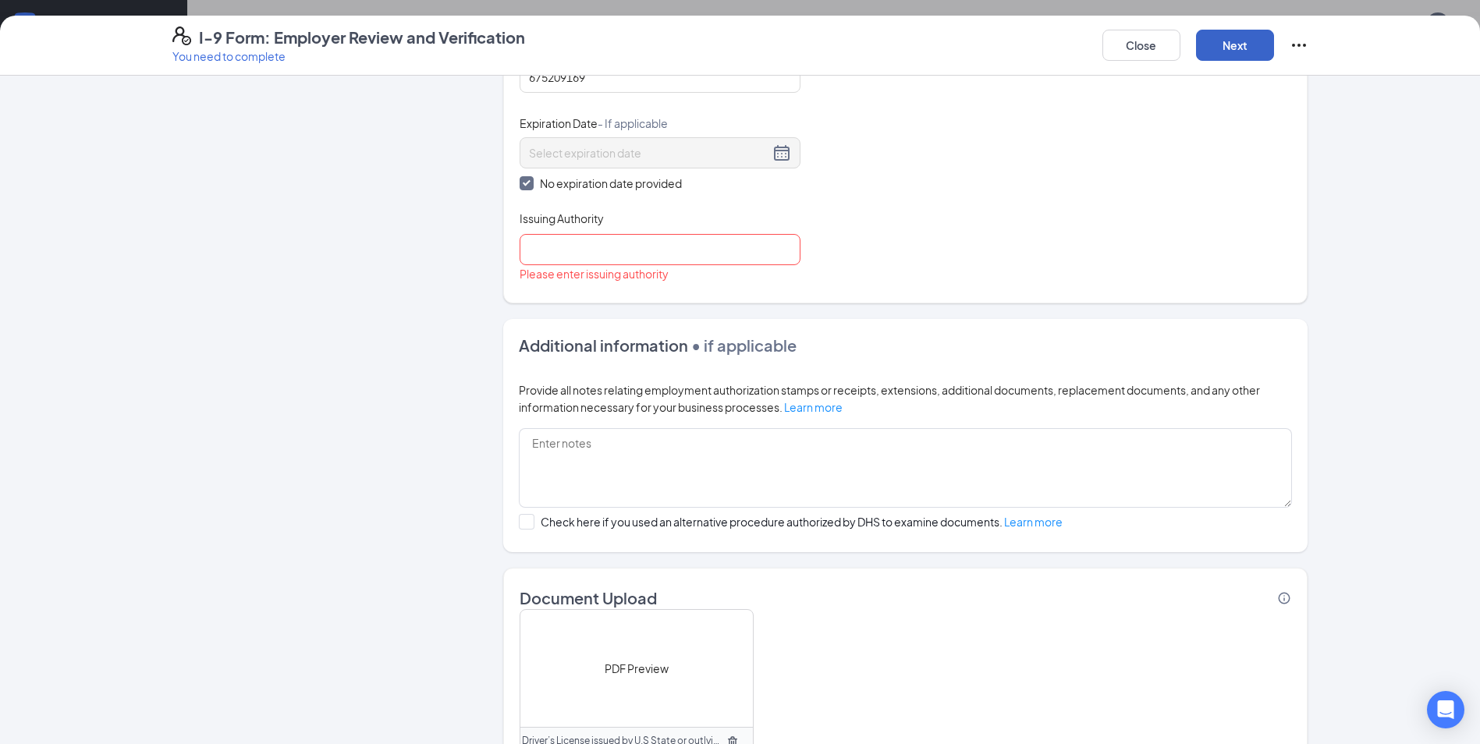
scroll to position [478, 0]
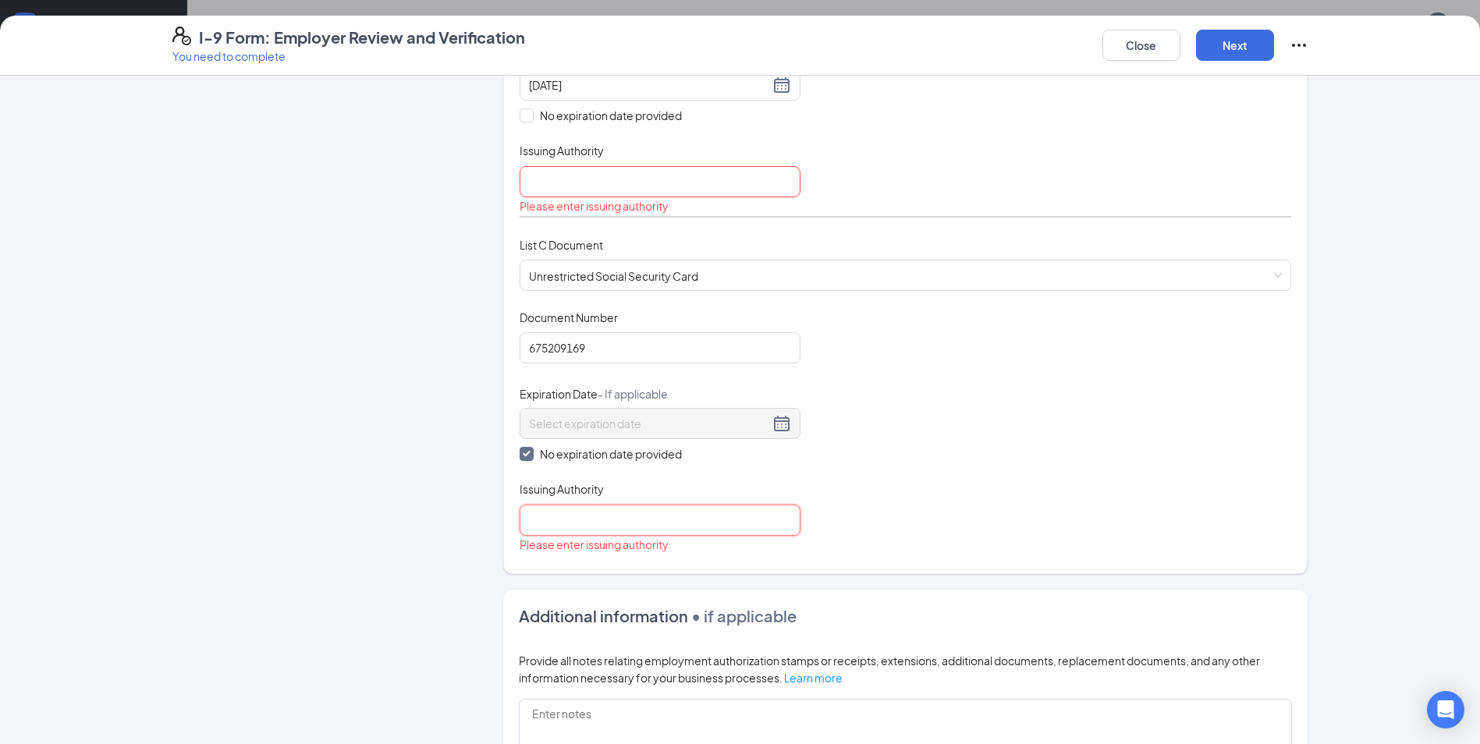
click at [633, 525] on input "Issuing Authority" at bounding box center [660, 520] width 281 height 31
type input "Social Security Office"
click at [918, 435] on div "Document Title Unrestricted Social Security Card Document Number 675209169 Expi…" at bounding box center [906, 423] width 772 height 226
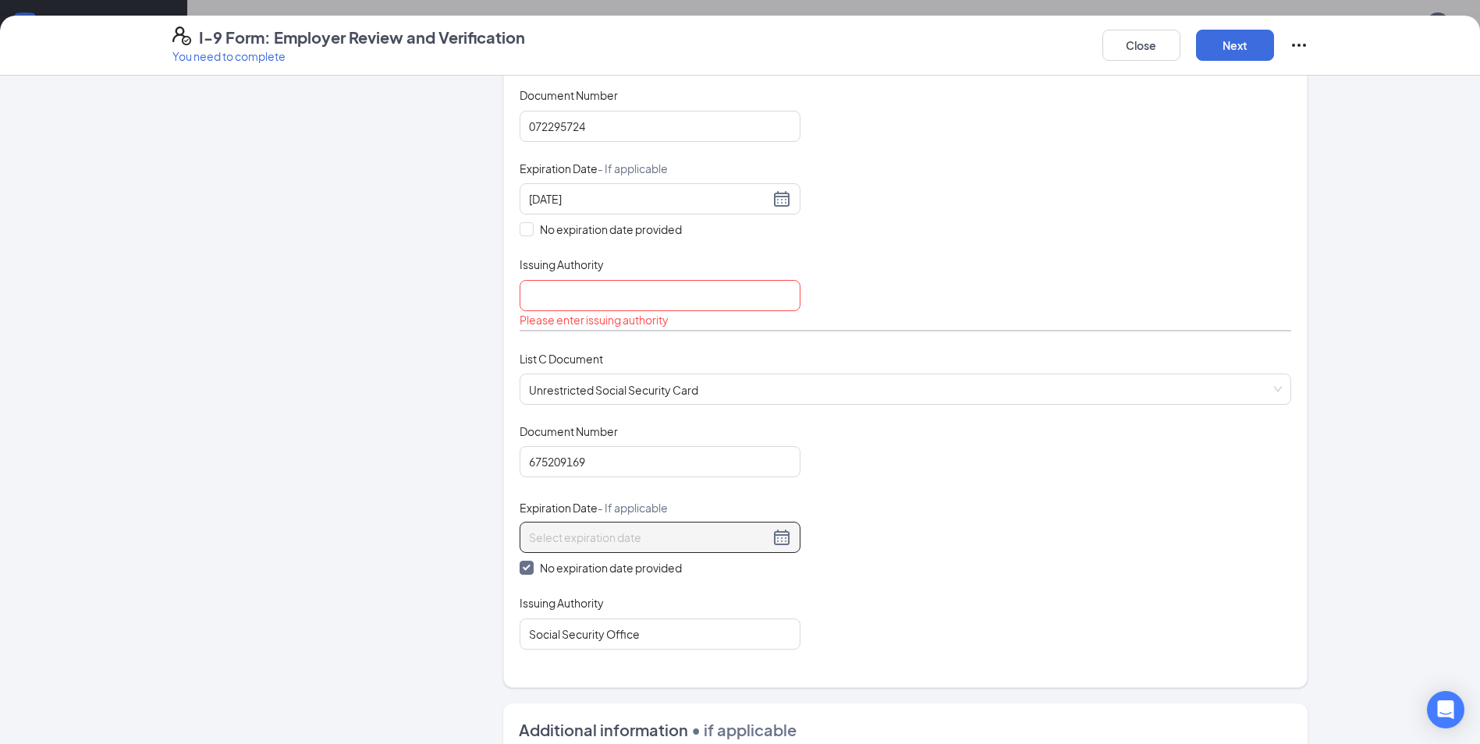
scroll to position [165, 0]
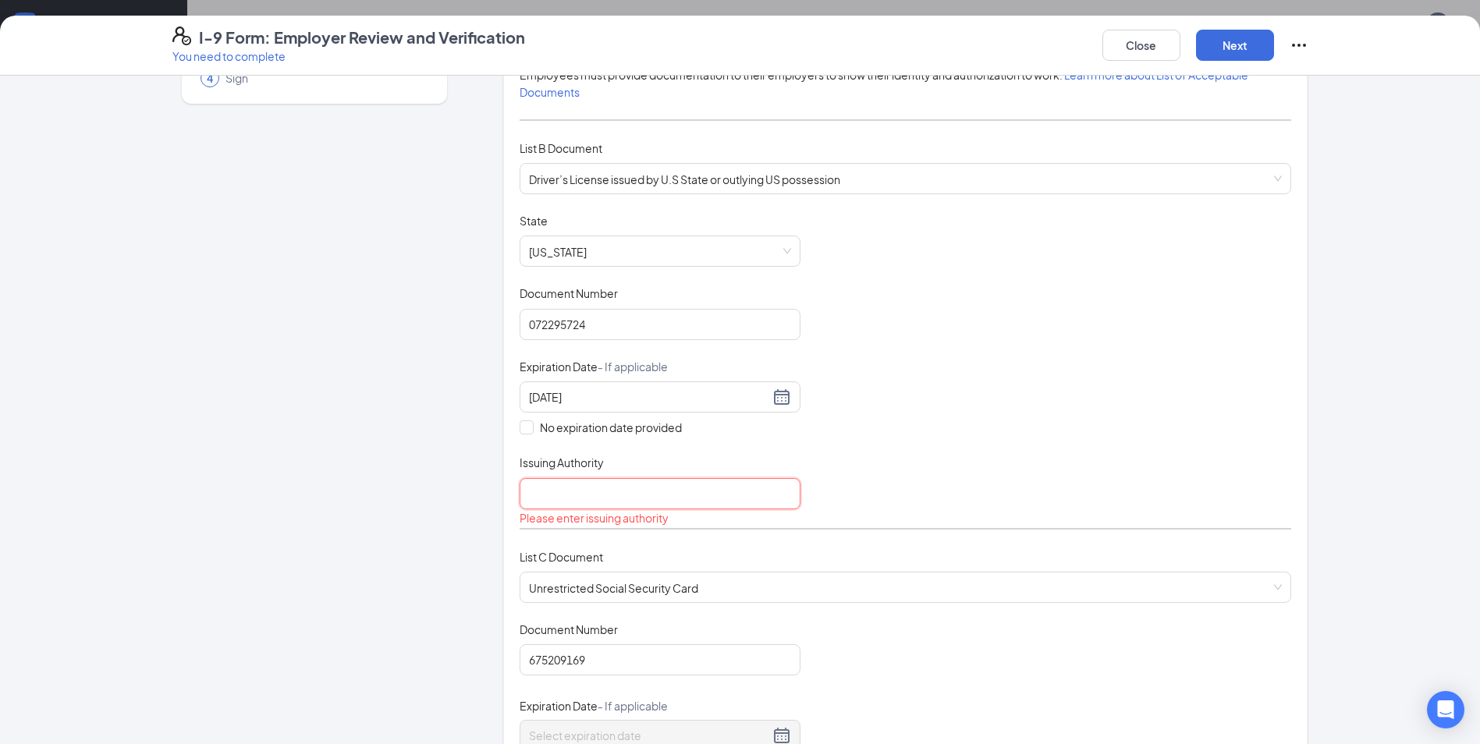
click at [602, 503] on input "Issuing Authority" at bounding box center [660, 493] width 281 height 31
type input "DMV"
click at [1231, 37] on button "Next" at bounding box center [1235, 45] width 78 height 31
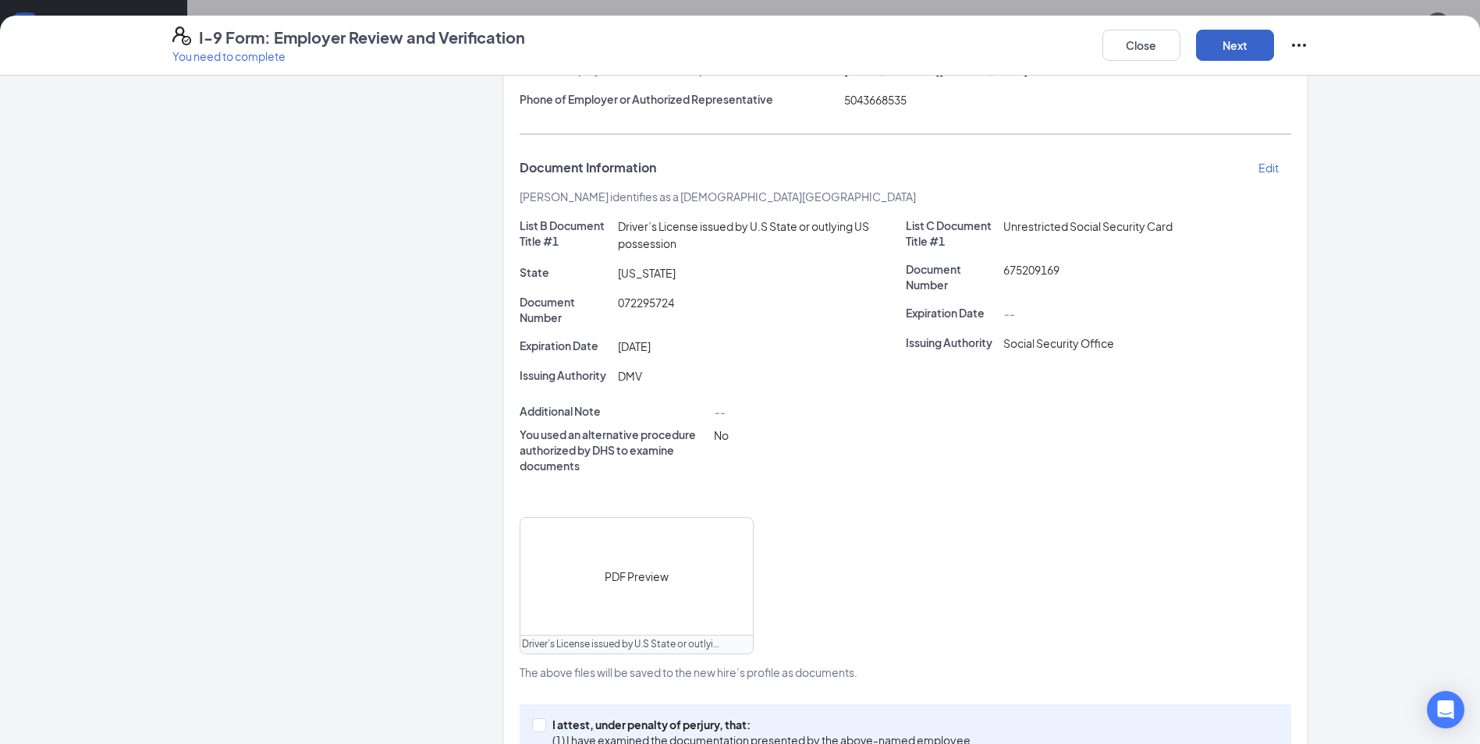
scroll to position [323, 0]
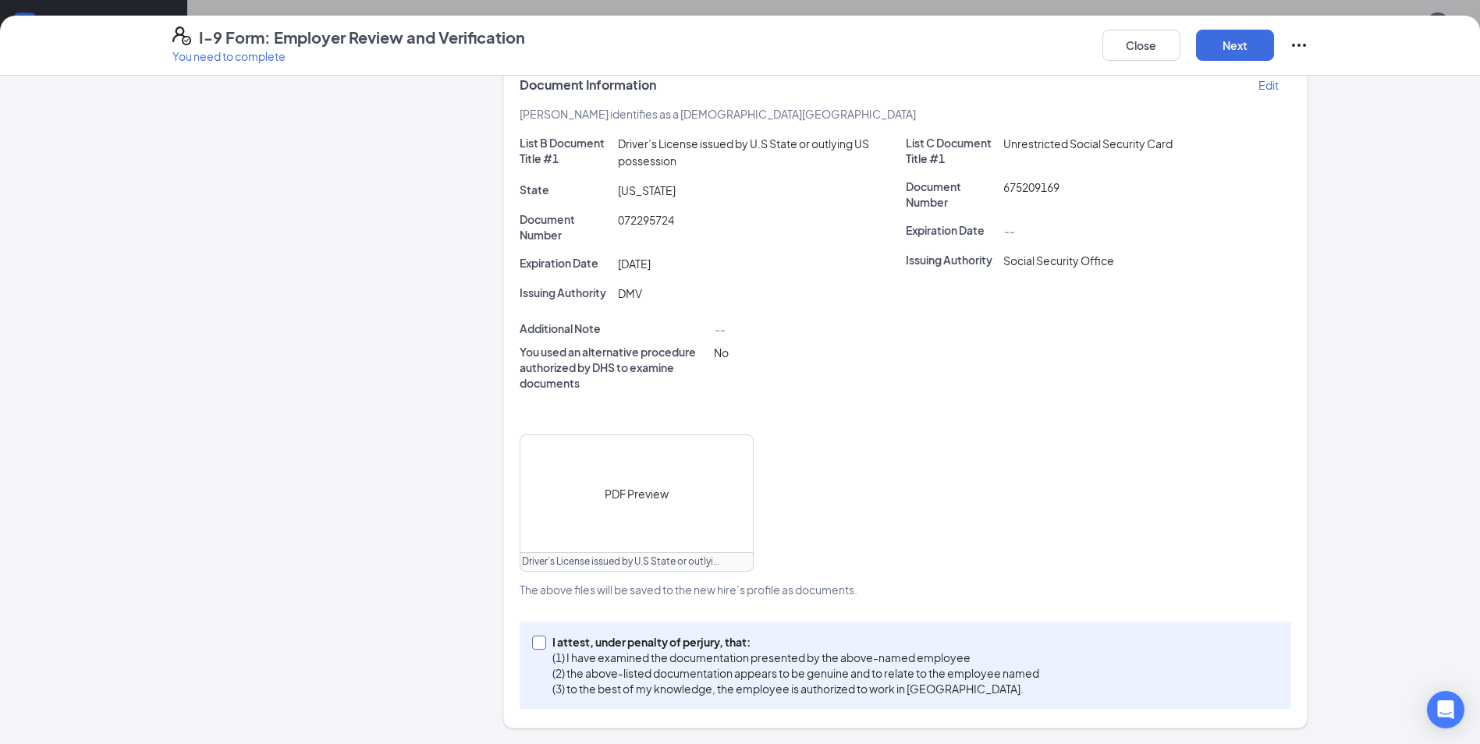
click at [535, 642] on input "I attest, under penalty of [PERSON_NAME], that: (1) I have examined the documen…" at bounding box center [537, 641] width 11 height 11
checkbox input "true"
click at [1220, 43] on button "Next" at bounding box center [1235, 45] width 78 height 31
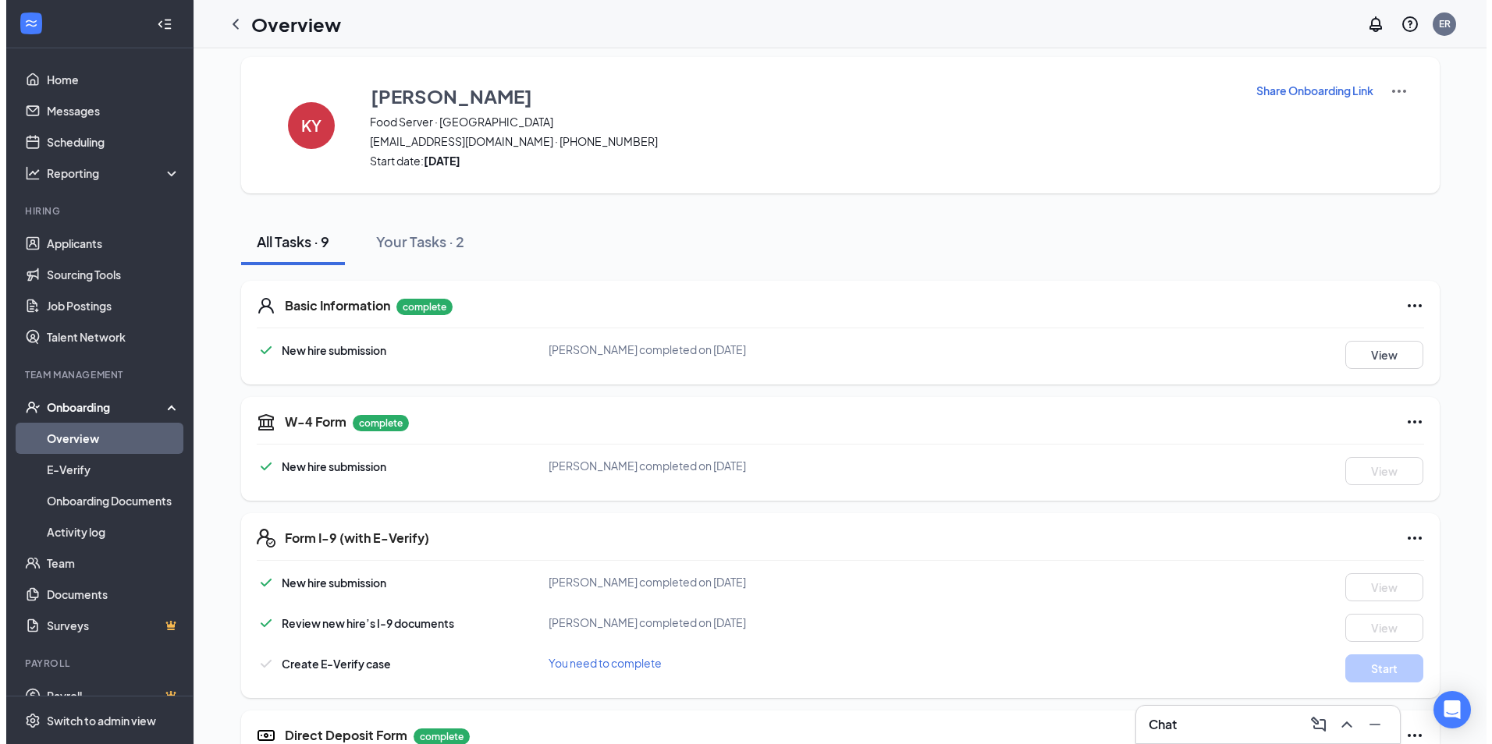
scroll to position [0, 0]
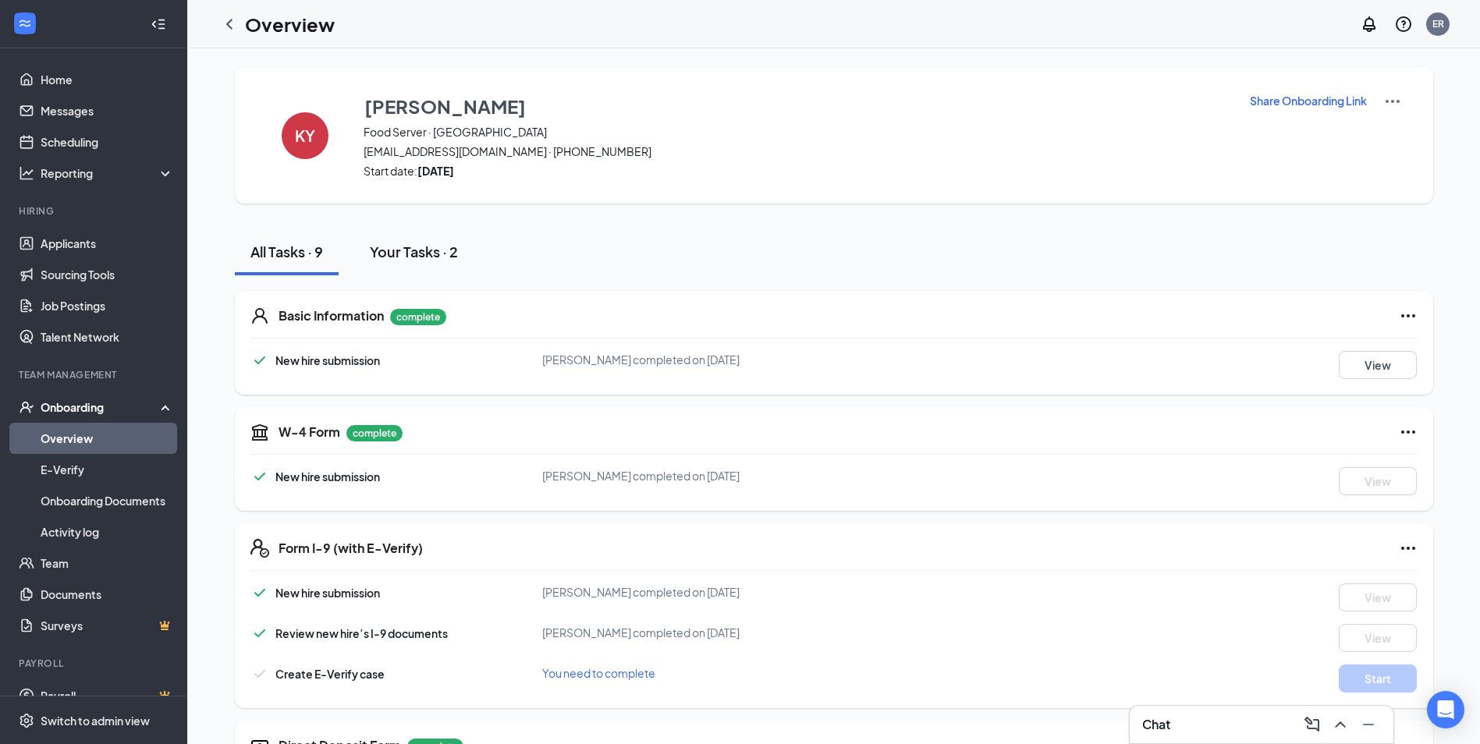
click at [418, 254] on div "Your Tasks · 2" at bounding box center [414, 252] width 88 height 20
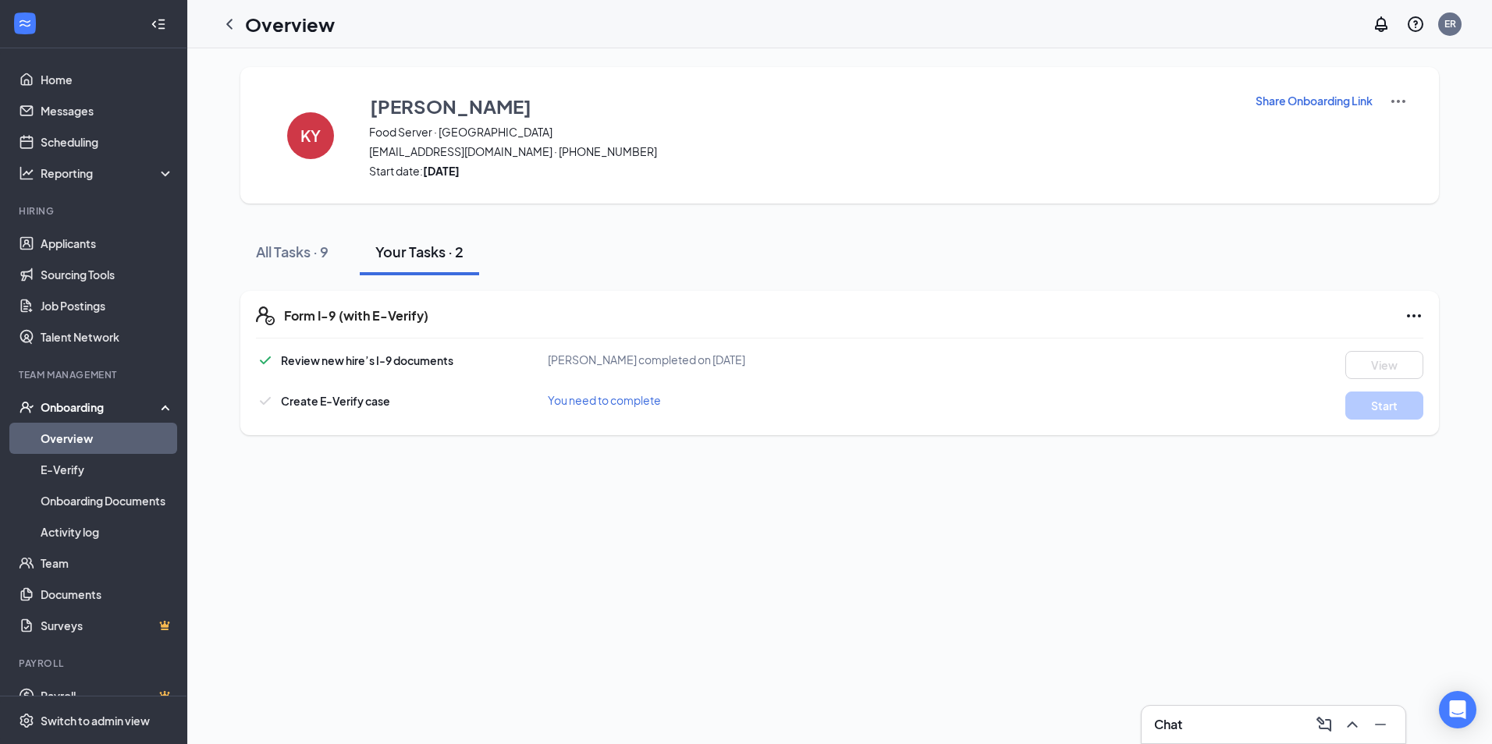
click at [1417, 314] on icon "Ellipses" at bounding box center [1414, 316] width 19 height 19
click at [802, 509] on div "KY [PERSON_NAME] Food Server · Gretna [EMAIL_ADDRESS][DOMAIN_NAME] · [PHONE_NUM…" at bounding box center [839, 396] width 1305 height 696
